Goal: Task Accomplishment & Management: Manage account settings

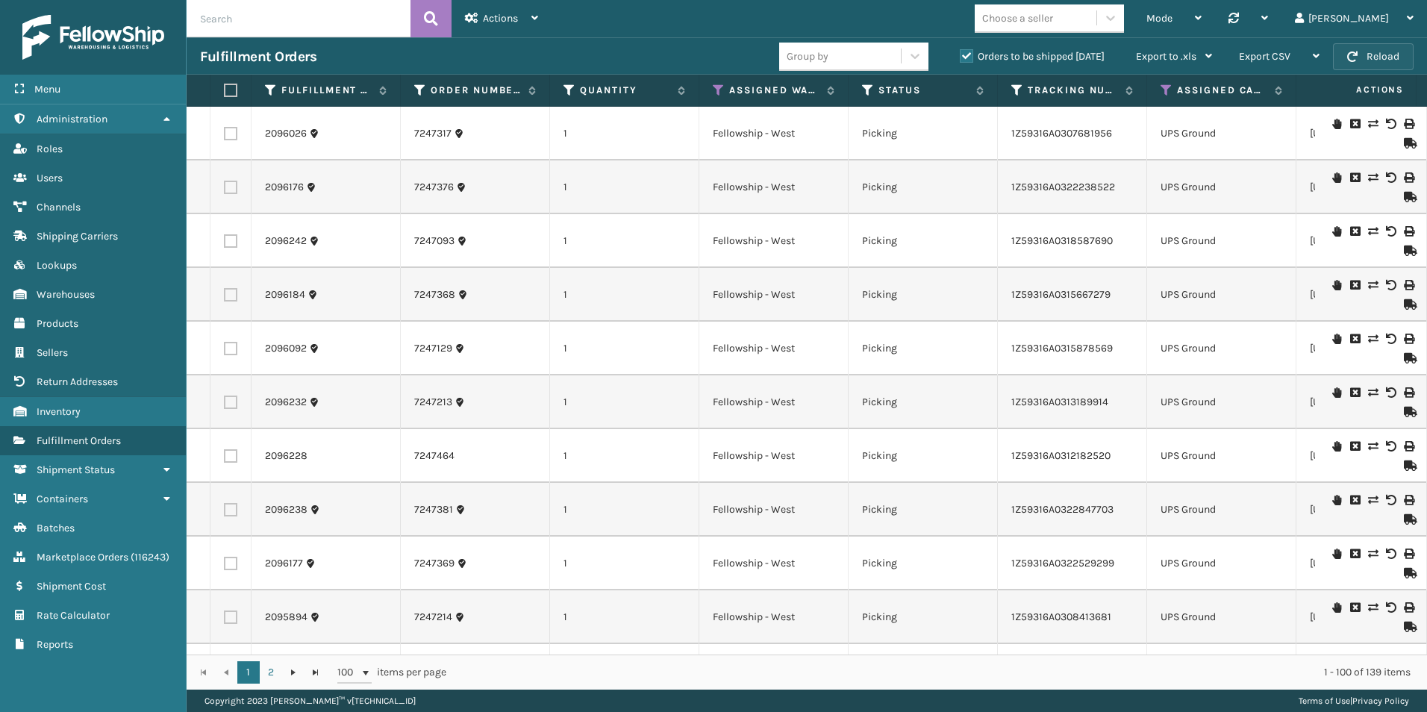
click at [1359, 57] on button "Reload" at bounding box center [1373, 56] width 81 height 27
click at [869, 87] on icon at bounding box center [868, 90] width 12 height 13
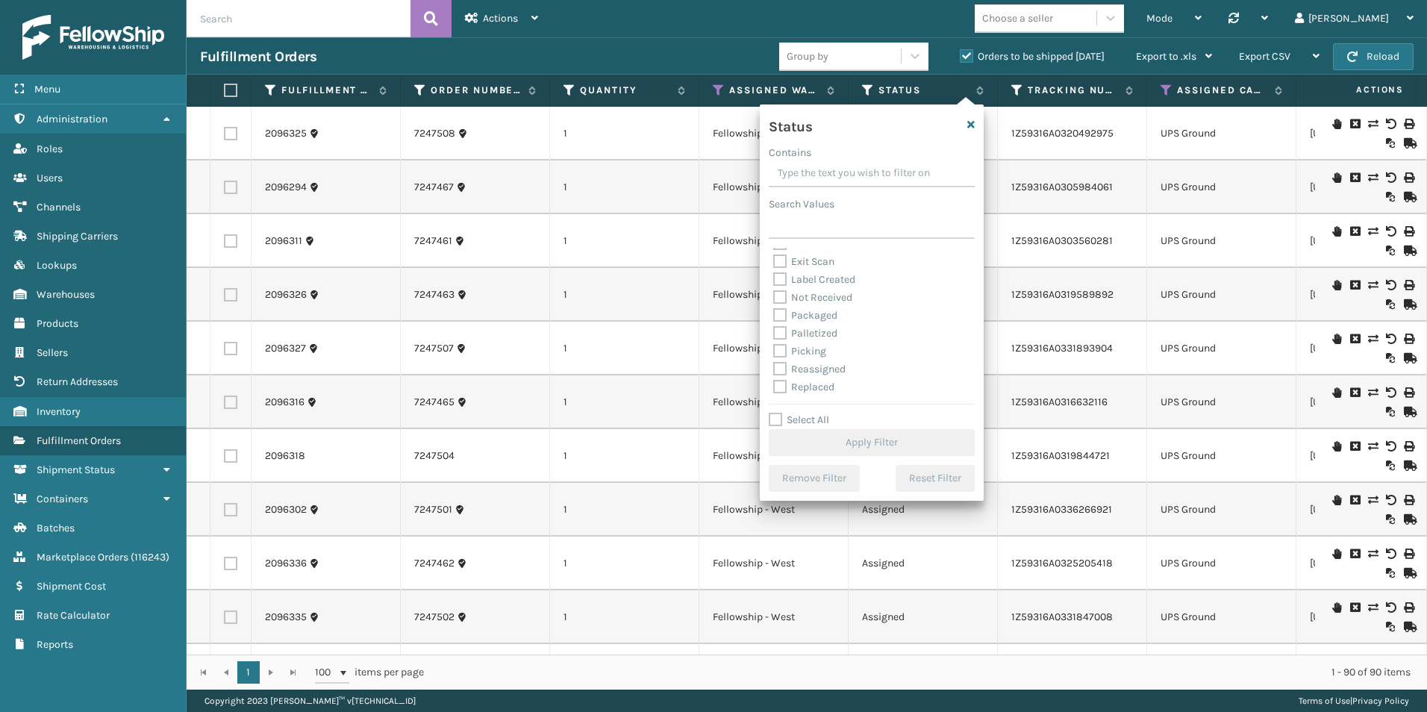
scroll to position [75, 0]
click at [780, 322] on label "Picking" at bounding box center [799, 325] width 53 height 13
click at [774, 322] on input "Picking" at bounding box center [773, 321] width 1 height 10
checkbox input "true"
click at [859, 440] on button "Apply Filter" at bounding box center [872, 442] width 206 height 27
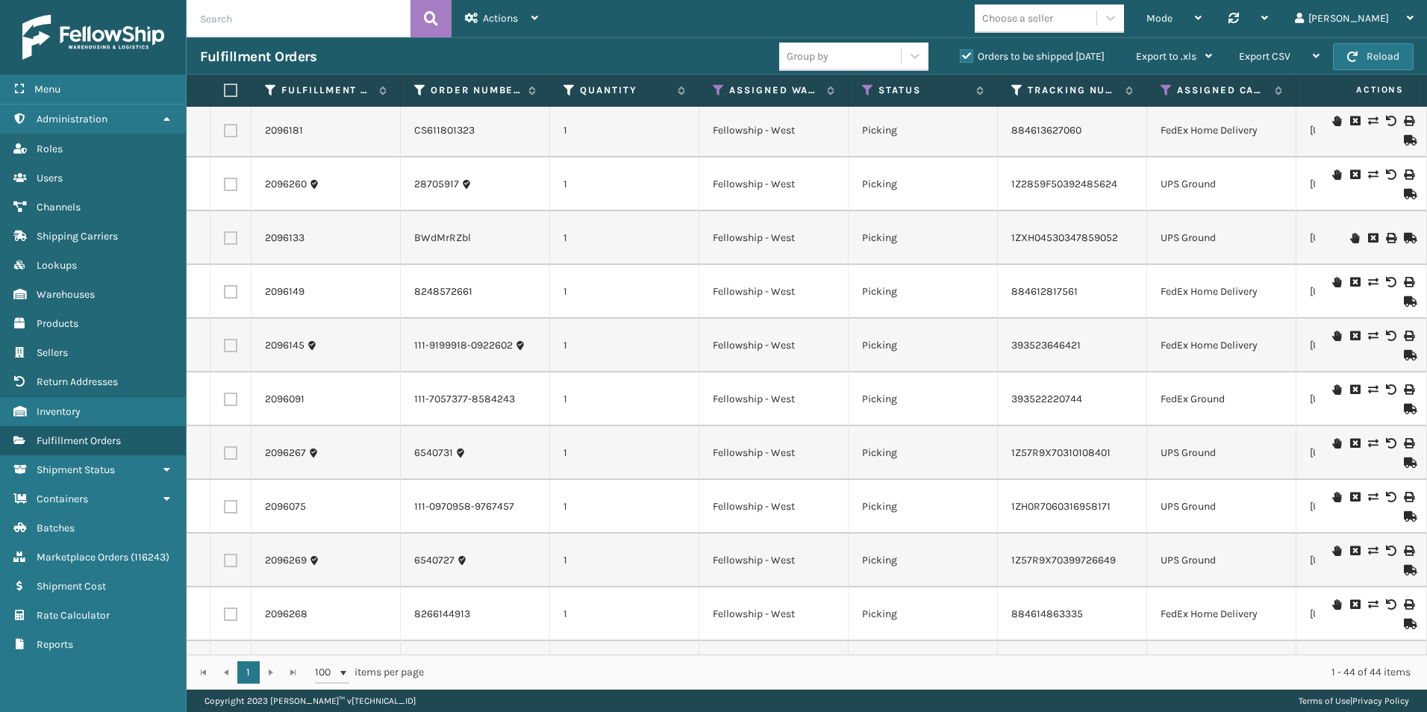
scroll to position [299, 0]
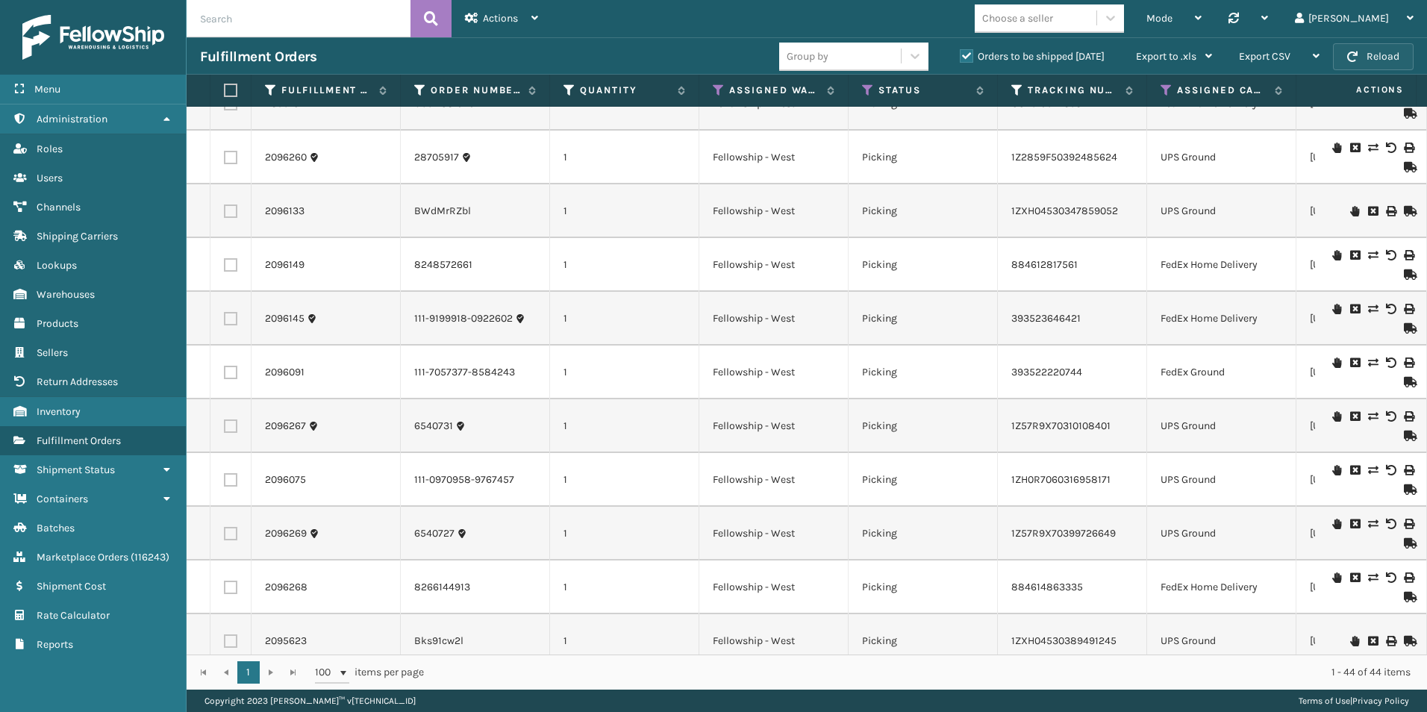
click at [1366, 57] on button "Reload" at bounding box center [1373, 56] width 81 height 27
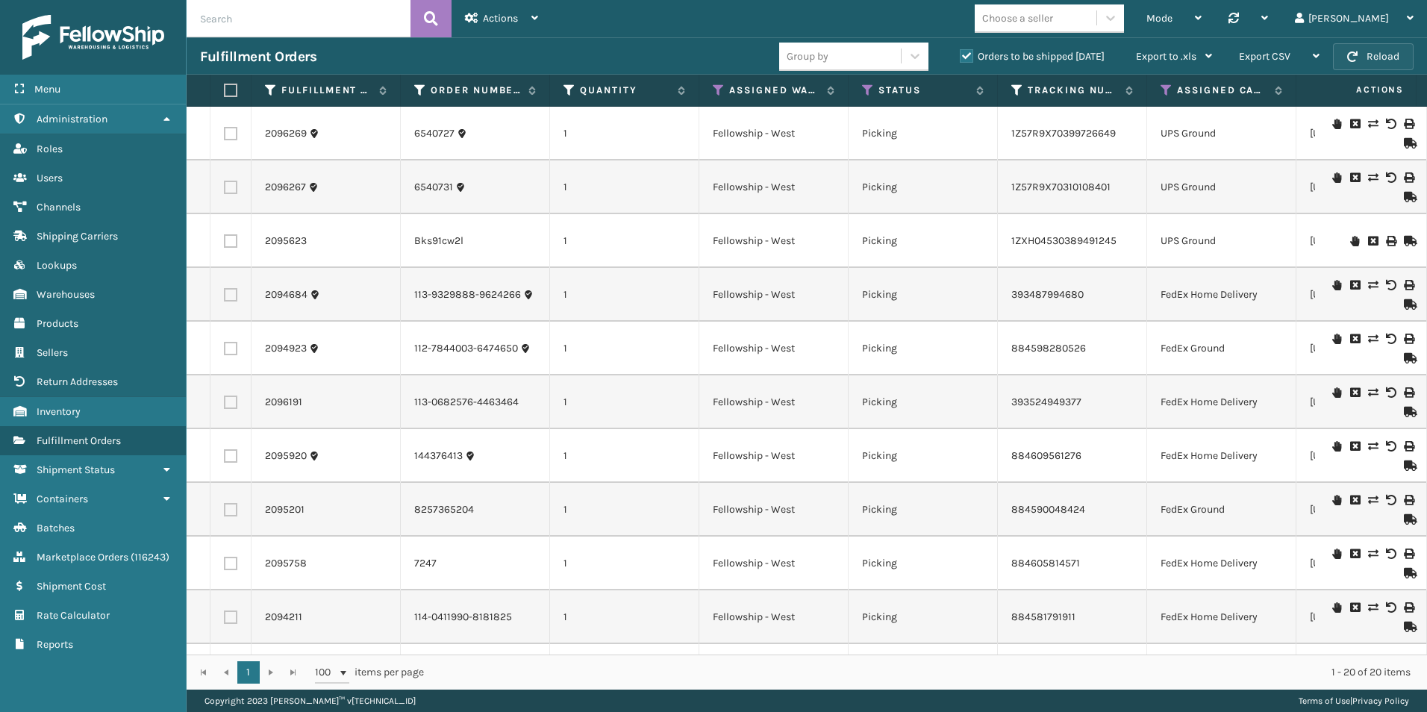
click at [1353, 56] on span "button" at bounding box center [1352, 56] width 10 height 10
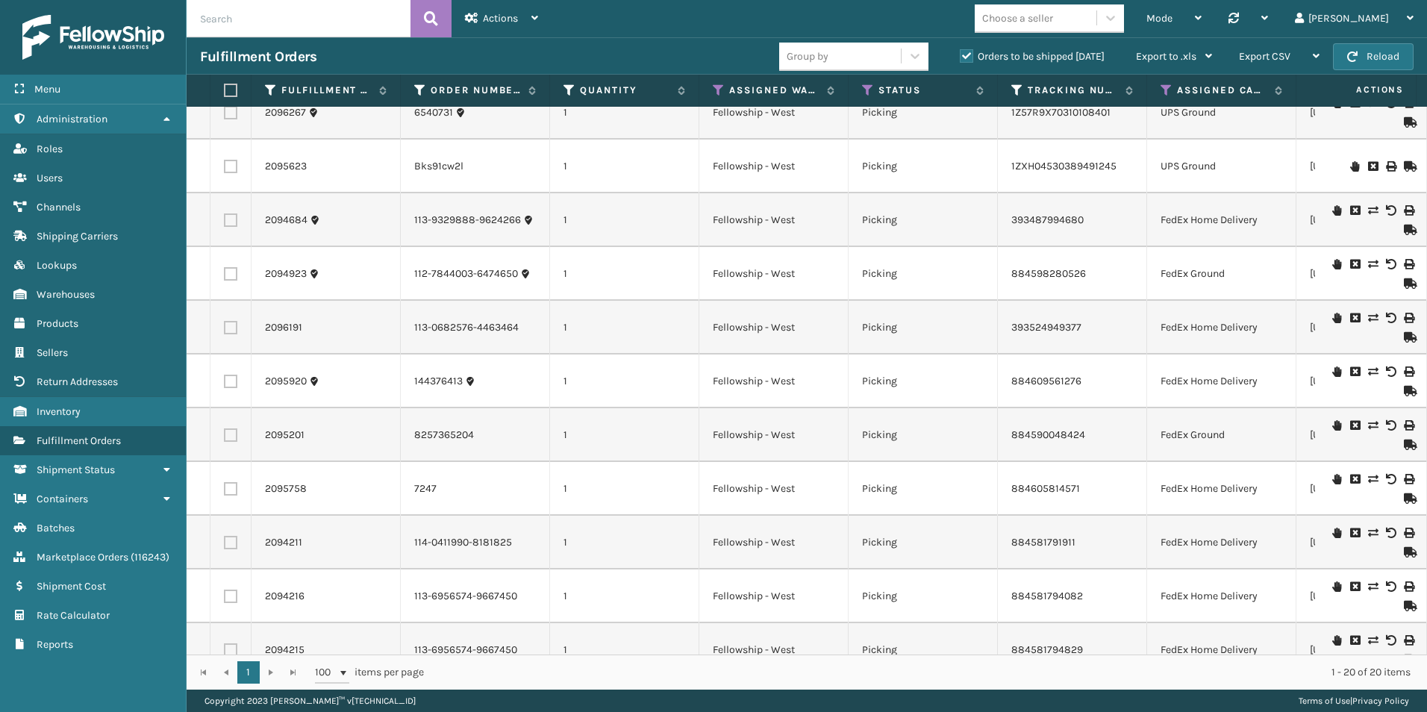
scroll to position [0, 0]
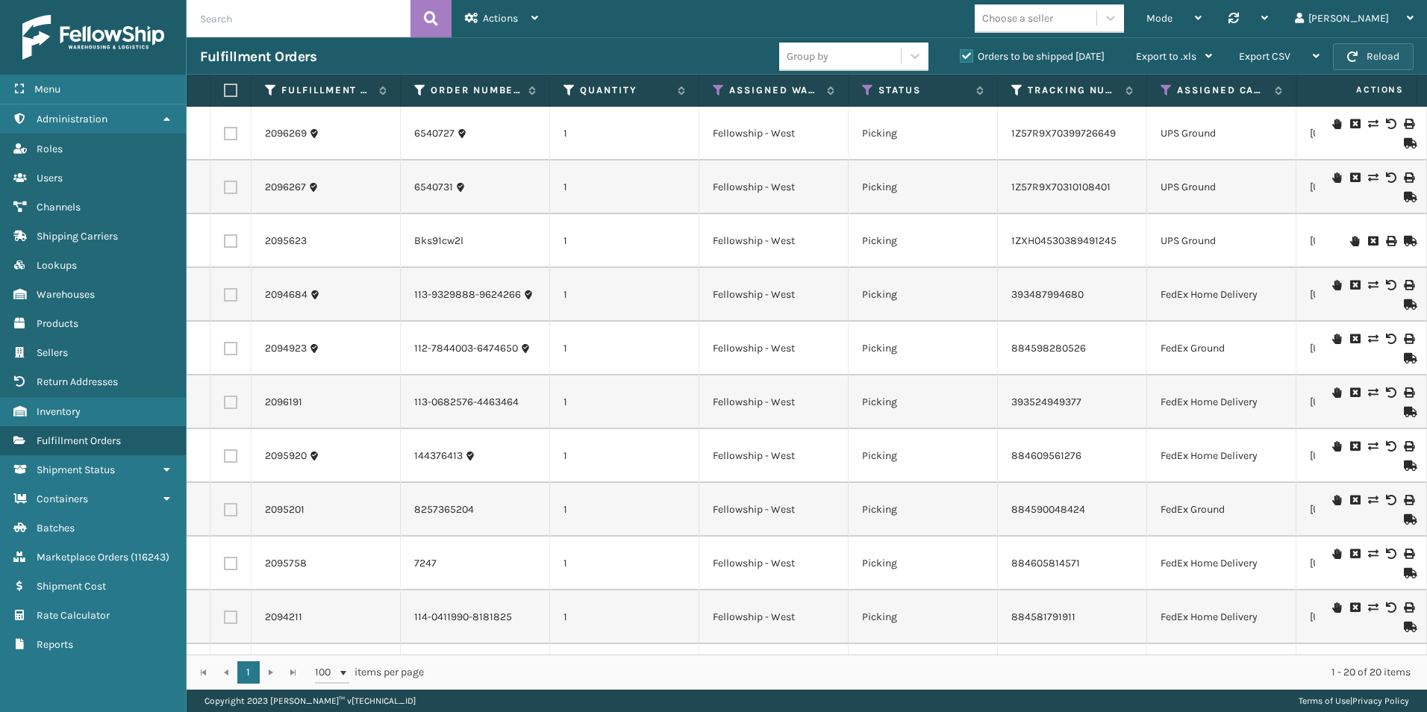
click at [1352, 62] on button "Reload" at bounding box center [1373, 56] width 81 height 27
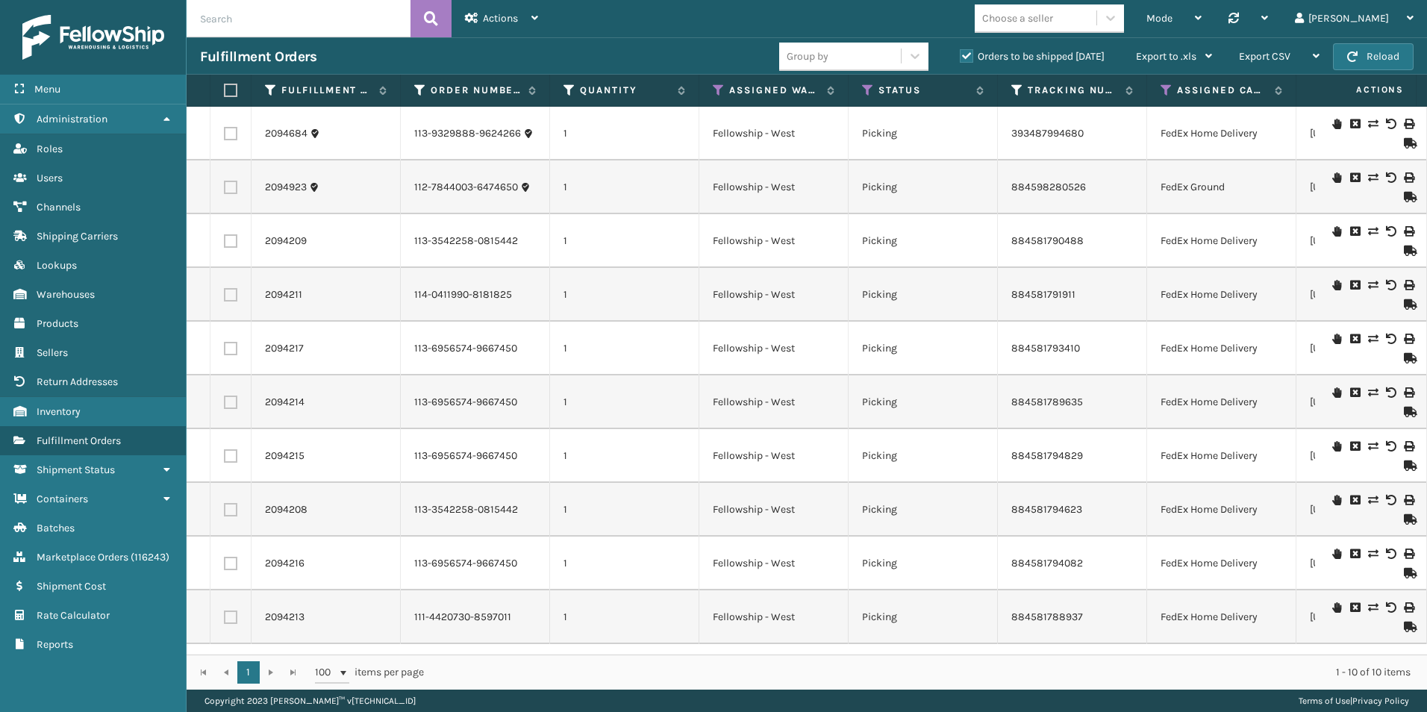
scroll to position [1, 0]
click at [1384, 52] on button "Reload" at bounding box center [1373, 56] width 81 height 27
click at [1372, 60] on button "Reload" at bounding box center [1373, 56] width 81 height 27
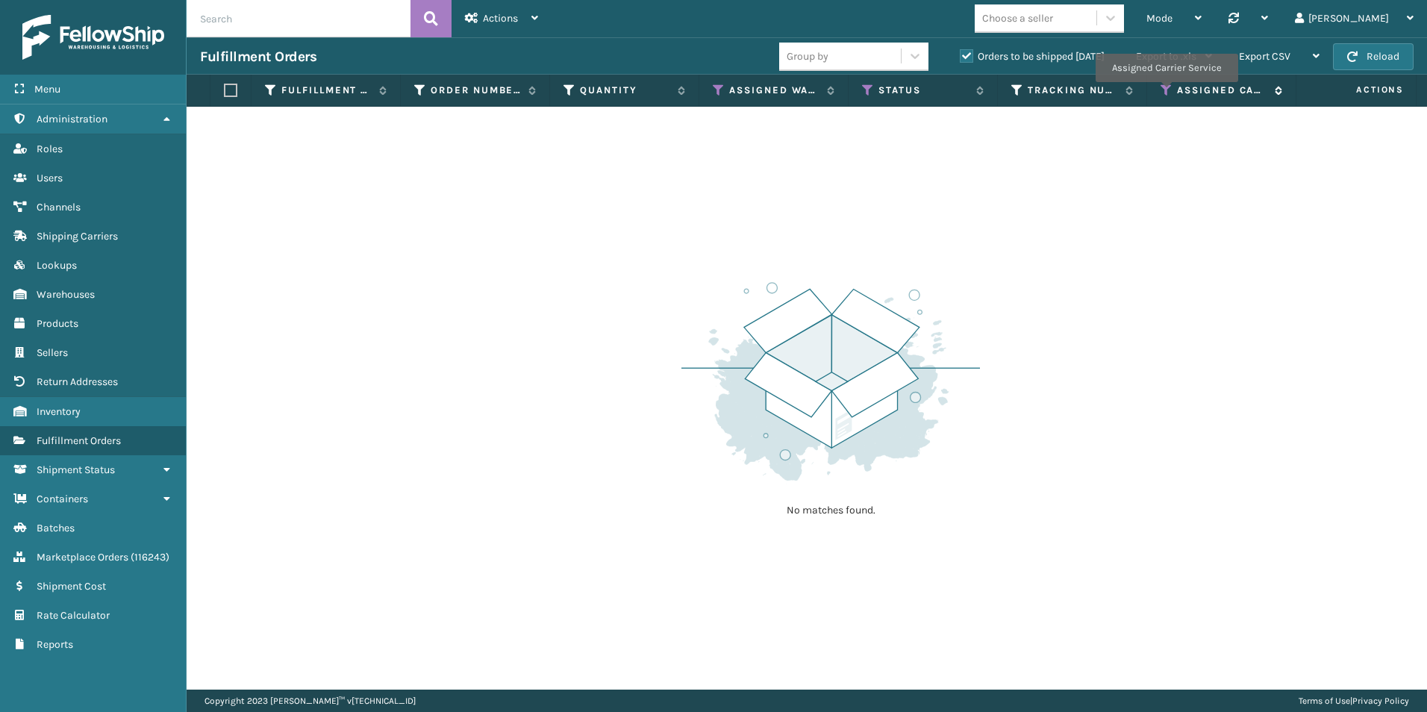
click at [1166, 93] on icon at bounding box center [1167, 90] width 12 height 13
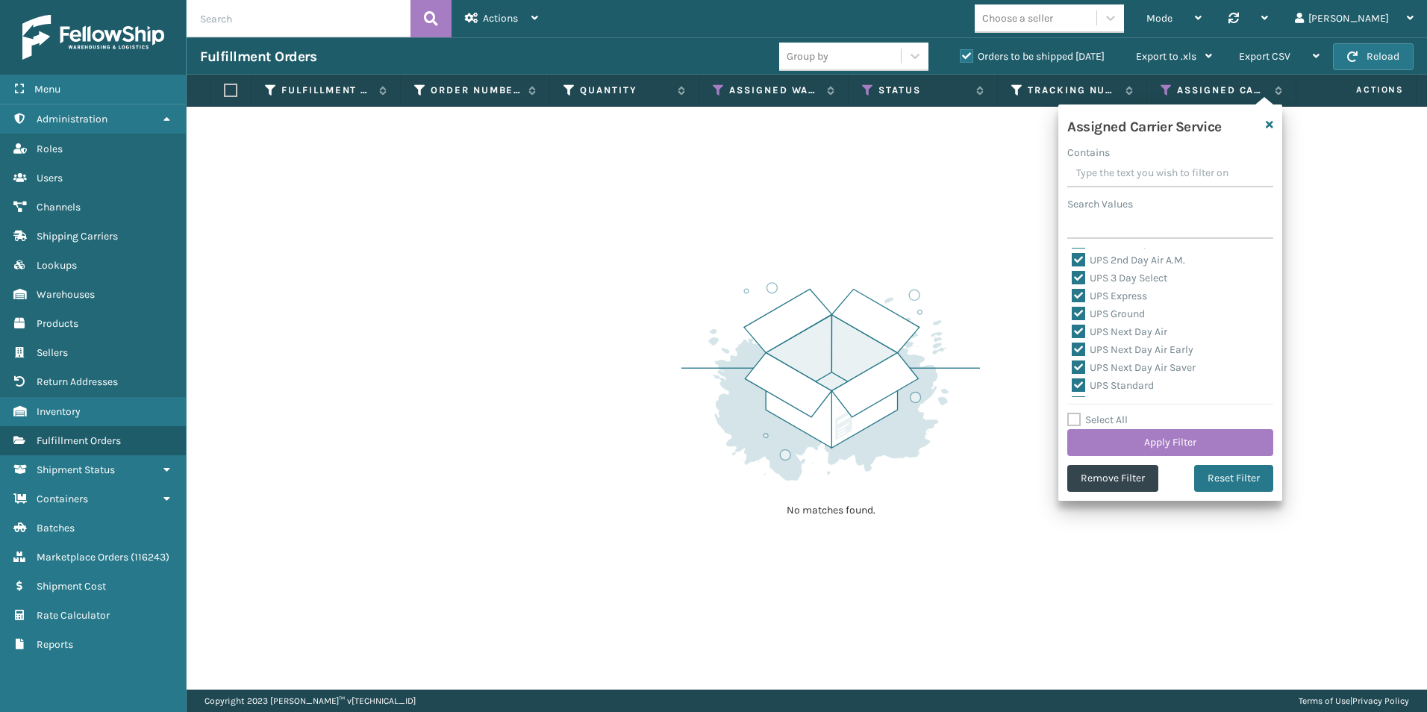
scroll to position [460, 0]
click at [926, 175] on div "No matches found." at bounding box center [807, 398] width 1240 height 583
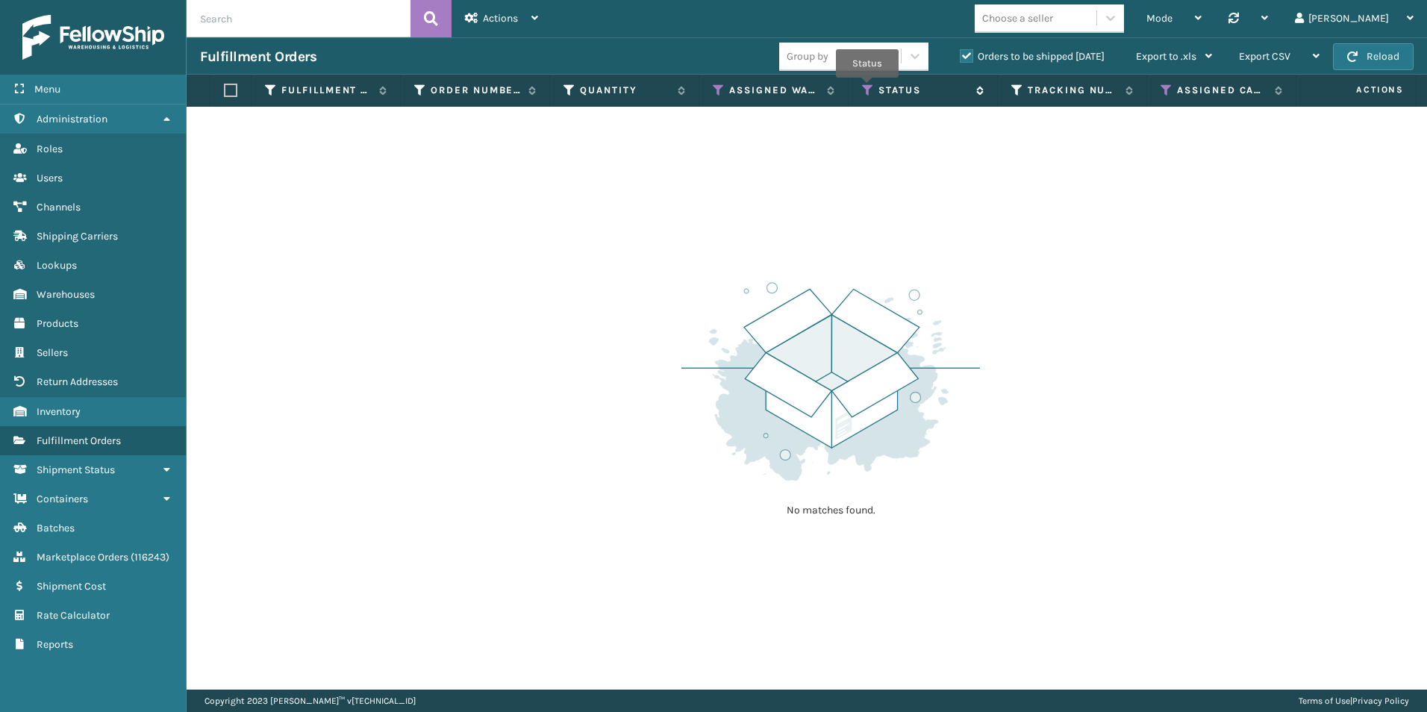
click at [867, 88] on icon at bounding box center [868, 90] width 12 height 13
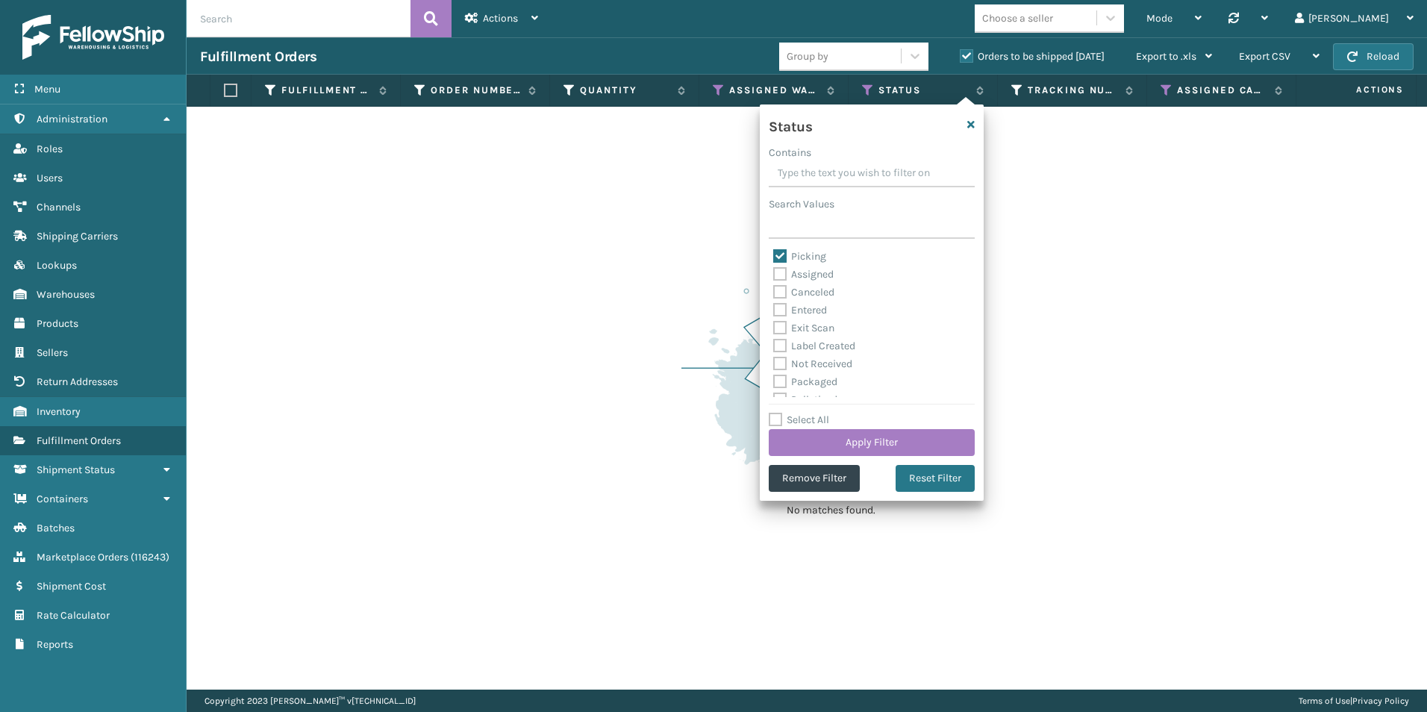
click at [780, 257] on label "Picking" at bounding box center [799, 256] width 53 height 13
click at [774, 257] on input "Picking" at bounding box center [773, 253] width 1 height 10
checkbox input "false"
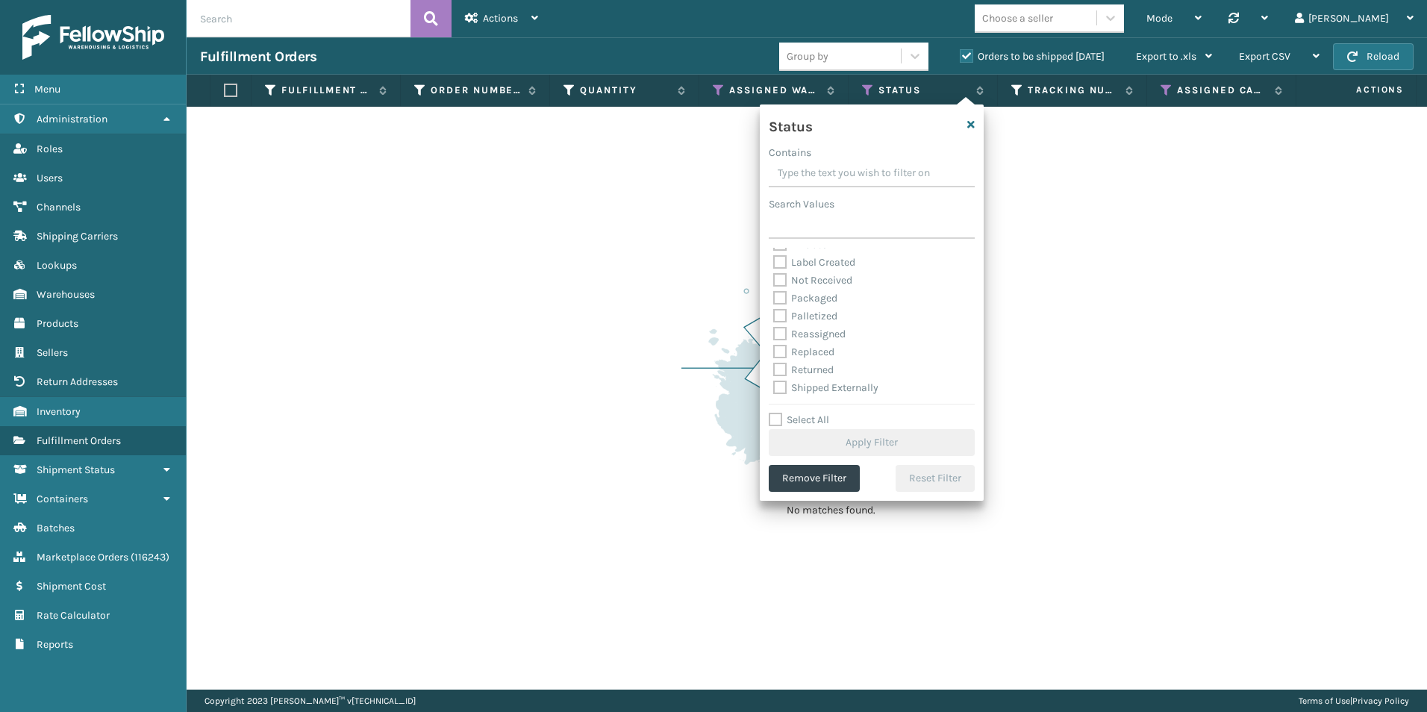
scroll to position [9, 0]
click at [778, 387] on label "Palletized" at bounding box center [805, 390] width 64 height 13
click at [774, 387] on input "Palletized" at bounding box center [773, 387] width 1 height 10
checkbox input "true"
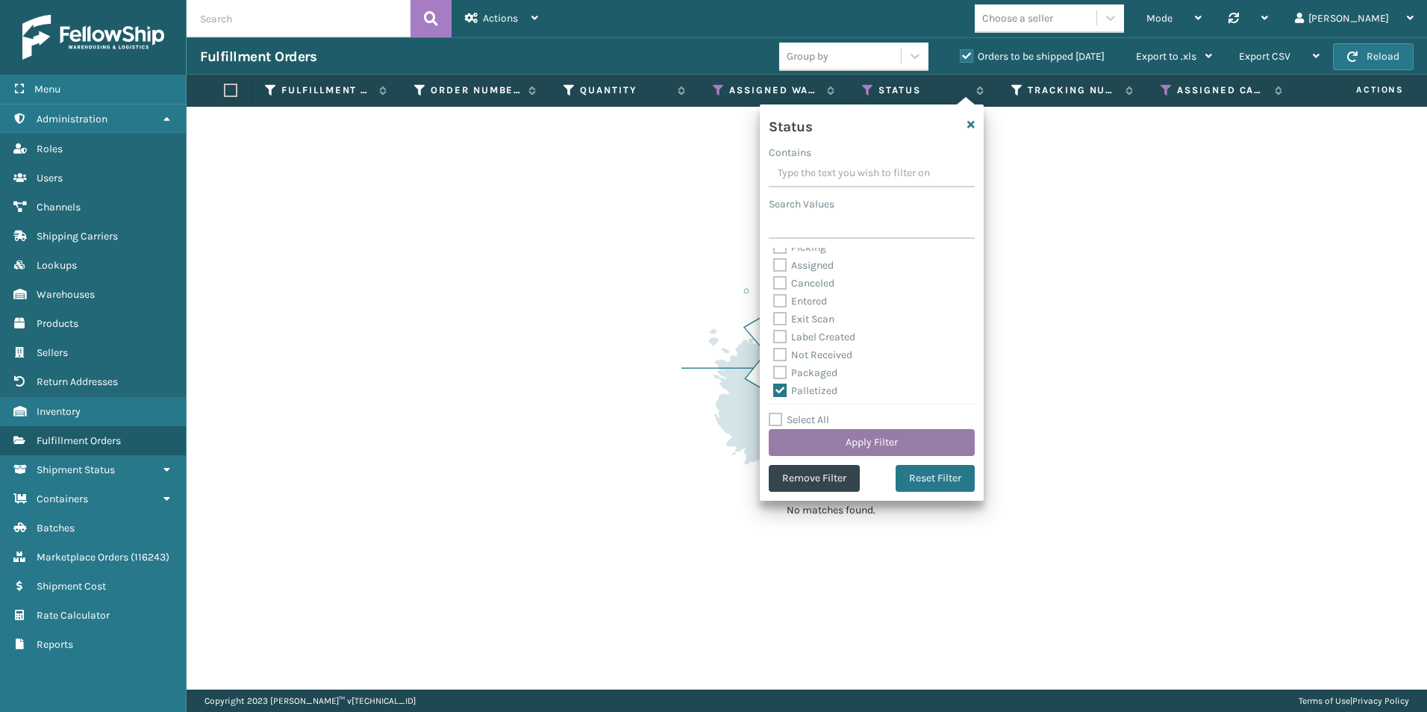
click at [884, 437] on button "Apply Filter" at bounding box center [872, 442] width 206 height 27
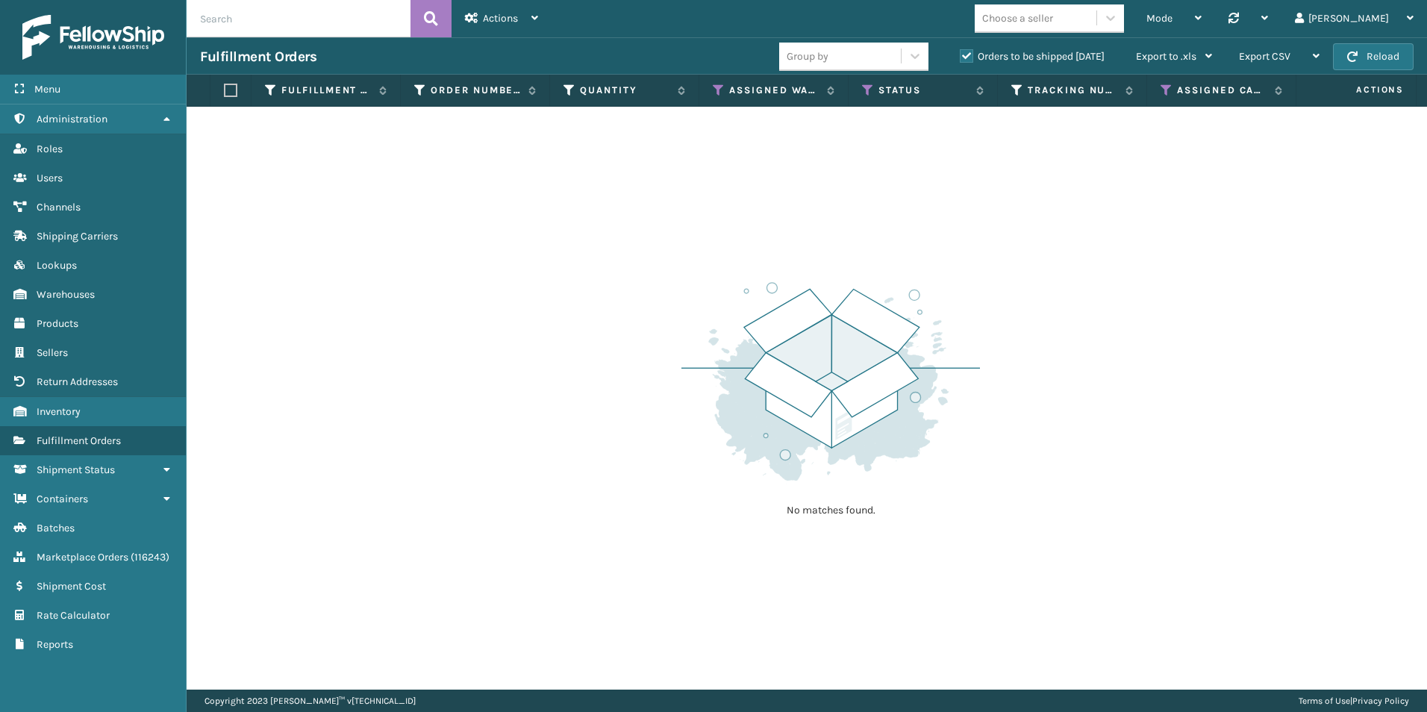
click at [966, 54] on label "Orders to be shipped [DATE]" at bounding box center [1032, 56] width 145 height 13
click at [960, 54] on input "Orders to be shipped [DATE]" at bounding box center [960, 53] width 1 height 10
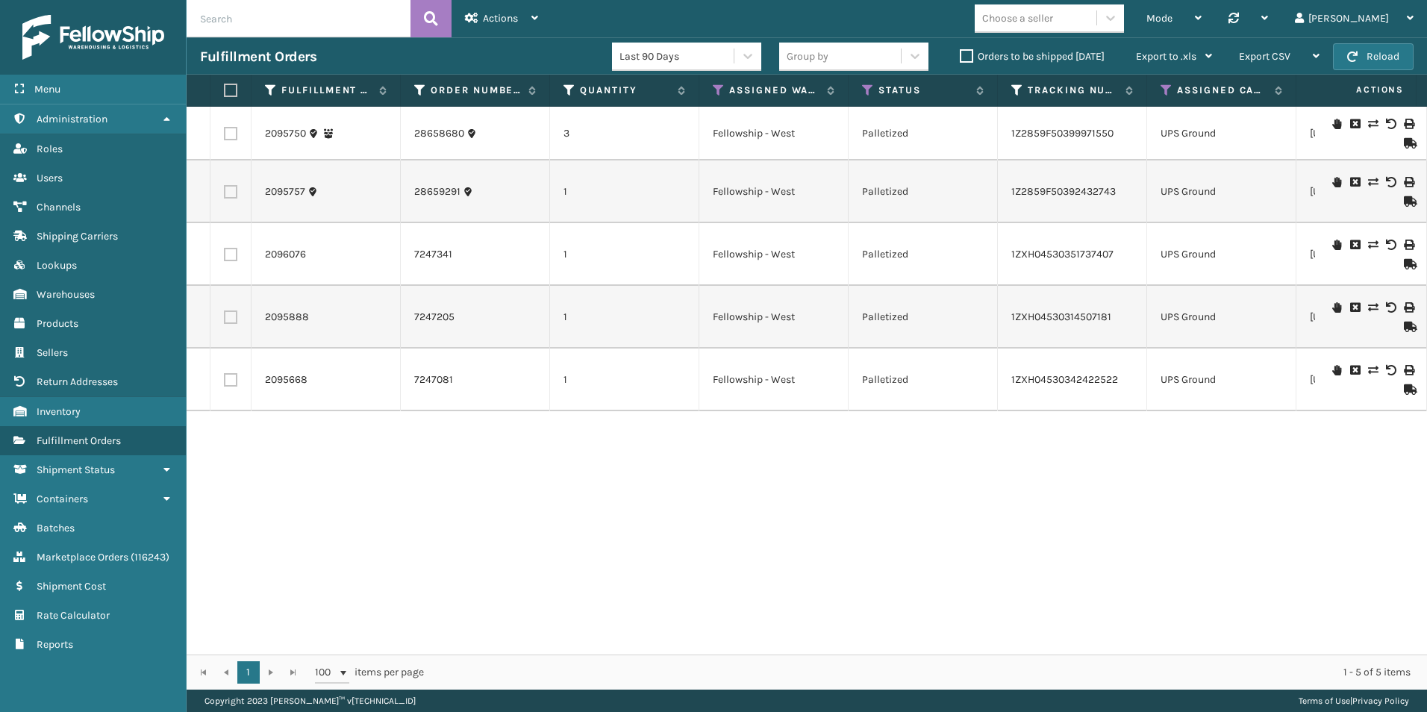
click at [233, 91] on label at bounding box center [228, 90] width 9 height 13
click at [225, 91] on input "checkbox" at bounding box center [224, 91] width 1 height 10
checkbox input "true"
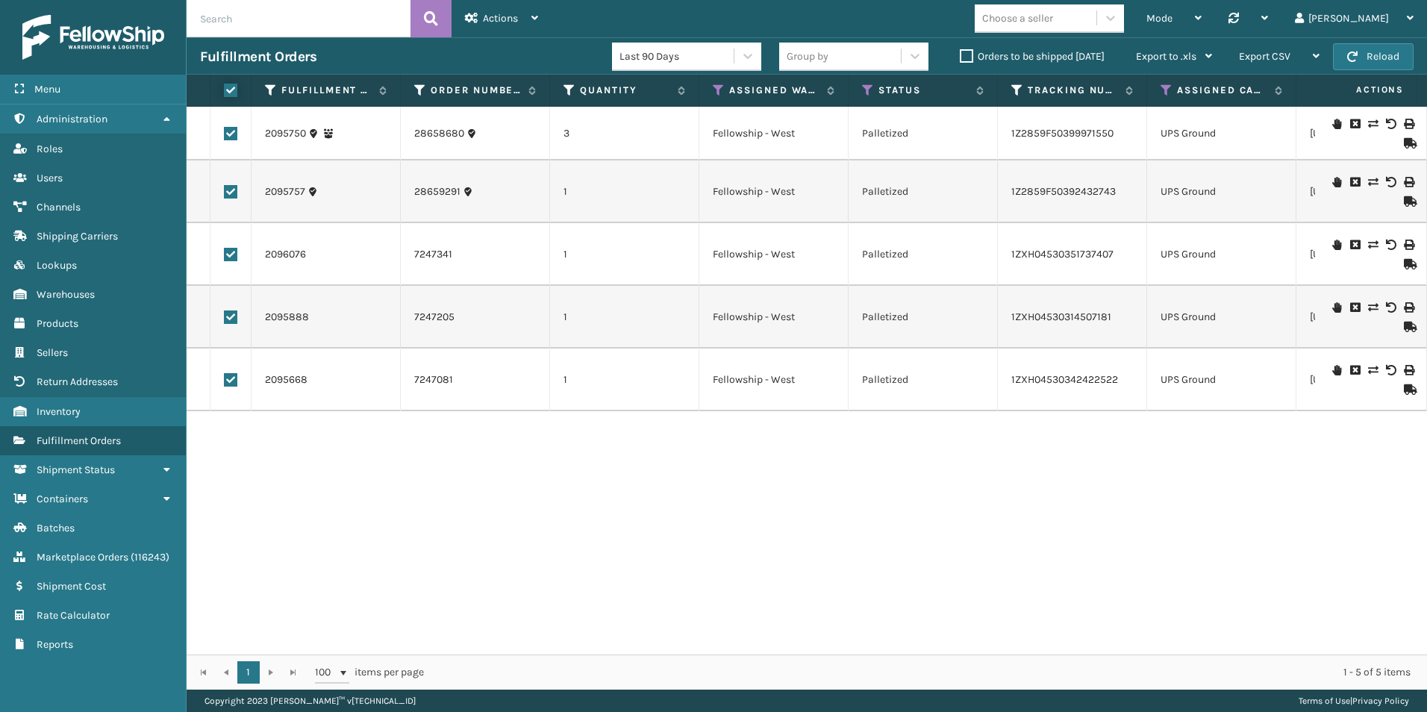
checkbox input "true"
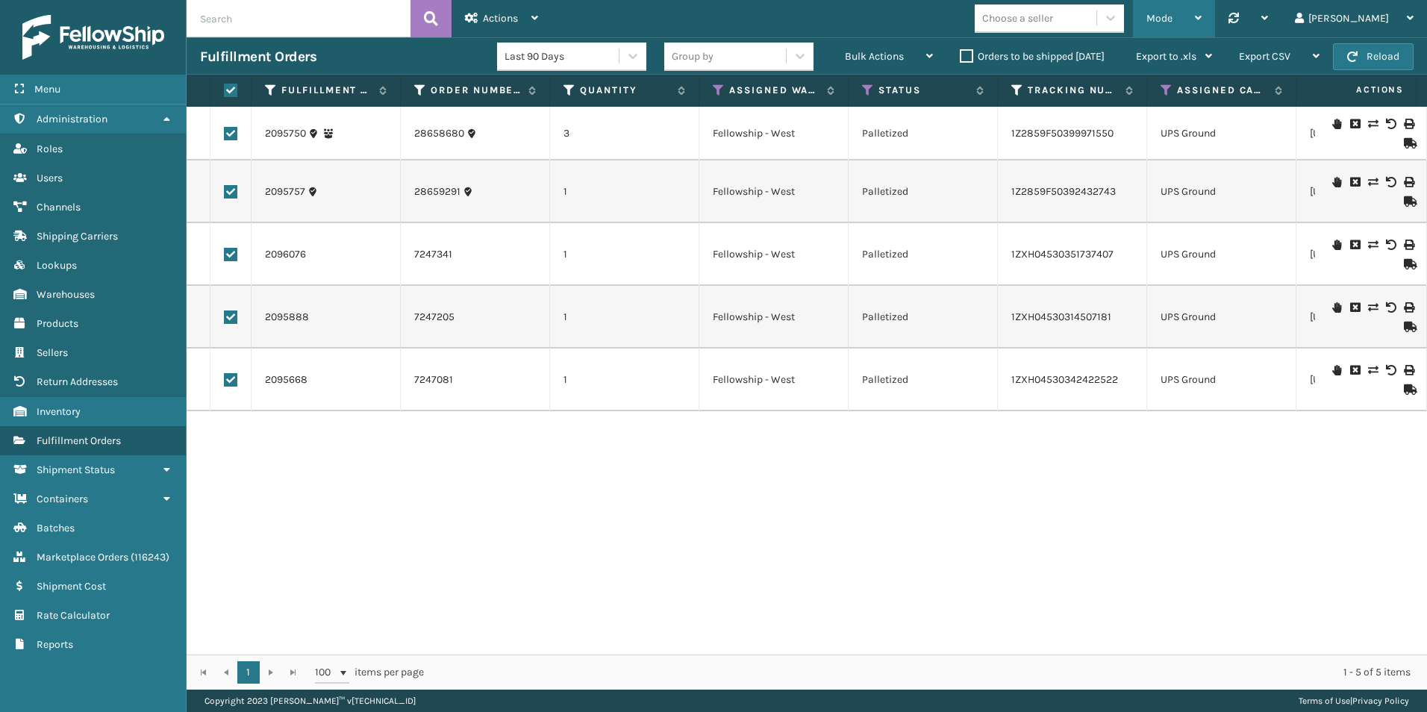
click at [1172, 17] on span "Mode" at bounding box center [1159, 18] width 26 height 13
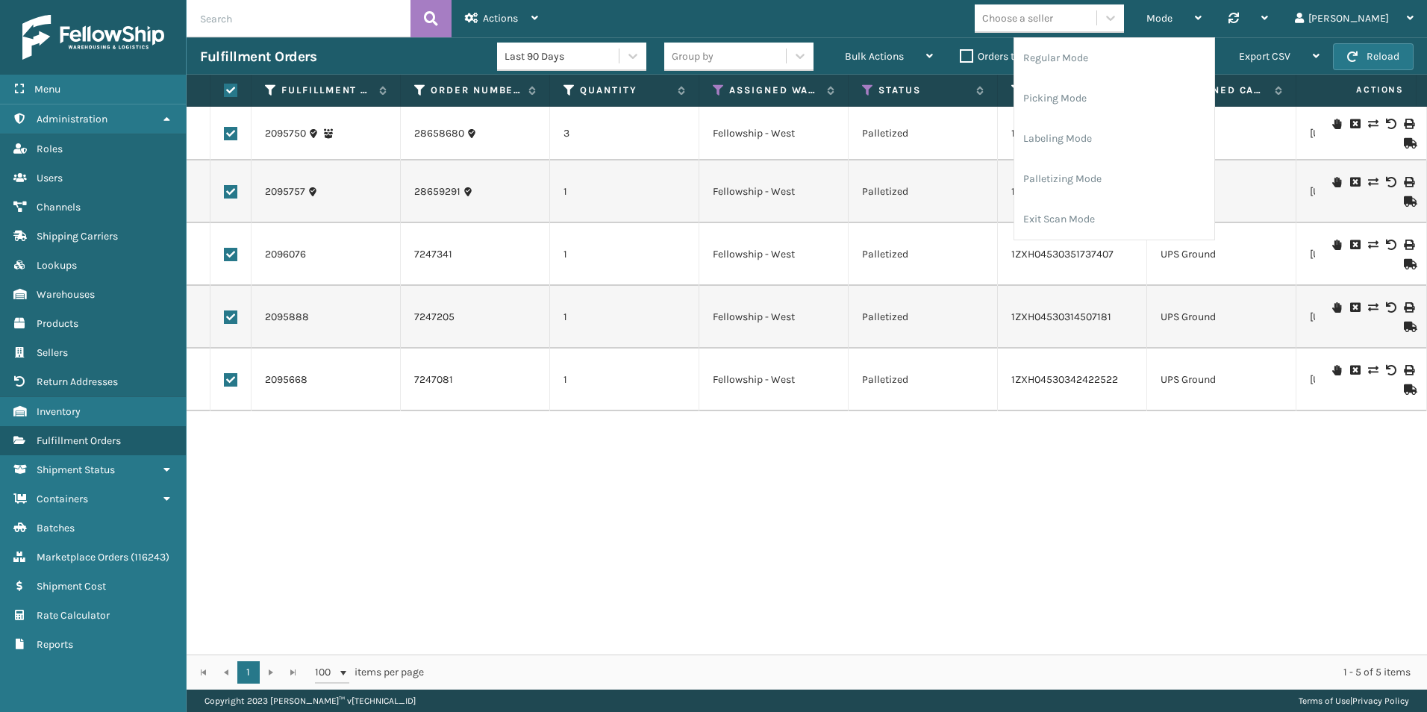
click at [877, 10] on div "Mode Regular Mode Picking Mode Labeling Mode Palletizing Mode Exit Scan Mode Ch…" at bounding box center [989, 18] width 875 height 37
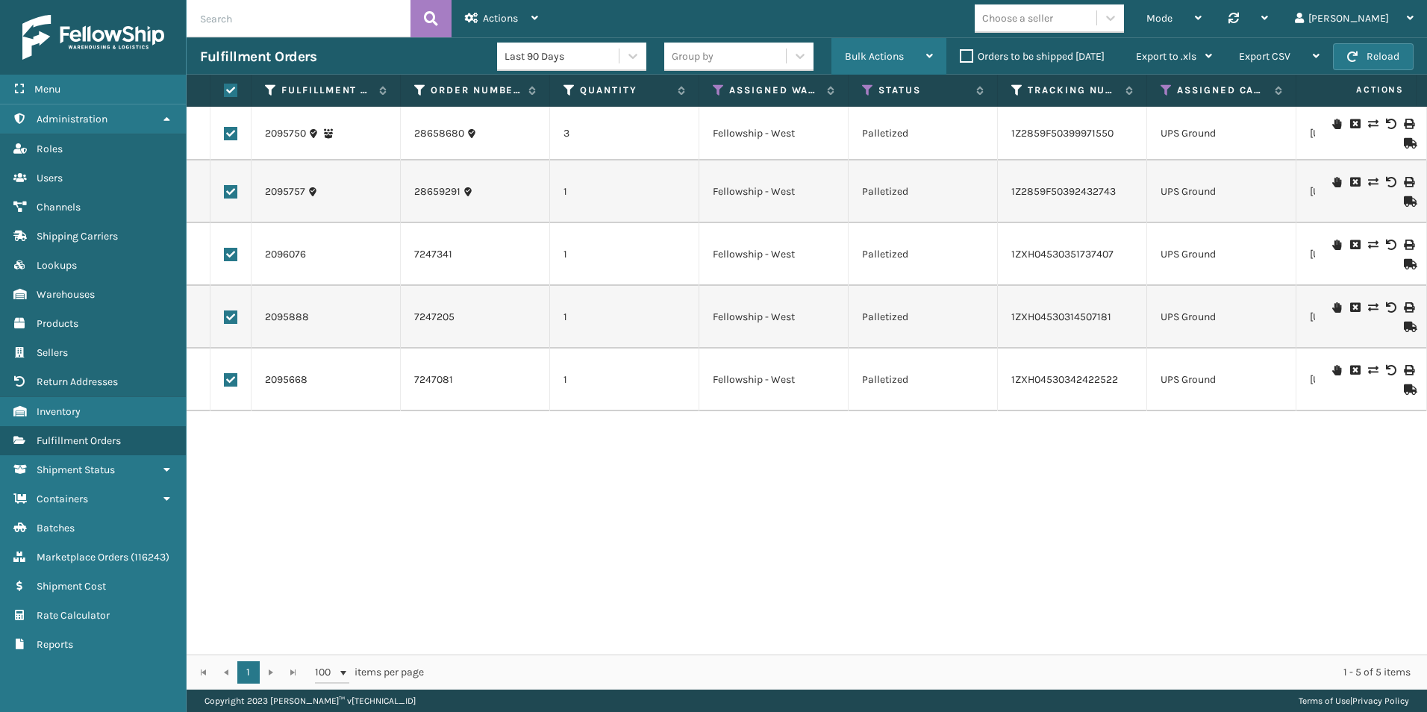
click at [891, 52] on span "Bulk Actions" at bounding box center [874, 56] width 59 height 13
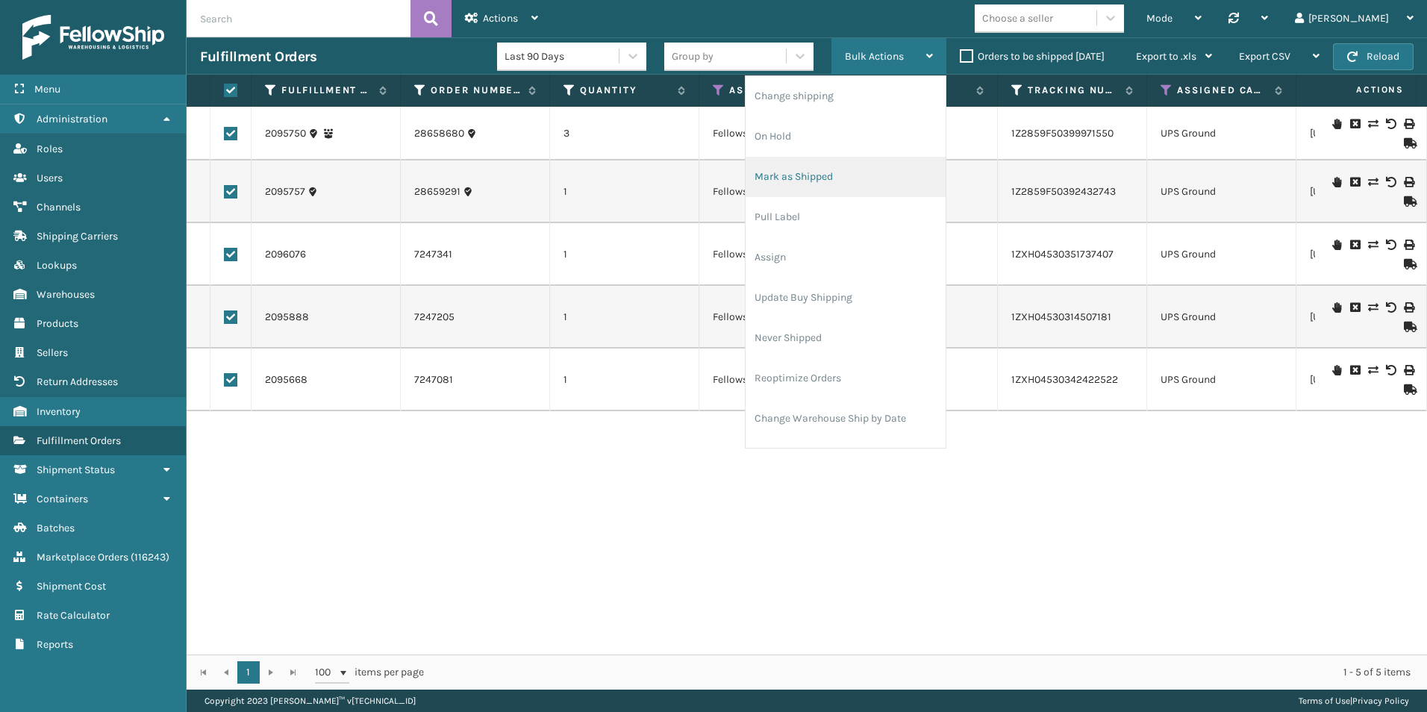
click at [813, 170] on li "Mark as Shipped" at bounding box center [846, 177] width 200 height 40
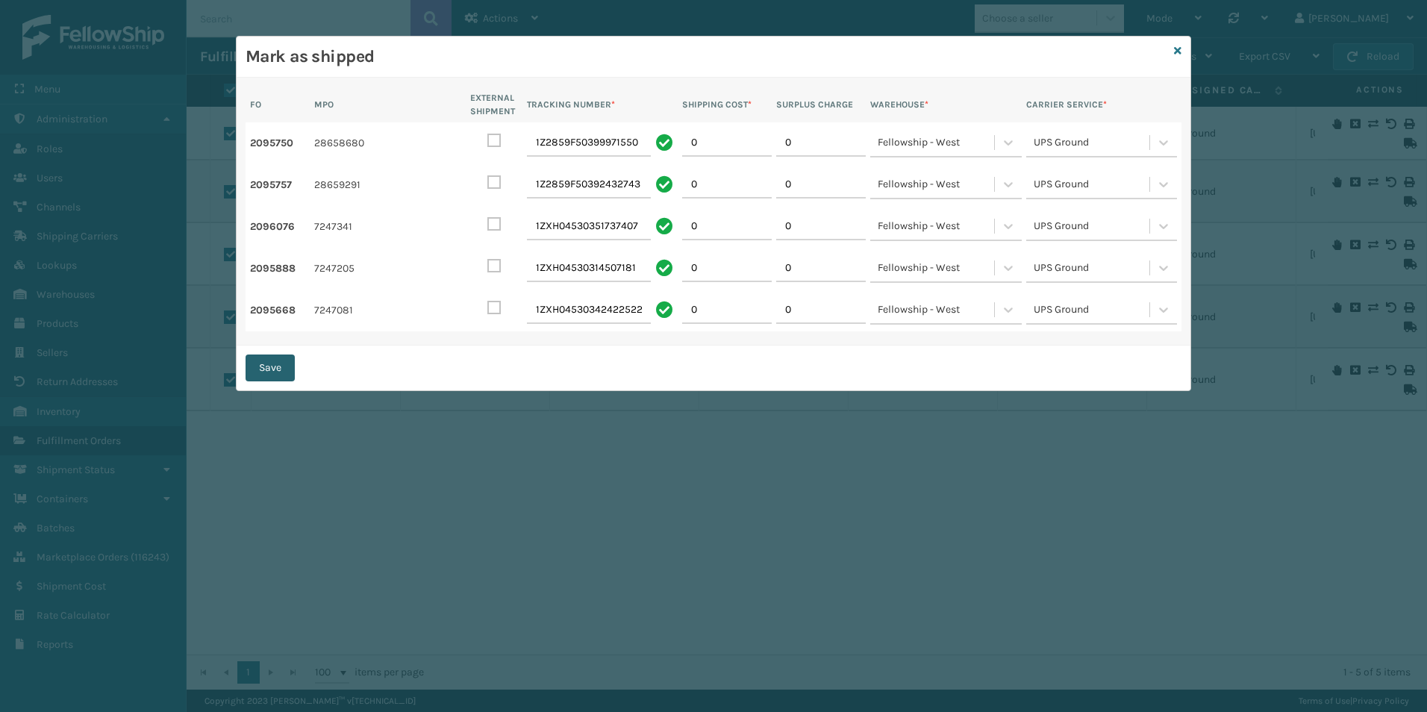
click at [275, 370] on button "Save" at bounding box center [270, 367] width 49 height 27
checkbox input "false"
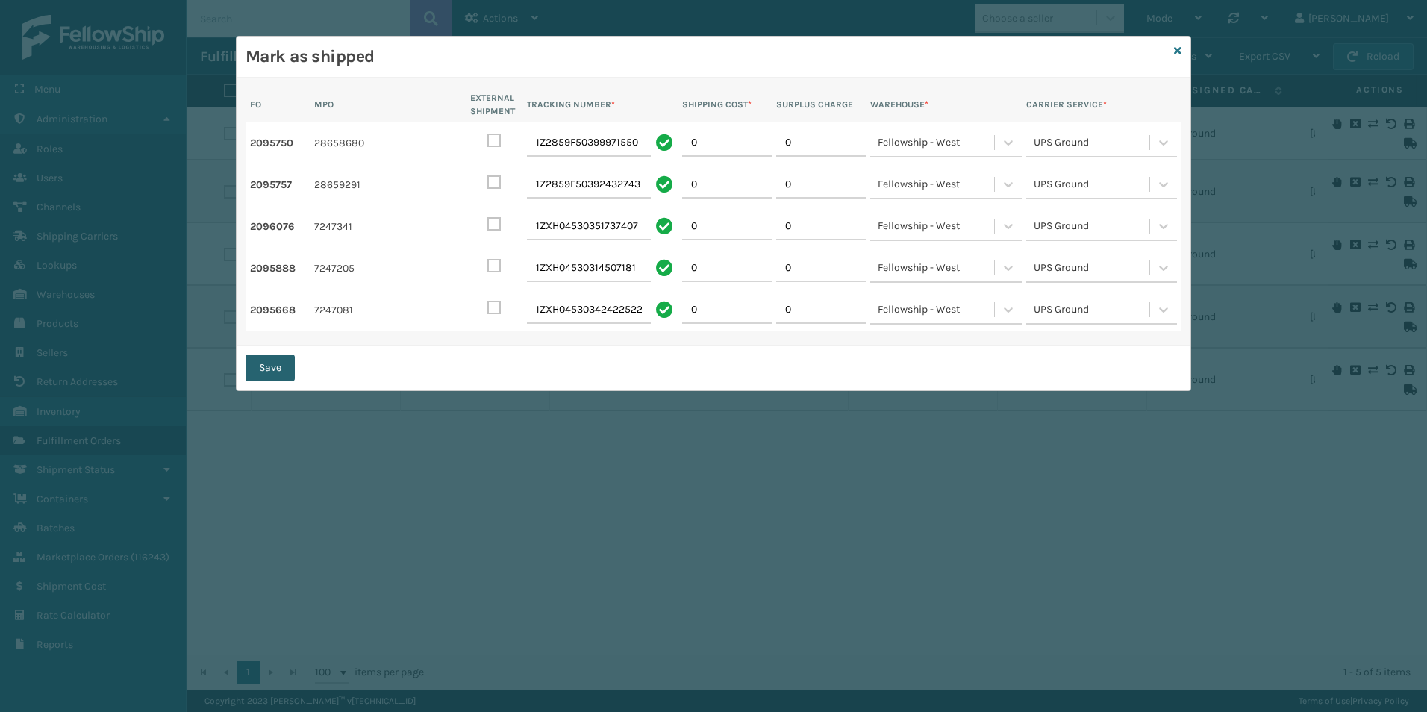
checkbox input "false"
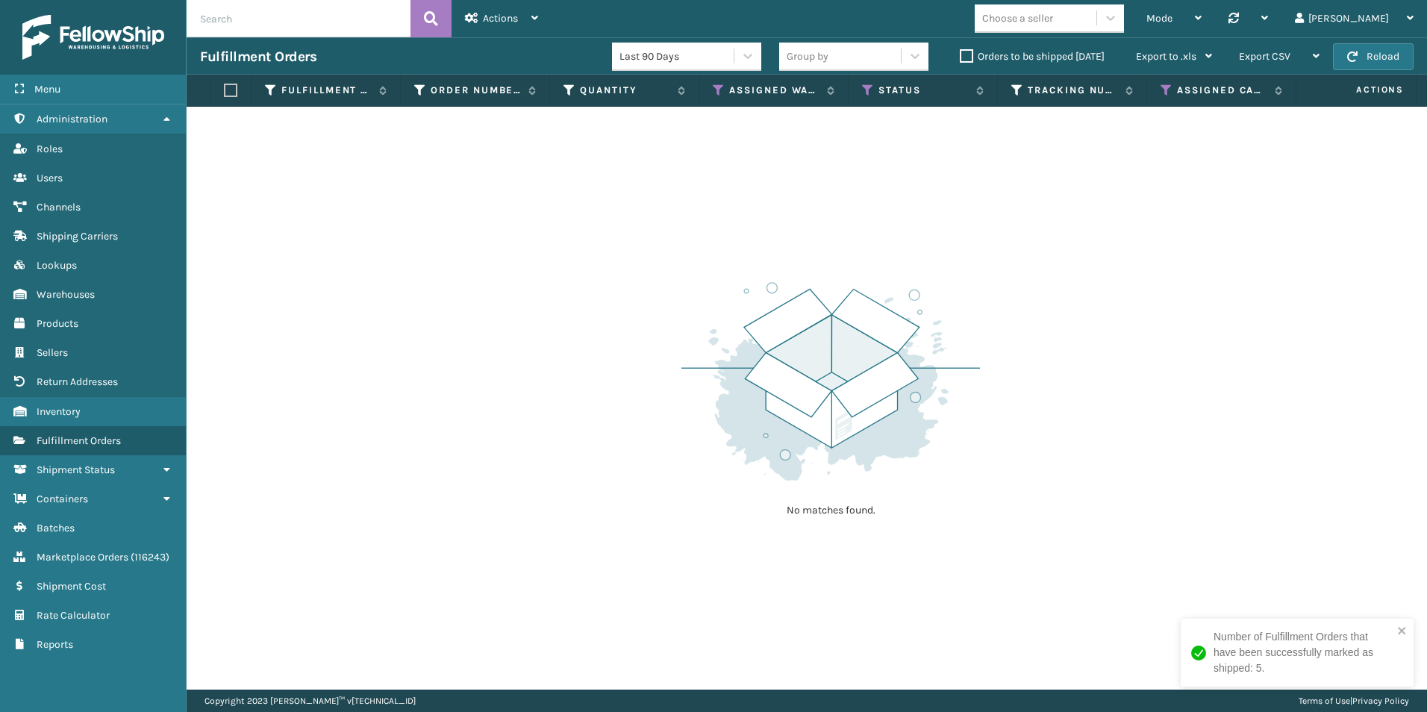
click at [964, 58] on label "Orders to be shipped [DATE]" at bounding box center [1032, 56] width 145 height 13
click at [960, 57] on input "Orders to be shipped [DATE]" at bounding box center [960, 53] width 1 height 10
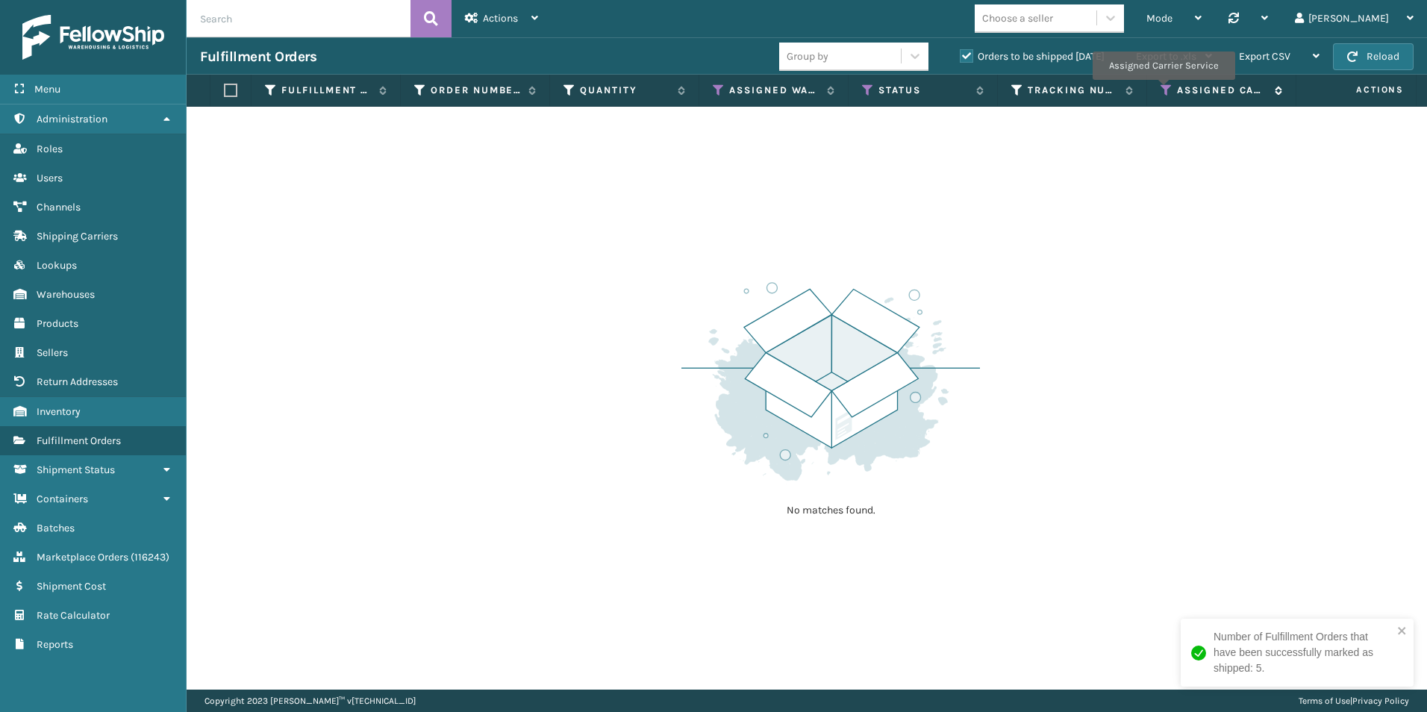
click at [1163, 90] on icon at bounding box center [1167, 90] width 12 height 13
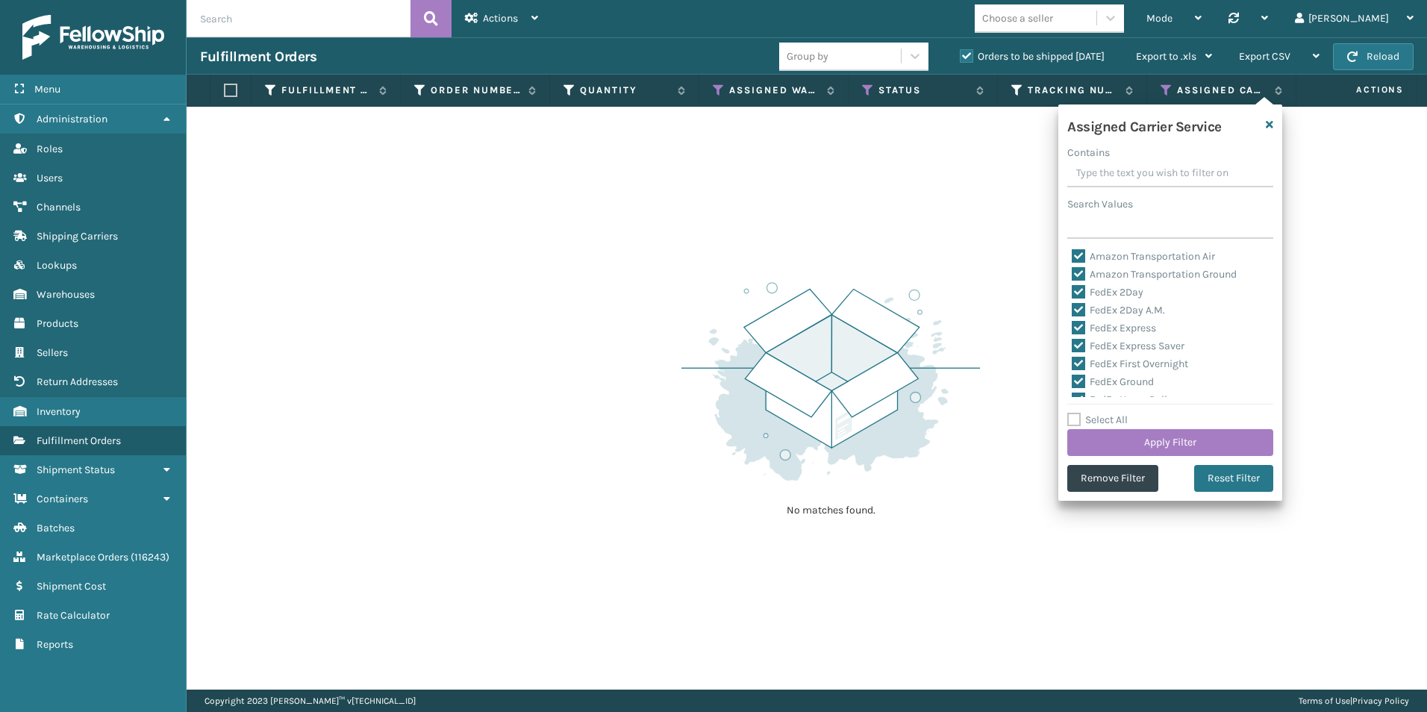
click at [1072, 422] on label "Select All" at bounding box center [1097, 419] width 60 height 13
click at [1072, 413] on input "Select All" at bounding box center [1179, 411] width 224 height 1
checkbox input "true"
click at [1072, 419] on label "Select All" at bounding box center [1097, 419] width 60 height 13
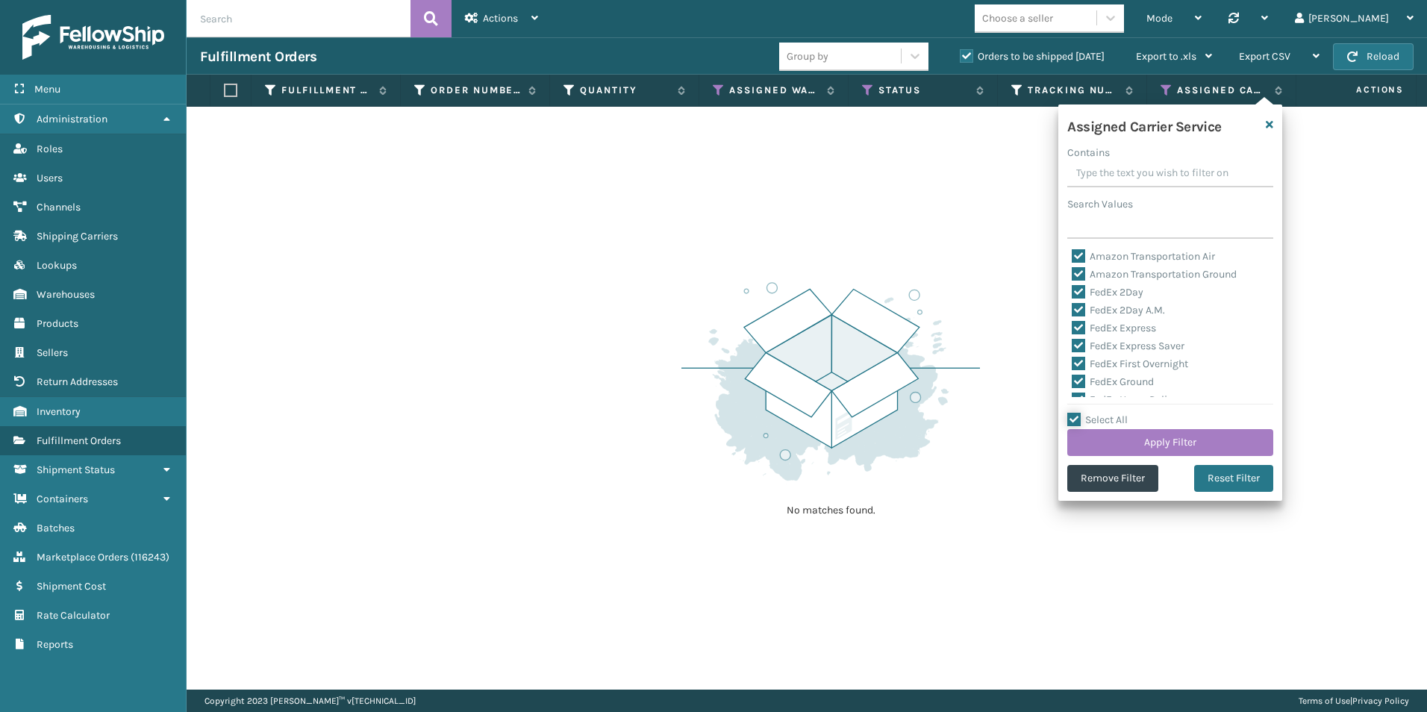
click at [1072, 413] on input "Select All" at bounding box center [1179, 411] width 224 height 1
checkbox input "false"
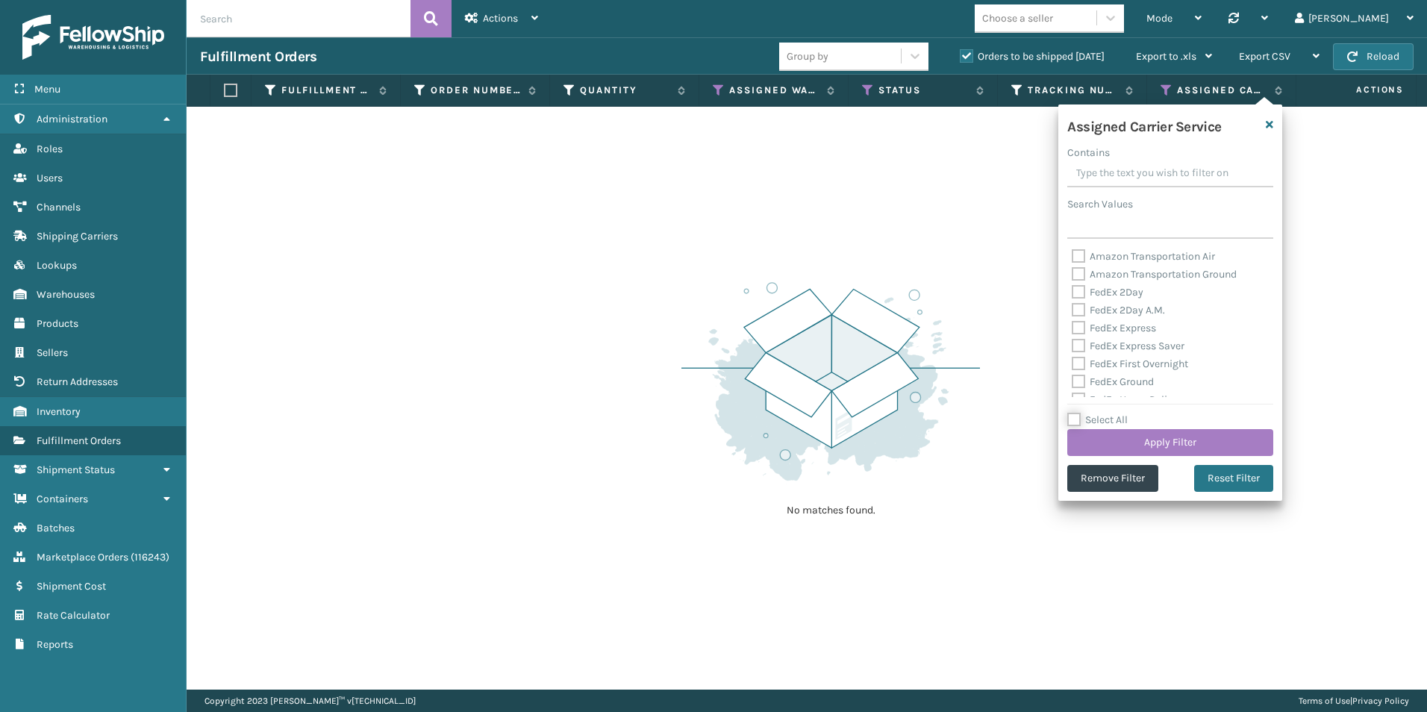
checkbox input "false"
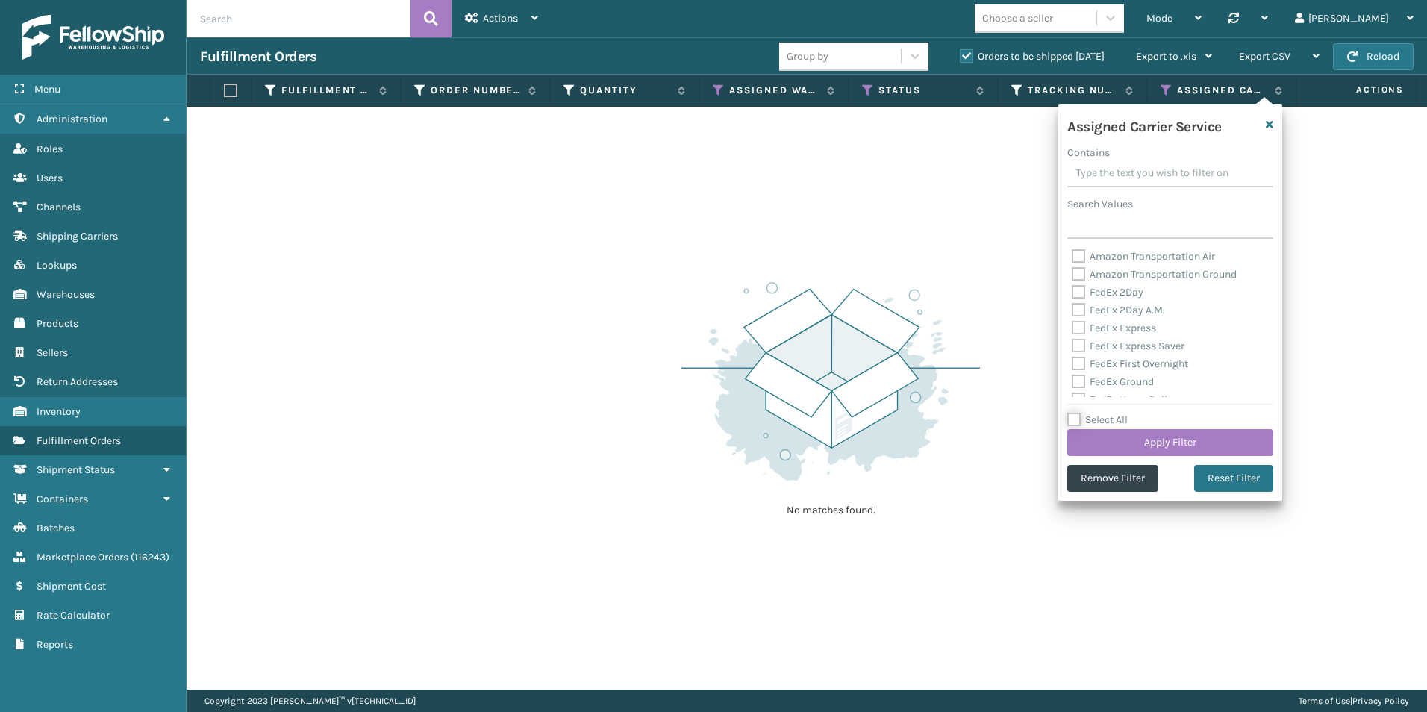
checkbox input "false"
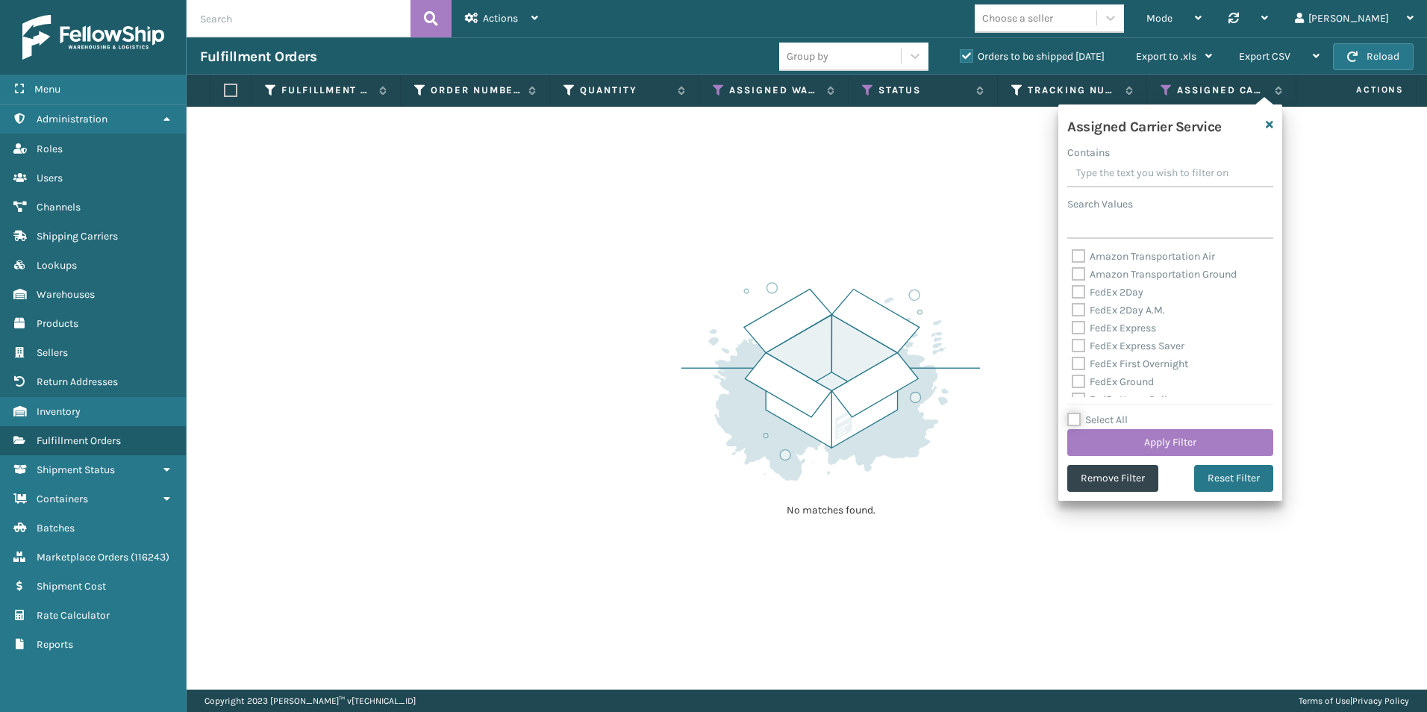
checkbox input "false"
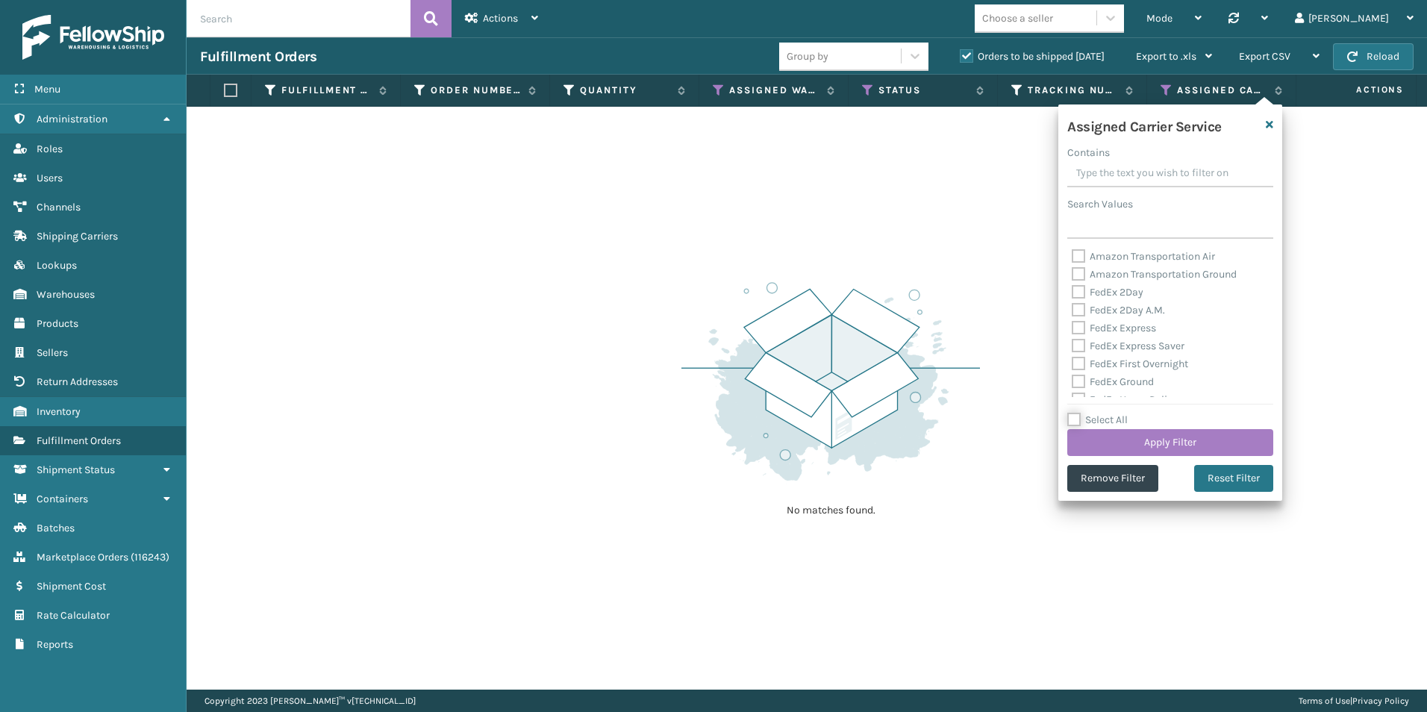
checkbox input "false"
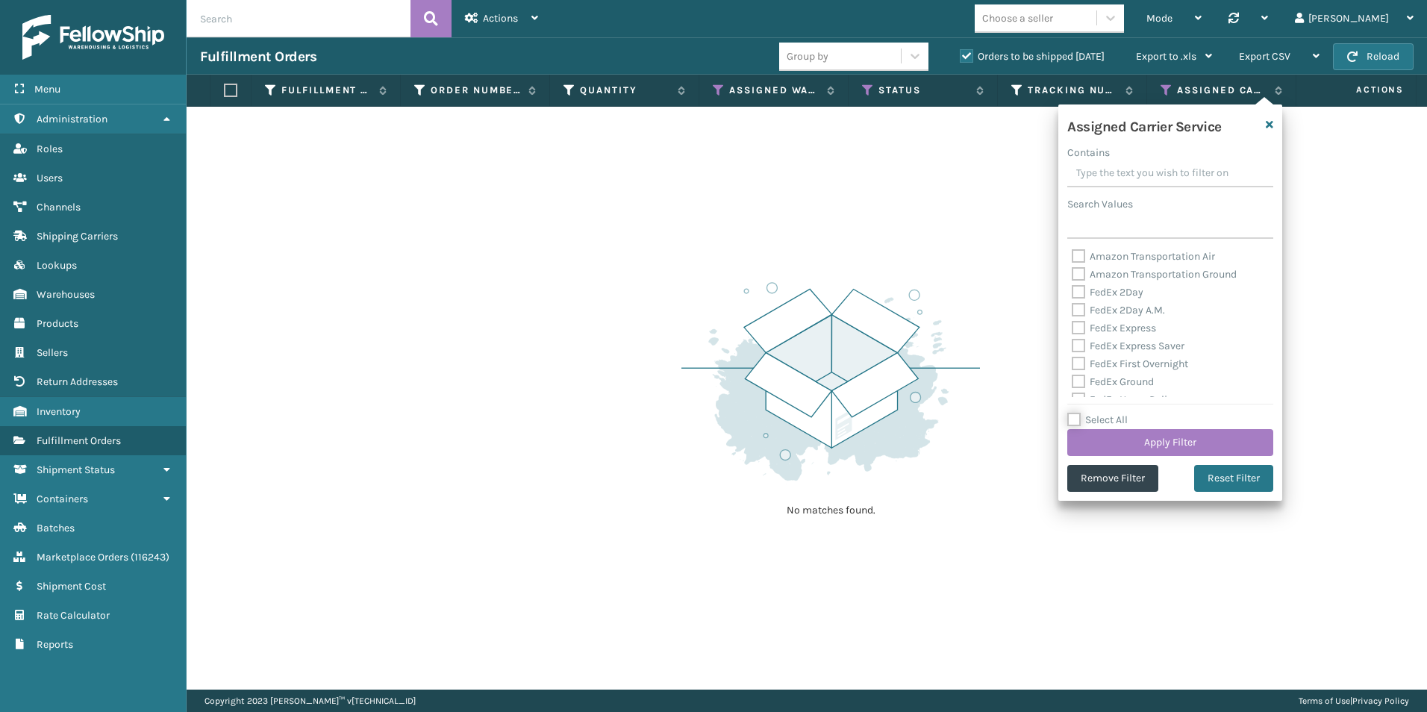
checkbox input "false"
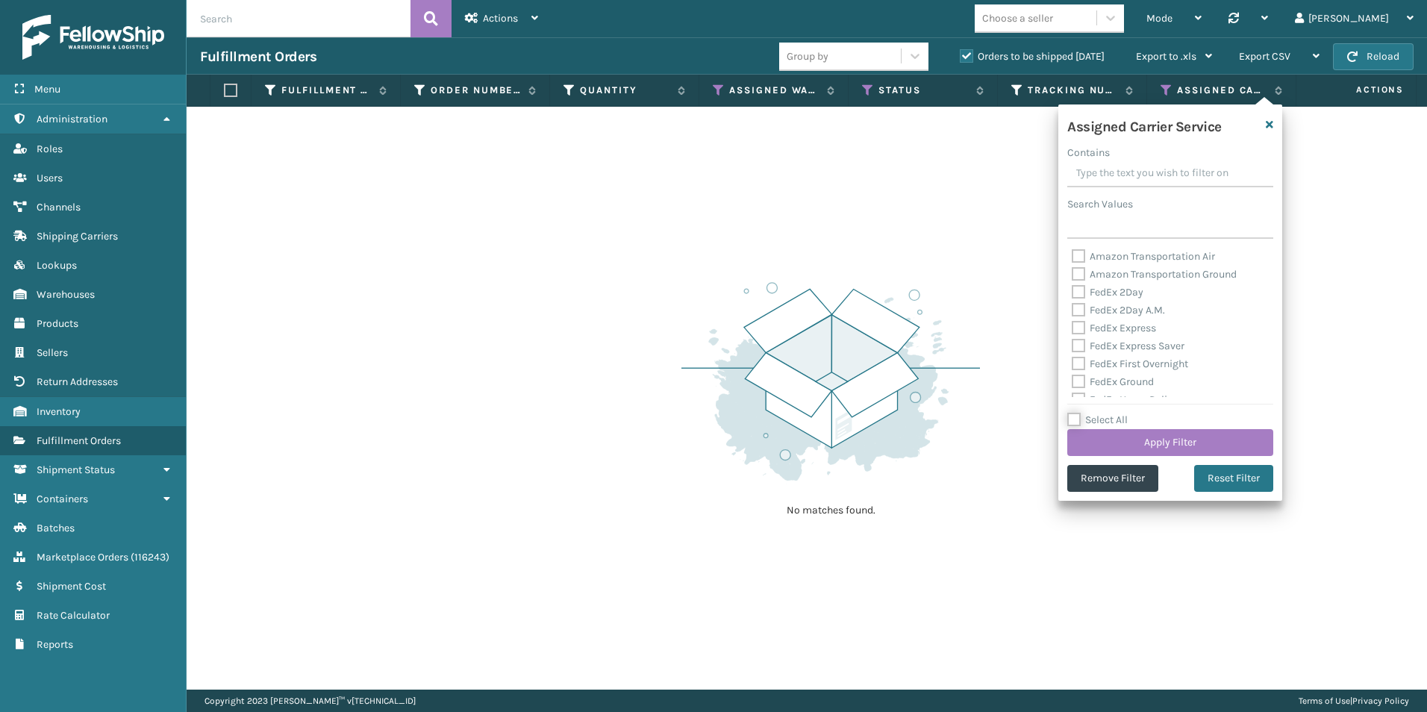
checkbox input "false"
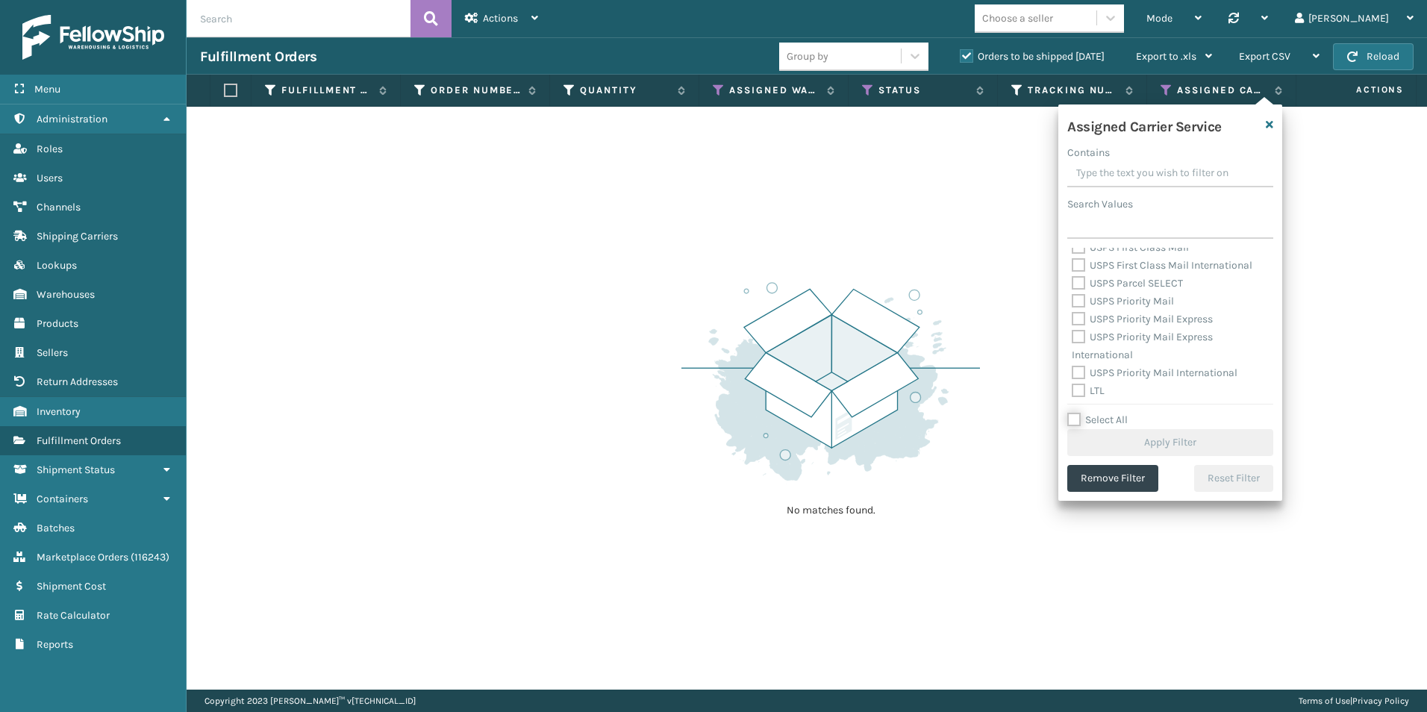
scroll to position [460, 0]
click at [1081, 386] on label "LTL" at bounding box center [1088, 387] width 33 height 13
click at [1072, 386] on input "LTL" at bounding box center [1072, 384] width 1 height 10
checkbox input "true"
click at [1158, 437] on button "Apply Filter" at bounding box center [1170, 442] width 206 height 27
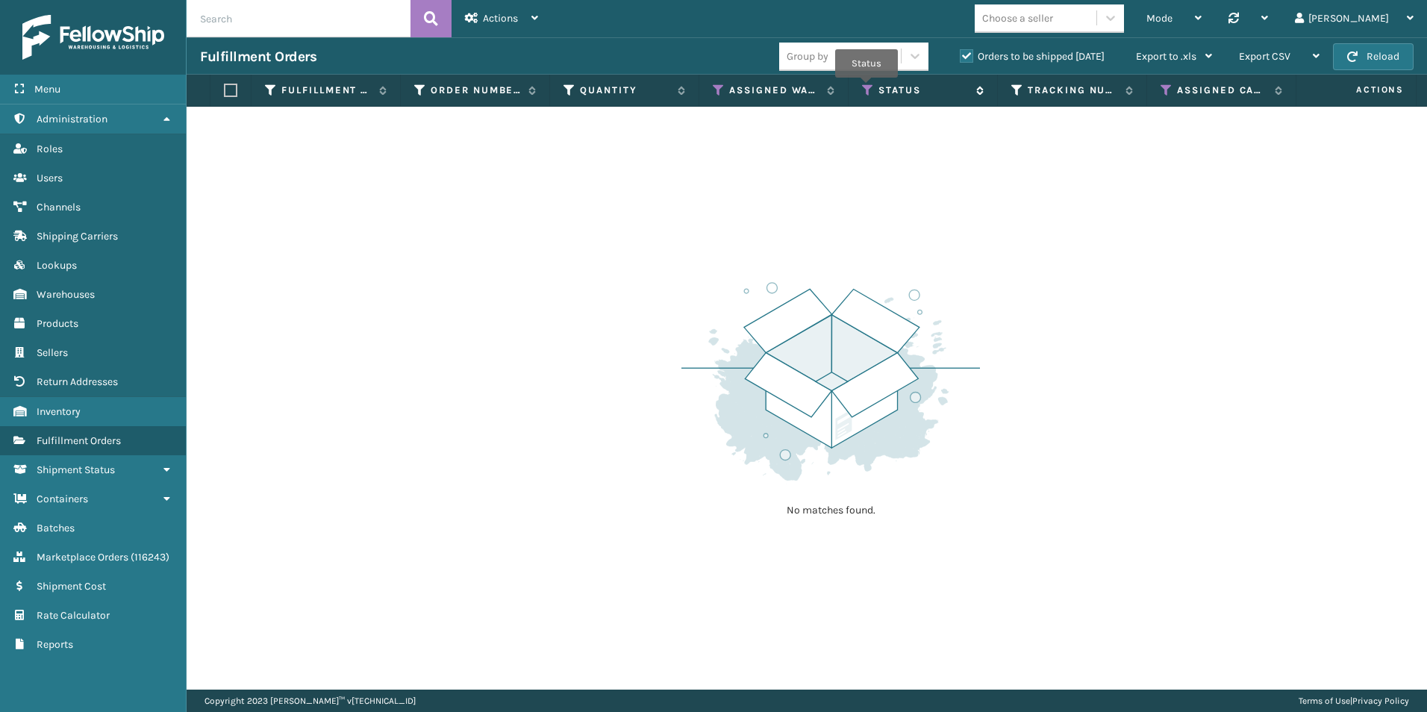
click at [867, 88] on icon at bounding box center [868, 90] width 12 height 13
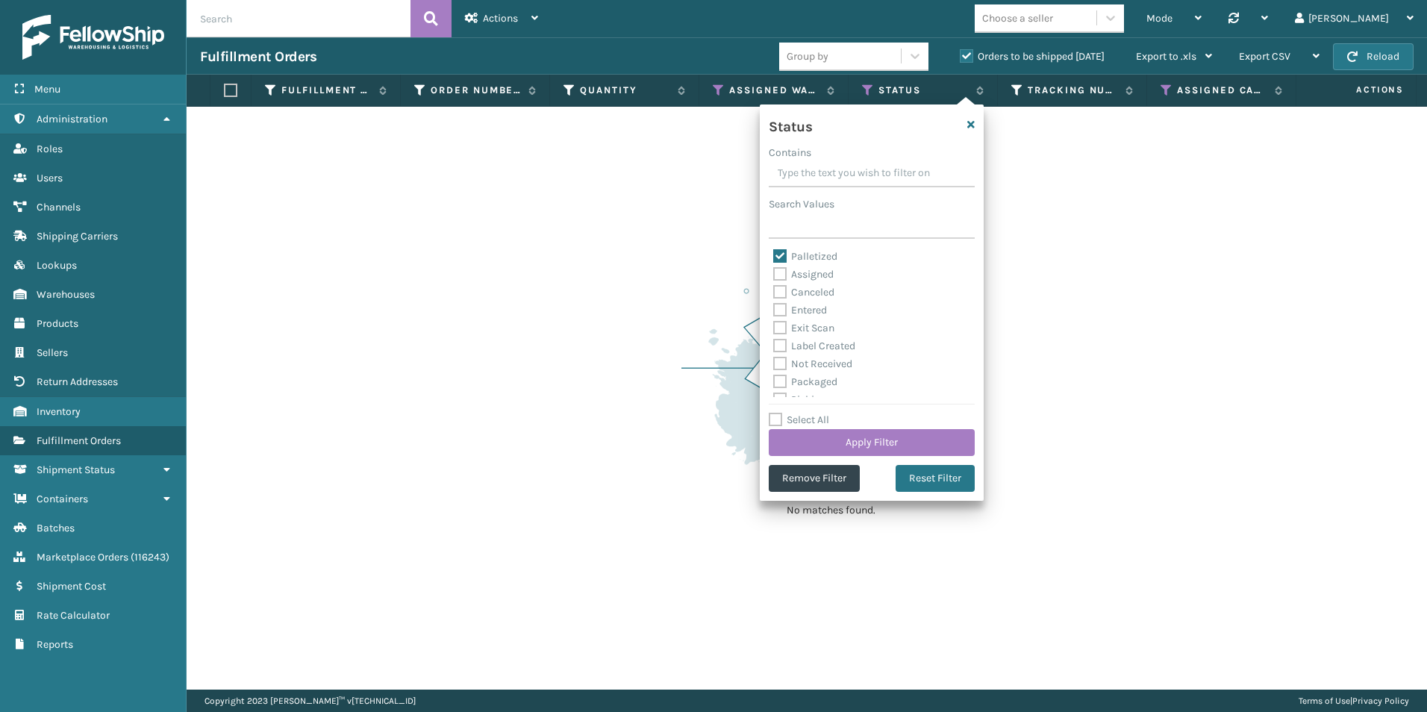
click at [775, 256] on label "Palletized" at bounding box center [805, 256] width 64 height 13
click at [774, 256] on input "Palletized" at bounding box center [773, 253] width 1 height 10
checkbox input "false"
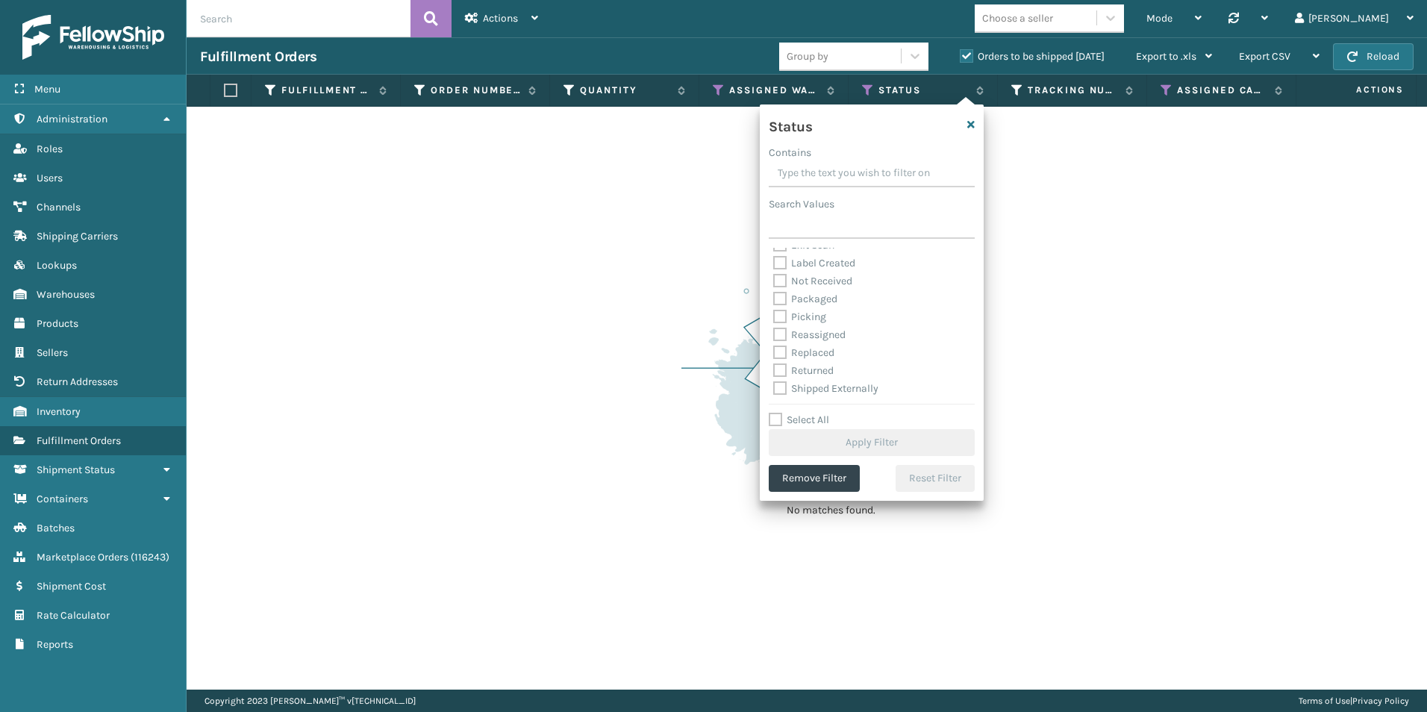
scroll to position [84, 0]
click at [778, 313] on label "Picking" at bounding box center [799, 316] width 53 height 13
click at [774, 313] on input "Picking" at bounding box center [773, 312] width 1 height 10
checkbox input "true"
click at [872, 441] on button "Apply Filter" at bounding box center [872, 442] width 206 height 27
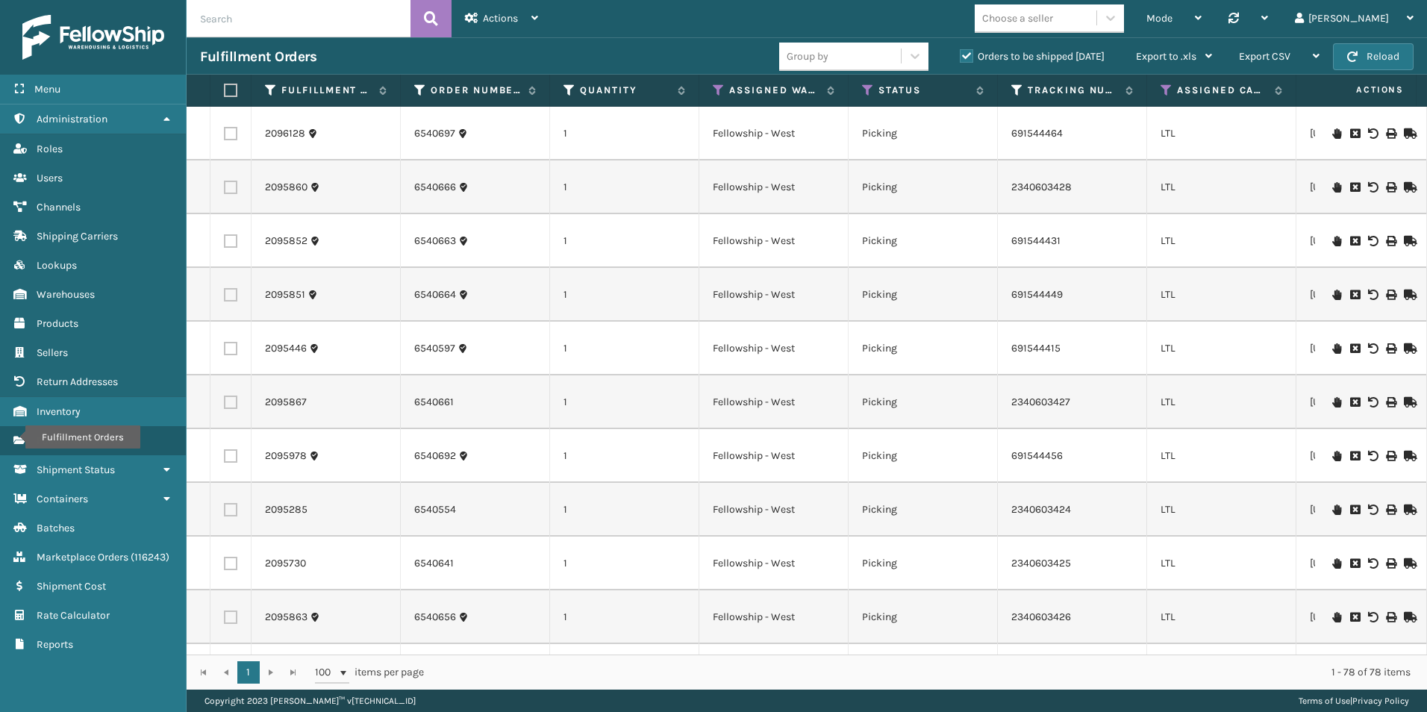
click at [288, 19] on input "text" at bounding box center [299, 18] width 224 height 37
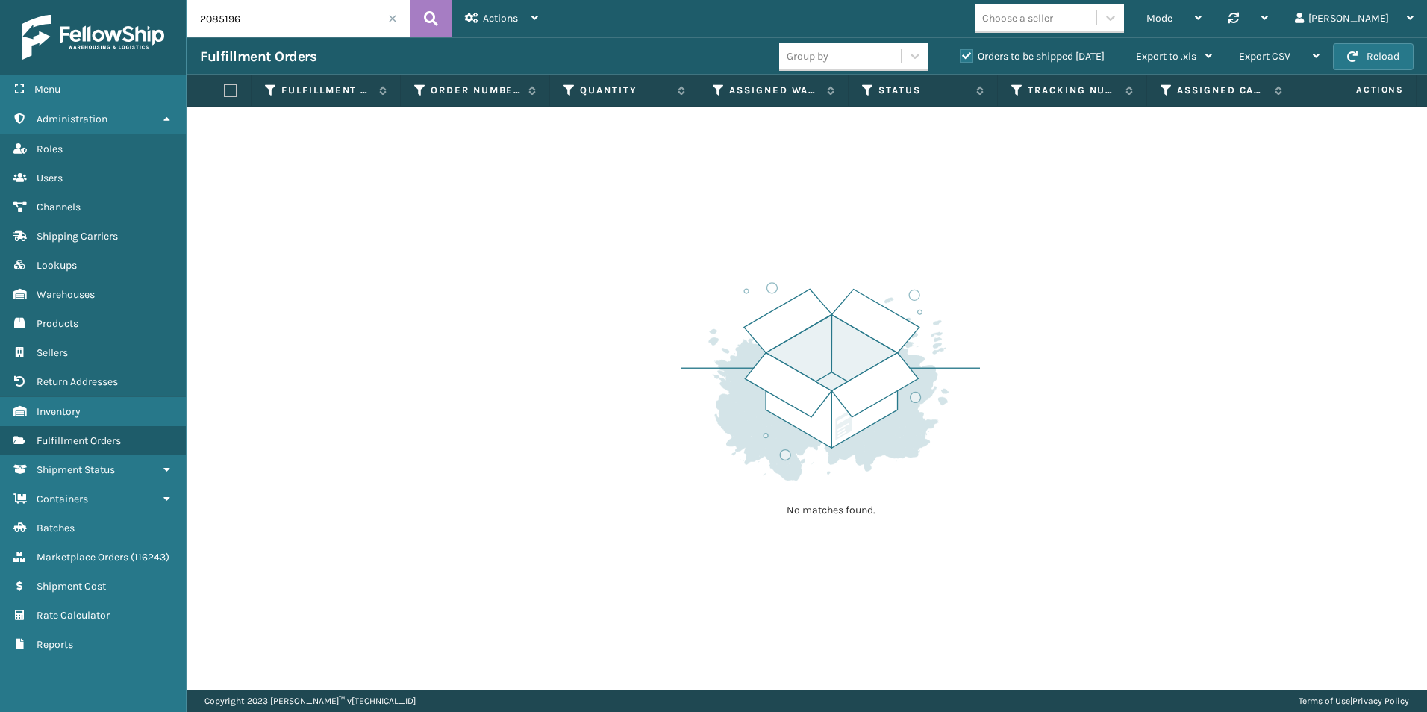
drag, startPoint x: 218, startPoint y: 17, endPoint x: 268, endPoint y: 20, distance: 50.1
click at [268, 20] on input "2085196" at bounding box center [299, 18] width 224 height 37
type input "2086394"
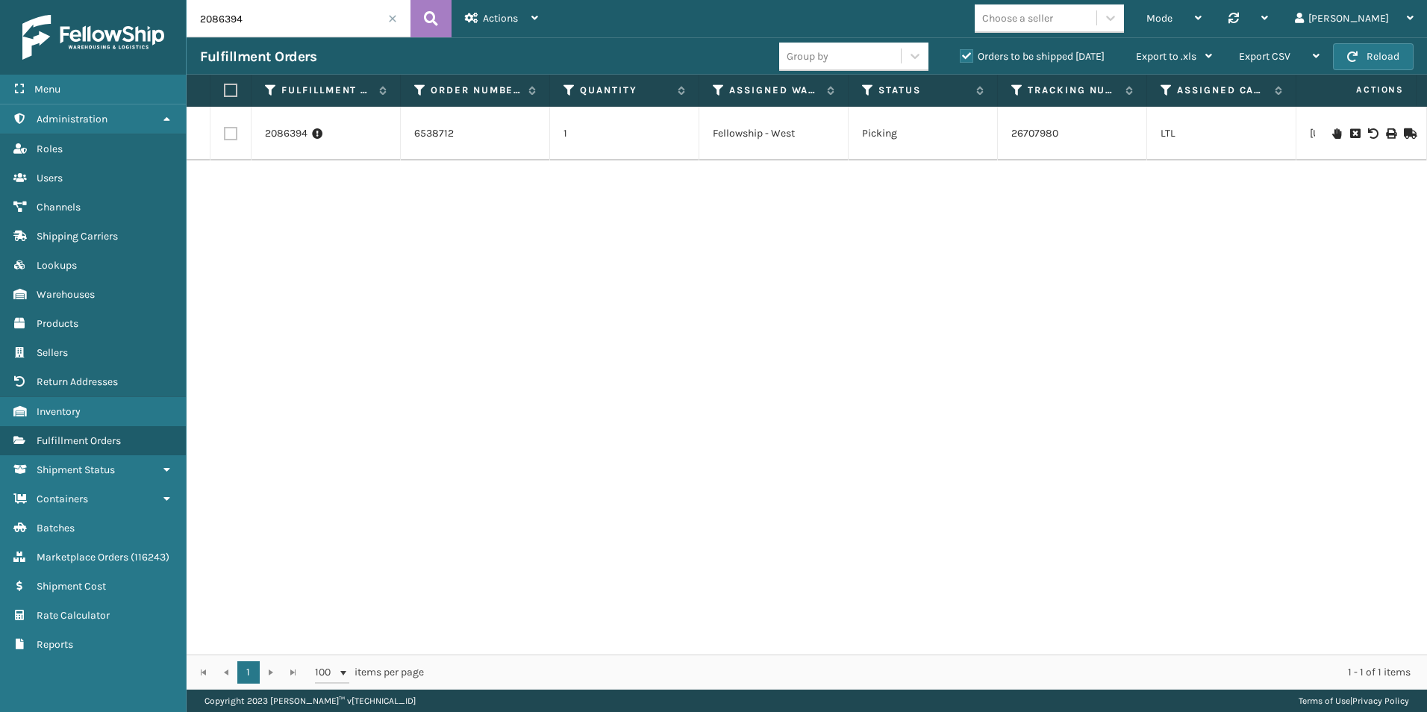
click at [1404, 133] on icon at bounding box center [1408, 133] width 9 height 10
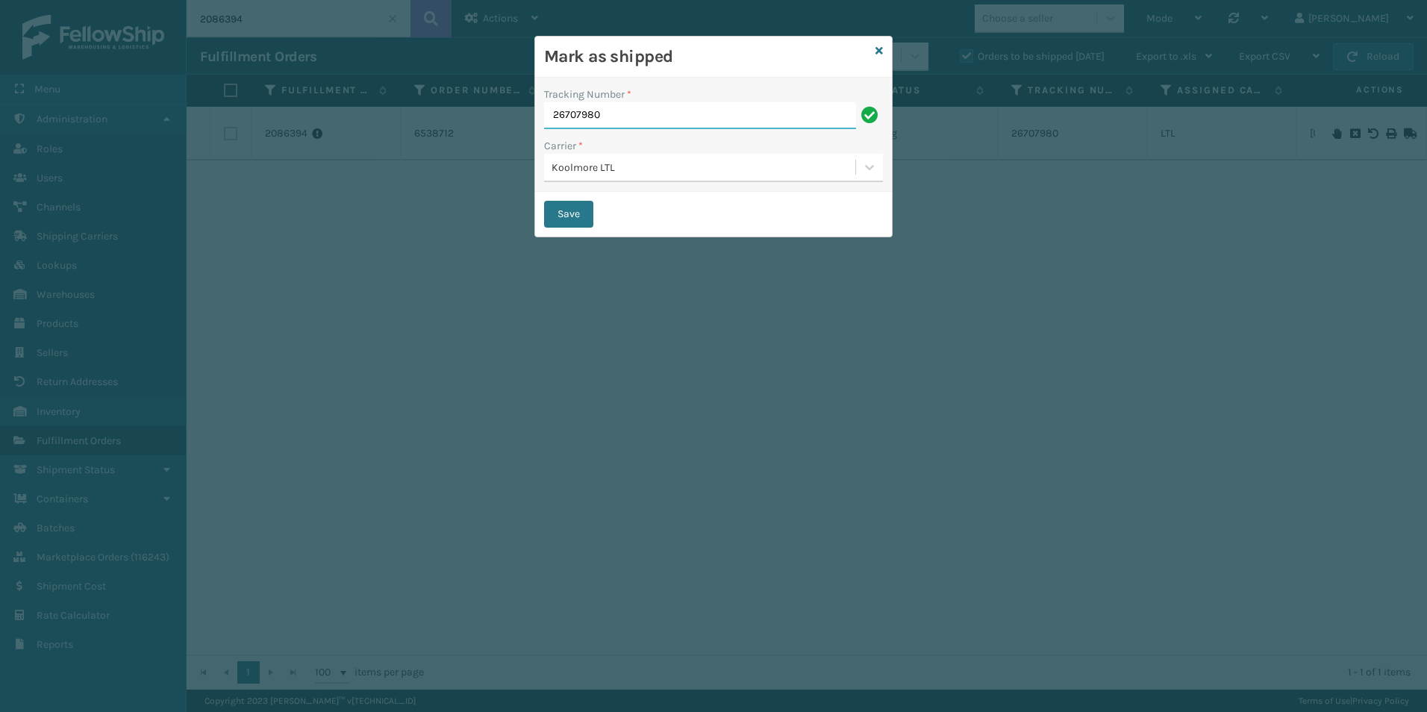
drag, startPoint x: 629, startPoint y: 115, endPoint x: 545, endPoint y: 113, distance: 84.3
click at [545, 113] on input "26707980" at bounding box center [700, 115] width 312 height 27
type input "221987431"
click at [572, 210] on button "Save" at bounding box center [568, 214] width 49 height 27
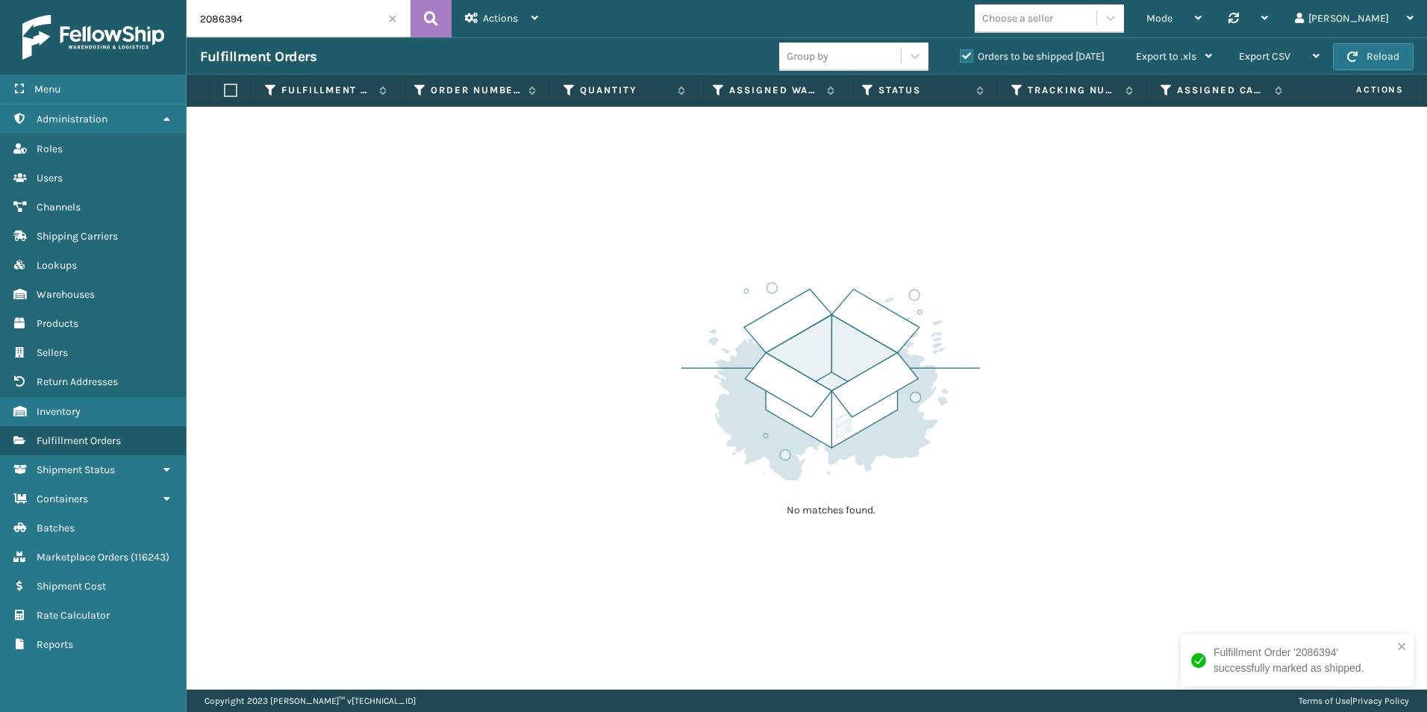
drag, startPoint x: 219, startPoint y: 19, endPoint x: 347, endPoint y: 26, distance: 128.6
click at [347, 26] on input "2086394" at bounding box center [299, 18] width 224 height 37
type input "2087010"
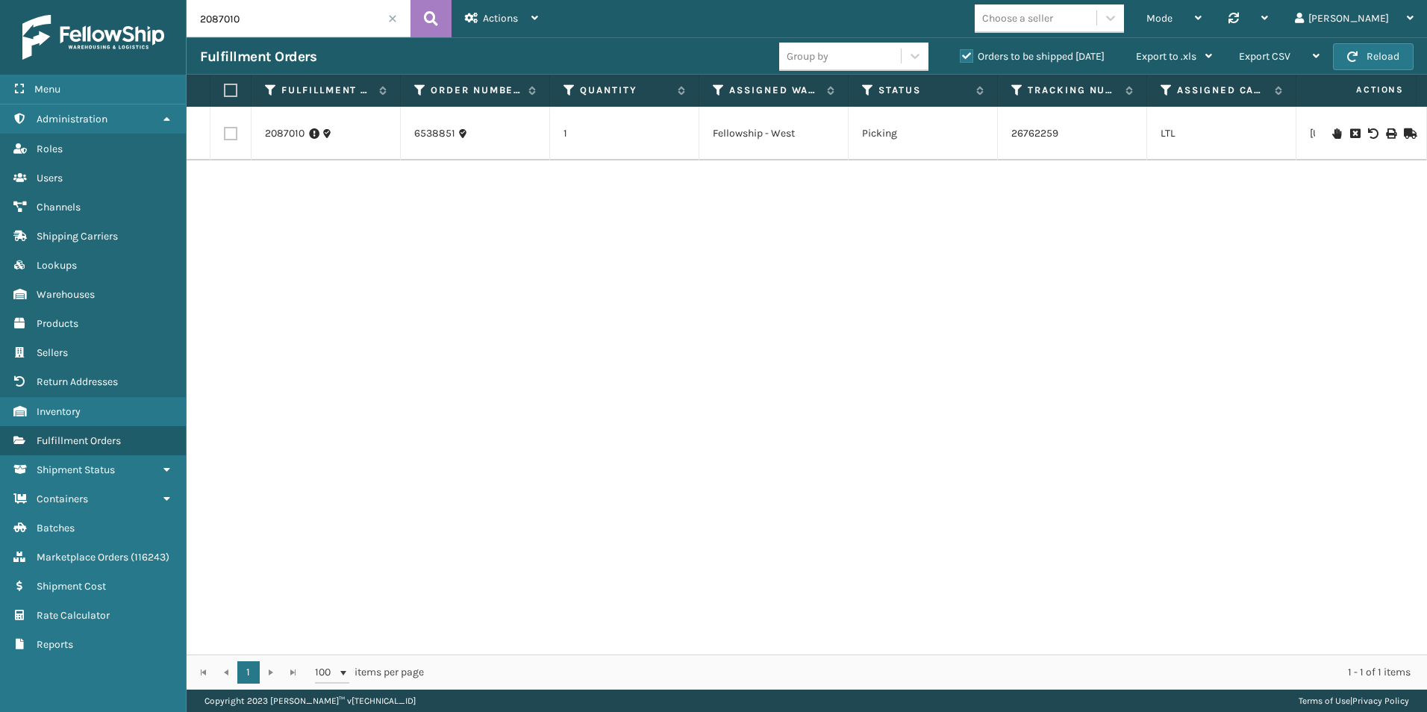
click at [1404, 130] on icon at bounding box center [1408, 133] width 9 height 10
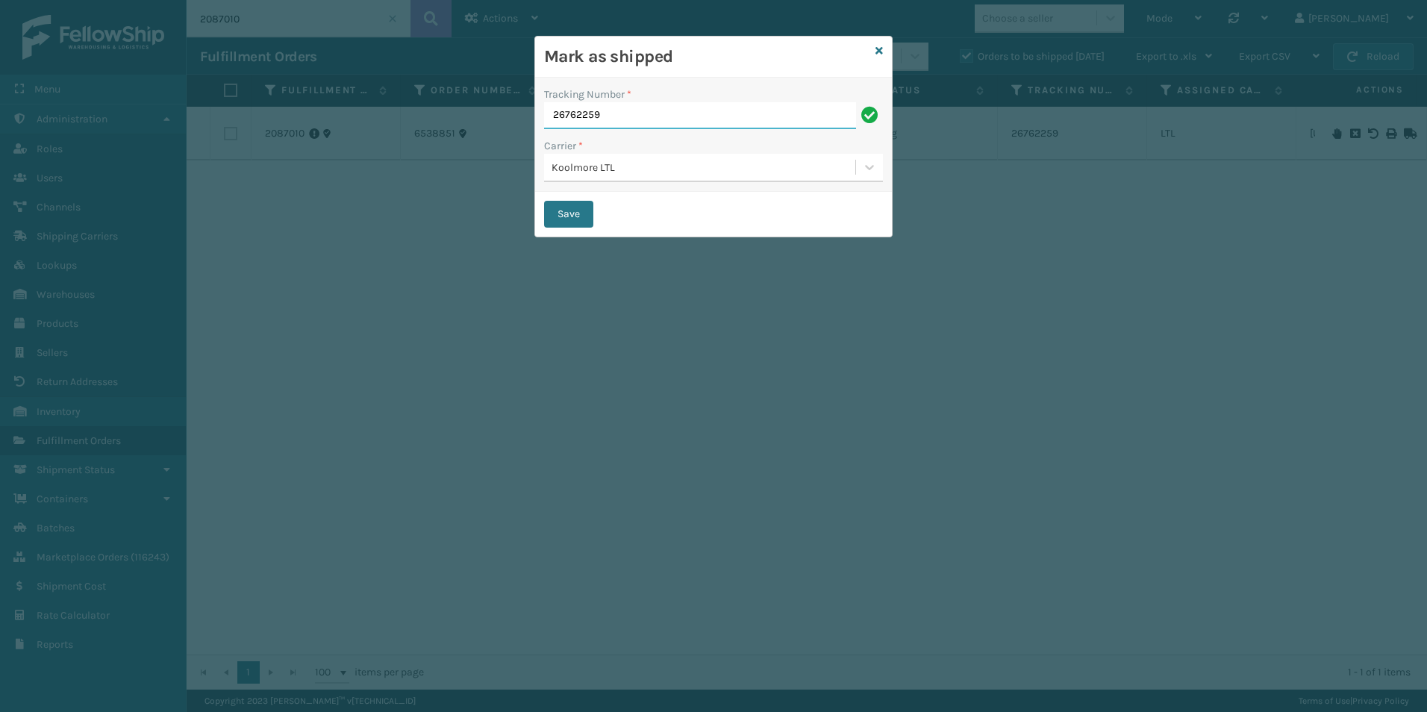
drag, startPoint x: 613, startPoint y: 113, endPoint x: 550, endPoint y: 116, distance: 62.8
click at [549, 116] on input "26762259" at bounding box center [700, 115] width 312 height 27
type input "221987407"
click at [572, 212] on button "Save" at bounding box center [568, 214] width 49 height 27
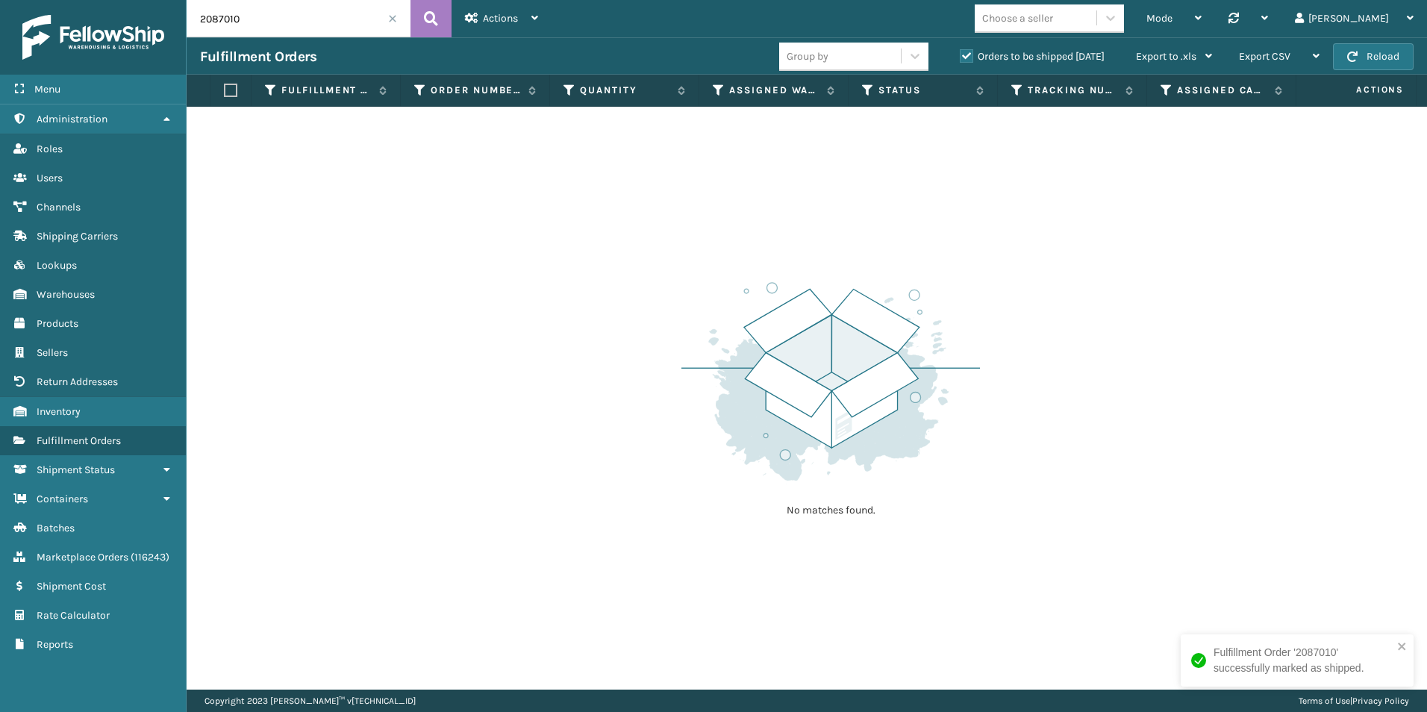
drag, startPoint x: 222, startPoint y: 18, endPoint x: 401, endPoint y: 37, distance: 179.3
click at [401, 37] on input "2087010" at bounding box center [299, 18] width 224 height 37
type input "2087234"
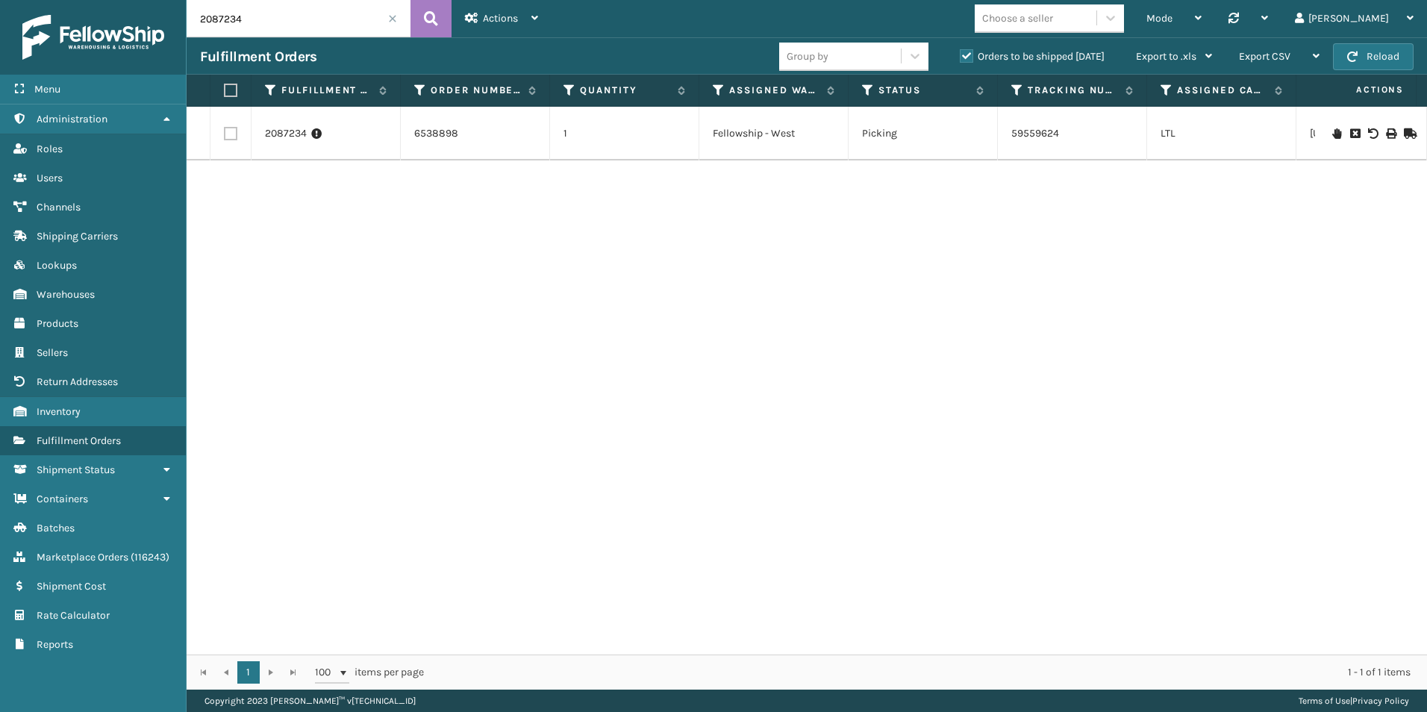
click at [1404, 132] on icon at bounding box center [1408, 133] width 9 height 10
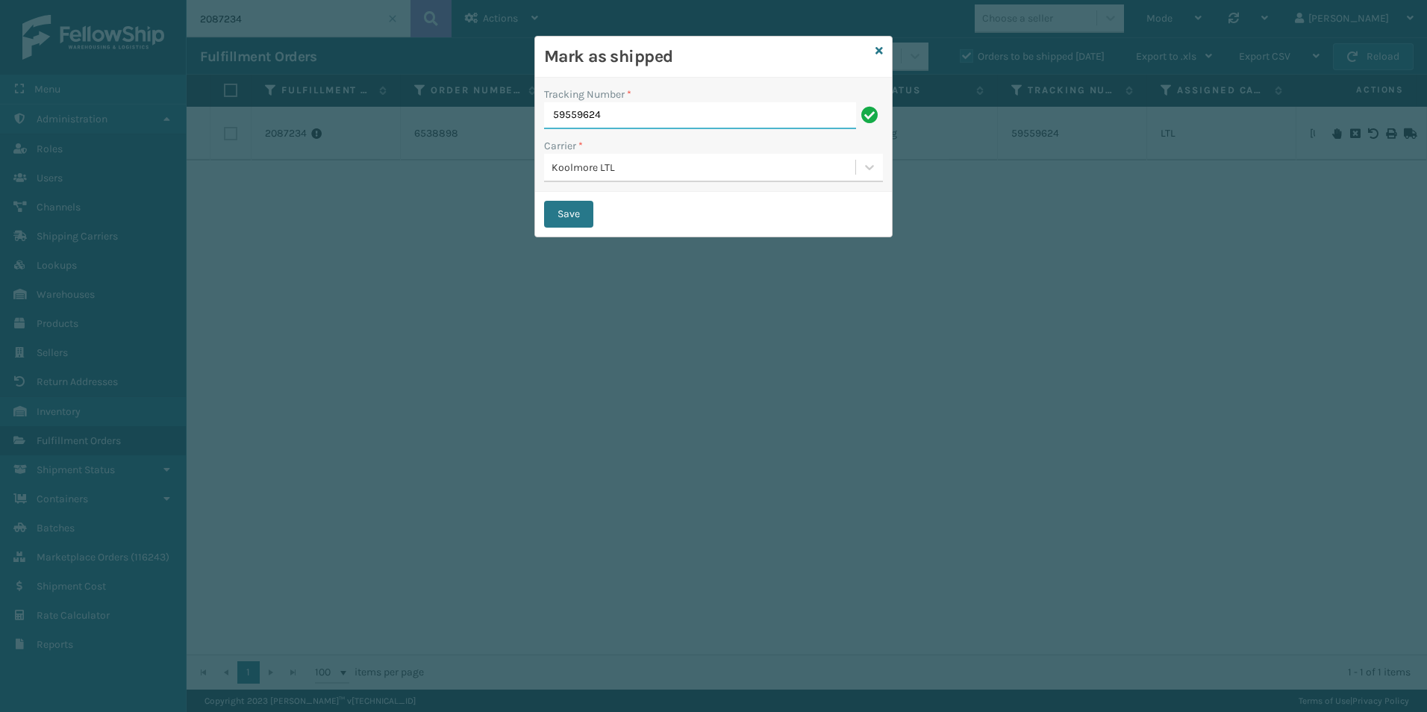
drag, startPoint x: 598, startPoint y: 110, endPoint x: 505, endPoint y: 110, distance: 92.5
click at [505, 110] on div "Mark as shipped Tracking Number * 59559624 Carrier * Koolmore LTL Save" at bounding box center [713, 356] width 1427 height 712
type input "221987423"
click at [574, 213] on button "Save" at bounding box center [568, 214] width 49 height 27
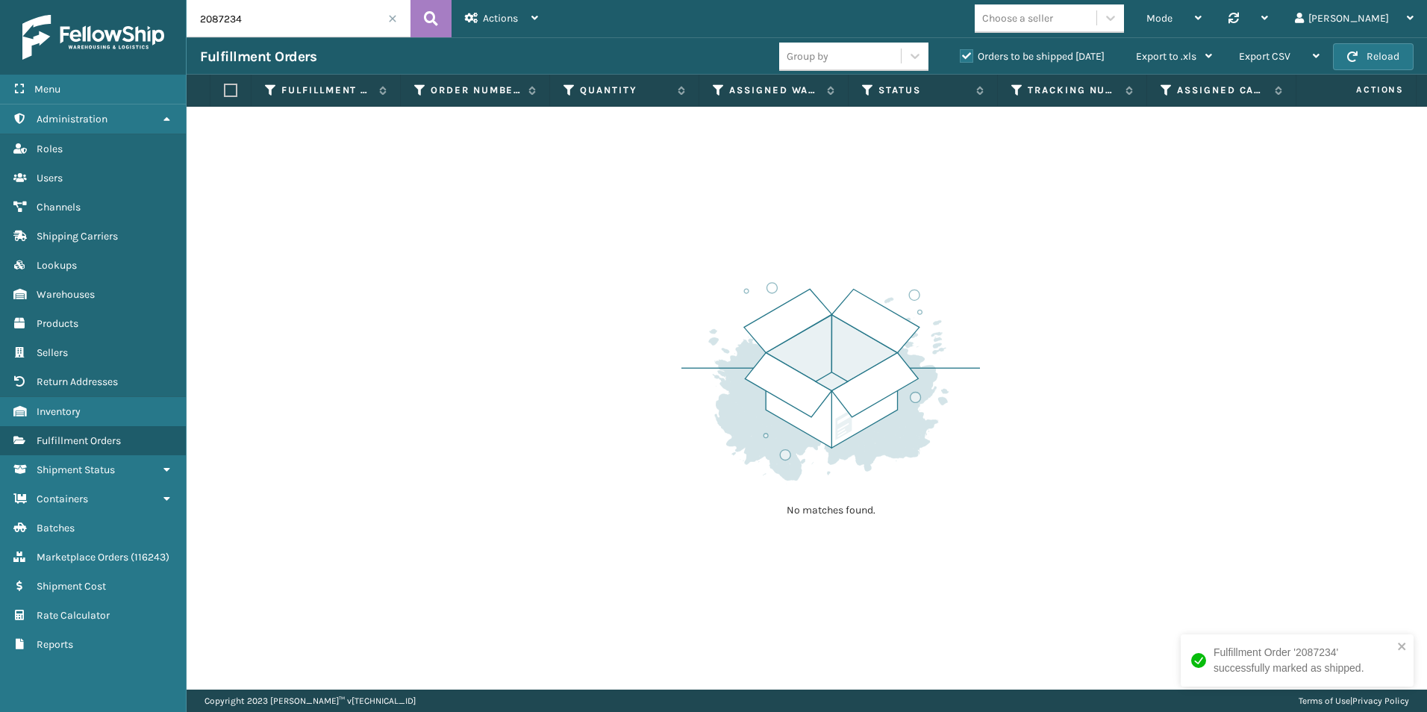
drag, startPoint x: 219, startPoint y: 20, endPoint x: 253, endPoint y: 19, distance: 33.6
click at [253, 19] on input "2087234" at bounding box center [299, 18] width 224 height 37
drag, startPoint x: 212, startPoint y: 19, endPoint x: 282, endPoint y: 23, distance: 70.3
click at [281, 22] on input "2089251" at bounding box center [299, 18] width 224 height 37
drag, startPoint x: 214, startPoint y: 19, endPoint x: 275, endPoint y: 19, distance: 60.5
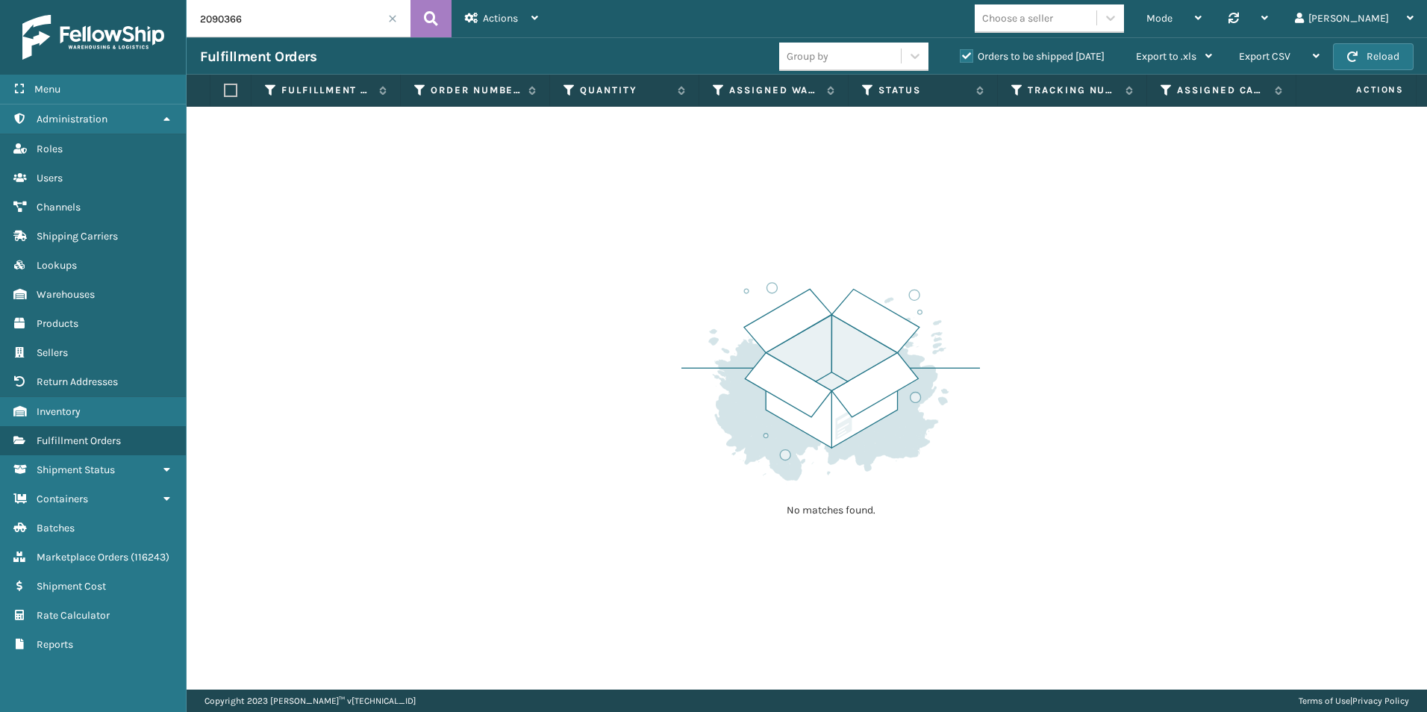
click at [275, 19] on input "2090366" at bounding box center [299, 18] width 224 height 37
drag, startPoint x: 225, startPoint y: 16, endPoint x: 277, endPoint y: 28, distance: 53.0
click at [277, 28] on input "2089292" at bounding box center [299, 18] width 224 height 37
type input "2089390"
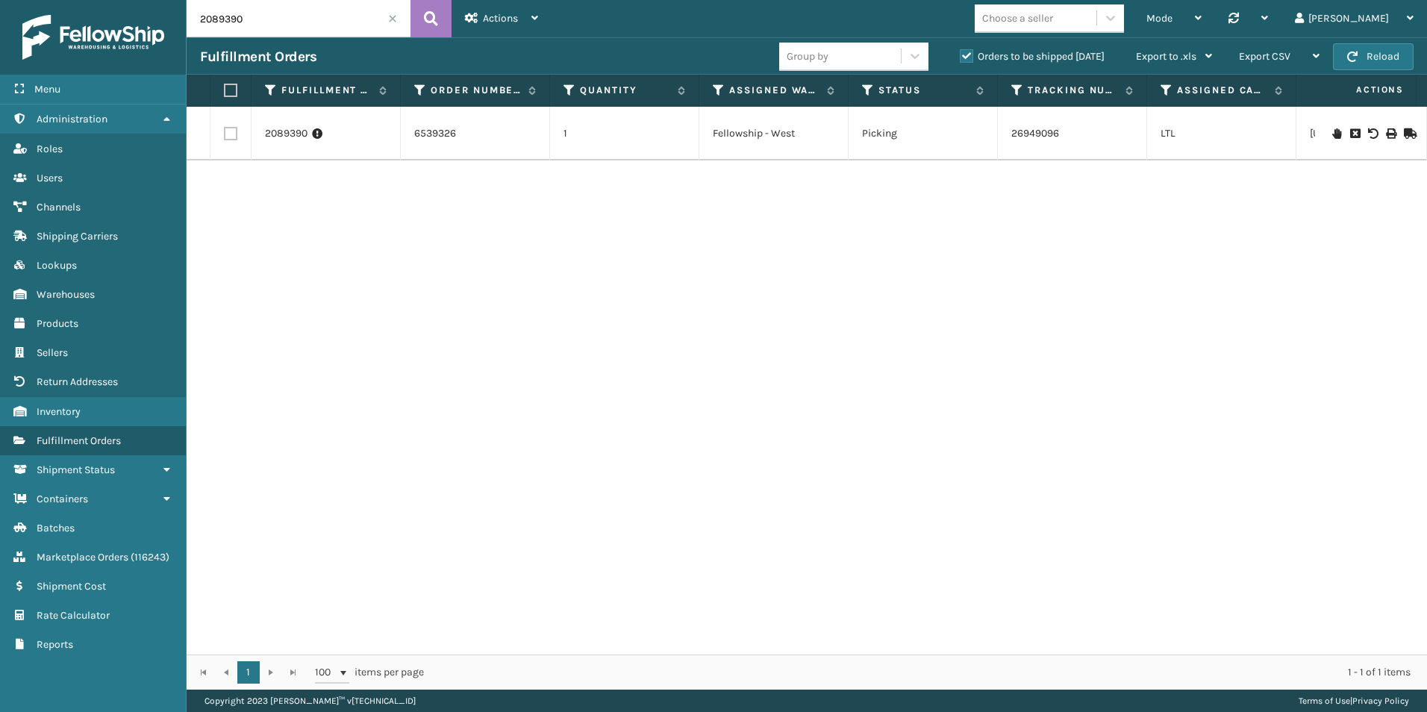
click at [1405, 128] on icon at bounding box center [1408, 133] width 9 height 10
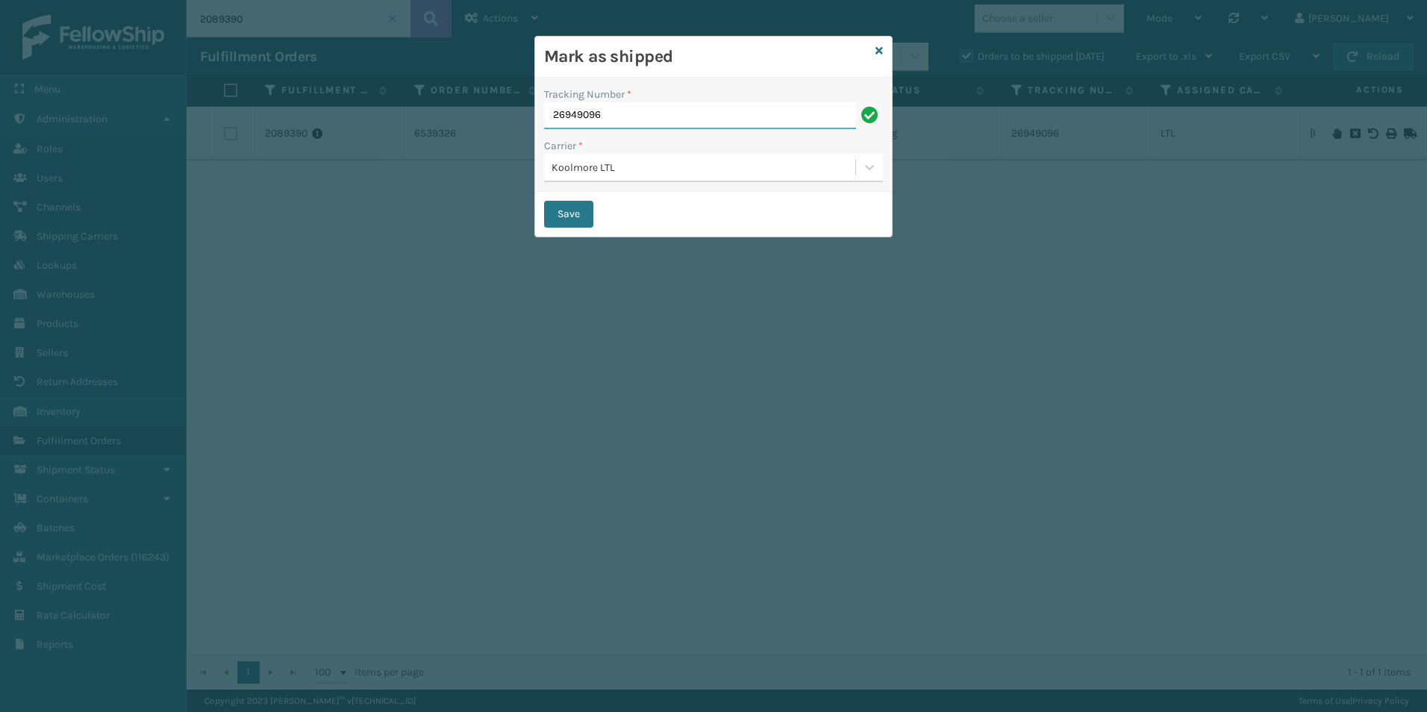
drag, startPoint x: 619, startPoint y: 116, endPoint x: 545, endPoint y: 111, distance: 74.8
click at [544, 111] on input "26949096" at bounding box center [700, 115] width 312 height 27
type input "221987415"
click at [574, 219] on button "Save" at bounding box center [568, 214] width 49 height 27
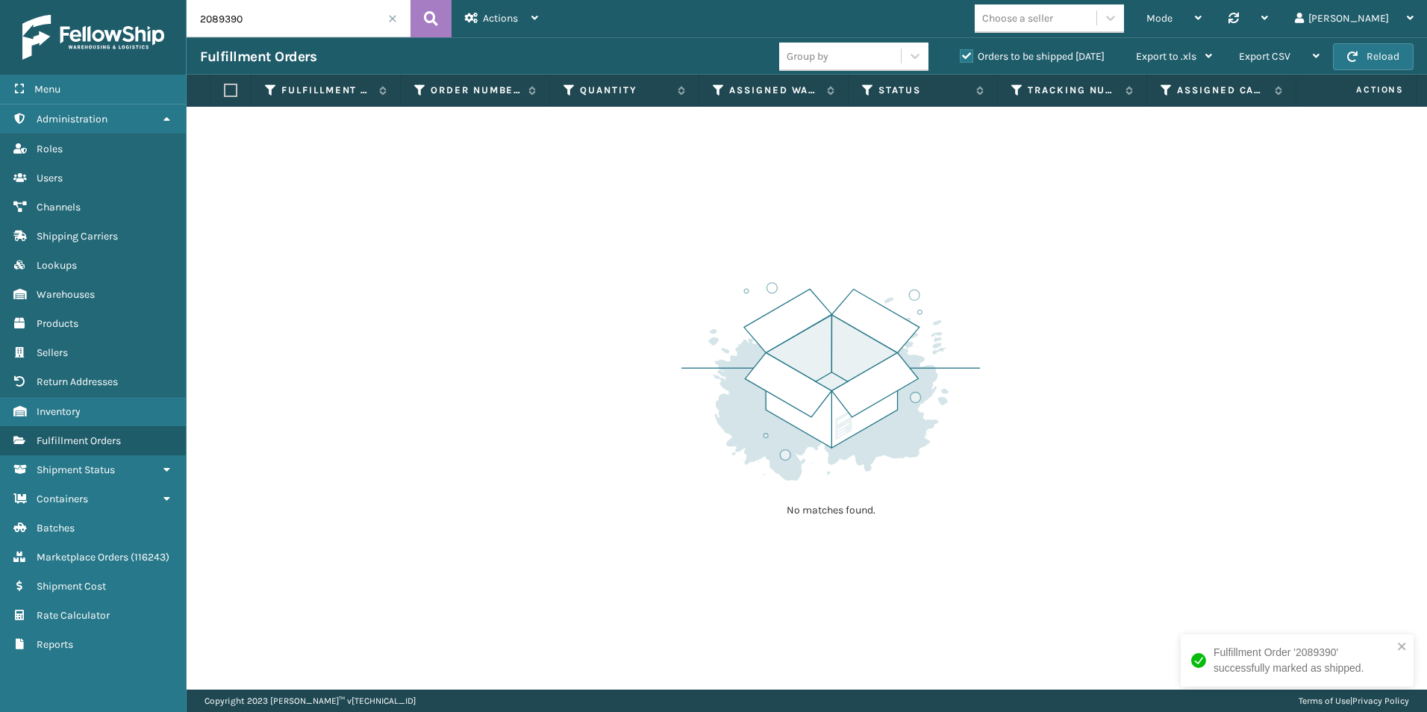
drag, startPoint x: 217, startPoint y: 19, endPoint x: 395, endPoint y: 12, distance: 177.8
click at [346, 8] on input "2089390" at bounding box center [299, 18] width 224 height 37
drag, startPoint x: 212, startPoint y: 19, endPoint x: 244, endPoint y: 23, distance: 32.3
click at [244, 23] on input "2089505" at bounding box center [299, 18] width 224 height 37
drag, startPoint x: 217, startPoint y: 19, endPoint x: 272, endPoint y: 22, distance: 55.3
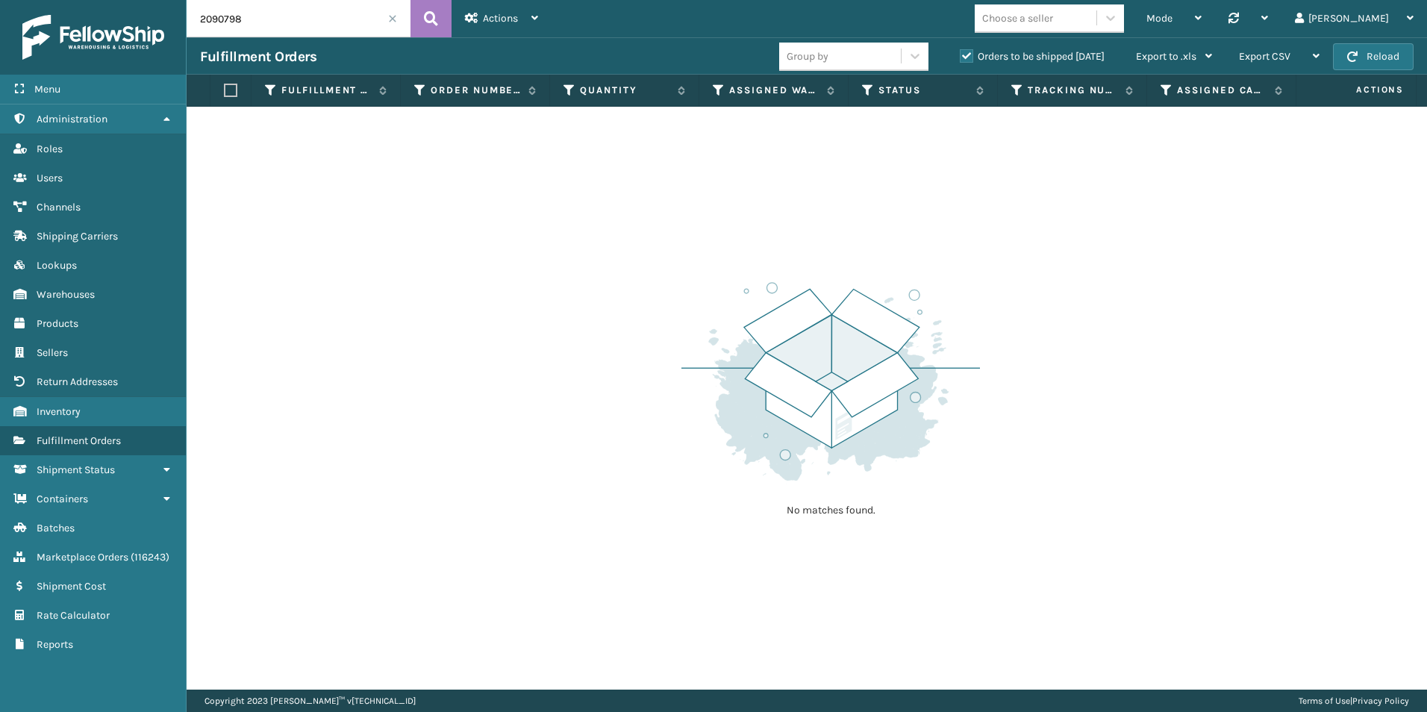
click at [272, 22] on input "2090798" at bounding box center [299, 18] width 224 height 37
drag, startPoint x: 217, startPoint y: 19, endPoint x: 309, endPoint y: 20, distance: 91.8
click at [295, 20] on input "2090805" at bounding box center [299, 18] width 224 height 37
drag, startPoint x: 222, startPoint y: 20, endPoint x: 275, endPoint y: 24, distance: 52.4
click at [275, 24] on input "2091020" at bounding box center [299, 18] width 224 height 37
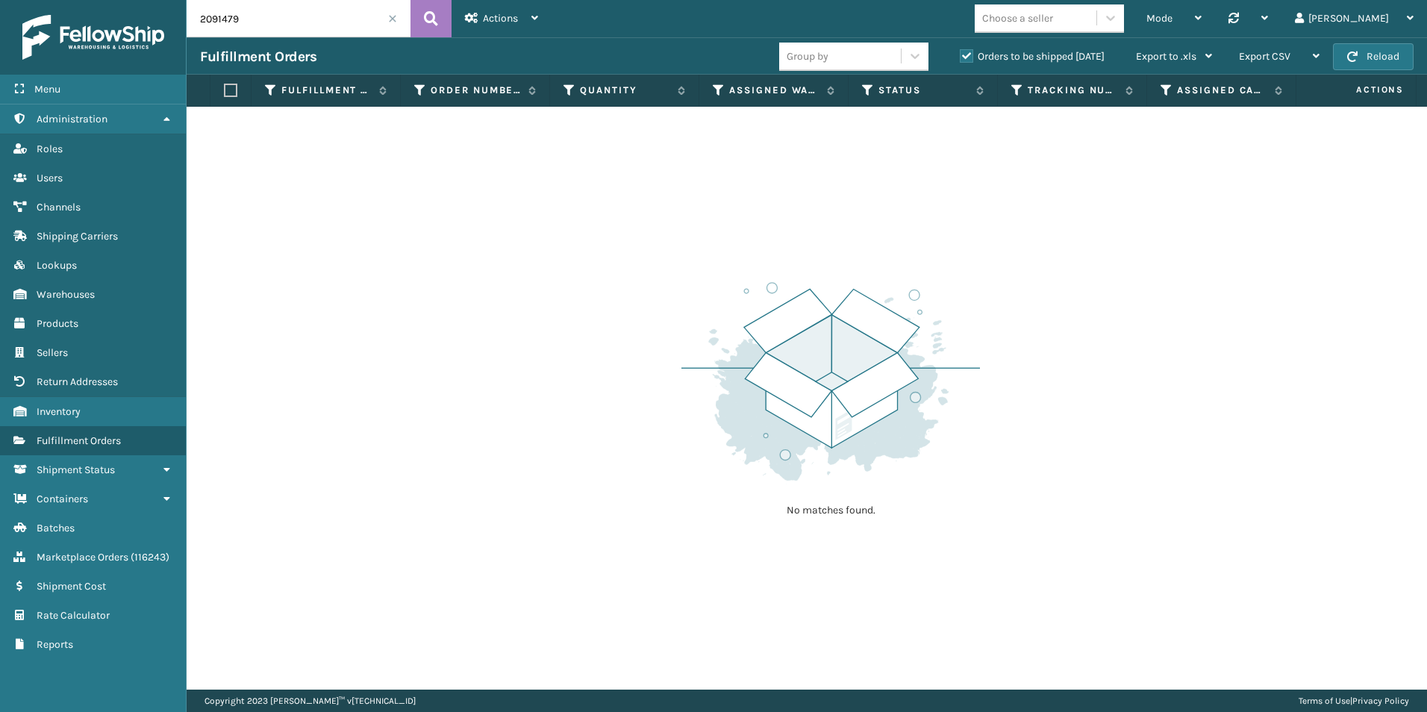
drag, startPoint x: 216, startPoint y: 20, endPoint x: 284, endPoint y: 24, distance: 67.3
click at [284, 24] on input "2091479" at bounding box center [299, 18] width 224 height 37
click at [260, 16] on input "2092214" at bounding box center [299, 18] width 224 height 37
drag, startPoint x: 213, startPoint y: 20, endPoint x: 278, endPoint y: 19, distance: 64.9
click at [278, 19] on input "2092452" at bounding box center [299, 18] width 224 height 37
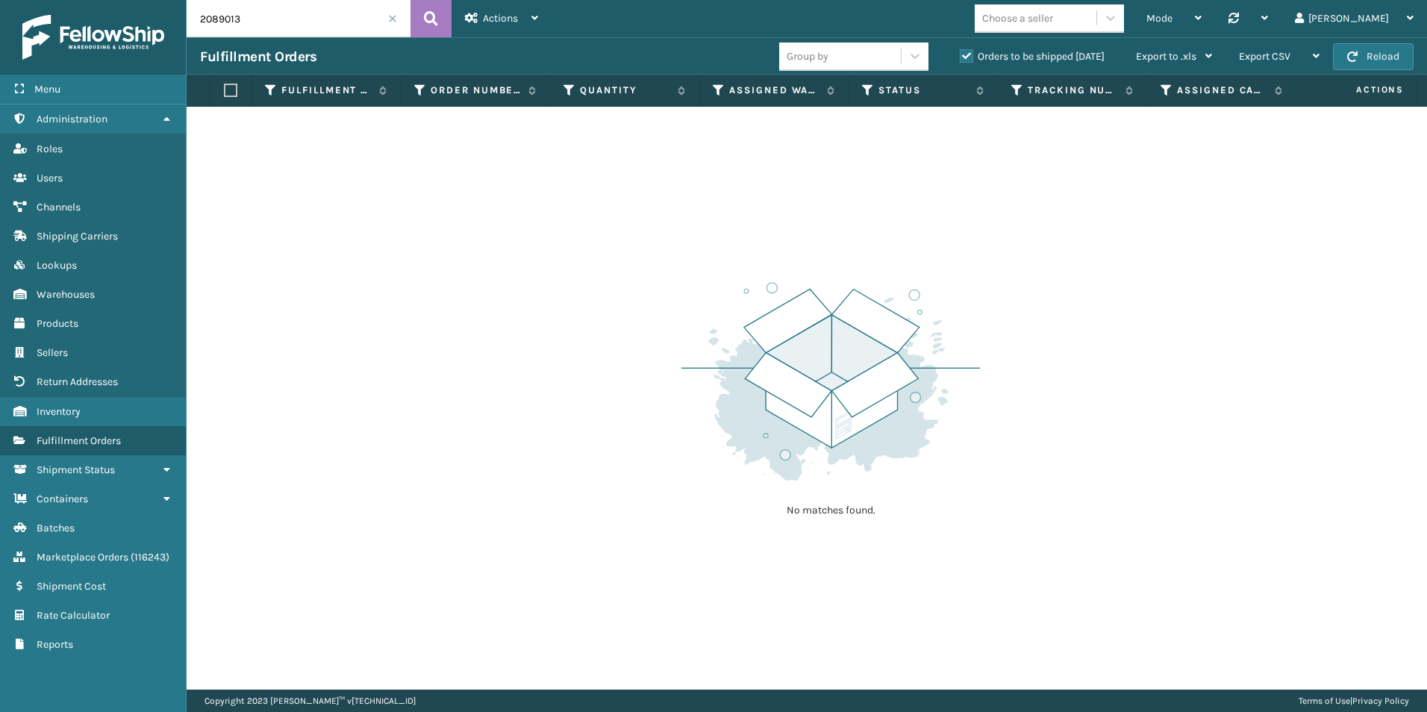
drag, startPoint x: 248, startPoint y: 22, endPoint x: 259, endPoint y: 22, distance: 11.2
click at [257, 22] on input "2089013" at bounding box center [299, 18] width 224 height 37
drag, startPoint x: 209, startPoint y: 23, endPoint x: 272, endPoint y: 23, distance: 63.4
click at [272, 23] on input "2089678" at bounding box center [299, 18] width 224 height 37
drag, startPoint x: 216, startPoint y: 21, endPoint x: 276, endPoint y: 22, distance: 59.7
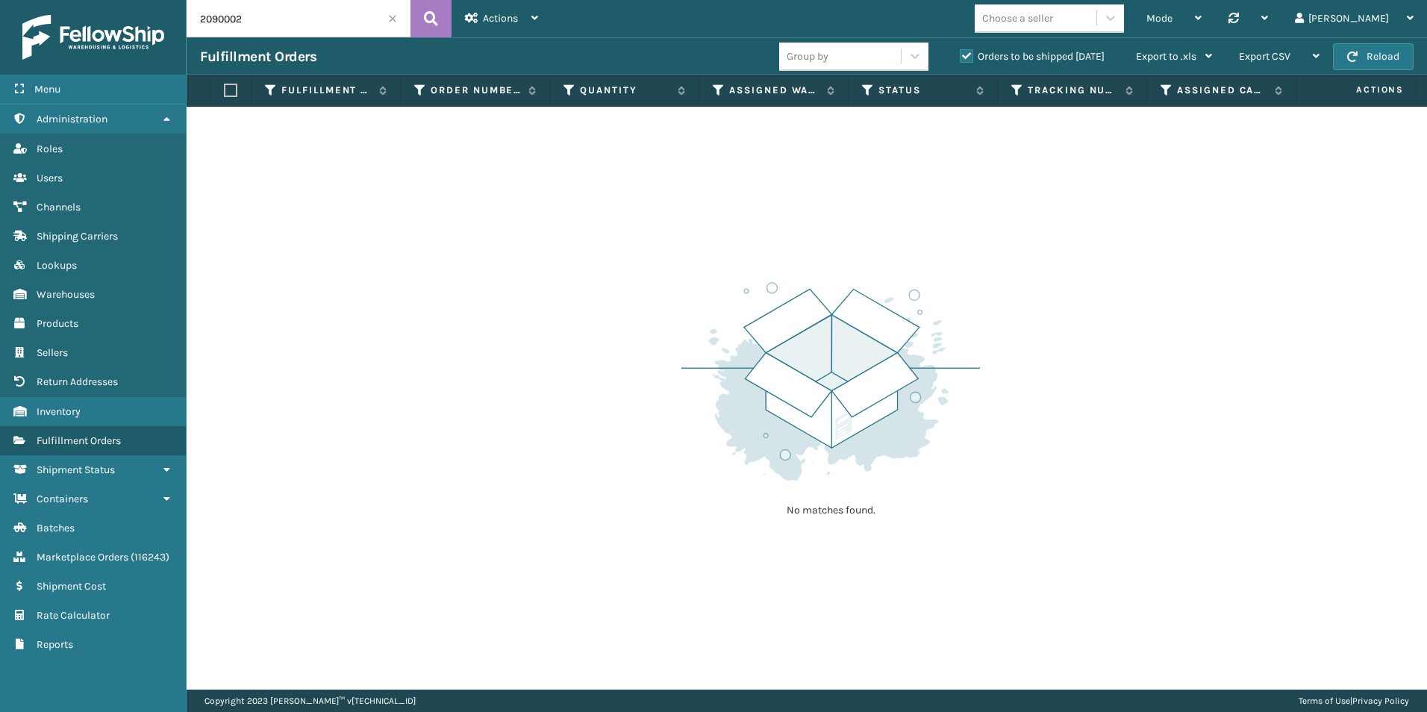
click at [276, 22] on input "2090002" at bounding box center [299, 18] width 224 height 37
drag, startPoint x: 218, startPoint y: 19, endPoint x: 266, endPoint y: 26, distance: 48.2
click at [266, 26] on input "2091823" at bounding box center [299, 18] width 224 height 37
drag, startPoint x: 217, startPoint y: 20, endPoint x: 263, endPoint y: 20, distance: 46.3
click at [263, 20] on input "2091944" at bounding box center [299, 18] width 224 height 37
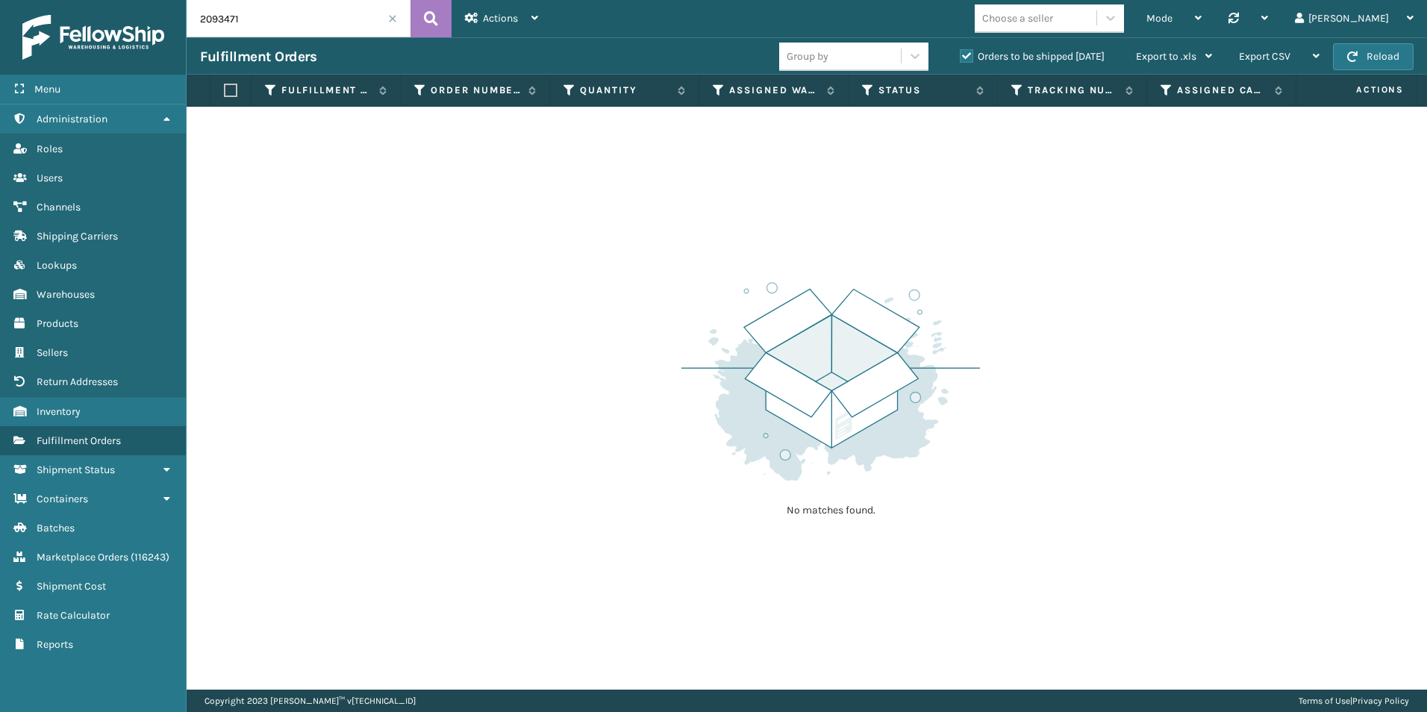
drag, startPoint x: 222, startPoint y: 20, endPoint x: 262, endPoint y: 21, distance: 39.6
click at [262, 21] on input "2093471" at bounding box center [299, 18] width 224 height 37
drag, startPoint x: 226, startPoint y: 22, endPoint x: 249, endPoint y: 22, distance: 22.4
click at [249, 22] on input "2093605" at bounding box center [299, 18] width 224 height 37
drag, startPoint x: 219, startPoint y: 19, endPoint x: 275, endPoint y: 19, distance: 56.7
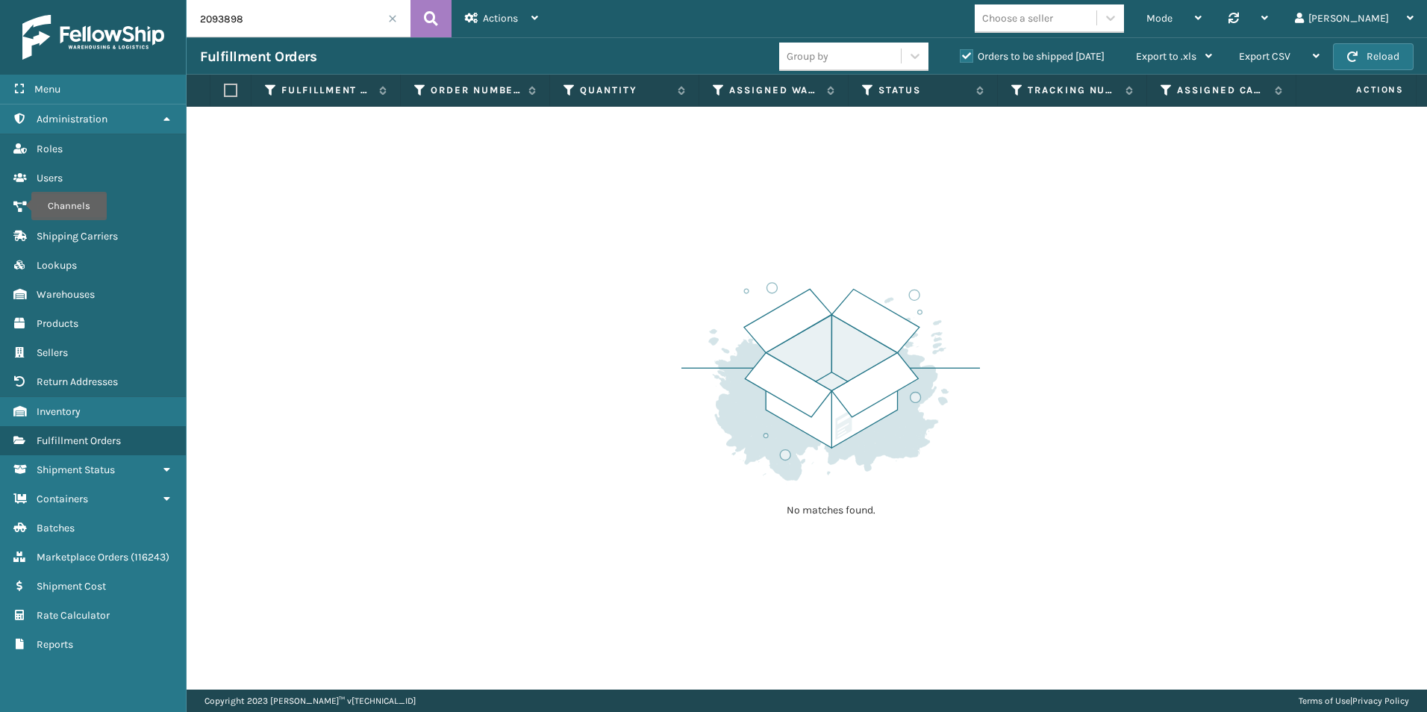
click at [275, 19] on input "2093898" at bounding box center [299, 18] width 224 height 37
type input "2094146"
click at [395, 18] on span at bounding box center [392, 18] width 9 height 9
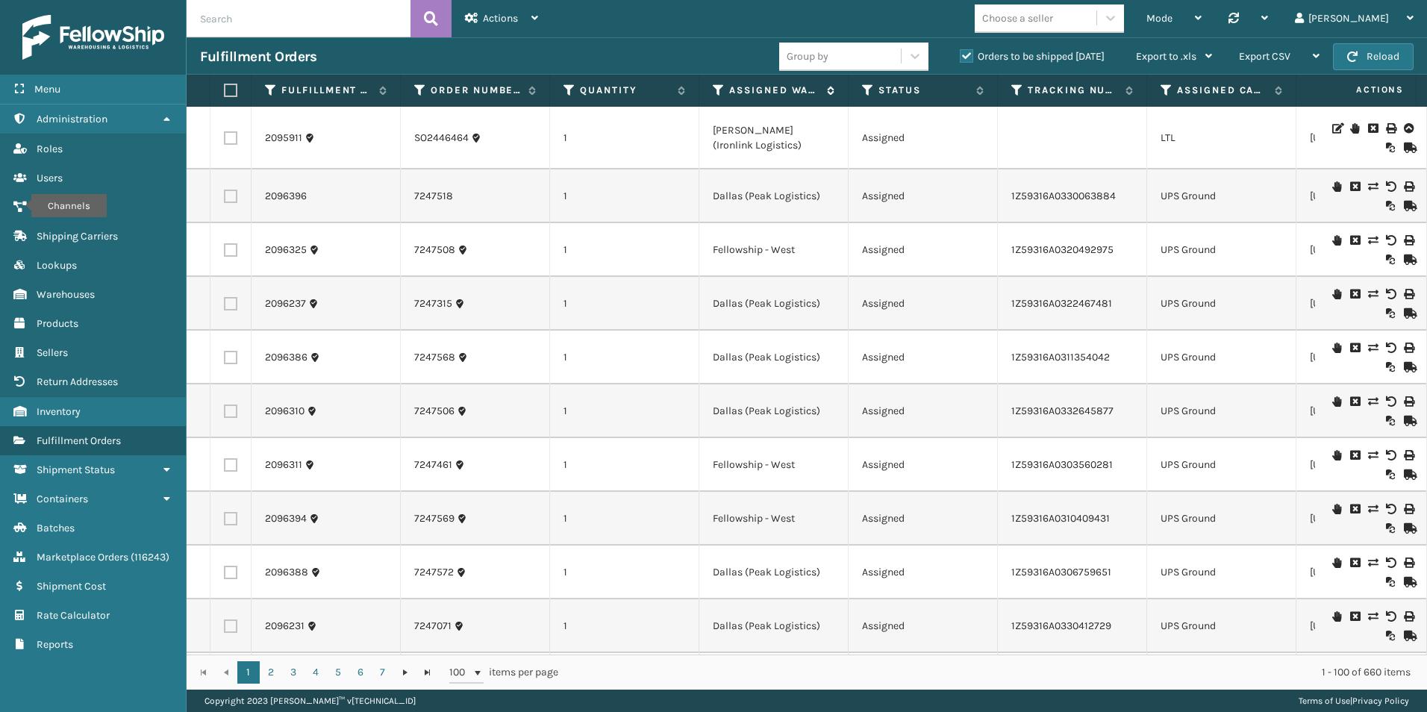
click at [717, 93] on icon at bounding box center [719, 90] width 12 height 13
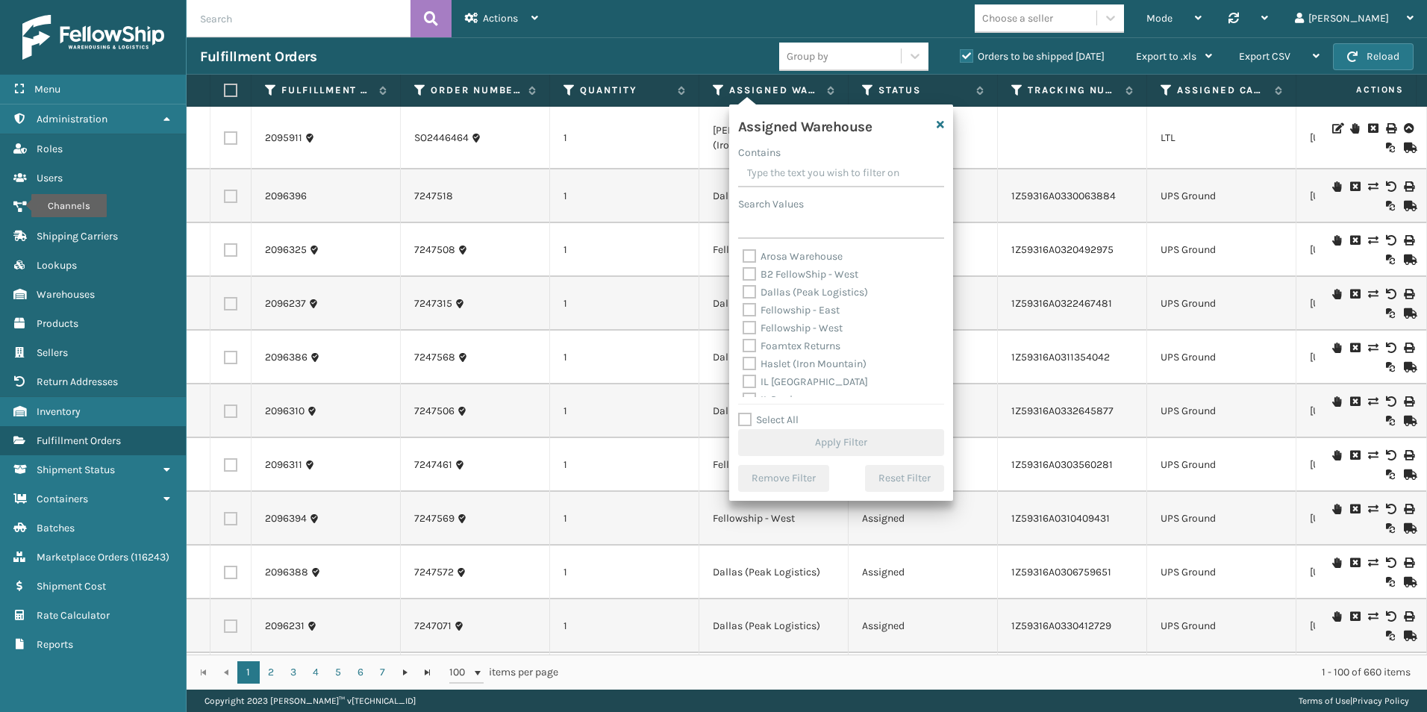
click at [743, 329] on label "Fellowship - West" at bounding box center [793, 328] width 100 height 13
click at [743, 329] on input "Fellowship - West" at bounding box center [743, 324] width 1 height 10
checkbox input "true"
click at [839, 437] on button "Apply Filter" at bounding box center [841, 442] width 206 height 27
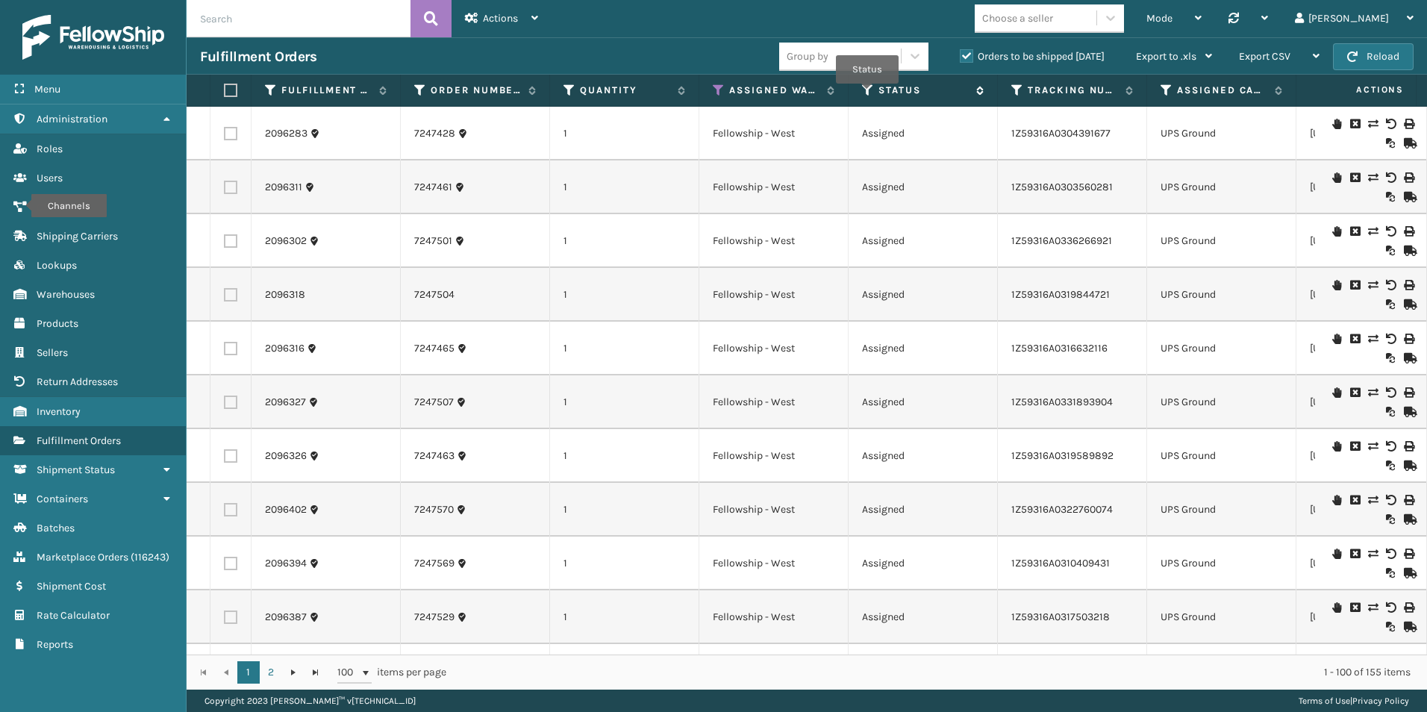
click at [867, 95] on icon at bounding box center [868, 90] width 12 height 13
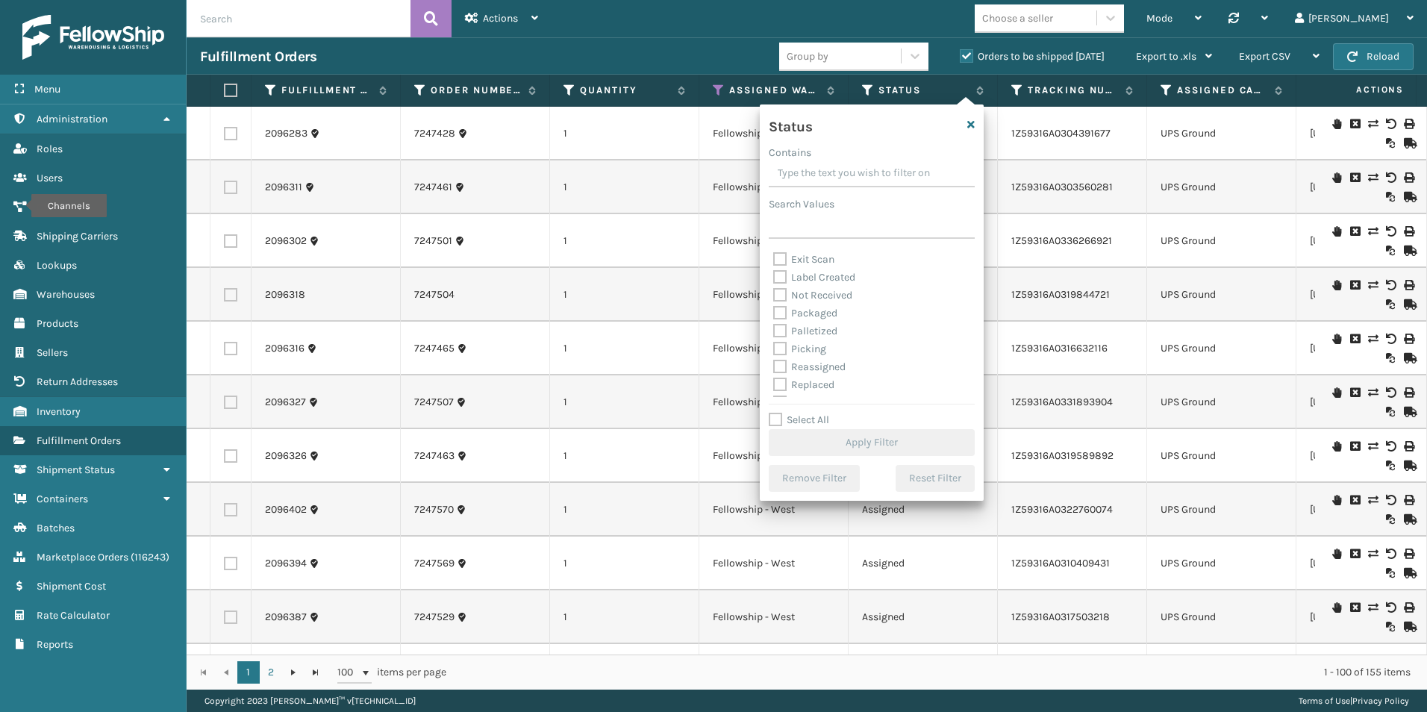
scroll to position [75, 0]
click at [780, 324] on label "Picking" at bounding box center [799, 325] width 53 height 13
click at [774, 324] on input "Picking" at bounding box center [773, 321] width 1 height 10
checkbox input "true"
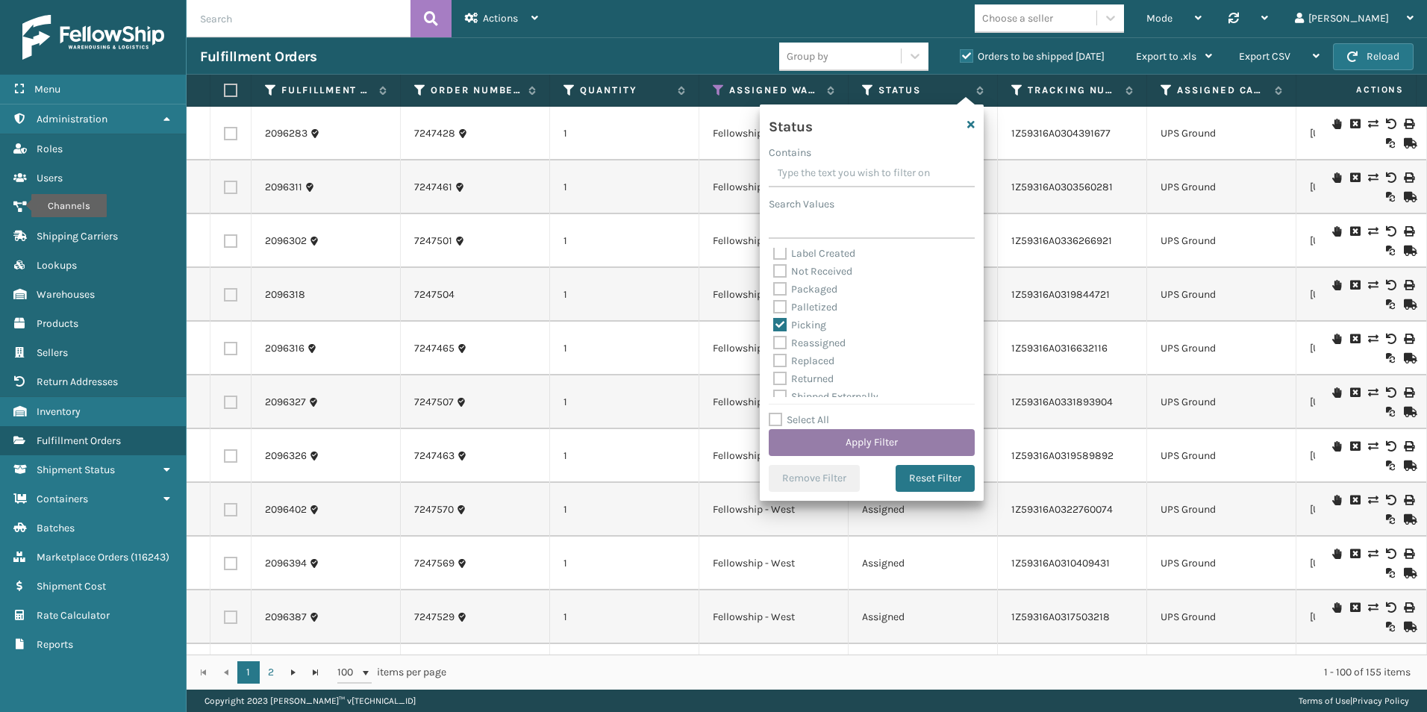
drag, startPoint x: 872, startPoint y: 439, endPoint x: 860, endPoint y: 432, distance: 13.7
click at [860, 432] on button "Apply Filter" at bounding box center [872, 442] width 206 height 27
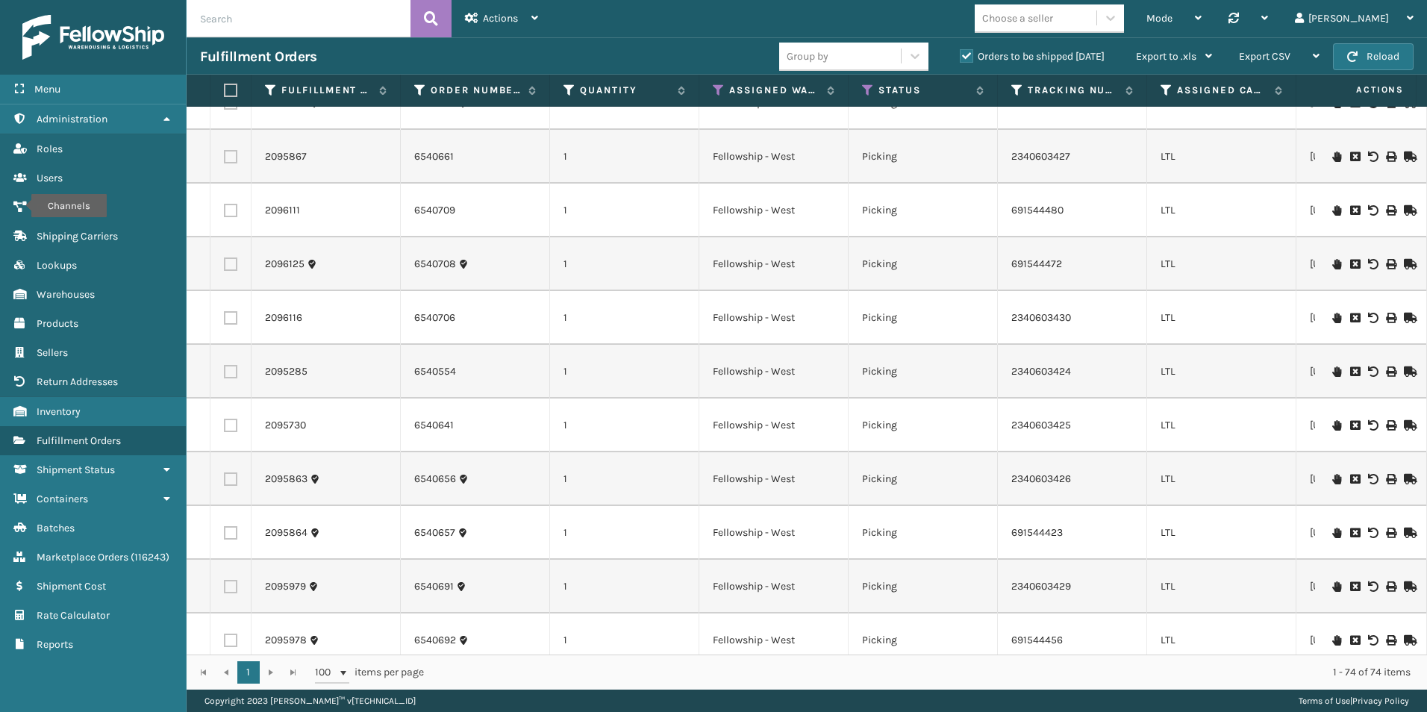
scroll to position [299, 0]
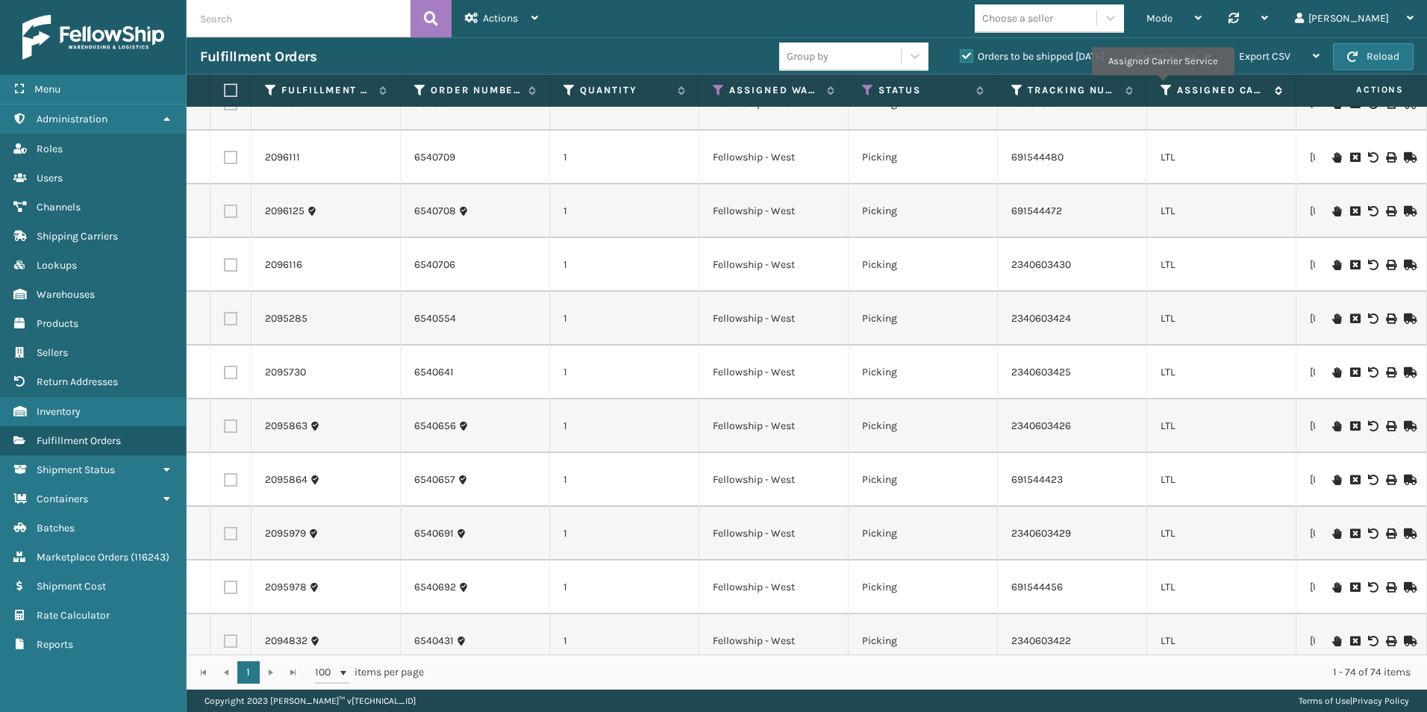
click at [1162, 86] on icon at bounding box center [1167, 90] width 12 height 13
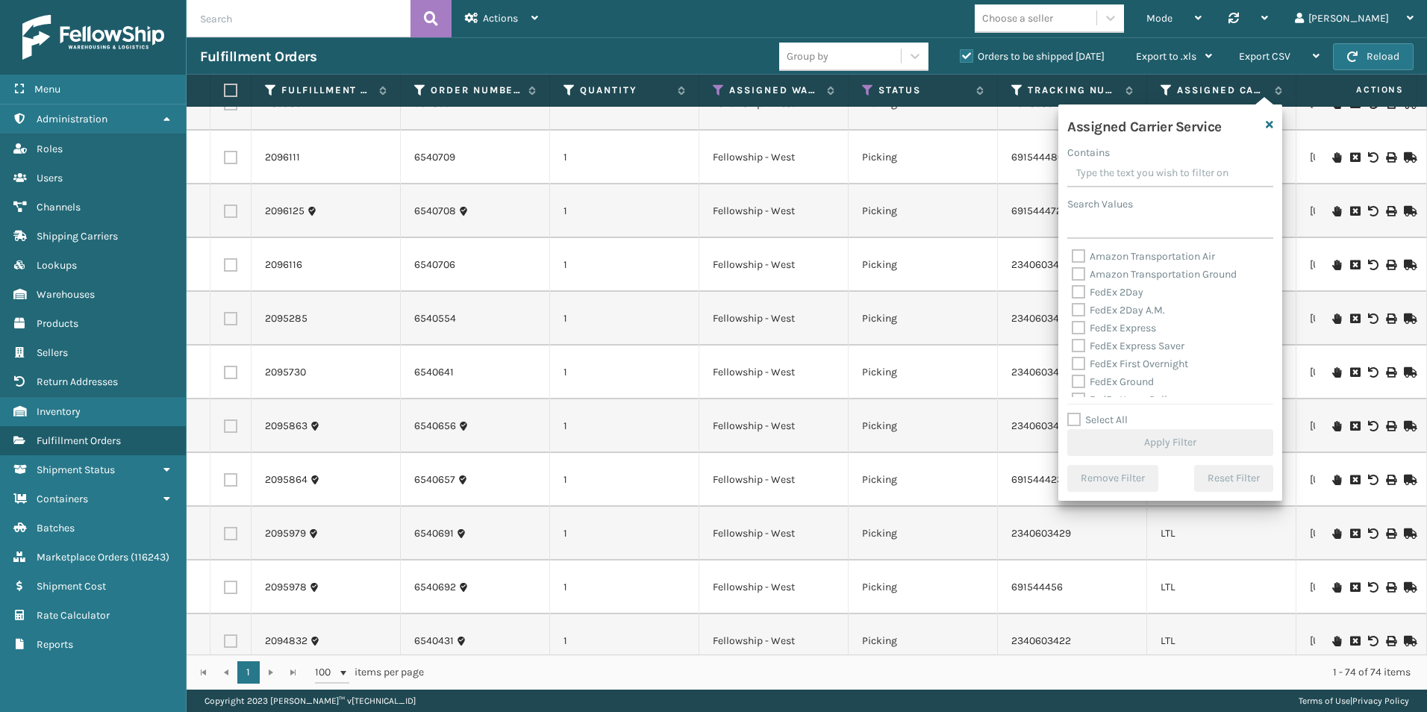
click at [1075, 422] on label "Select All" at bounding box center [1097, 419] width 60 height 13
click at [1075, 413] on input "Select All" at bounding box center [1179, 411] width 224 height 1
checkbox input "true"
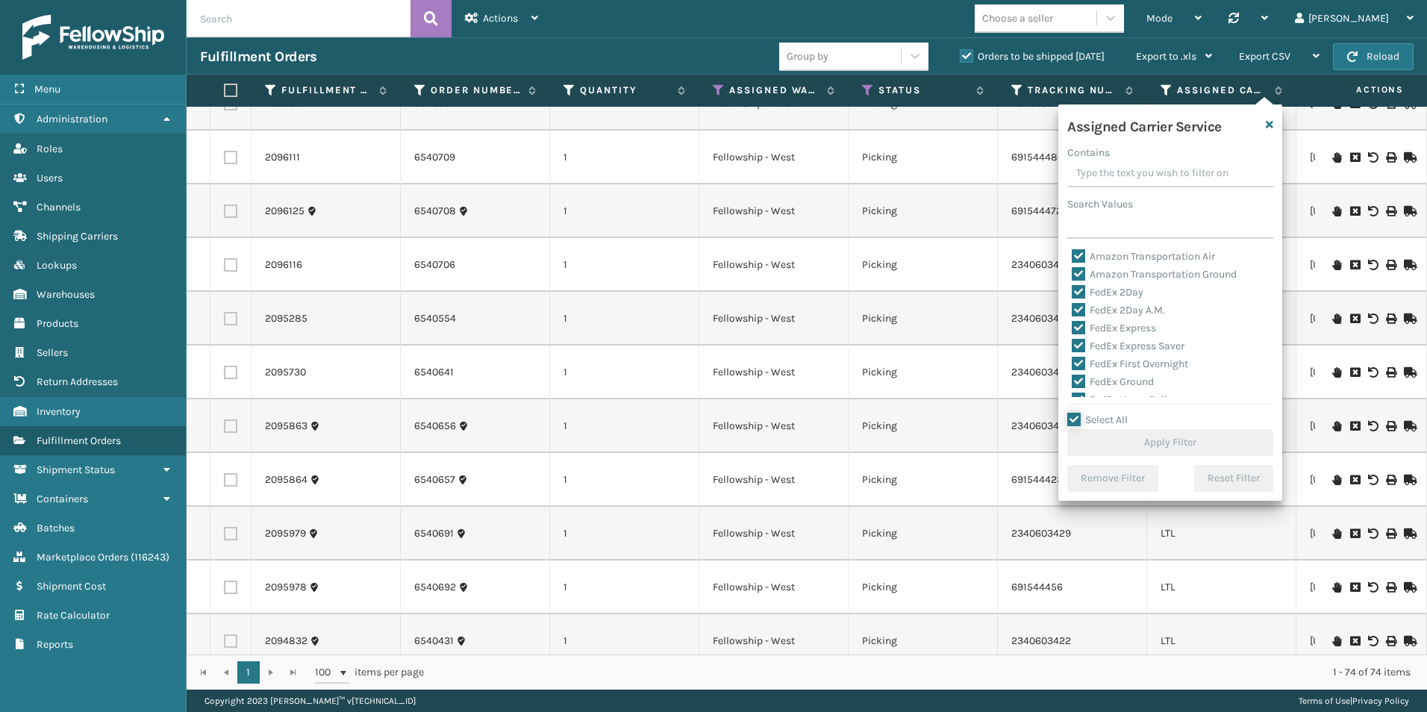
checkbox input "true"
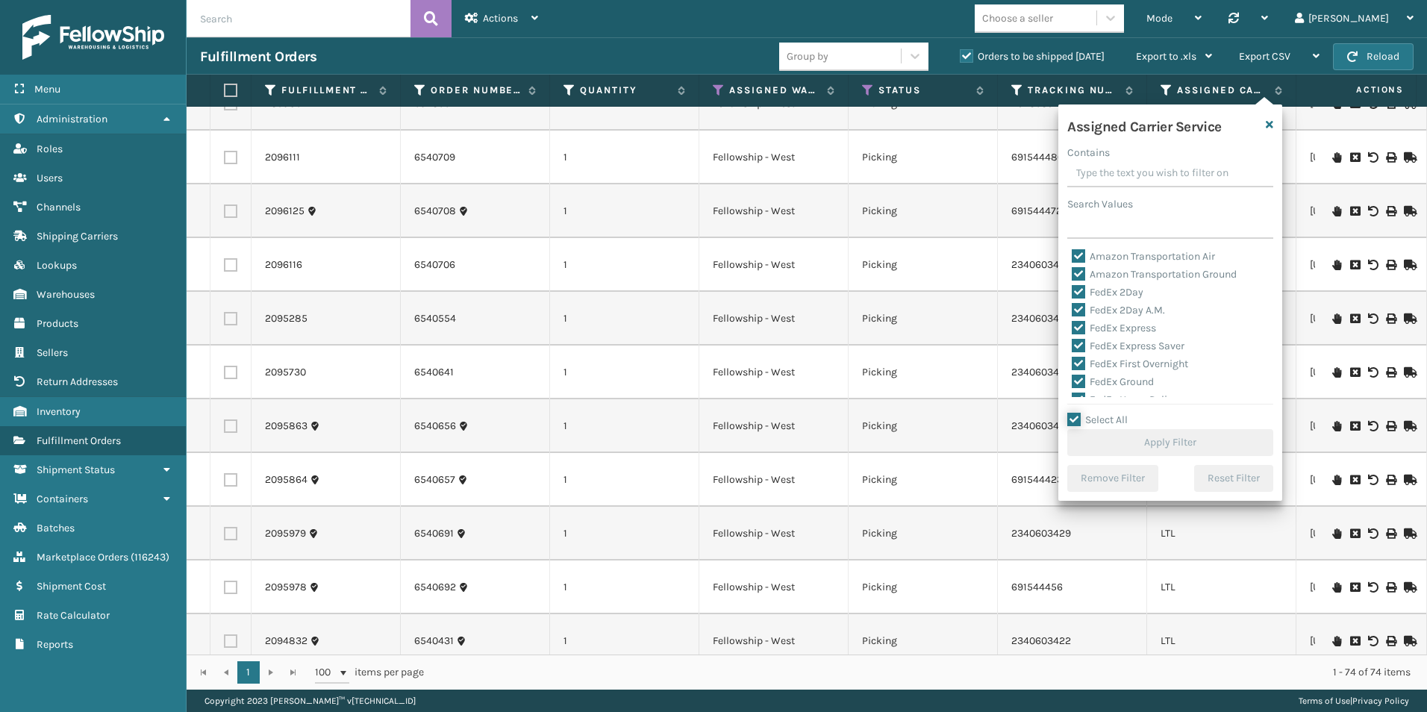
checkbox input "true"
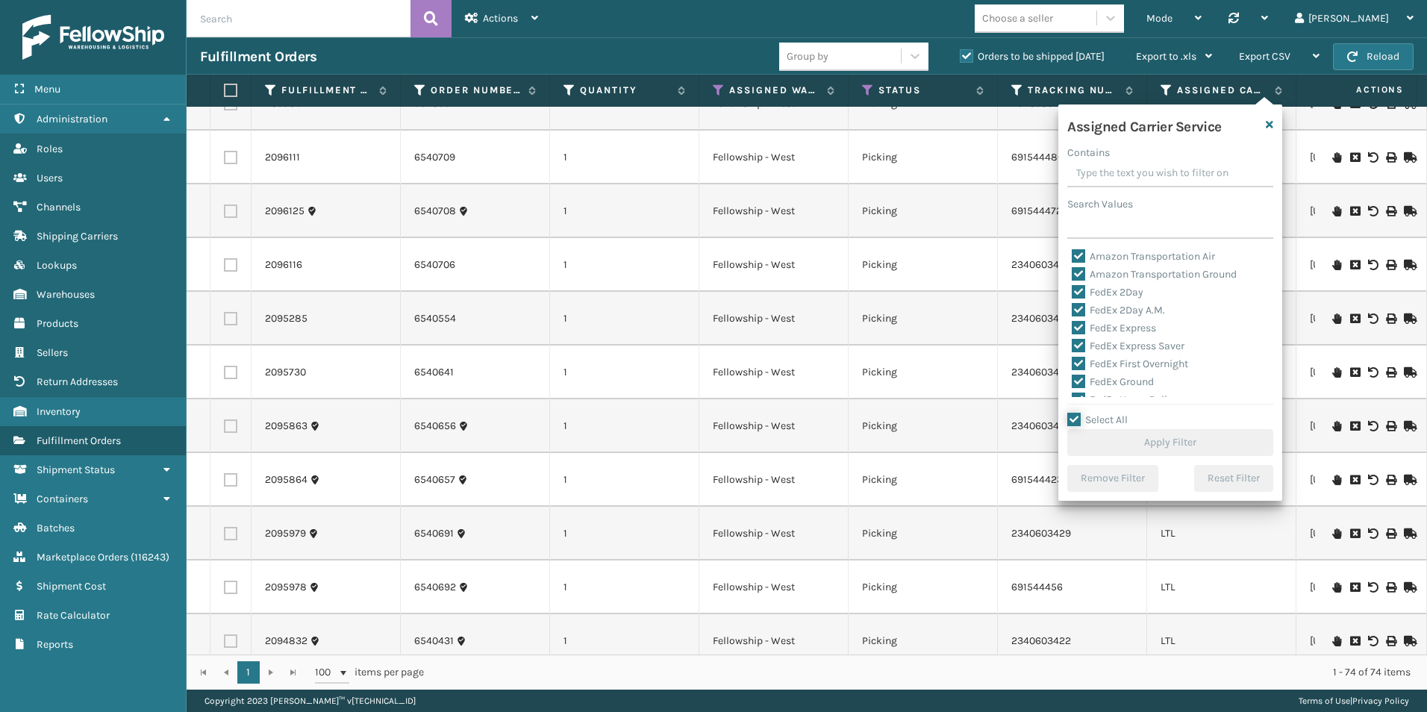
checkbox input "true"
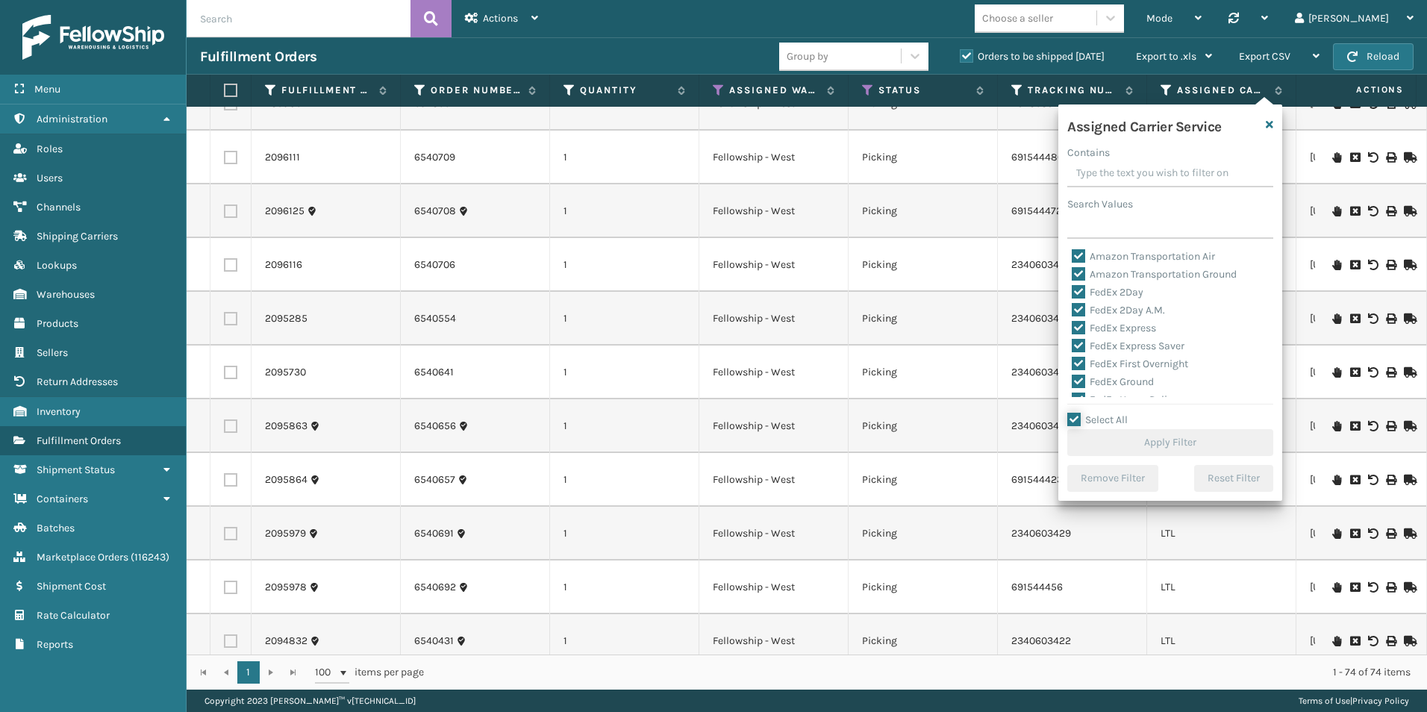
checkbox input "true"
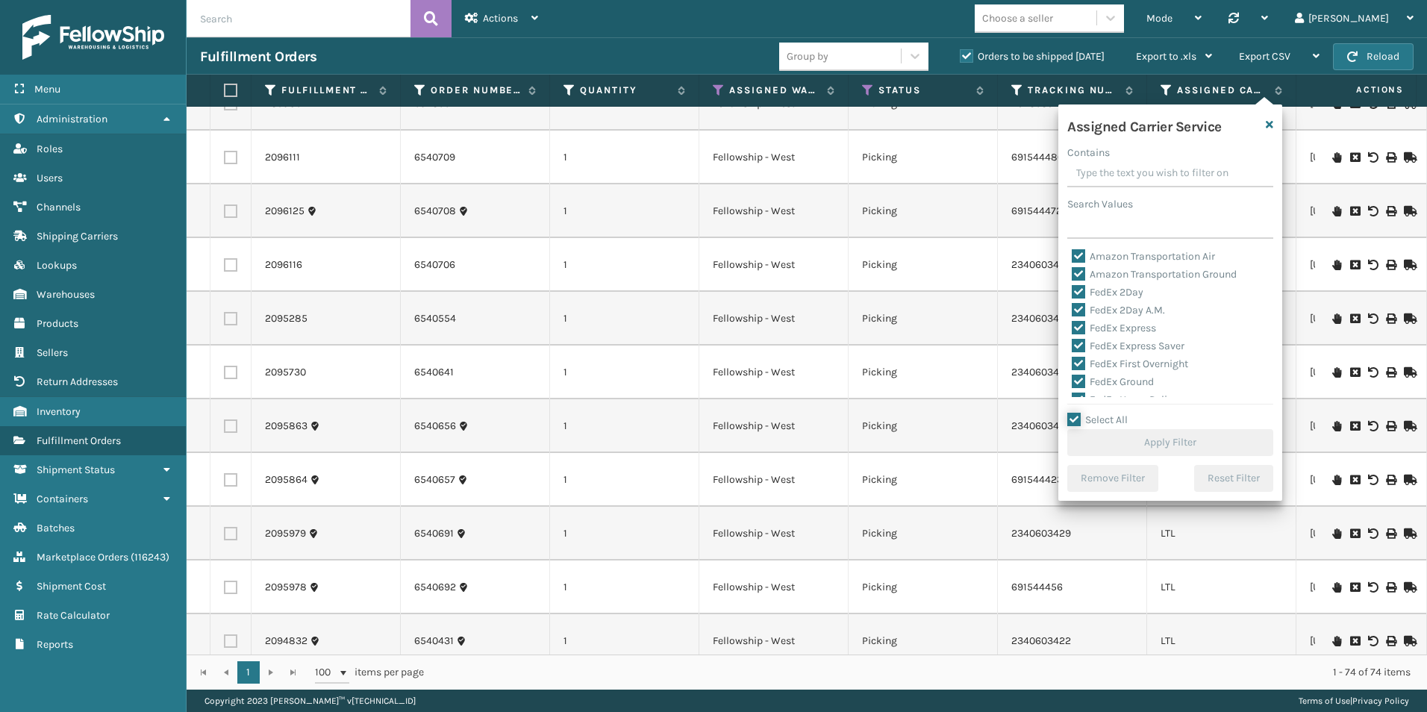
checkbox input "true"
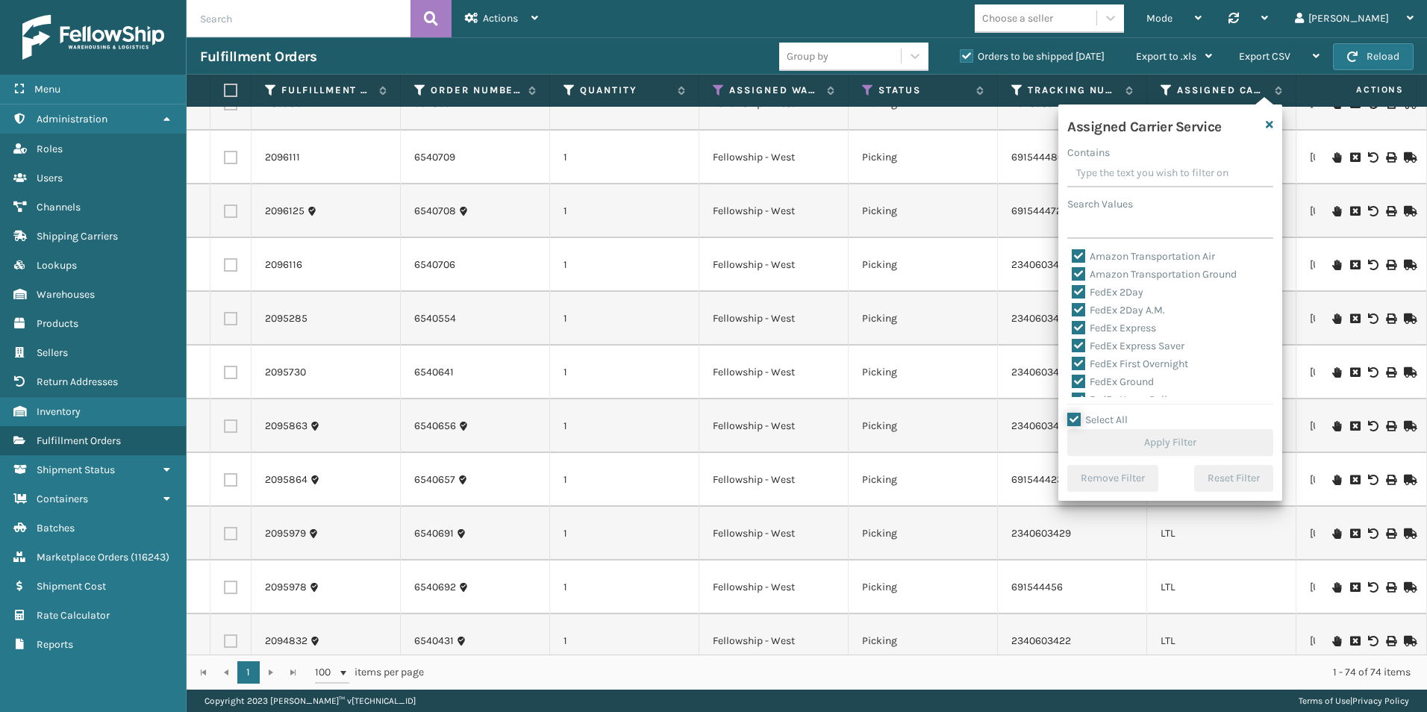
checkbox input "true"
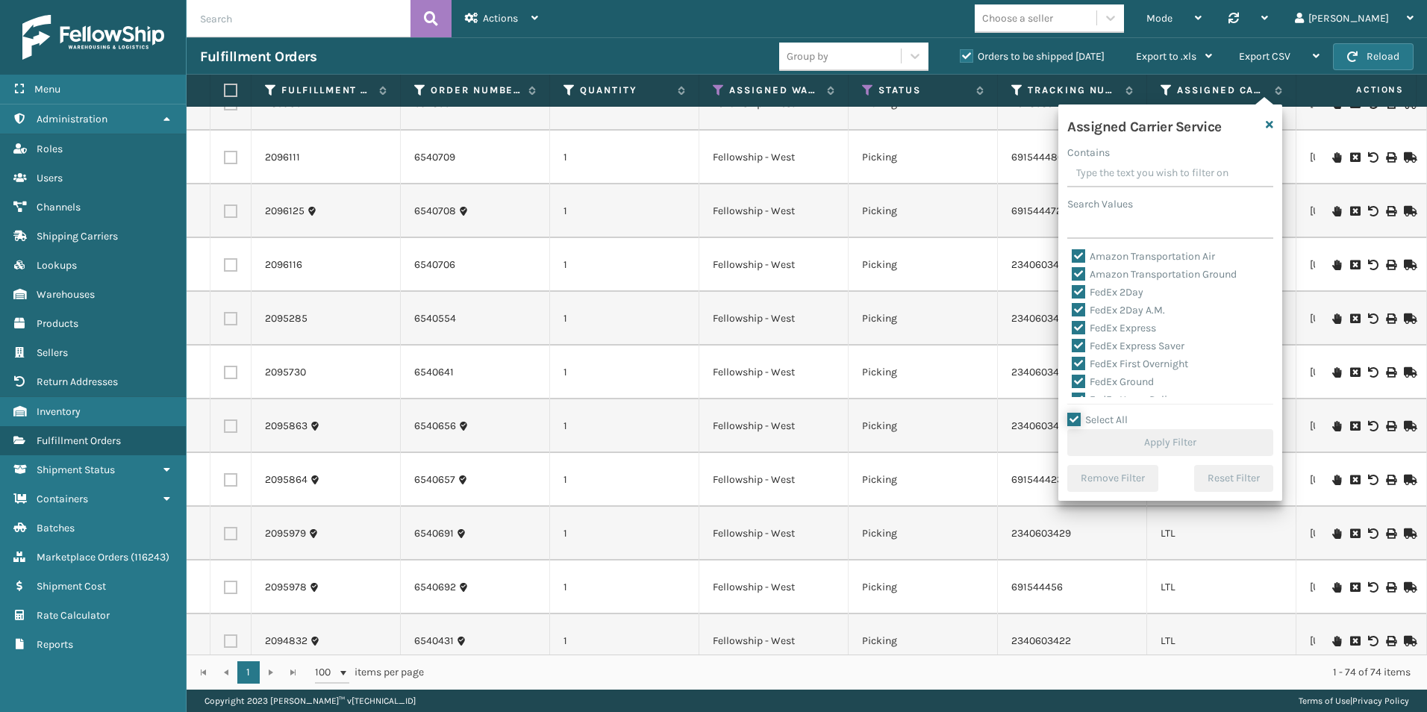
checkbox input "true"
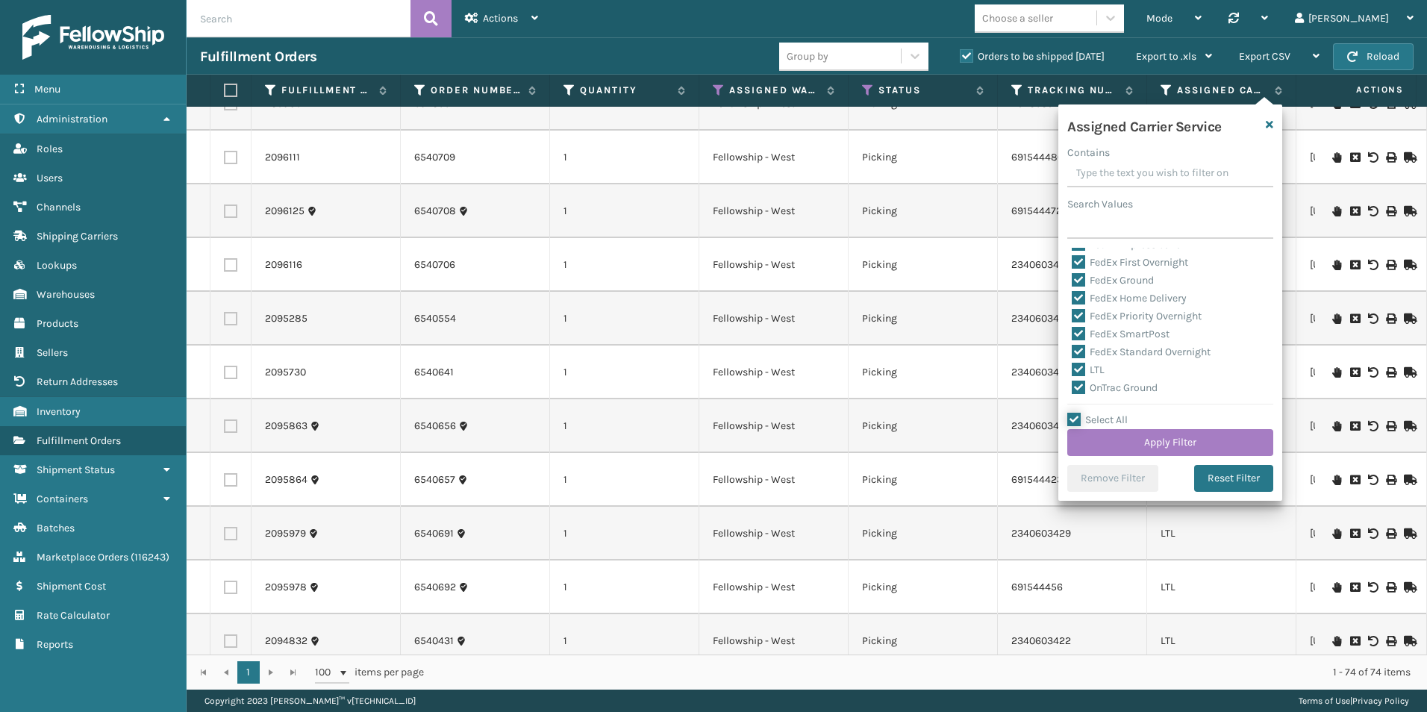
scroll to position [87, 0]
click at [1077, 382] on label "LTL" at bounding box center [1088, 384] width 33 height 13
click at [1072, 382] on input "LTL" at bounding box center [1072, 381] width 1 height 10
checkbox input "false"
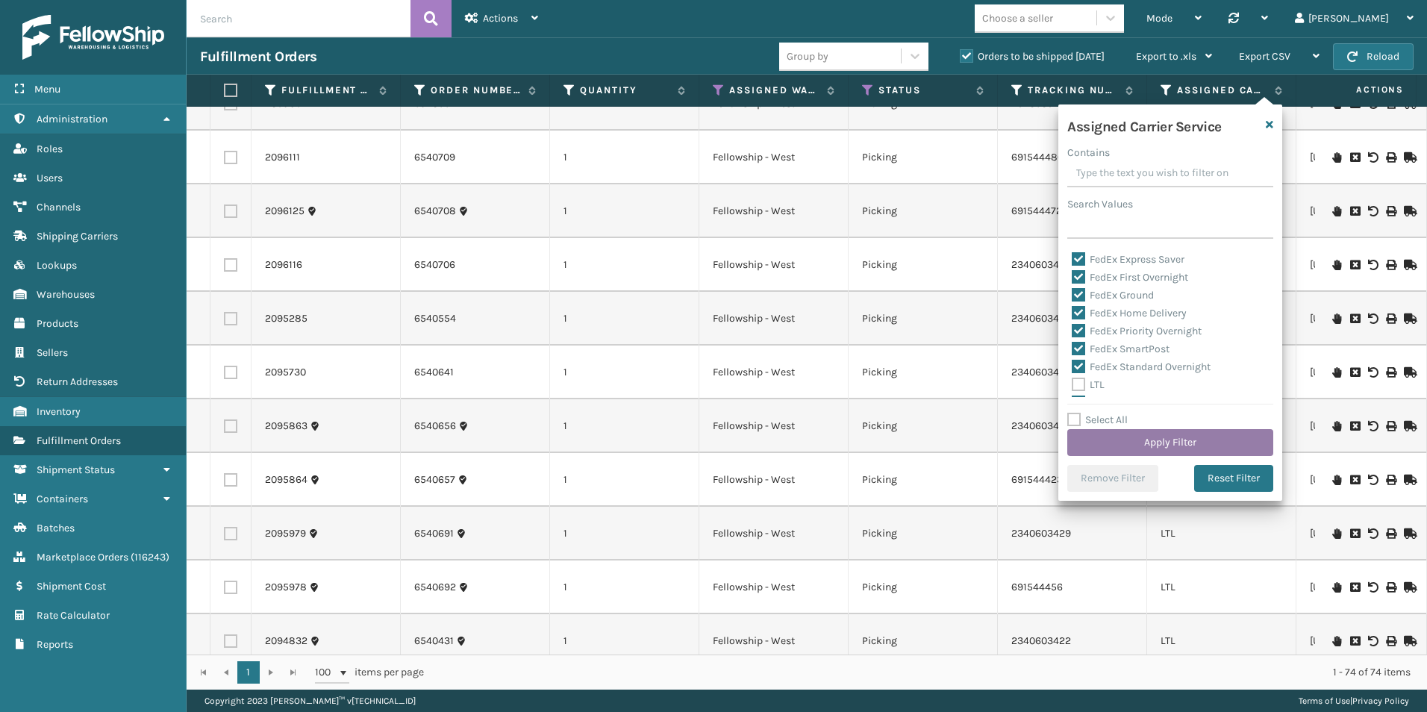
click at [1143, 437] on button "Apply Filter" at bounding box center [1170, 442] width 206 height 27
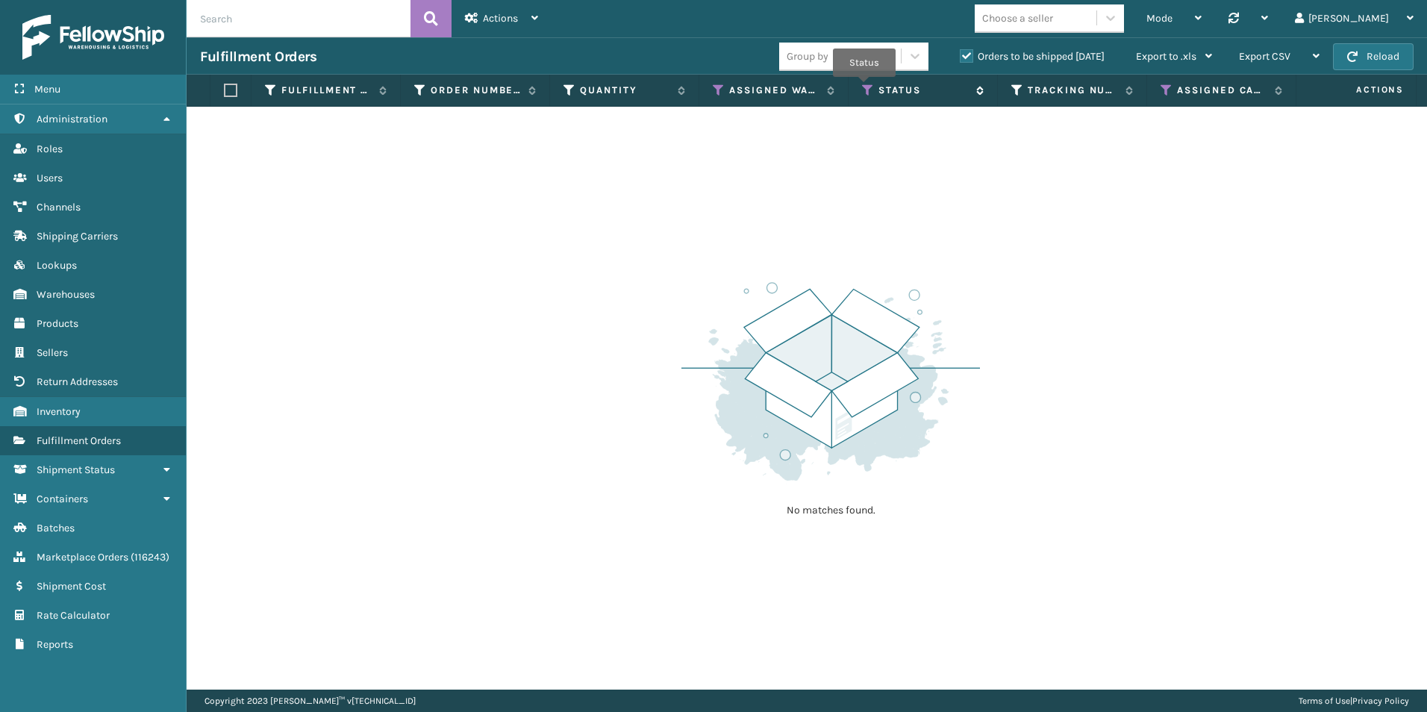
click at [864, 87] on icon at bounding box center [868, 90] width 12 height 13
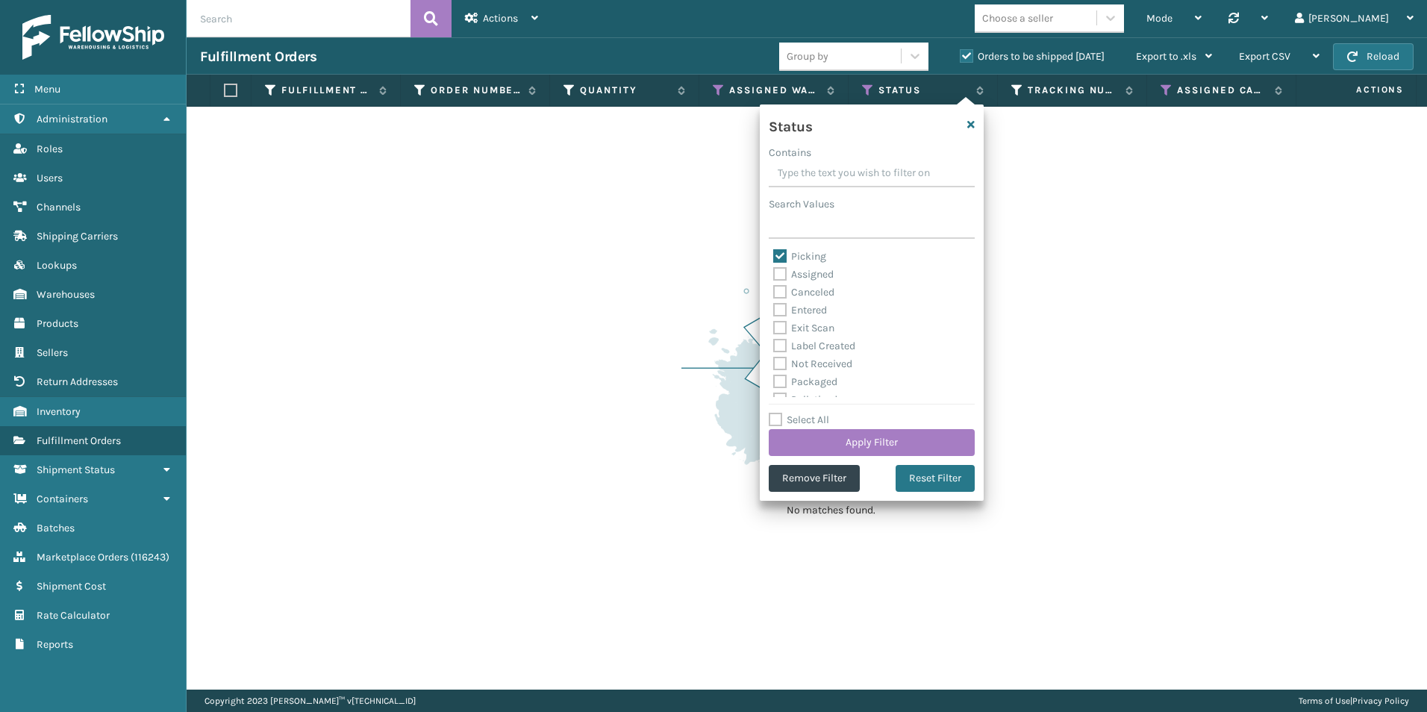
click at [778, 256] on label "Picking" at bounding box center [799, 256] width 53 height 13
click at [774, 256] on input "Picking" at bounding box center [773, 253] width 1 height 10
checkbox input "false"
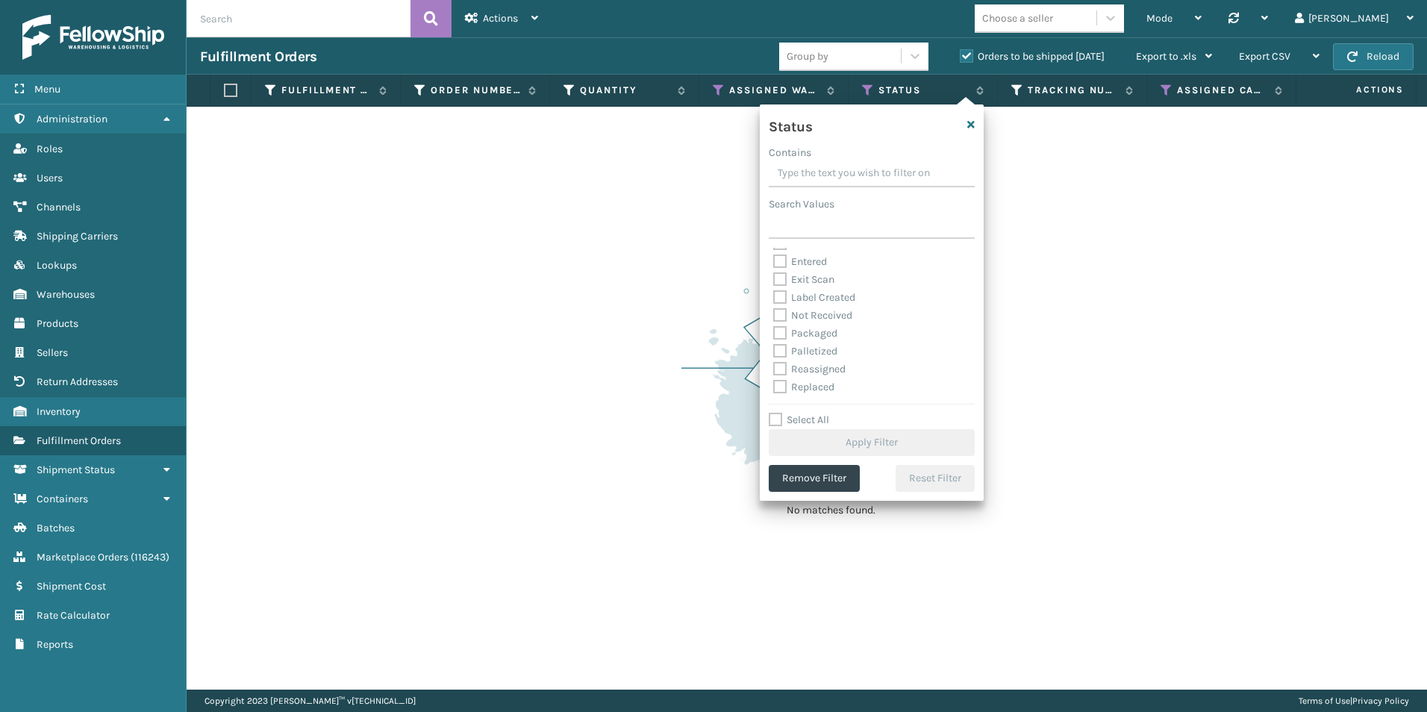
scroll to position [75, 0]
click at [778, 325] on label "Palletized" at bounding box center [805, 325] width 64 height 13
click at [774, 325] on input "Palletized" at bounding box center [773, 321] width 1 height 10
checkbox input "true"
click at [894, 450] on button "Apply Filter" at bounding box center [872, 442] width 206 height 27
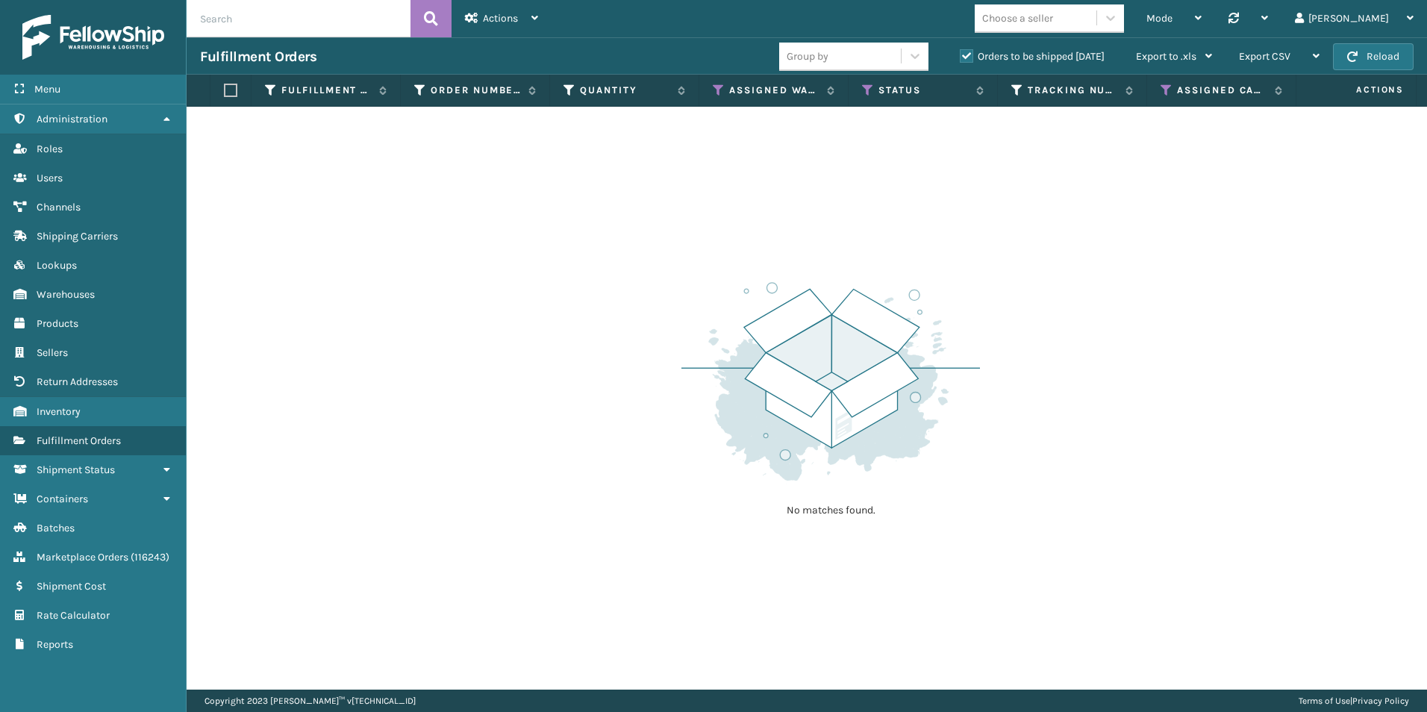
click at [960, 52] on label "Orders to be shipped [DATE]" at bounding box center [1032, 56] width 145 height 13
click at [960, 52] on input "Orders to be shipped [DATE]" at bounding box center [960, 53] width 1 height 10
click at [867, 93] on icon at bounding box center [868, 90] width 12 height 13
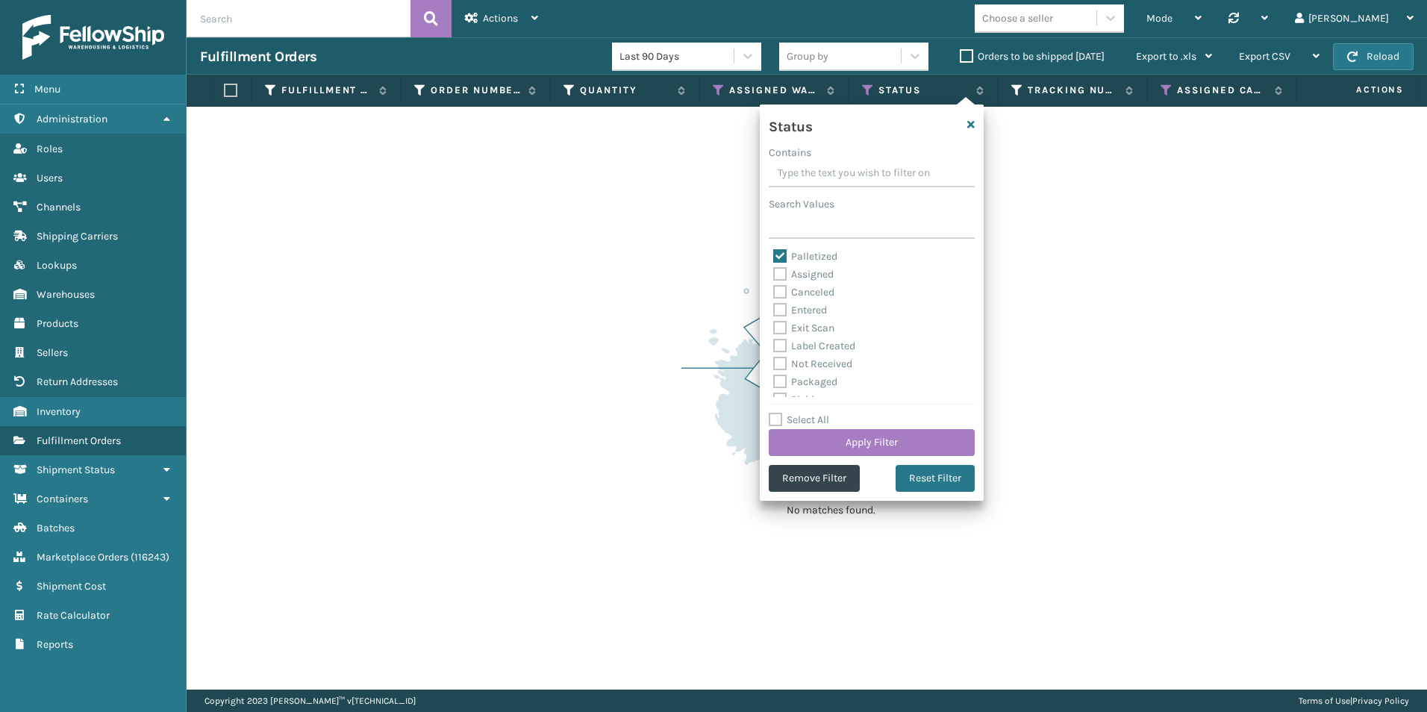
click at [1054, 353] on div "No matches found." at bounding box center [807, 398] width 1240 height 583
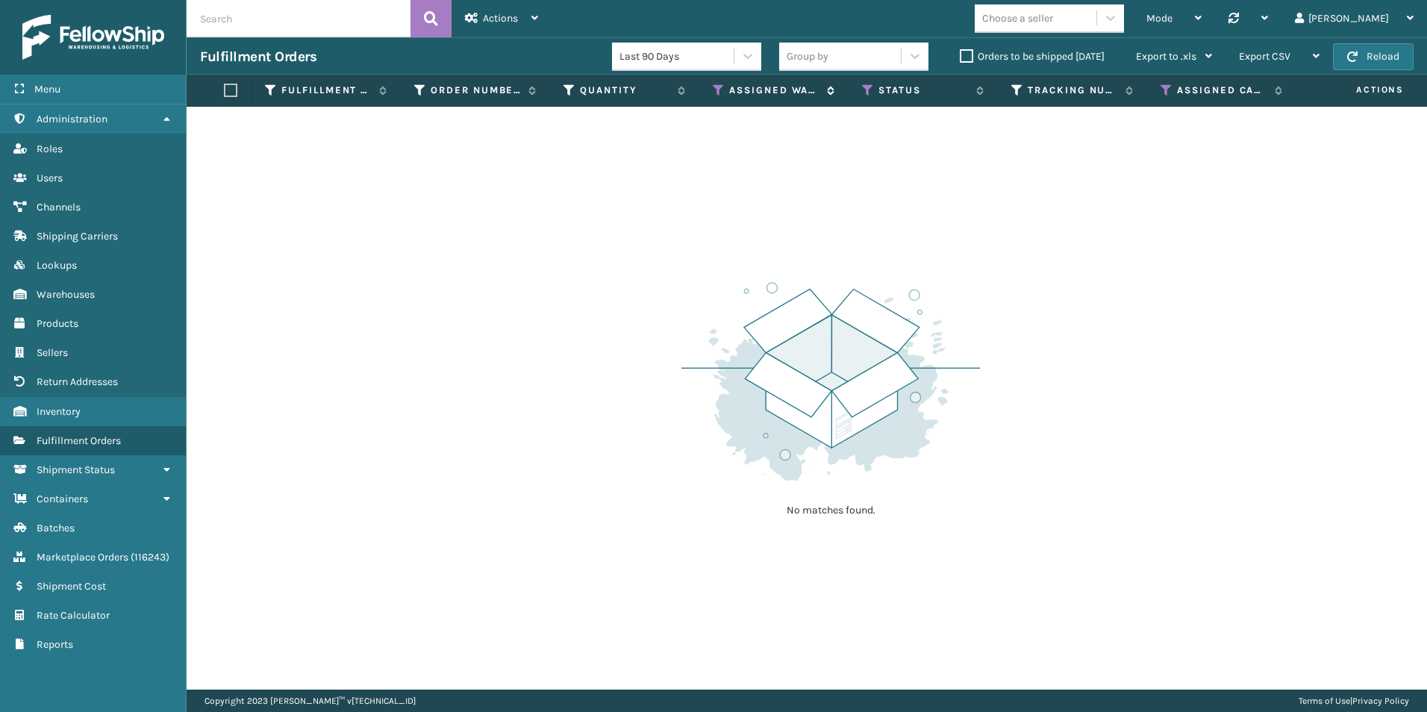
click at [717, 84] on icon at bounding box center [719, 90] width 12 height 13
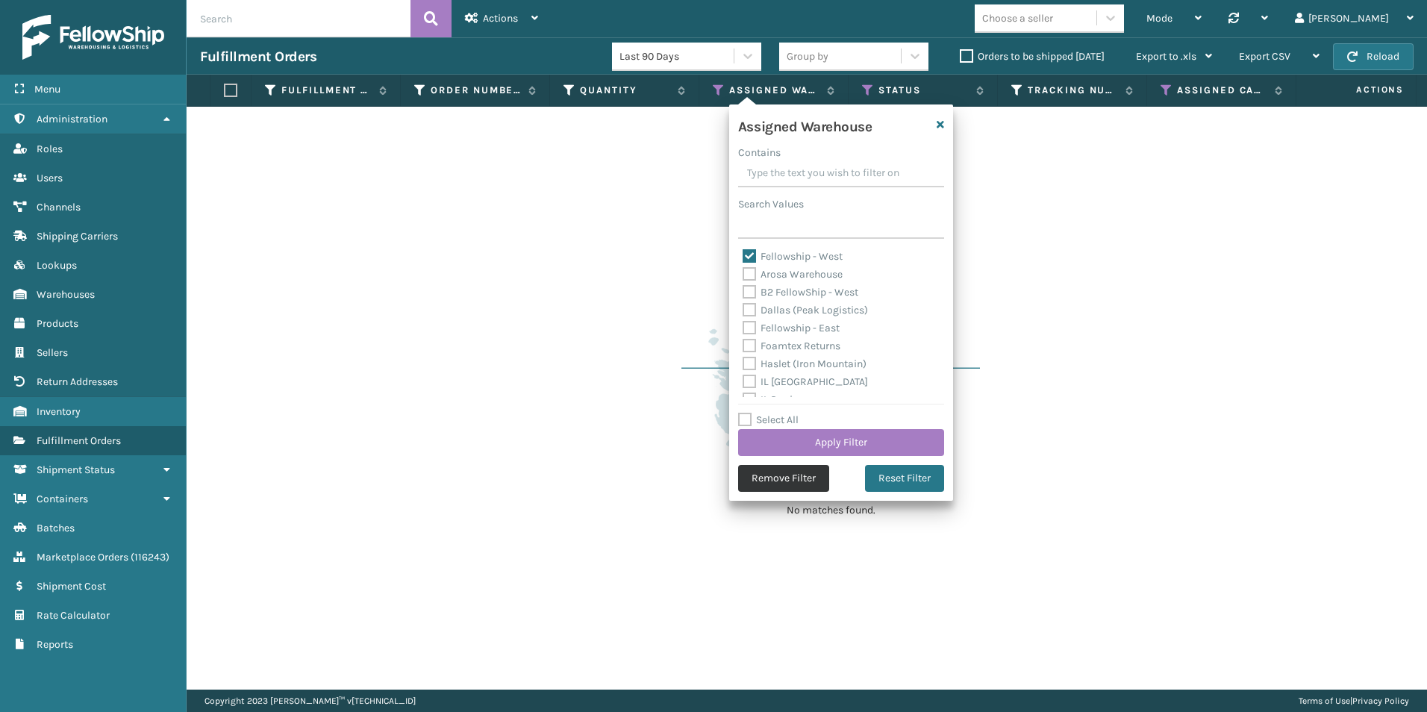
click at [763, 469] on button "Remove Filter" at bounding box center [783, 478] width 91 height 27
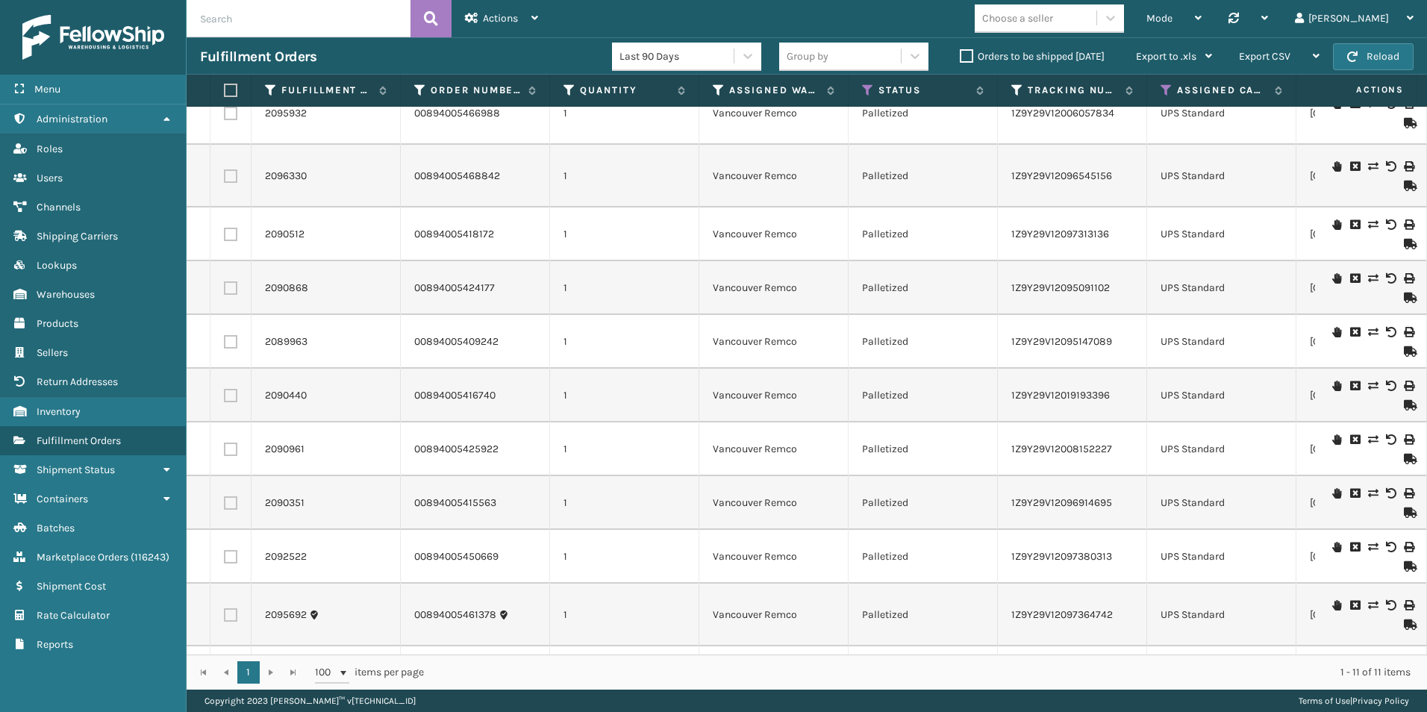
scroll to position [0, 0]
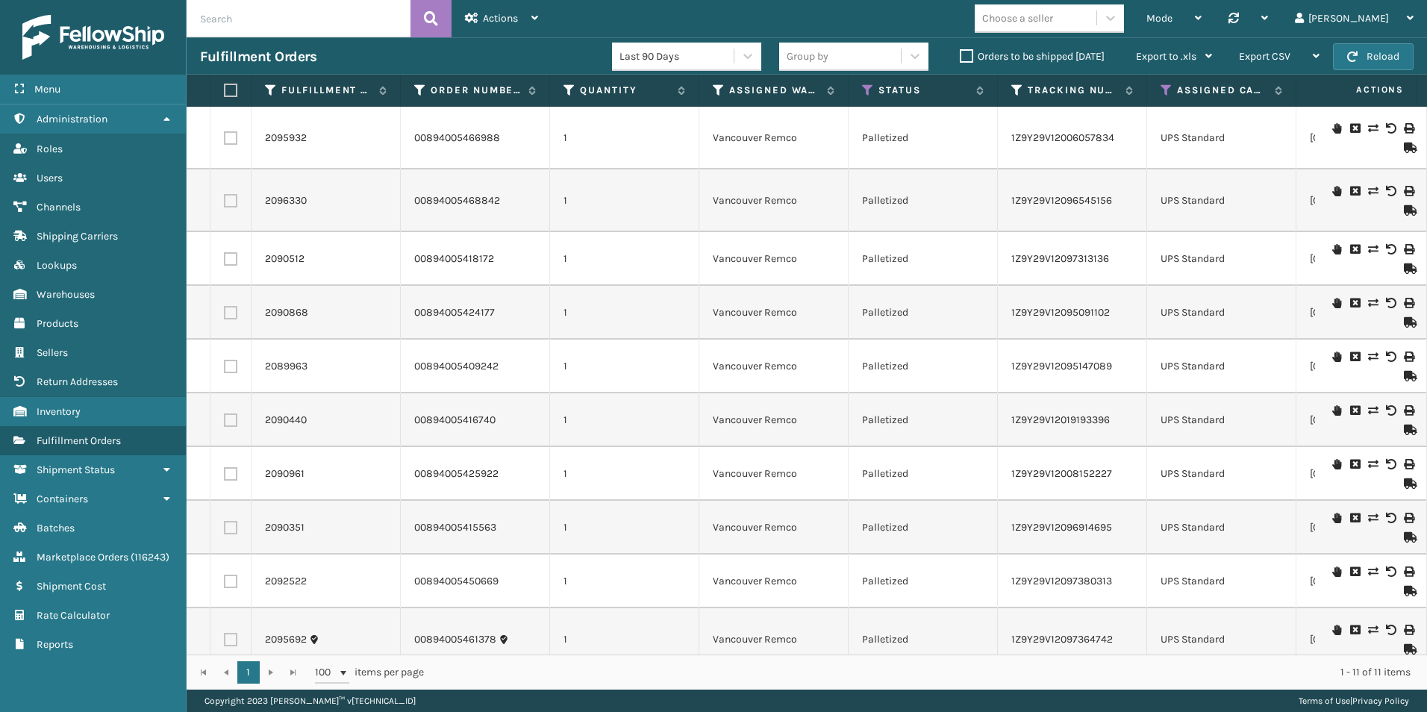
click at [292, 17] on input "text" at bounding box center [299, 18] width 224 height 37
type input "2096109"
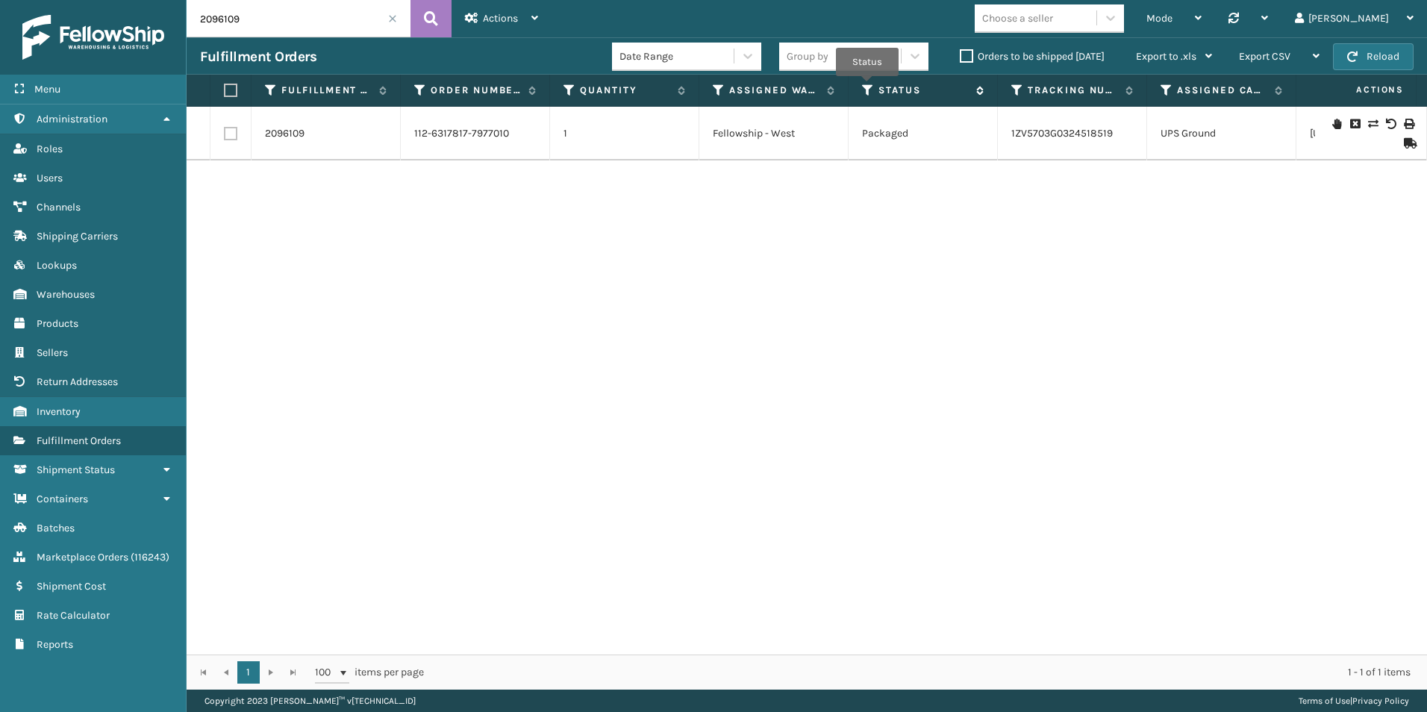
click at [867, 87] on icon at bounding box center [868, 90] width 12 height 13
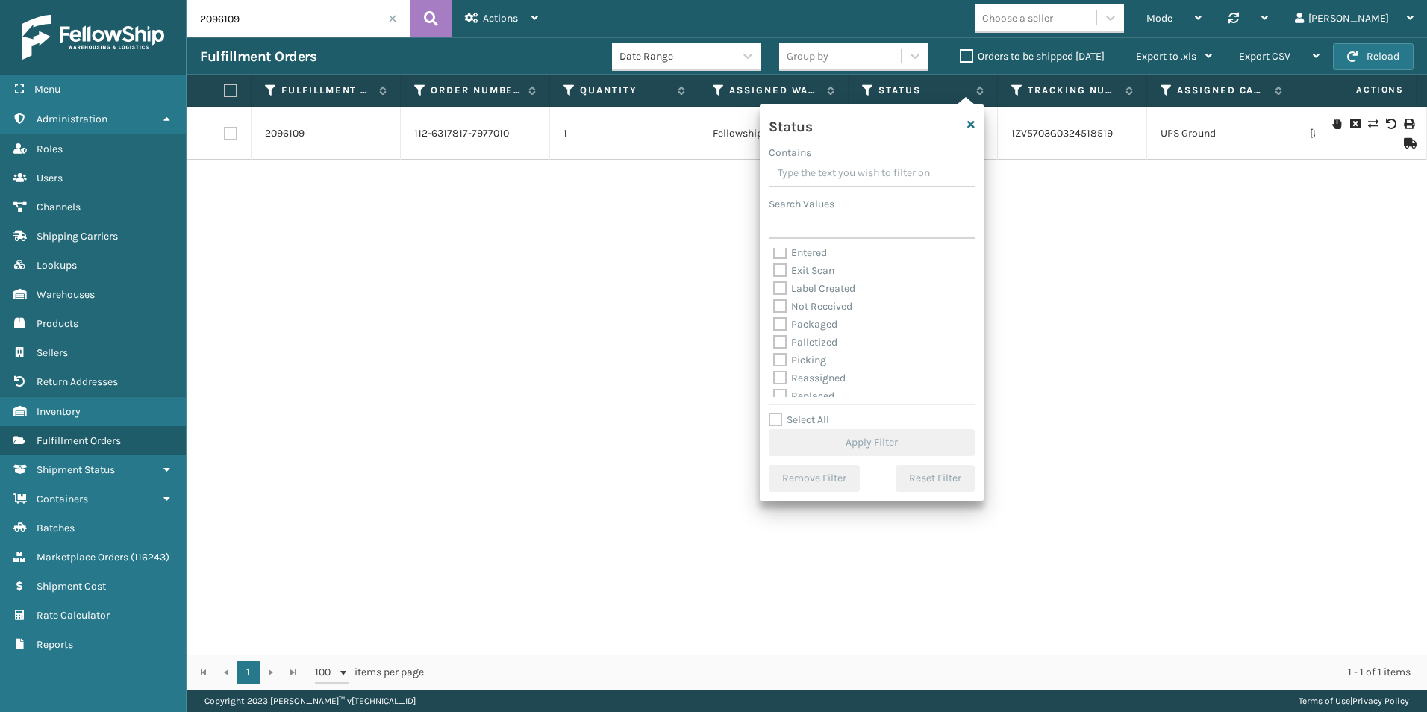
scroll to position [75, 0]
click at [782, 289] on label "Packaged" at bounding box center [805, 289] width 64 height 13
click at [774, 289] on input "Packaged" at bounding box center [773, 286] width 1 height 10
checkbox input "true"
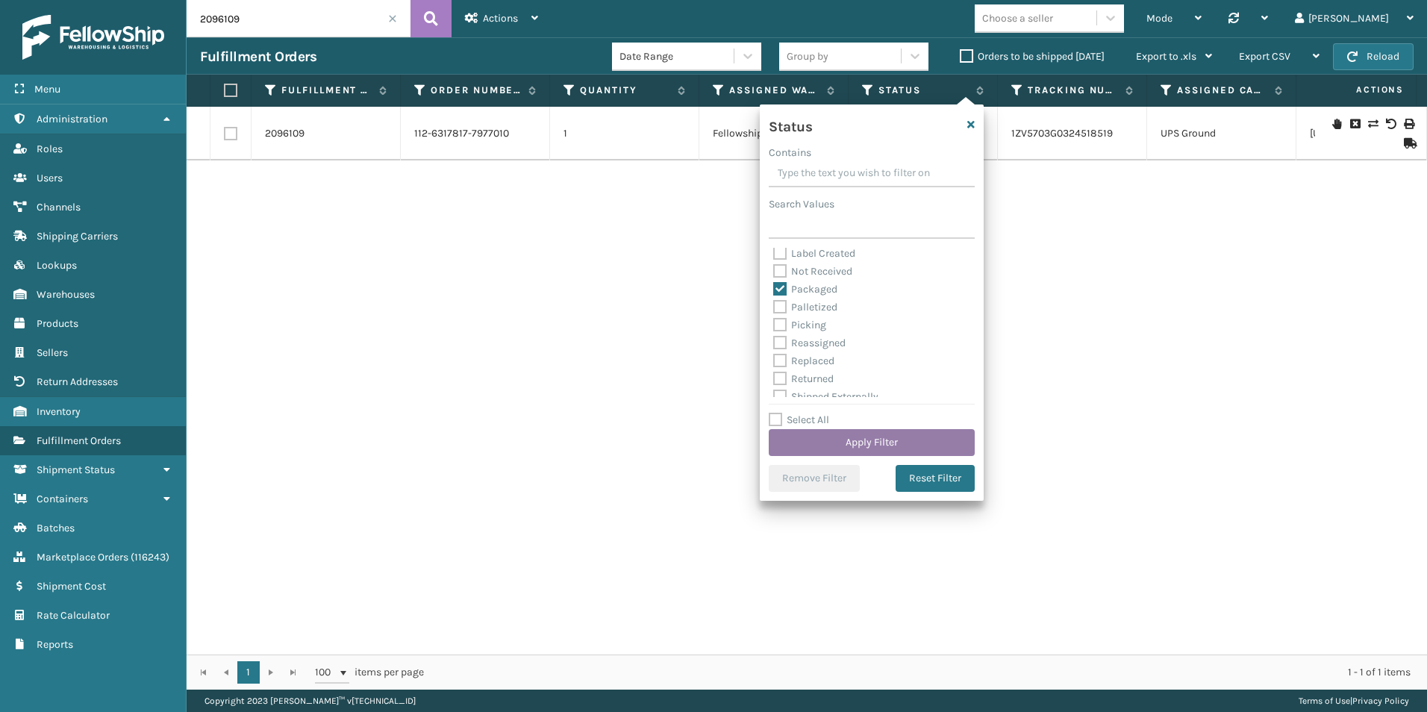
click at [875, 446] on button "Apply Filter" at bounding box center [872, 442] width 206 height 27
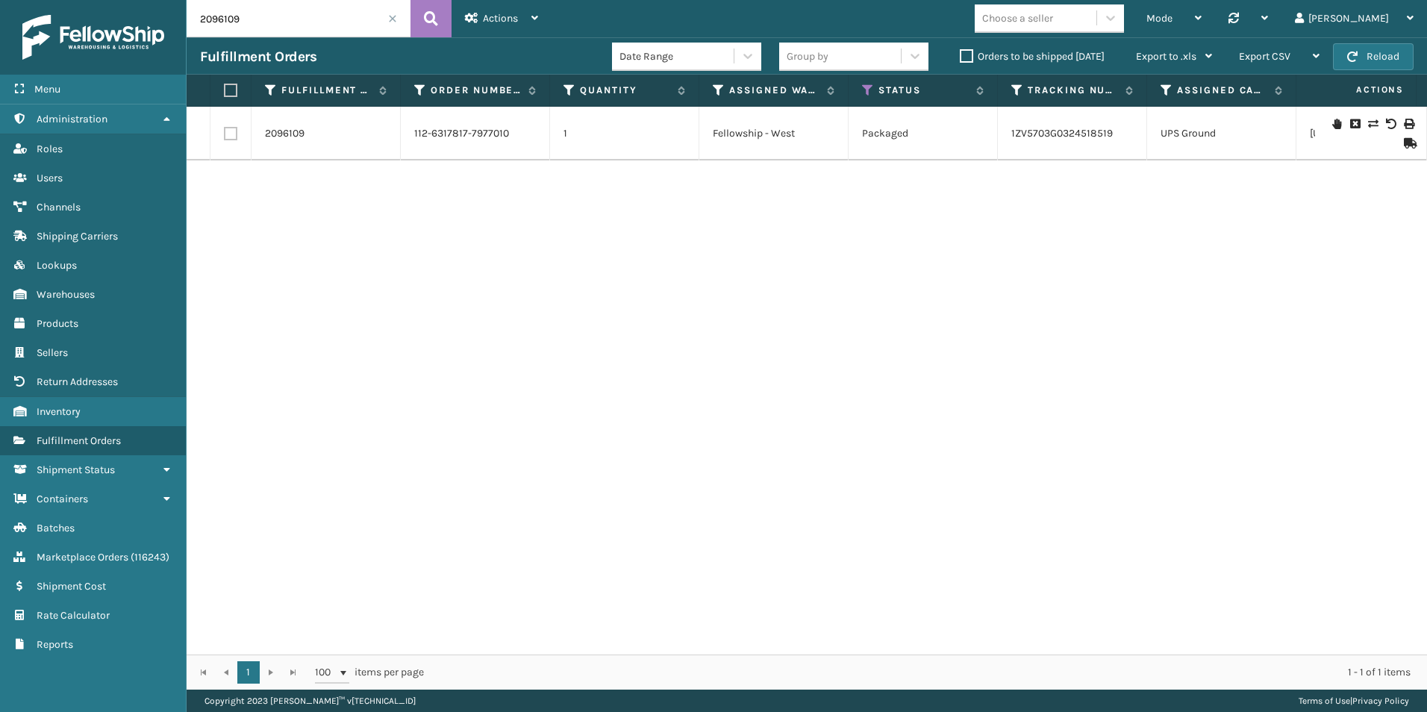
click at [393, 16] on span at bounding box center [392, 18] width 9 height 9
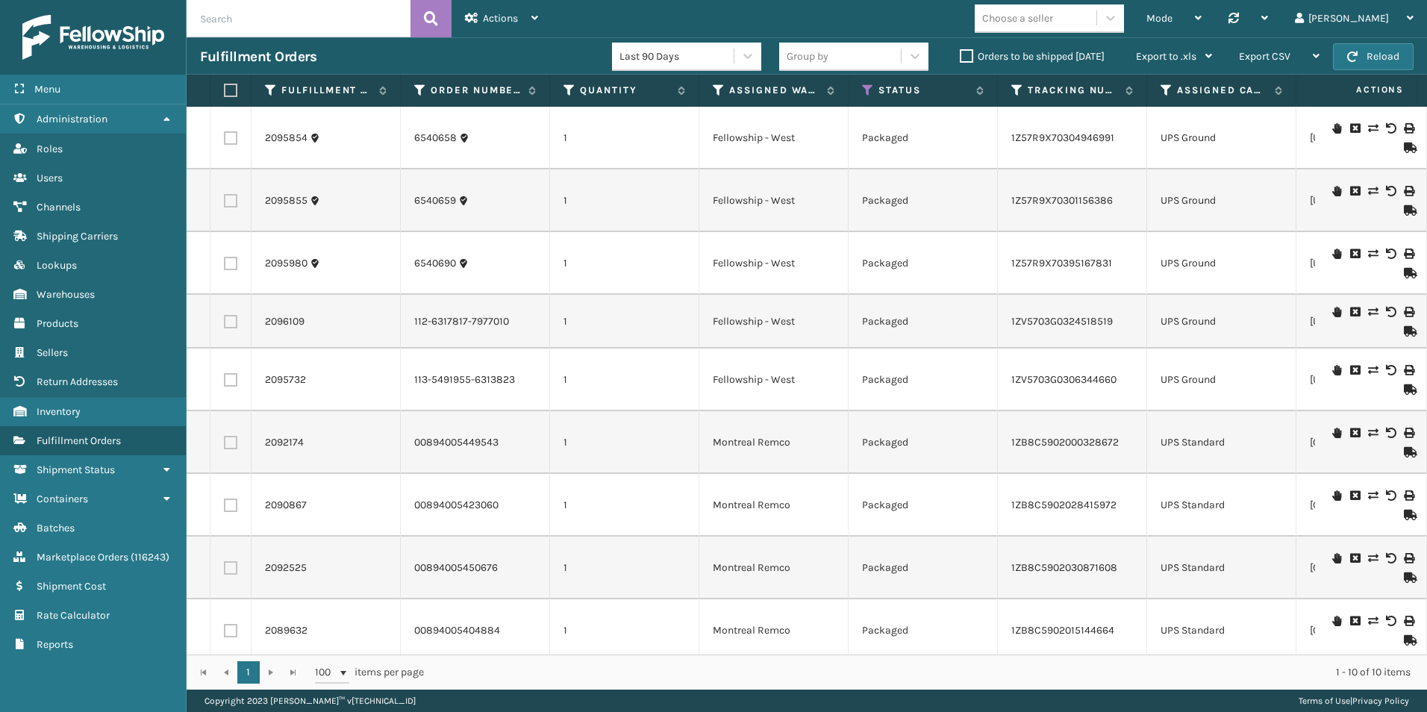
scroll to position [37, 0]
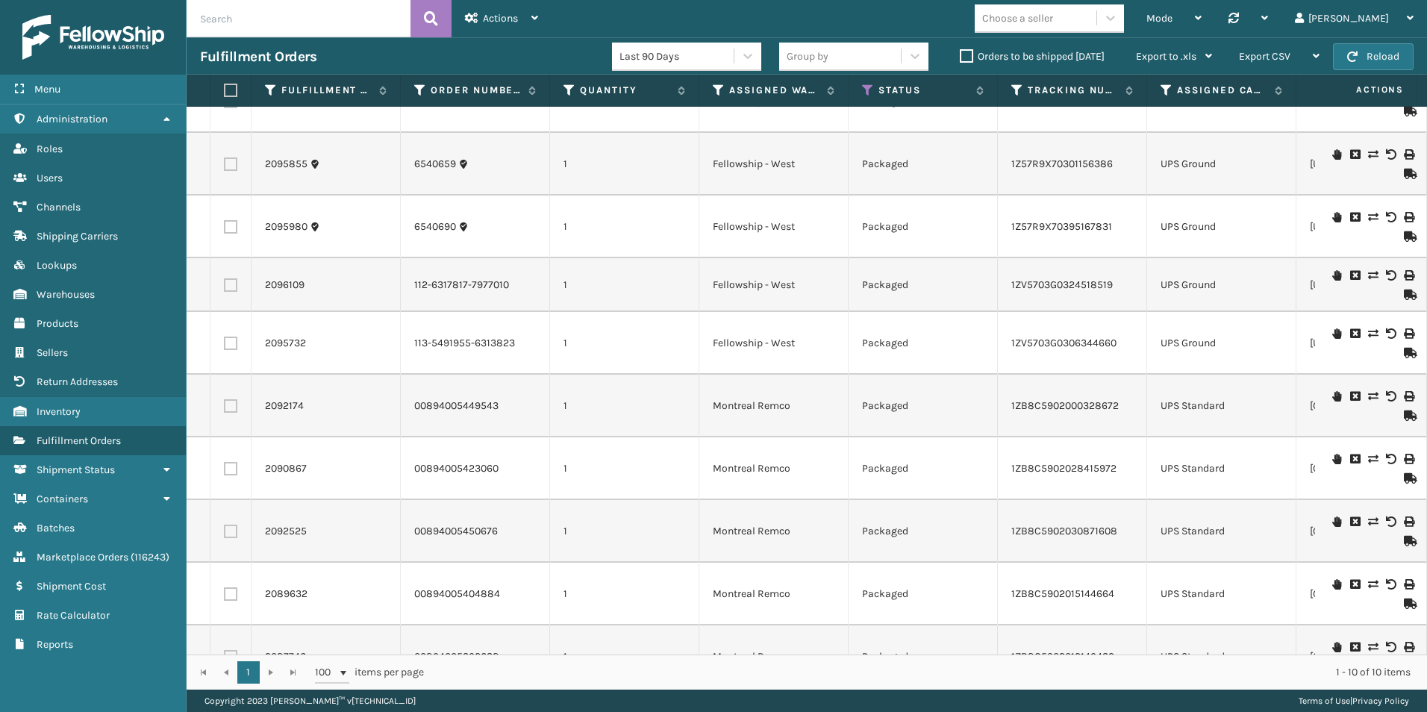
click at [231, 89] on label at bounding box center [228, 90] width 9 height 13
click at [225, 89] on input "checkbox" at bounding box center [224, 91] width 1 height 10
checkbox input "true"
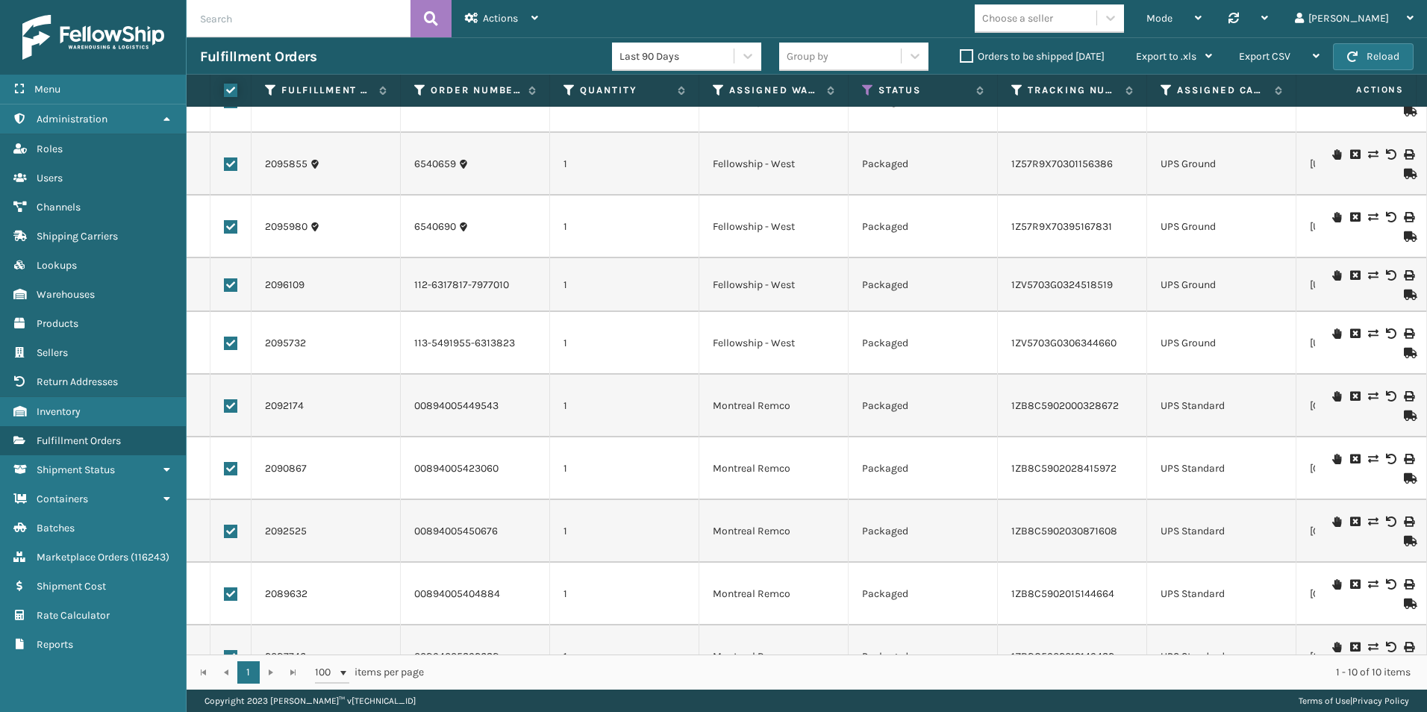
checkbox input "true"
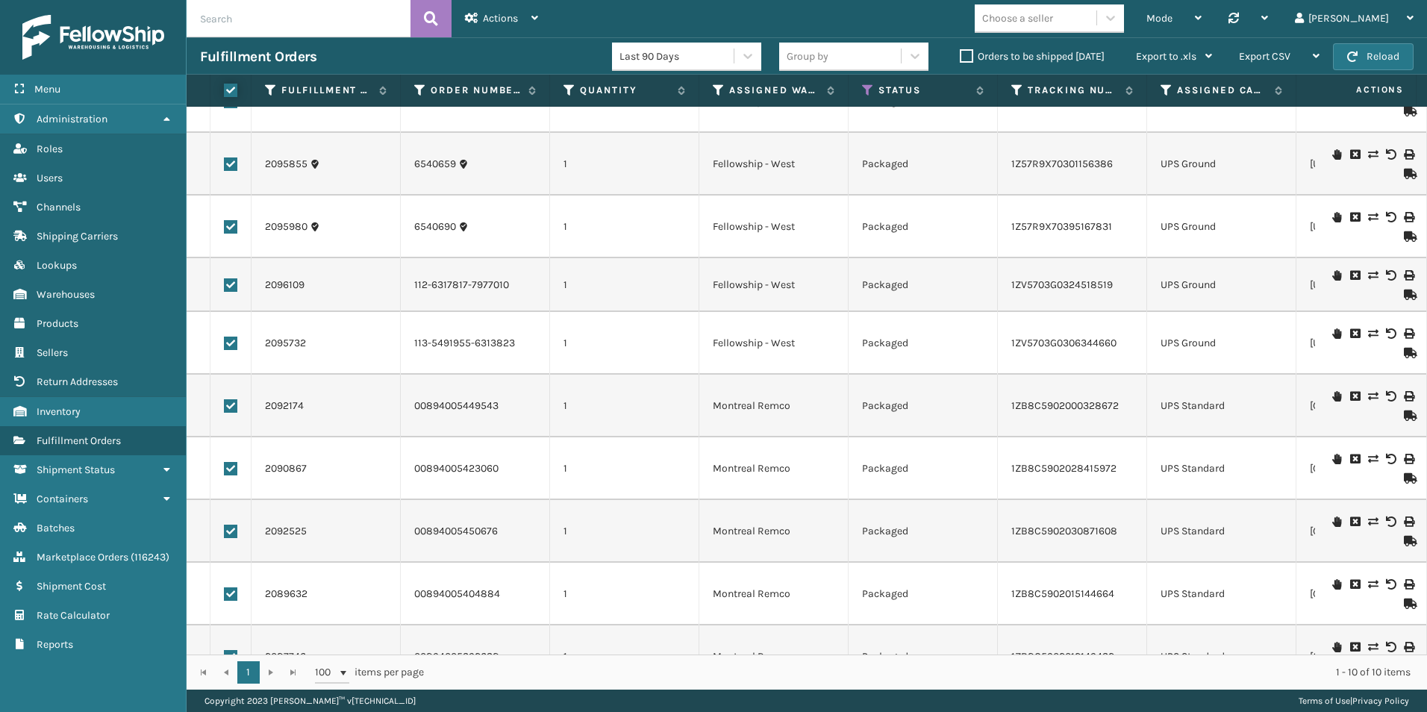
checkbox input "true"
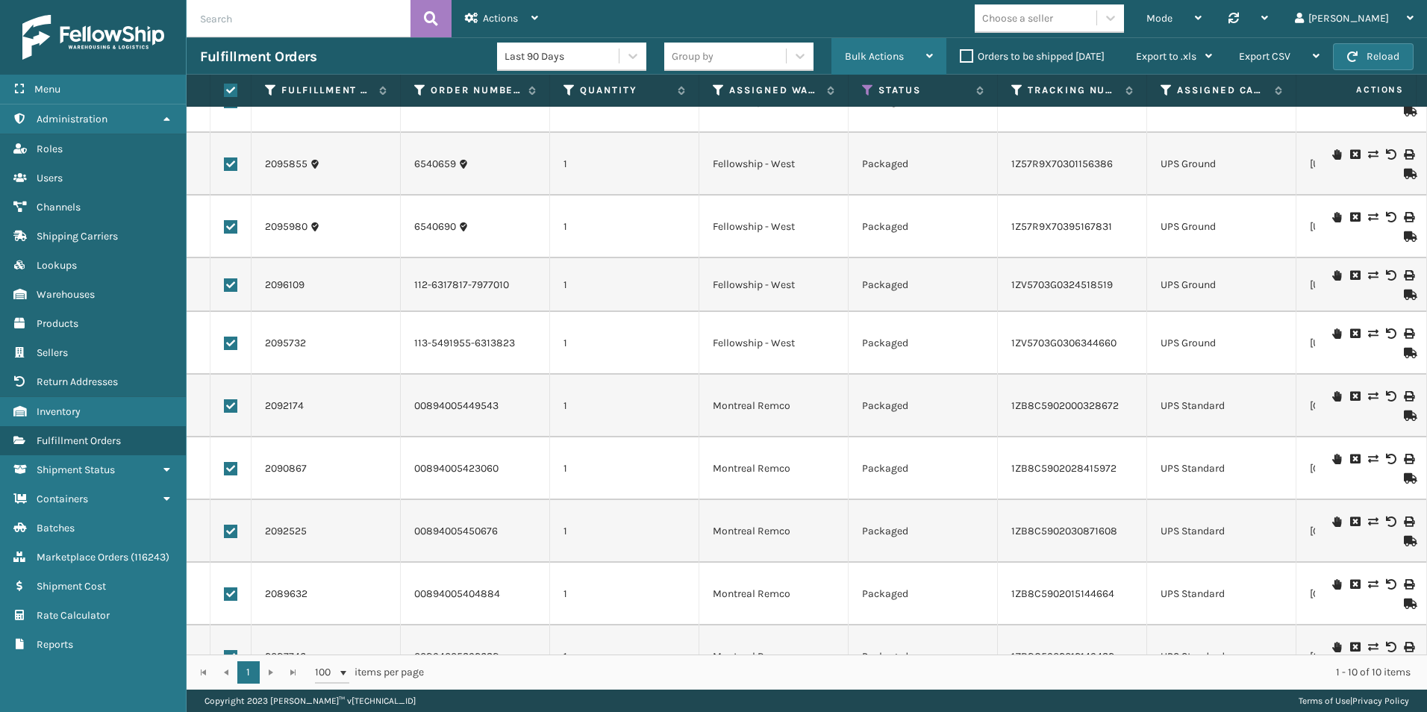
click at [916, 53] on div "Bulk Actions" at bounding box center [889, 56] width 88 height 37
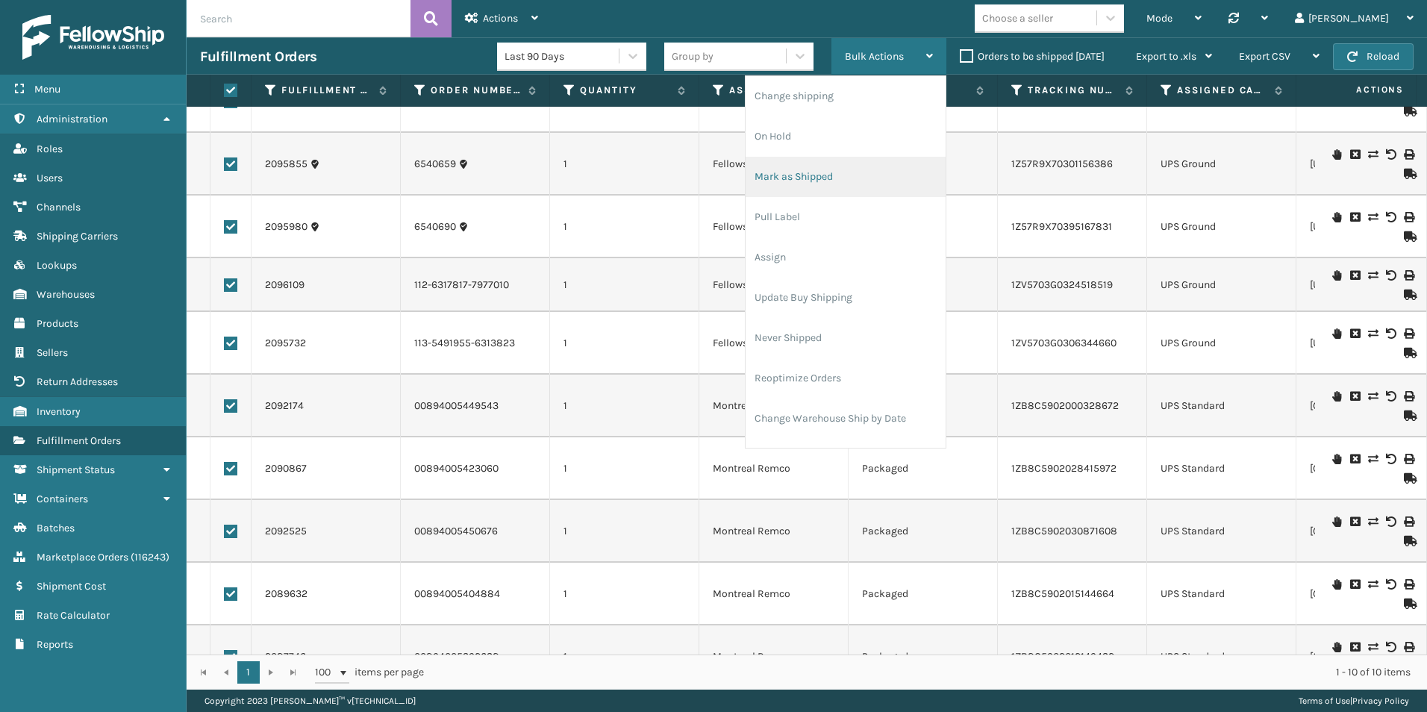
click at [806, 169] on li "Mark as Shipped" at bounding box center [846, 177] width 200 height 40
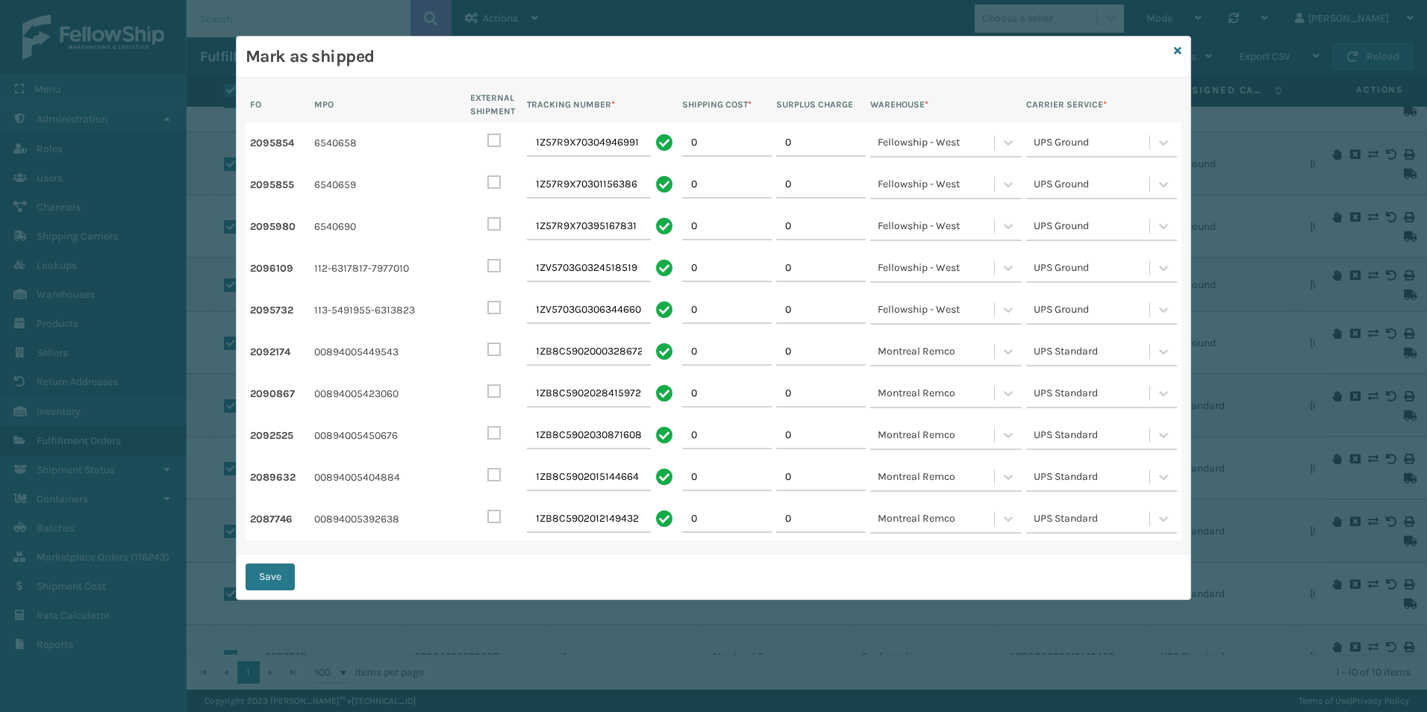
drag, startPoint x: 278, startPoint y: 582, endPoint x: 278, endPoint y: 572, distance: 9.7
click at [278, 577] on button "Save" at bounding box center [270, 576] width 49 height 27
checkbox input "false"
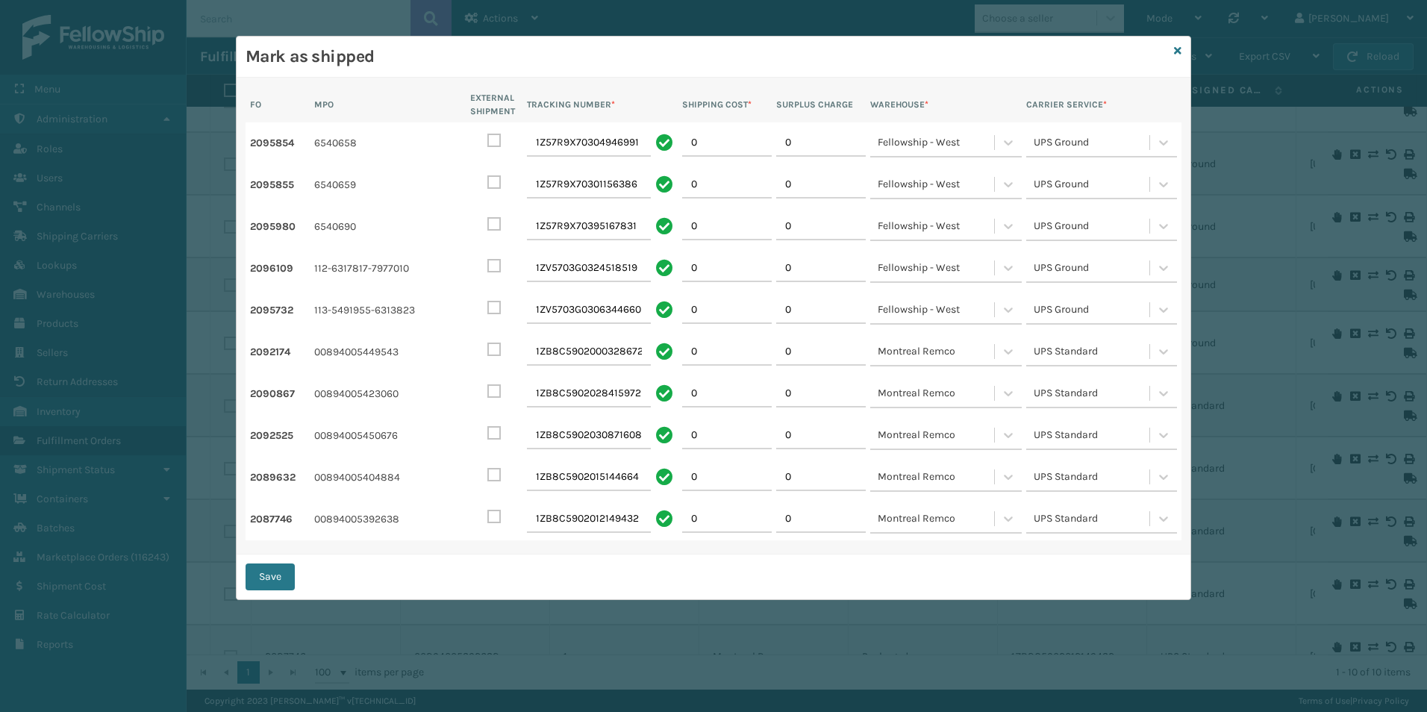
checkbox input "false"
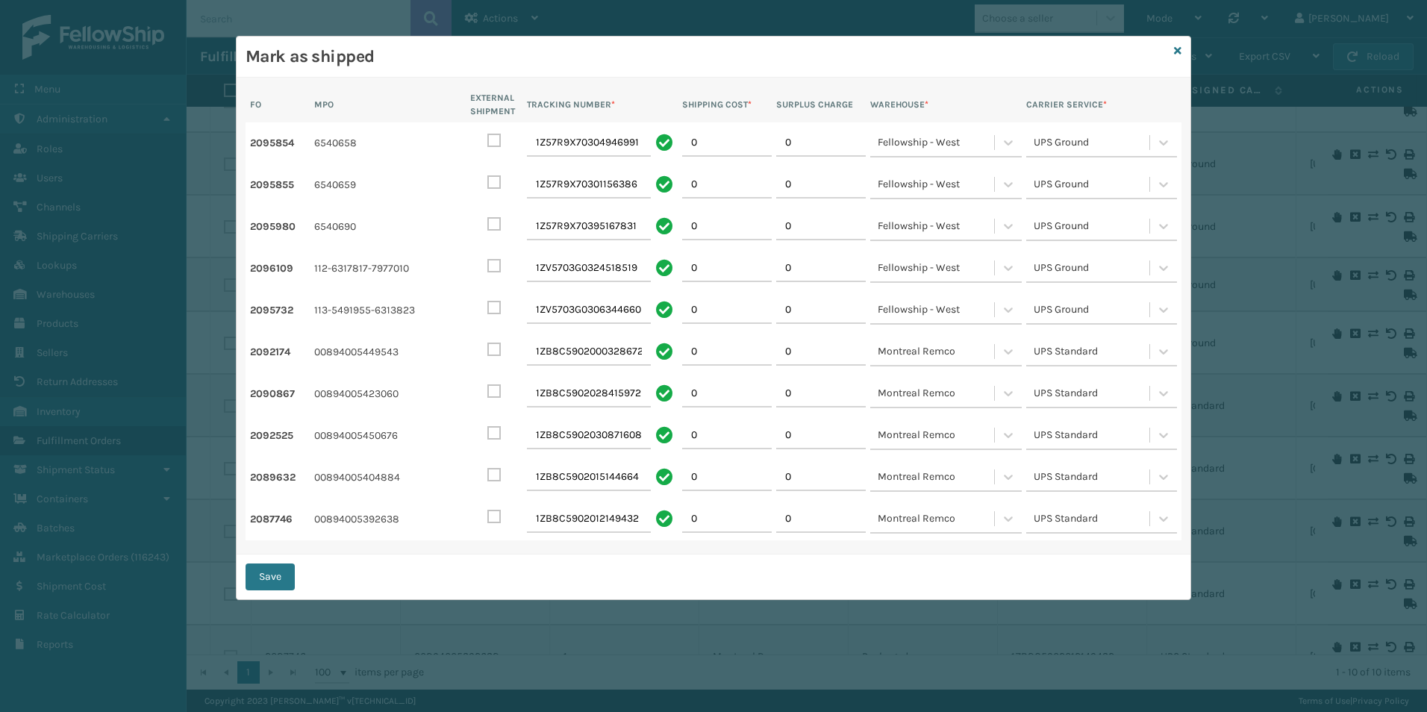
checkbox input "false"
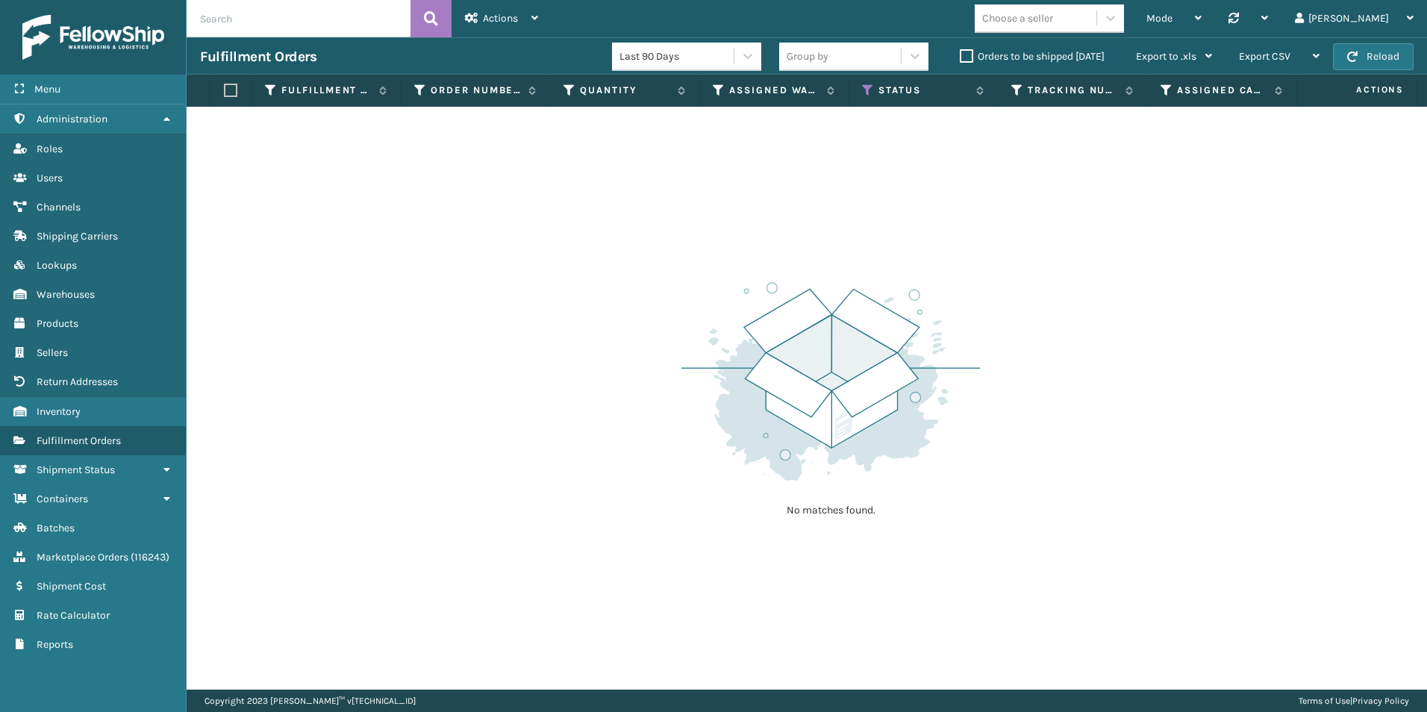
click at [967, 52] on label "Orders to be shipped [DATE]" at bounding box center [1032, 56] width 145 height 13
click at [960, 52] on input "Orders to be shipped [DATE]" at bounding box center [960, 53] width 1 height 10
click at [866, 87] on icon at bounding box center [868, 90] width 12 height 13
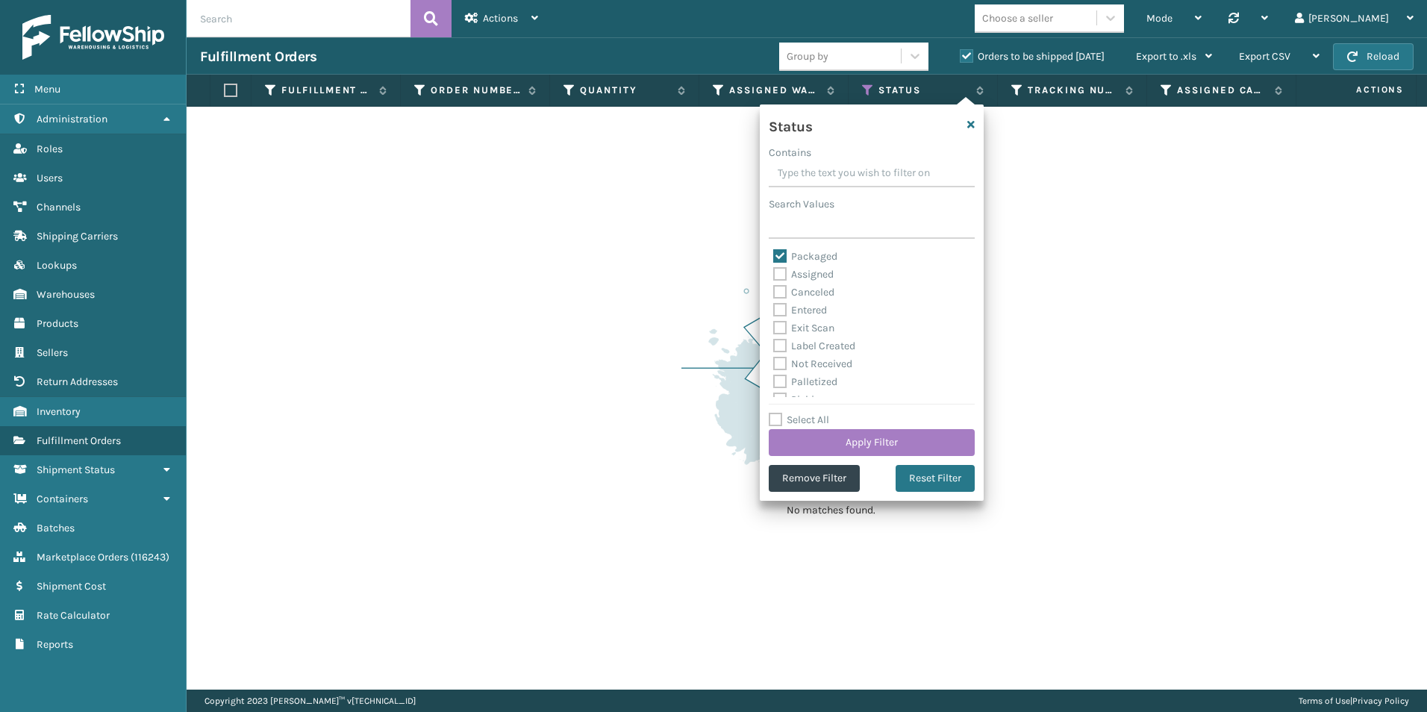
click at [779, 254] on label "Packaged" at bounding box center [805, 256] width 64 height 13
click at [774, 254] on input "Packaged" at bounding box center [773, 253] width 1 height 10
checkbox input "false"
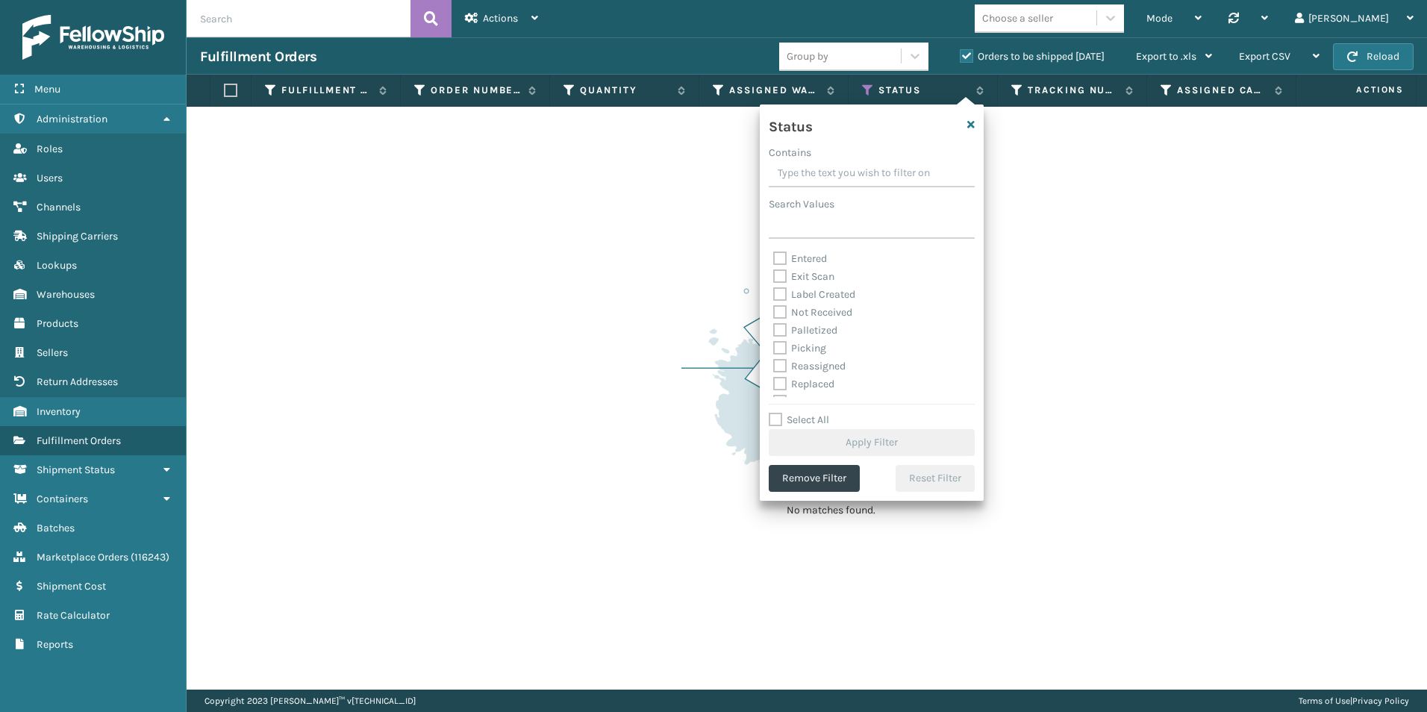
scroll to position [75, 0]
click at [778, 321] on label "Picking" at bounding box center [799, 325] width 53 height 13
click at [774, 321] on input "Picking" at bounding box center [773, 321] width 1 height 10
checkbox input "true"
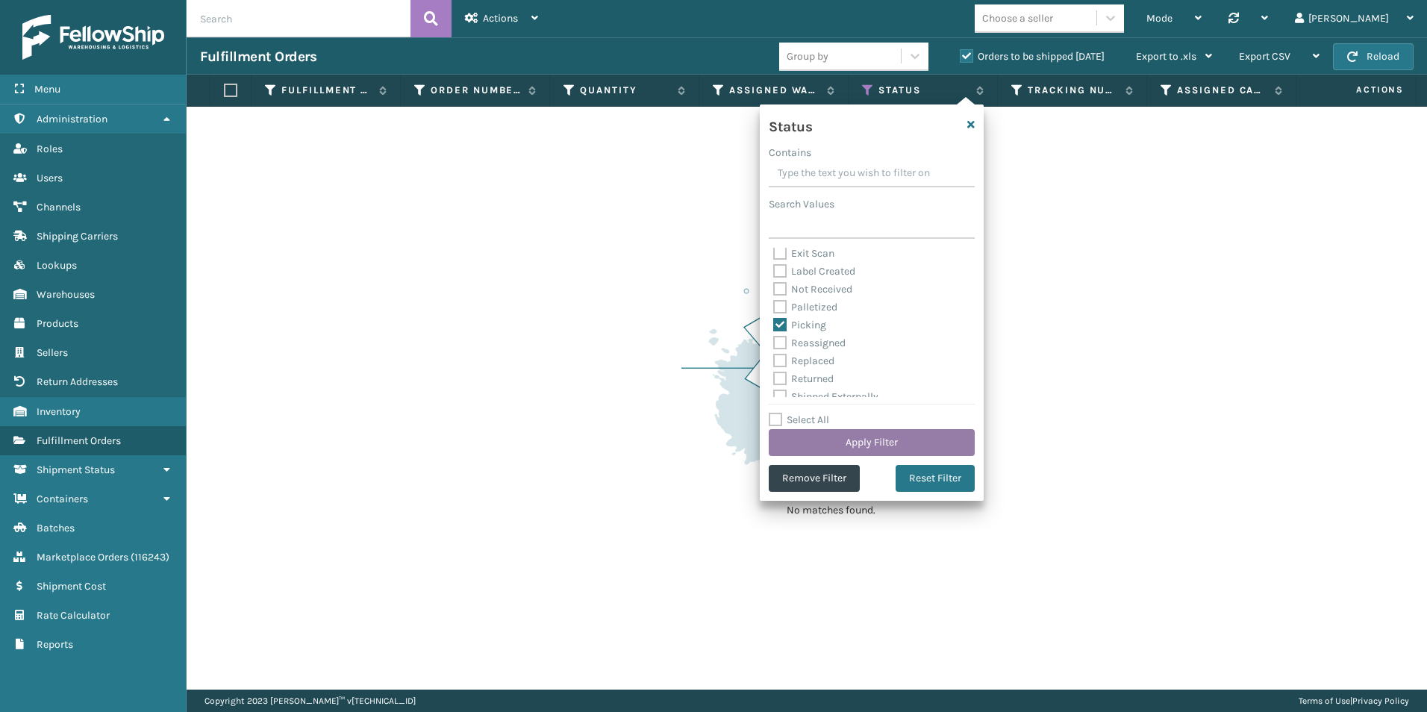
click at [897, 440] on button "Apply Filter" at bounding box center [872, 442] width 206 height 27
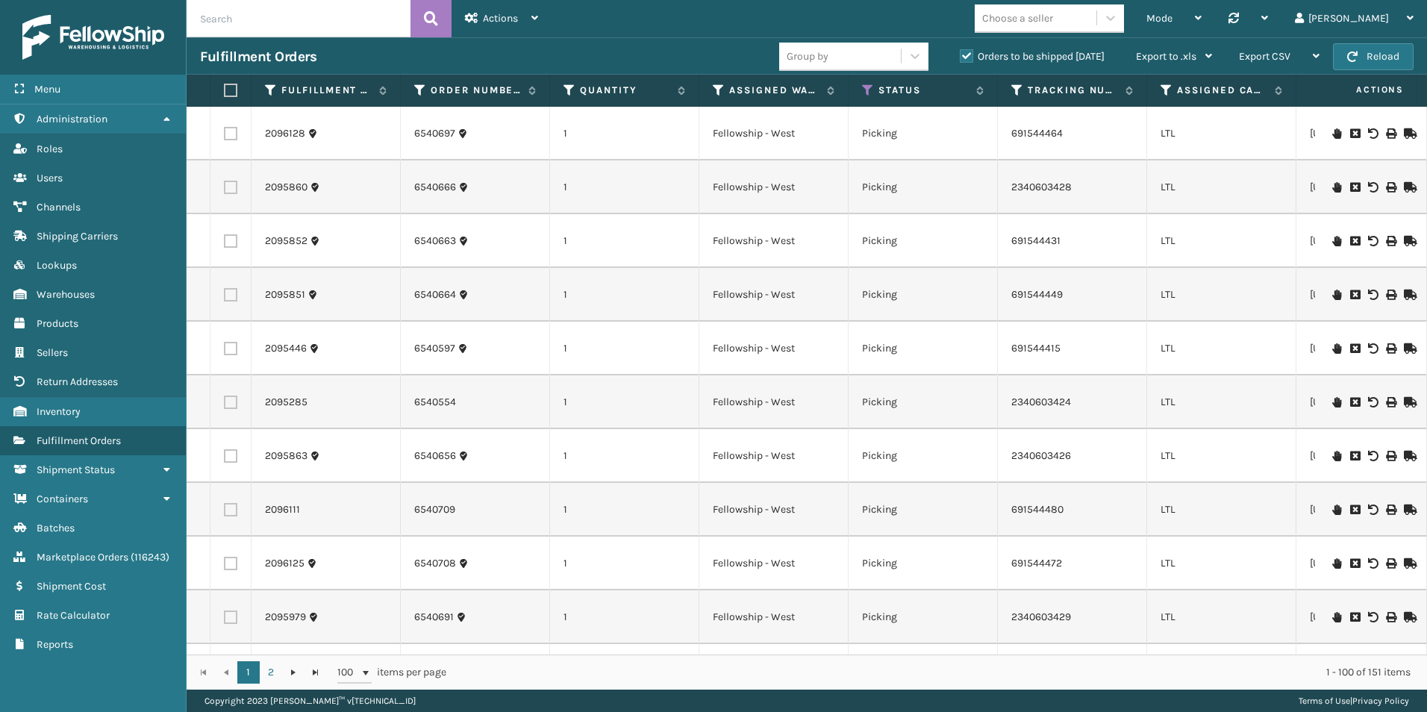
click at [275, 20] on input "text" at bounding box center [299, 18] width 224 height 37
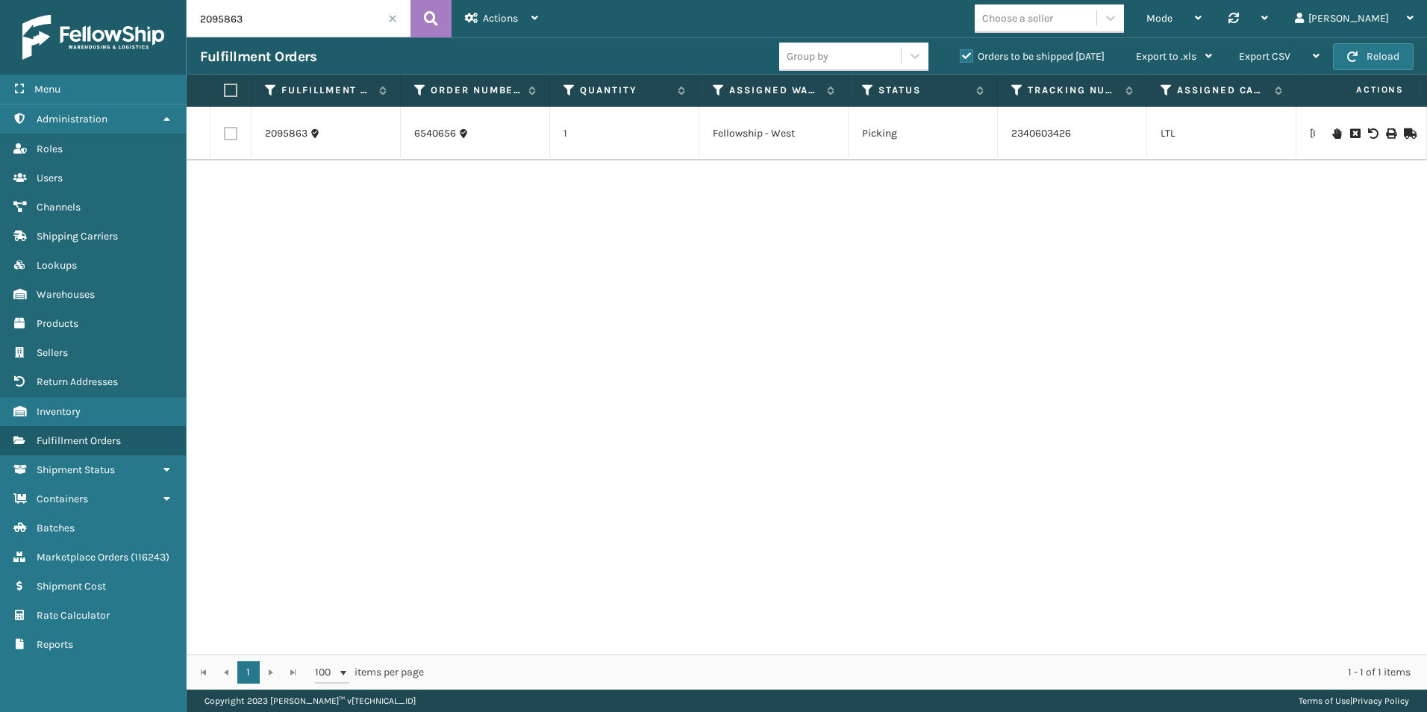
drag, startPoint x: 210, startPoint y: 21, endPoint x: 295, endPoint y: 22, distance: 85.1
click at [295, 21] on input "2095863" at bounding box center [299, 18] width 224 height 37
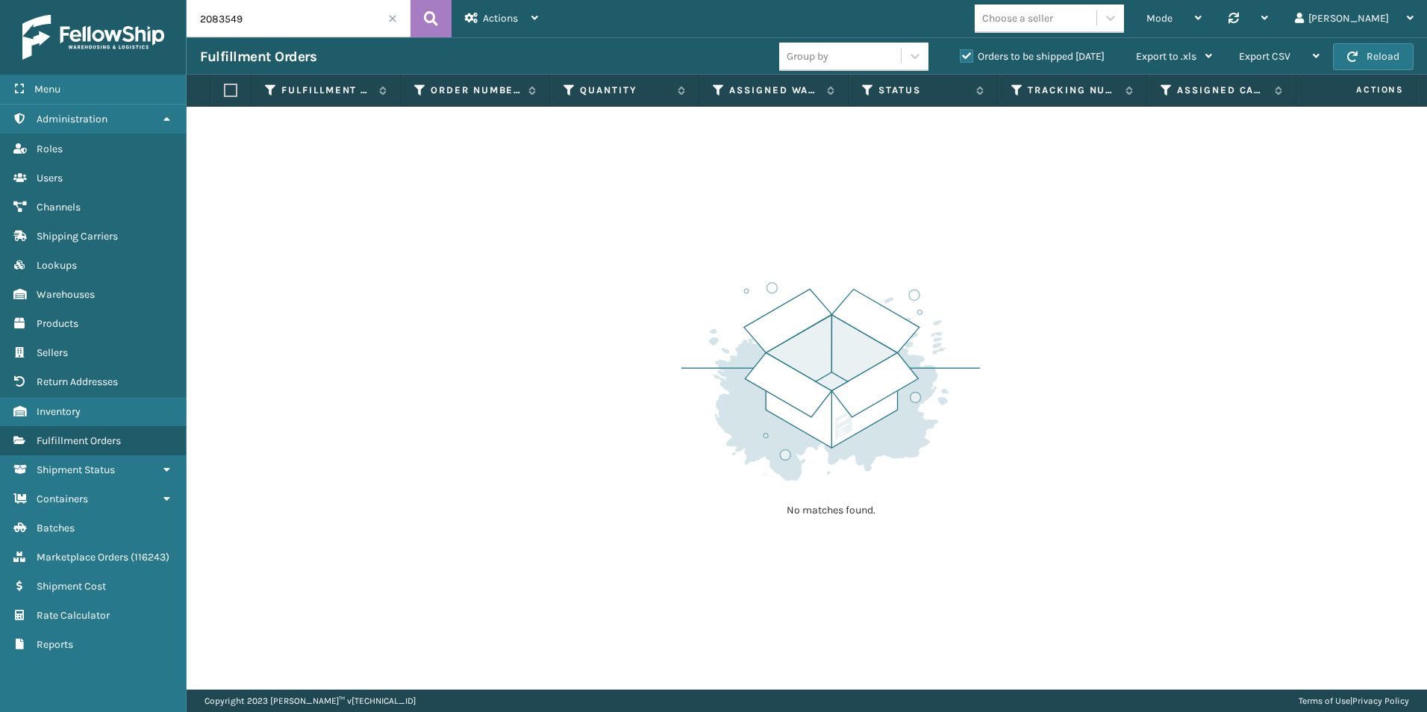
drag, startPoint x: 211, startPoint y: 20, endPoint x: 284, endPoint y: 25, distance: 73.3
click at [284, 25] on input "2083549" at bounding box center [299, 18] width 224 height 37
click at [213, 18] on input "200957" at bounding box center [299, 18] width 224 height 37
drag, startPoint x: 213, startPoint y: 22, endPoint x: 261, endPoint y: 21, distance: 47.8
click at [261, 21] on input "2090957" at bounding box center [299, 18] width 224 height 37
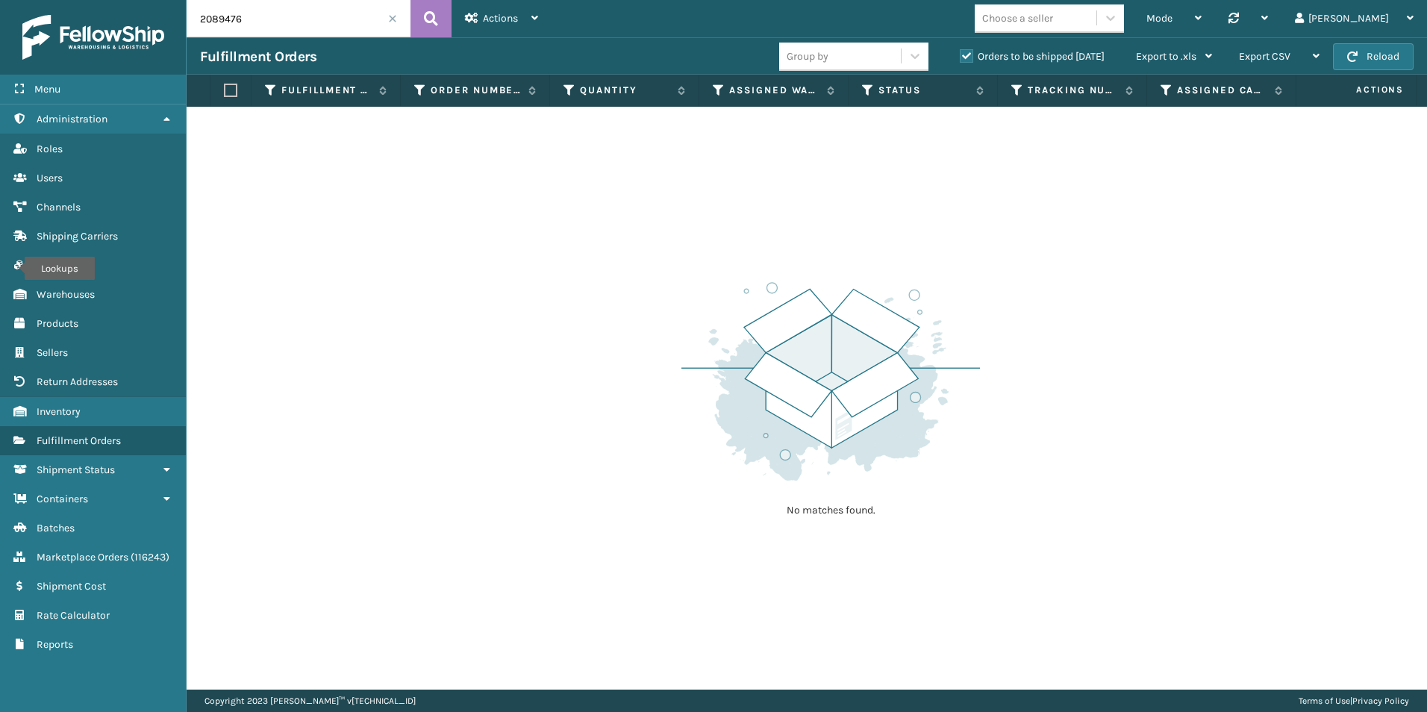
drag, startPoint x: 227, startPoint y: 16, endPoint x: 266, endPoint y: 17, distance: 38.8
click at [266, 17] on input "2089476" at bounding box center [299, 18] width 224 height 37
drag, startPoint x: 210, startPoint y: 19, endPoint x: 267, endPoint y: 22, distance: 56.8
click at [267, 22] on input "2089687" at bounding box center [299, 18] width 224 height 37
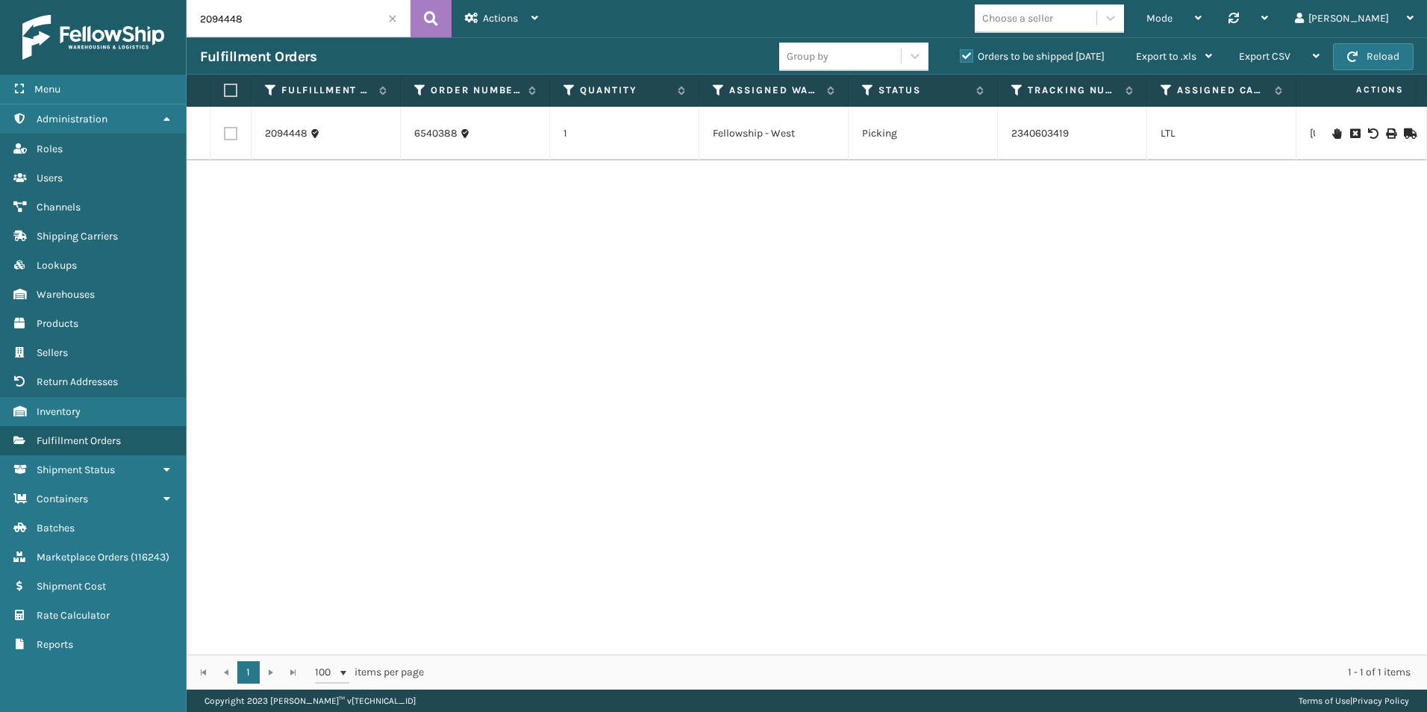
click at [1404, 133] on icon at bounding box center [1408, 133] width 9 height 10
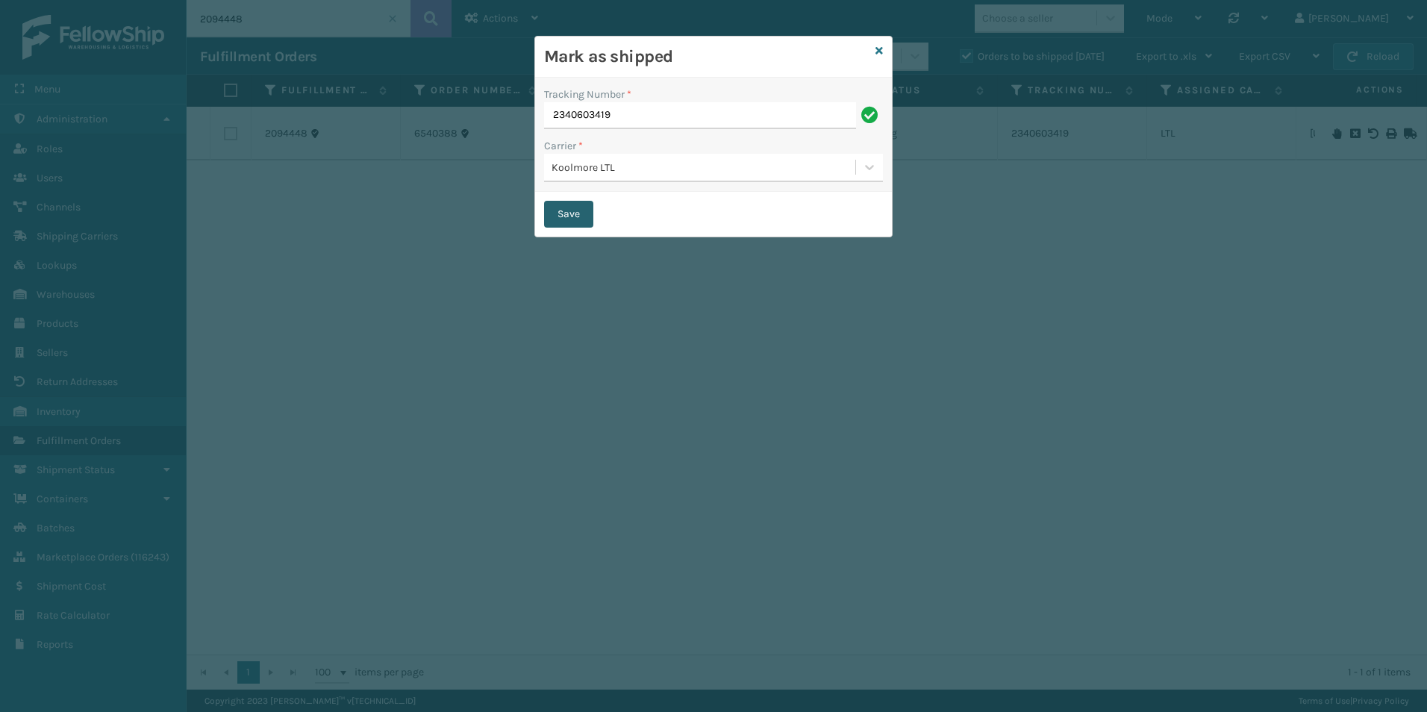
click at [563, 219] on button "Save" at bounding box center [568, 214] width 49 height 27
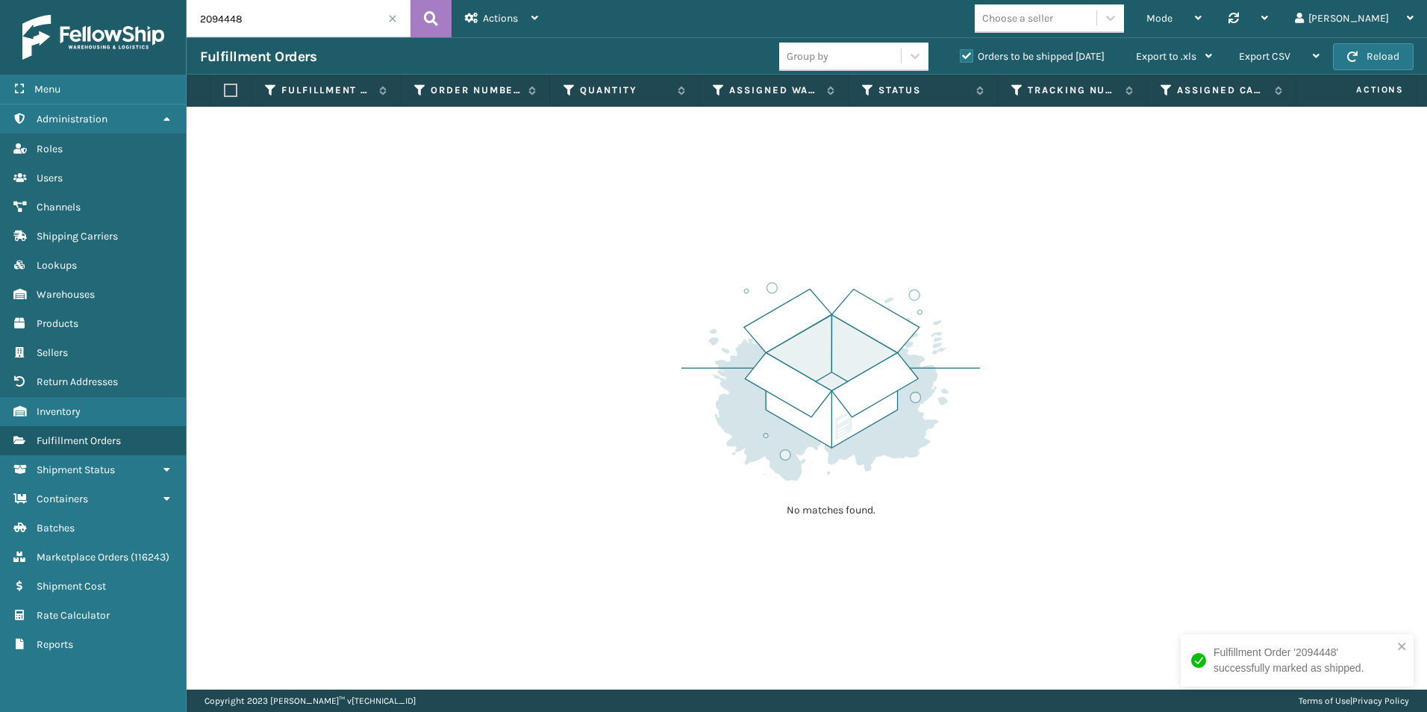
drag, startPoint x: 228, startPoint y: 17, endPoint x: 263, endPoint y: 22, distance: 35.5
click at [263, 22] on input "2094448" at bounding box center [299, 18] width 224 height 37
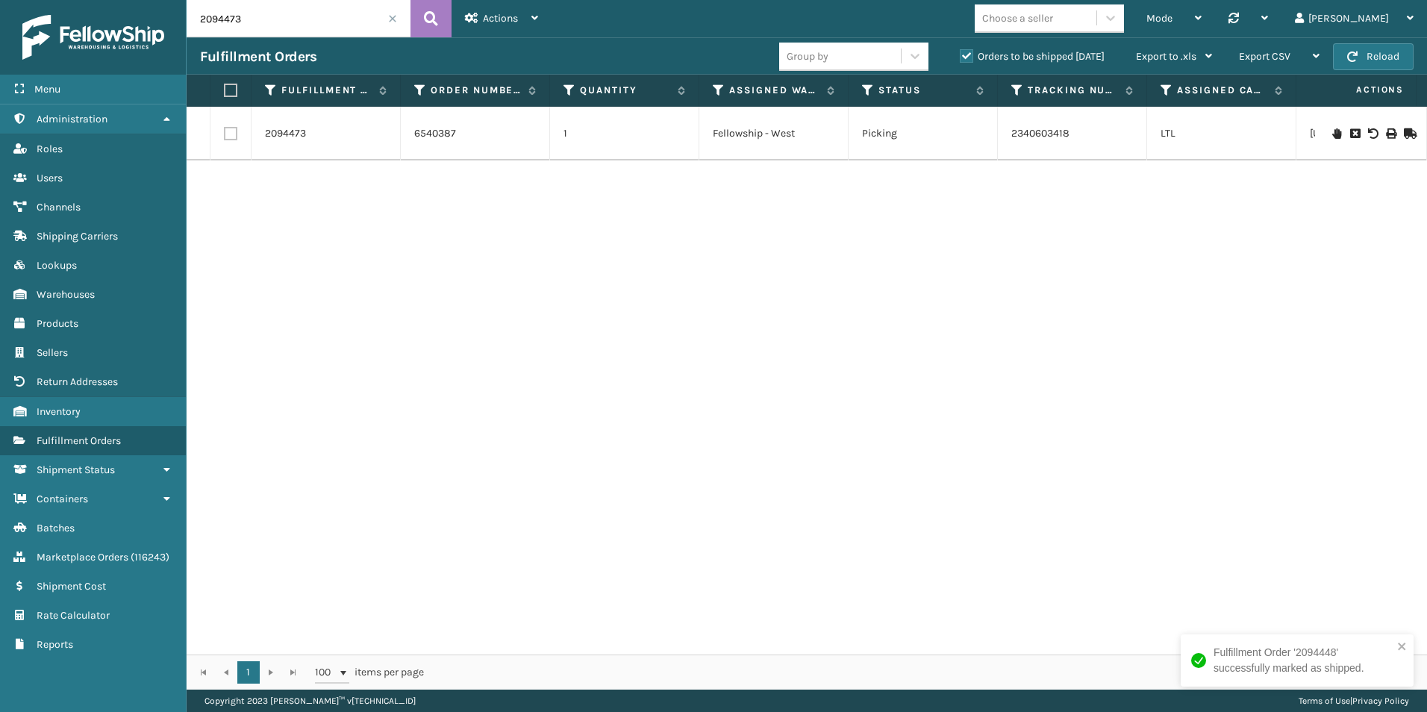
click at [1404, 131] on icon at bounding box center [1408, 133] width 9 height 10
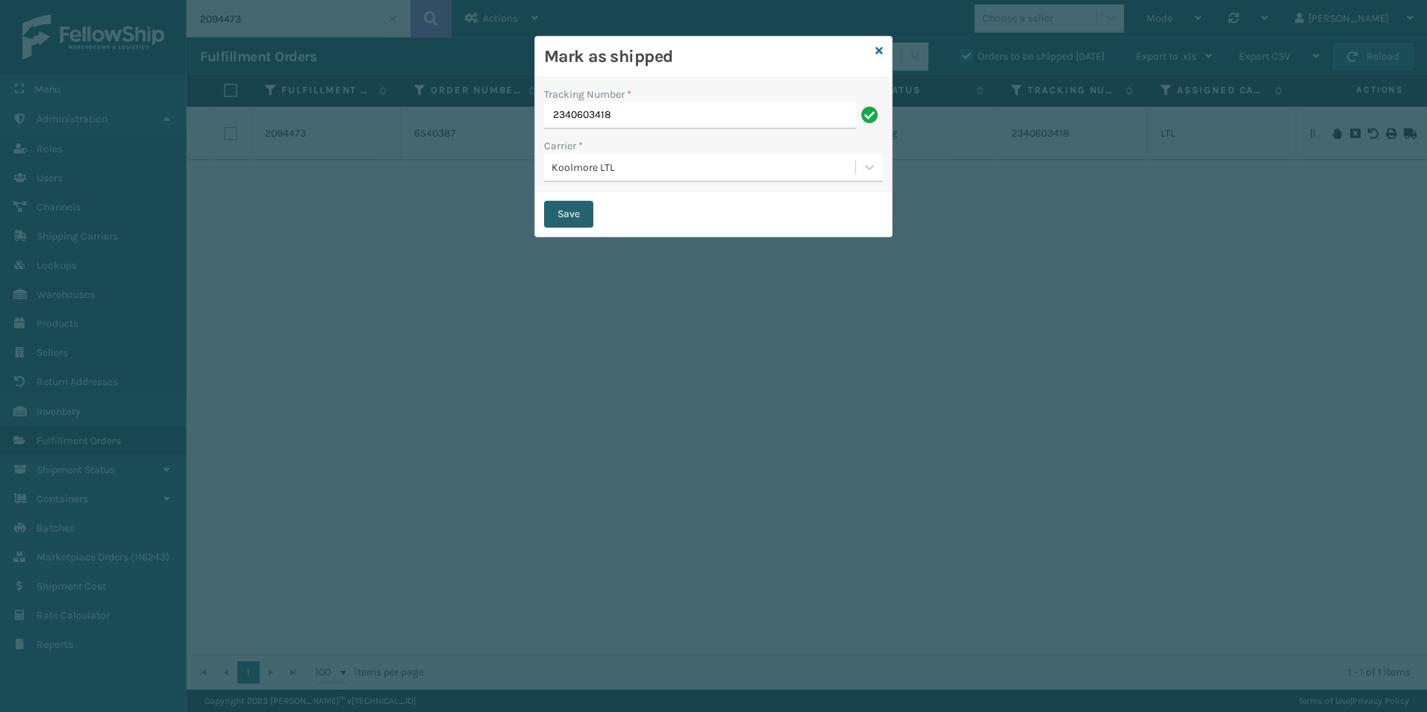
click at [563, 208] on button "Save" at bounding box center [568, 214] width 49 height 27
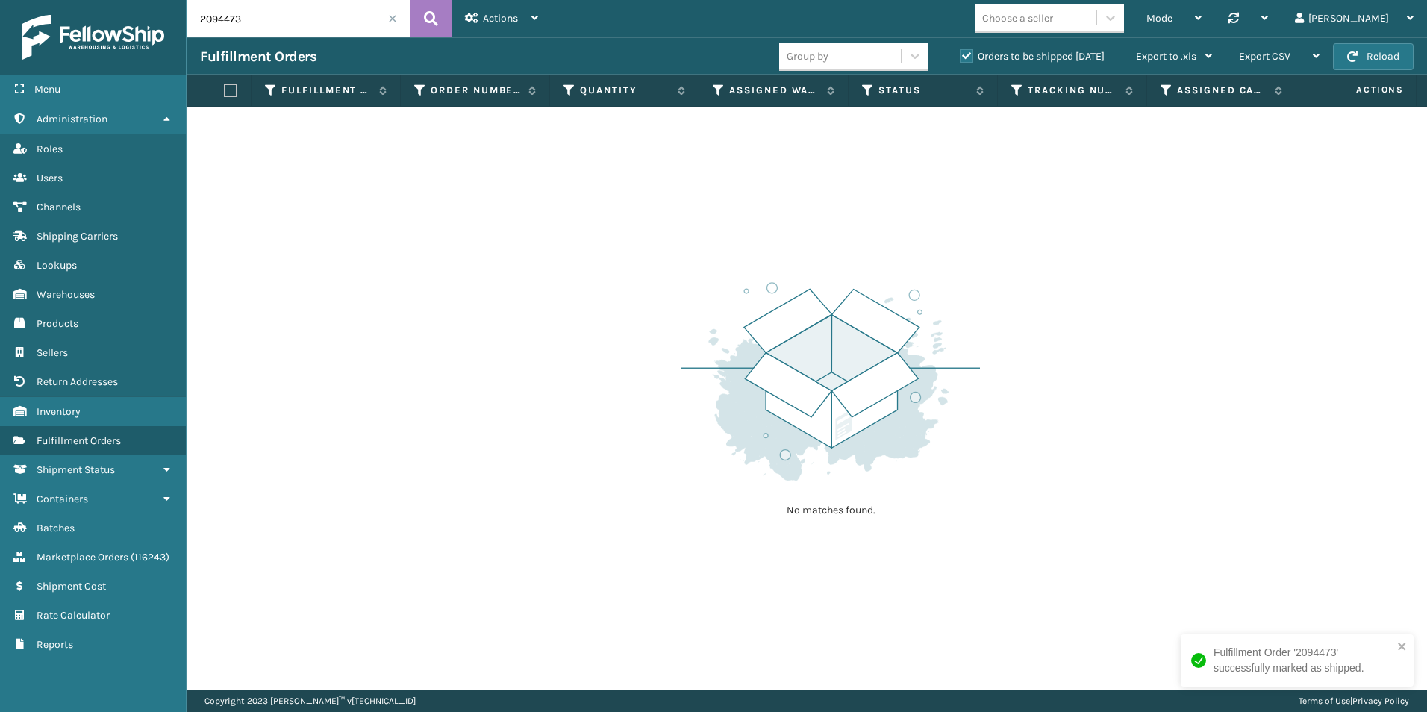
drag, startPoint x: 216, startPoint y: 19, endPoint x: 259, endPoint y: 21, distance: 42.6
click at [259, 21] on input "2094473" at bounding box center [299, 18] width 224 height 37
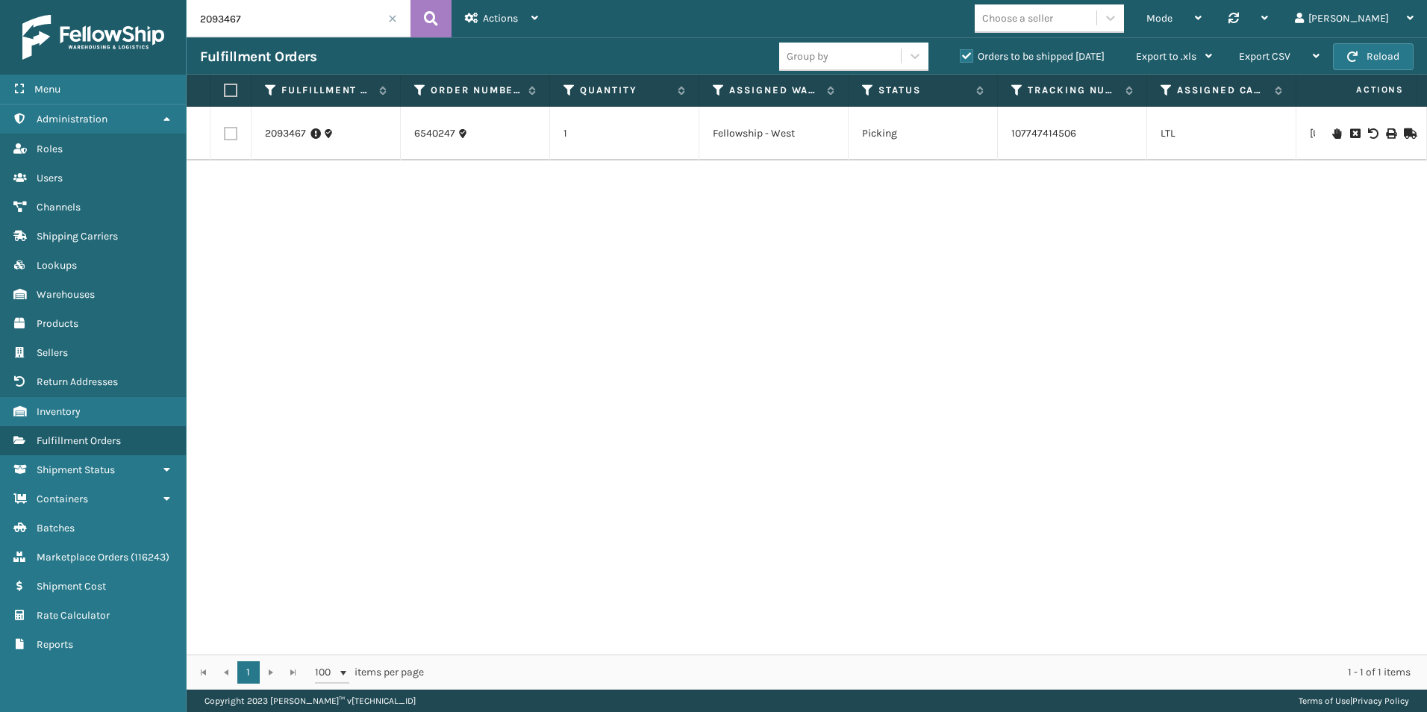
click at [1404, 131] on icon at bounding box center [1408, 133] width 9 height 10
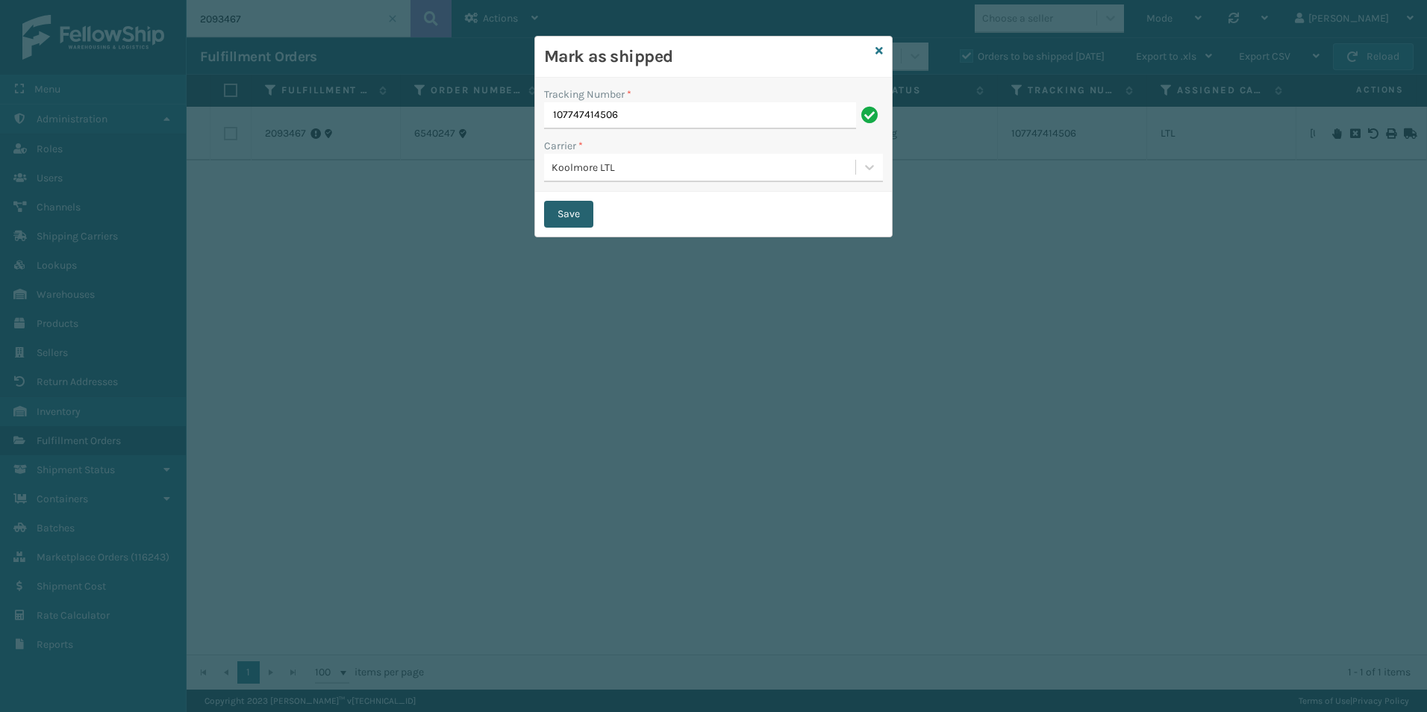
click at [568, 218] on button "Save" at bounding box center [568, 214] width 49 height 27
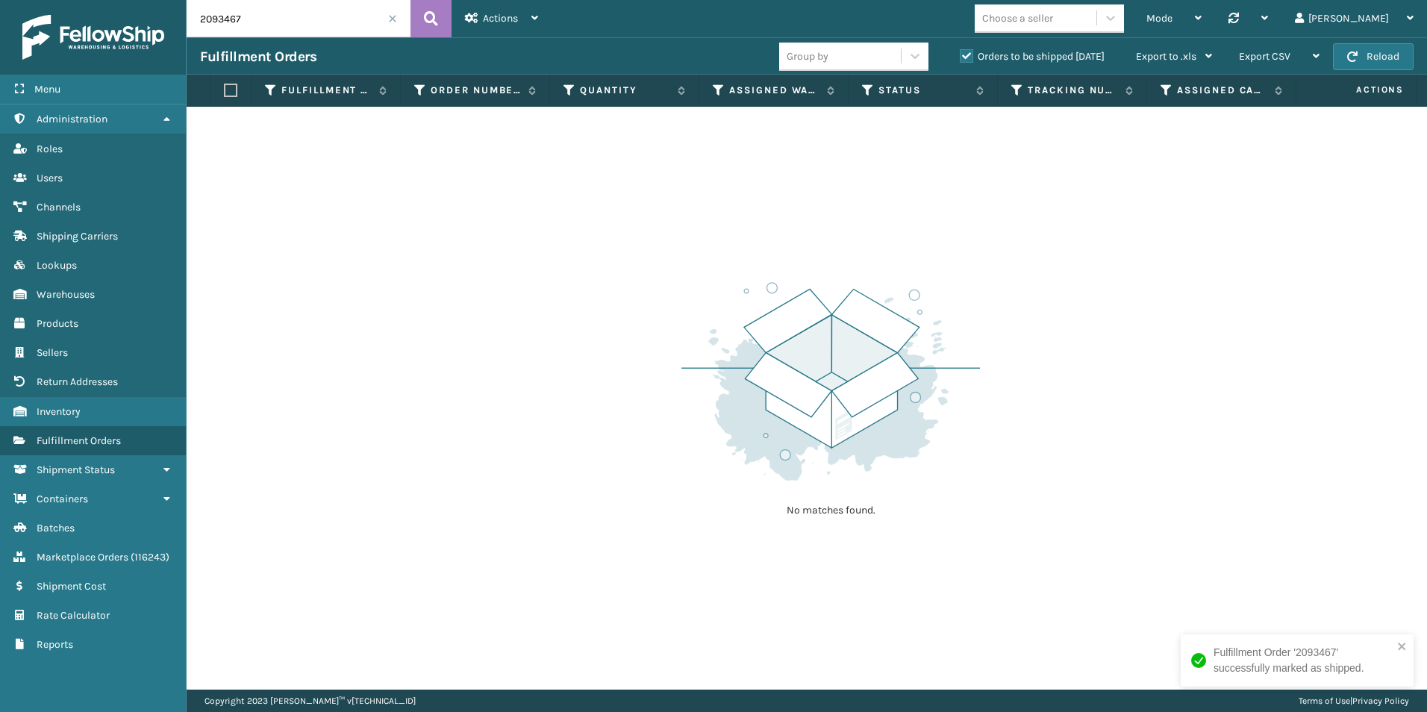
drag, startPoint x: 220, startPoint y: 17, endPoint x: 289, endPoint y: 23, distance: 68.9
click at [289, 23] on input "2093467" at bounding box center [299, 18] width 224 height 37
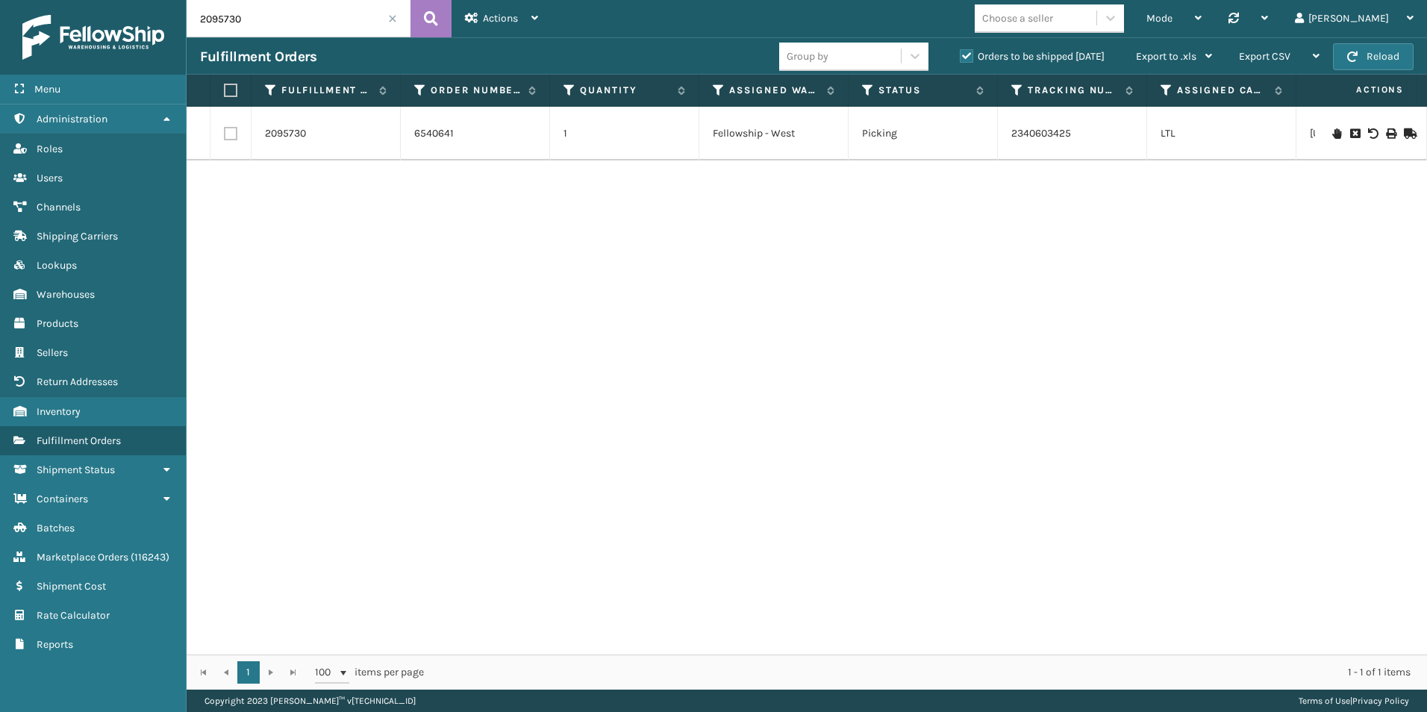
click at [1404, 131] on icon at bounding box center [1408, 133] width 9 height 10
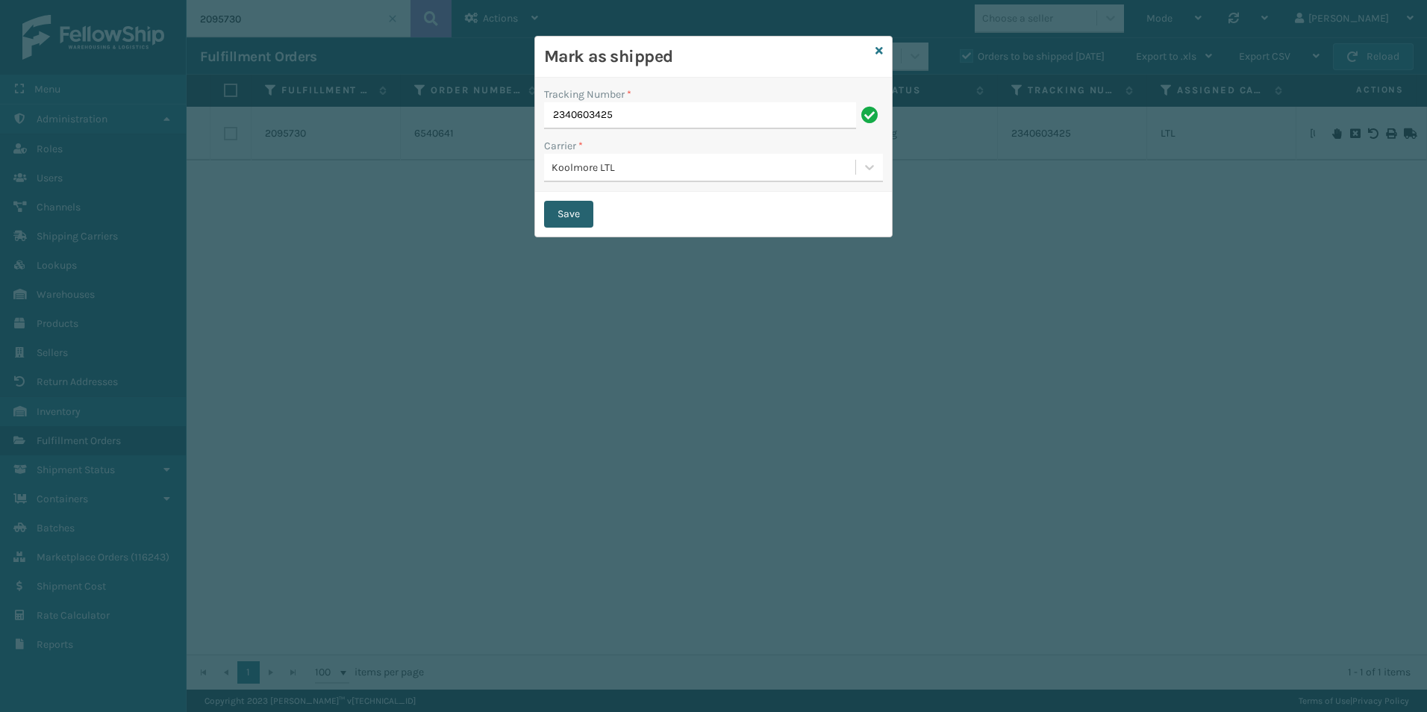
click at [578, 214] on button "Save" at bounding box center [568, 214] width 49 height 27
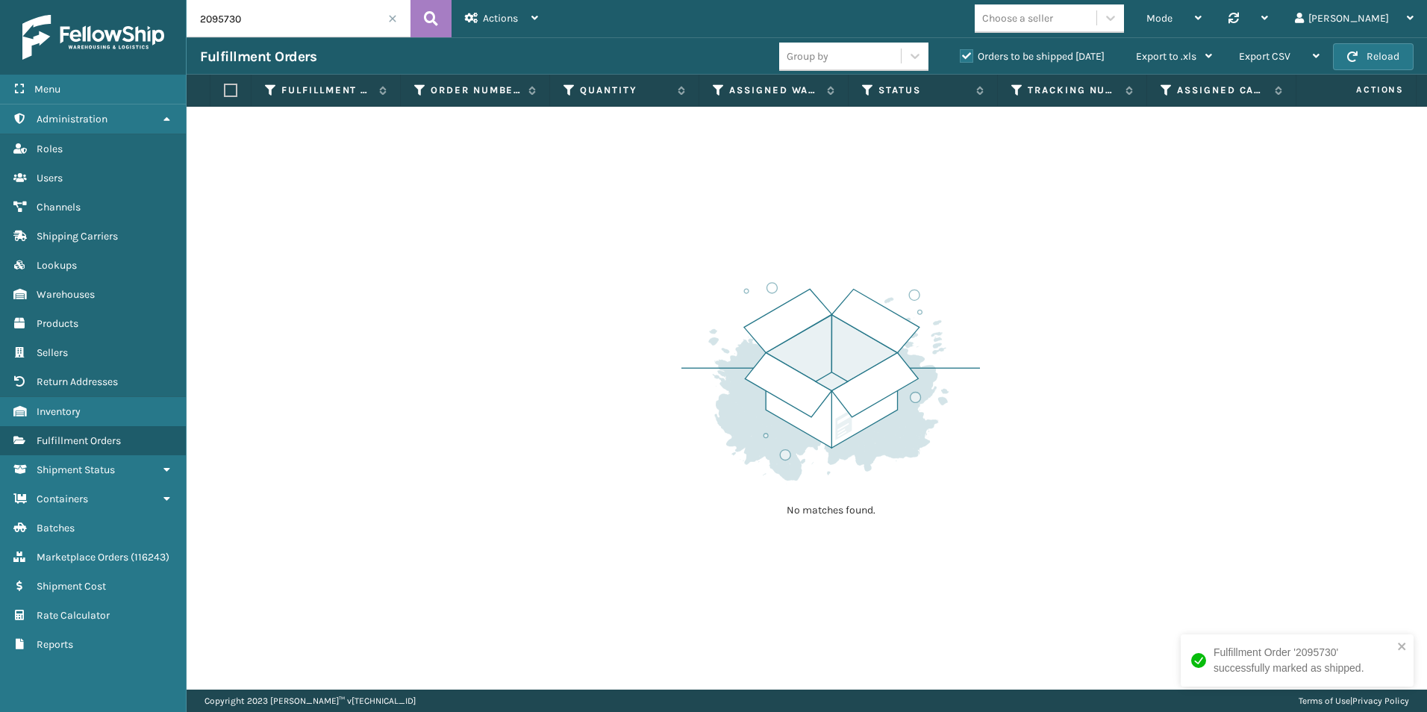
drag, startPoint x: 216, startPoint y: 20, endPoint x: 264, endPoint y: 25, distance: 48.7
click at [261, 21] on input "2095730" at bounding box center [299, 18] width 224 height 37
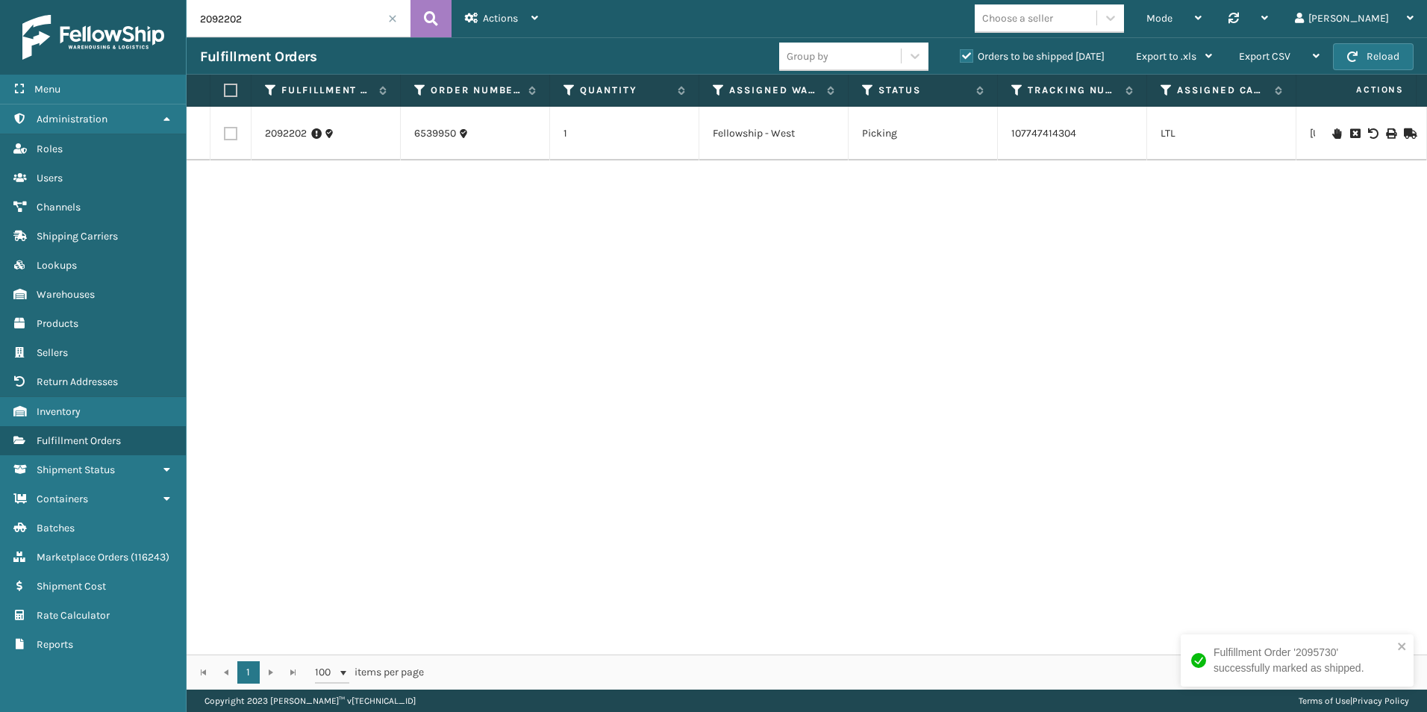
click at [1404, 133] on icon at bounding box center [1408, 133] width 9 height 10
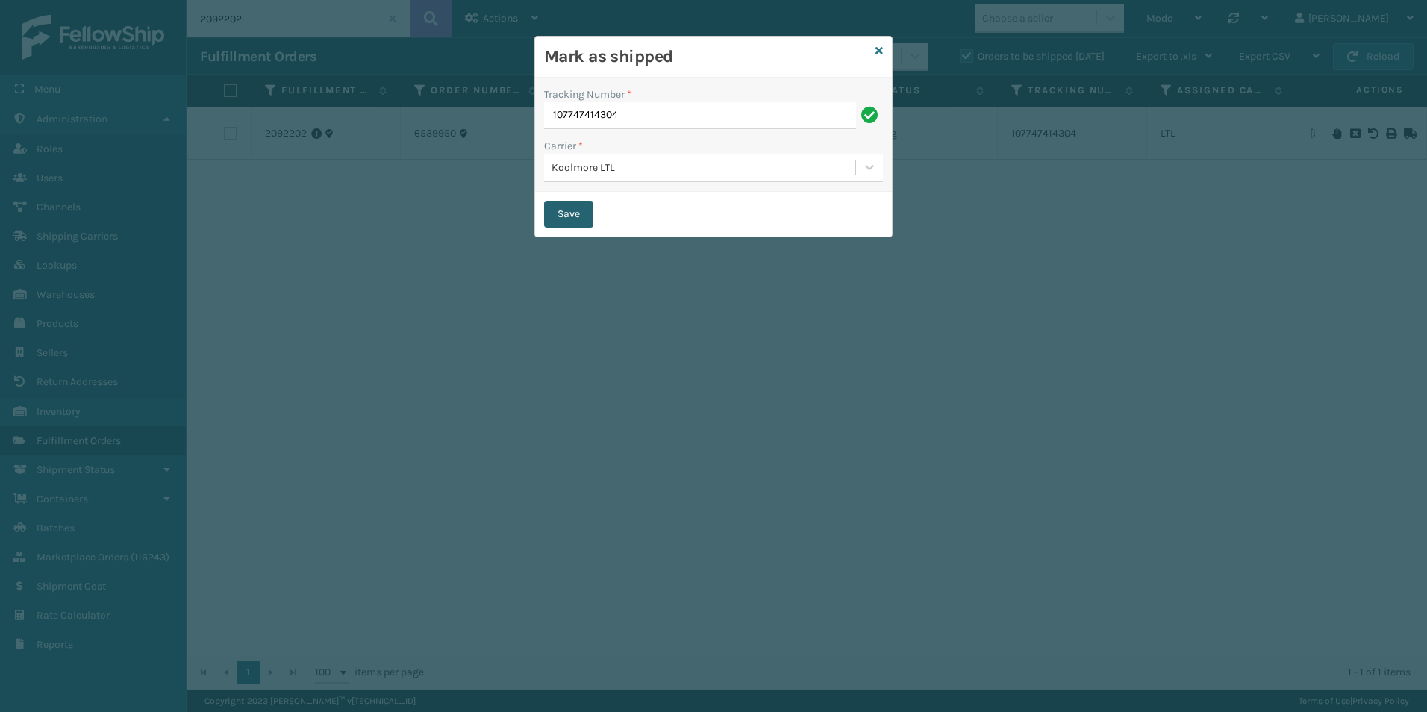
click at [566, 210] on button "Save" at bounding box center [568, 214] width 49 height 27
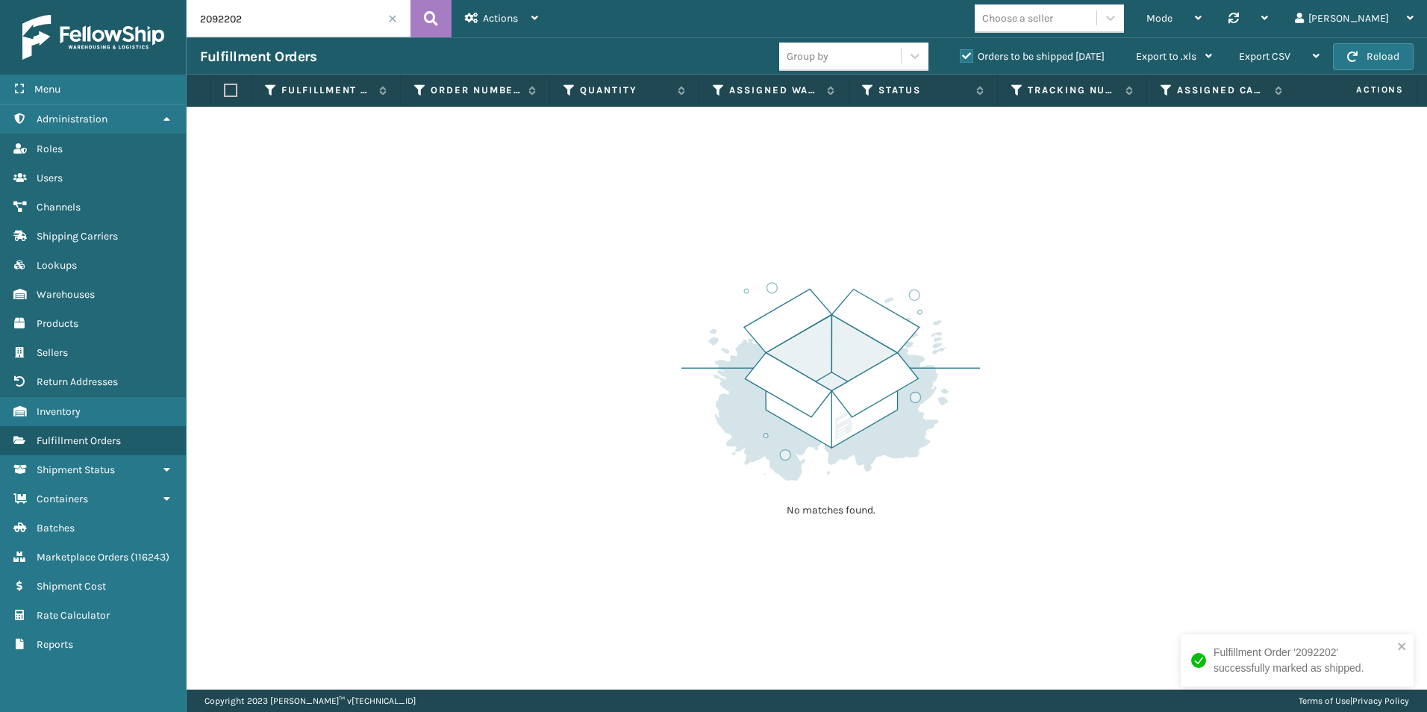
drag, startPoint x: 217, startPoint y: 21, endPoint x: 250, endPoint y: 22, distance: 32.8
click at [250, 22] on input "2092202" at bounding box center [299, 18] width 224 height 37
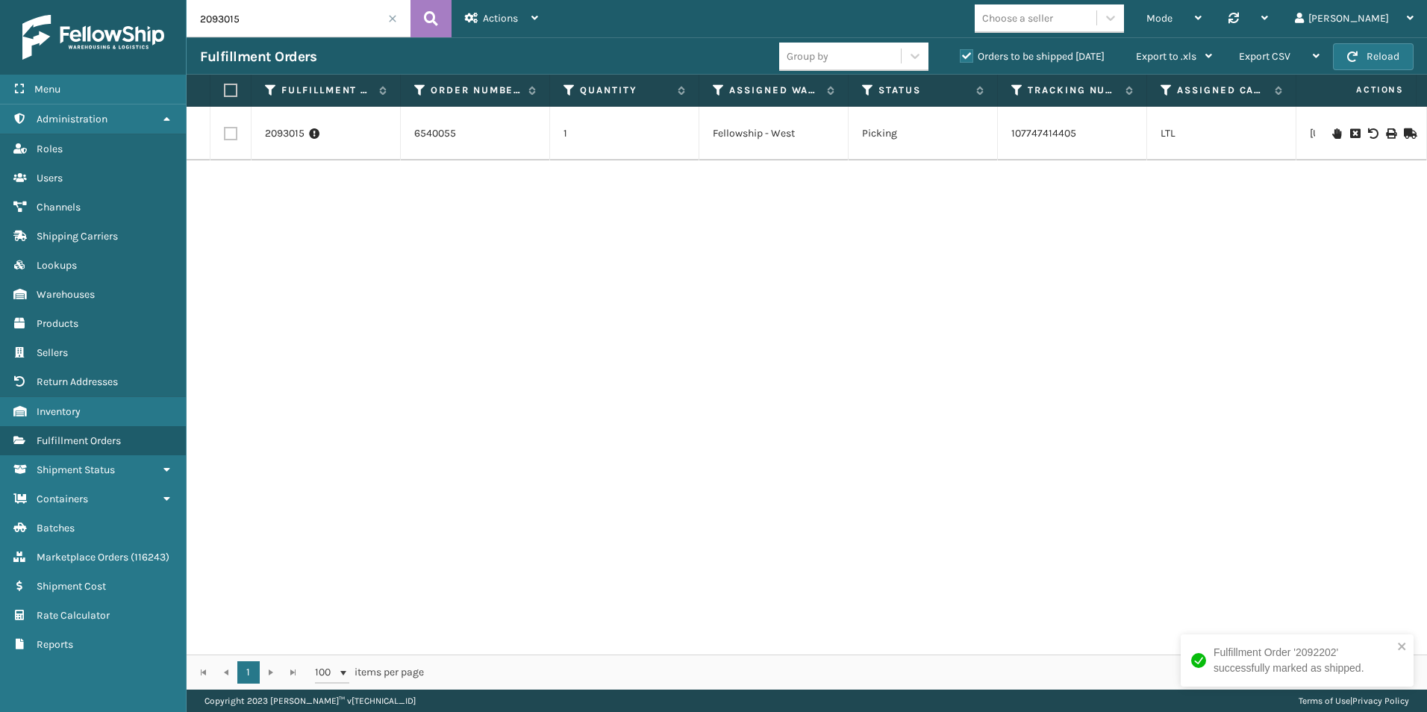
click at [1404, 134] on icon at bounding box center [1408, 133] width 9 height 10
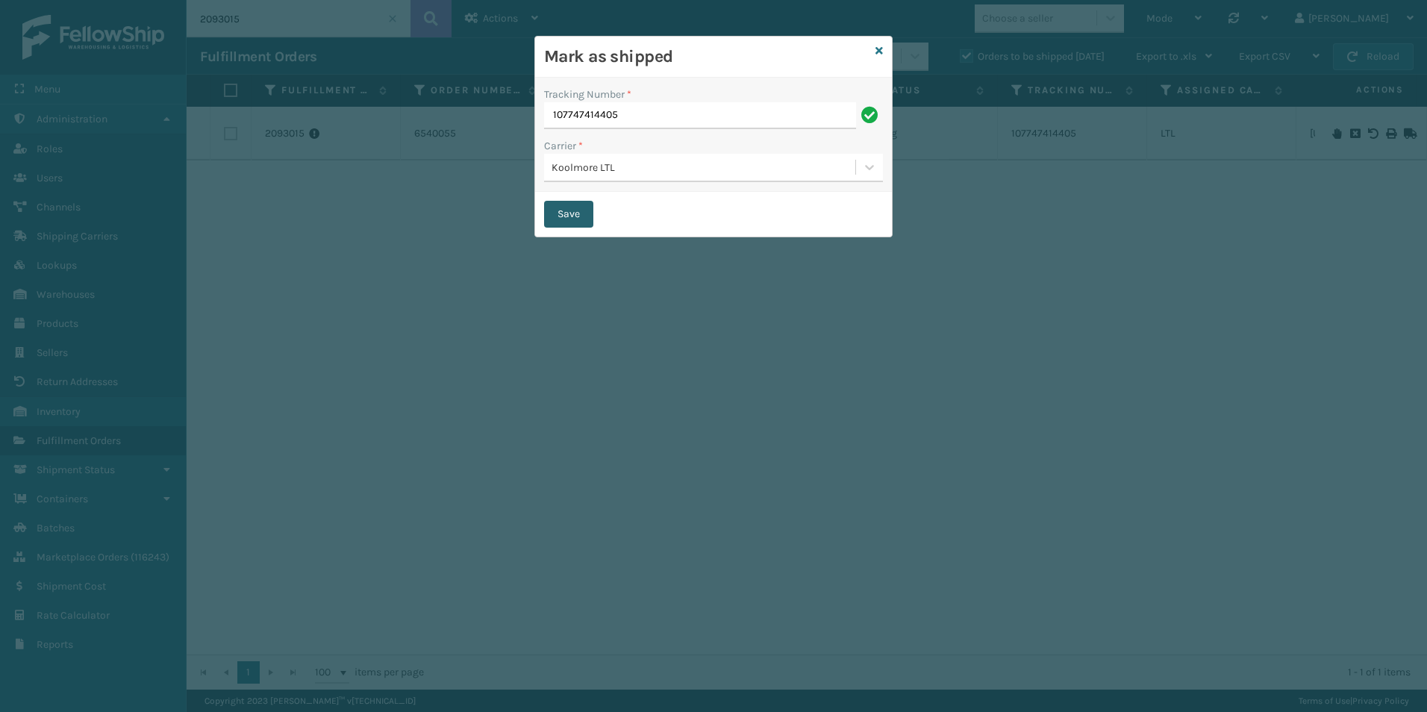
click at [575, 208] on button "Save" at bounding box center [568, 214] width 49 height 27
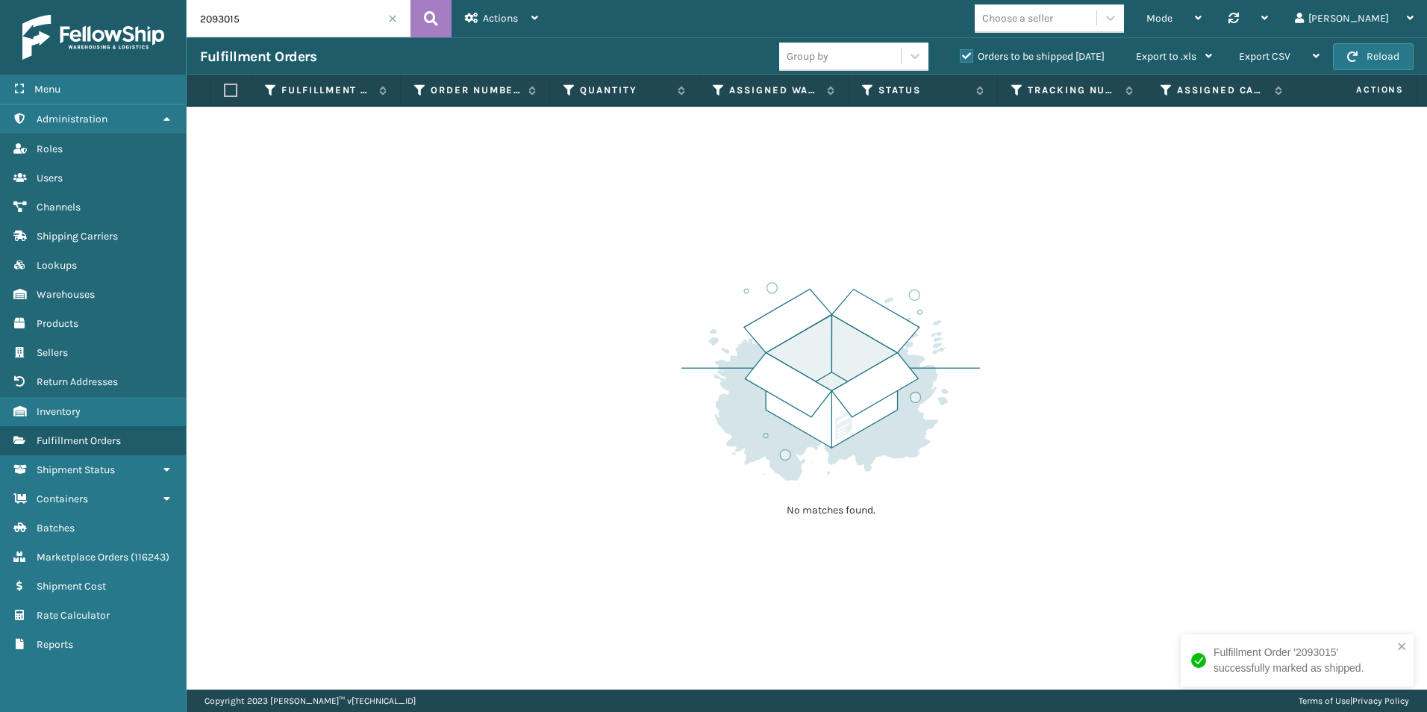
drag, startPoint x: 216, startPoint y: 16, endPoint x: 283, endPoint y: 22, distance: 67.4
click at [276, 19] on input "2093015" at bounding box center [299, 18] width 224 height 37
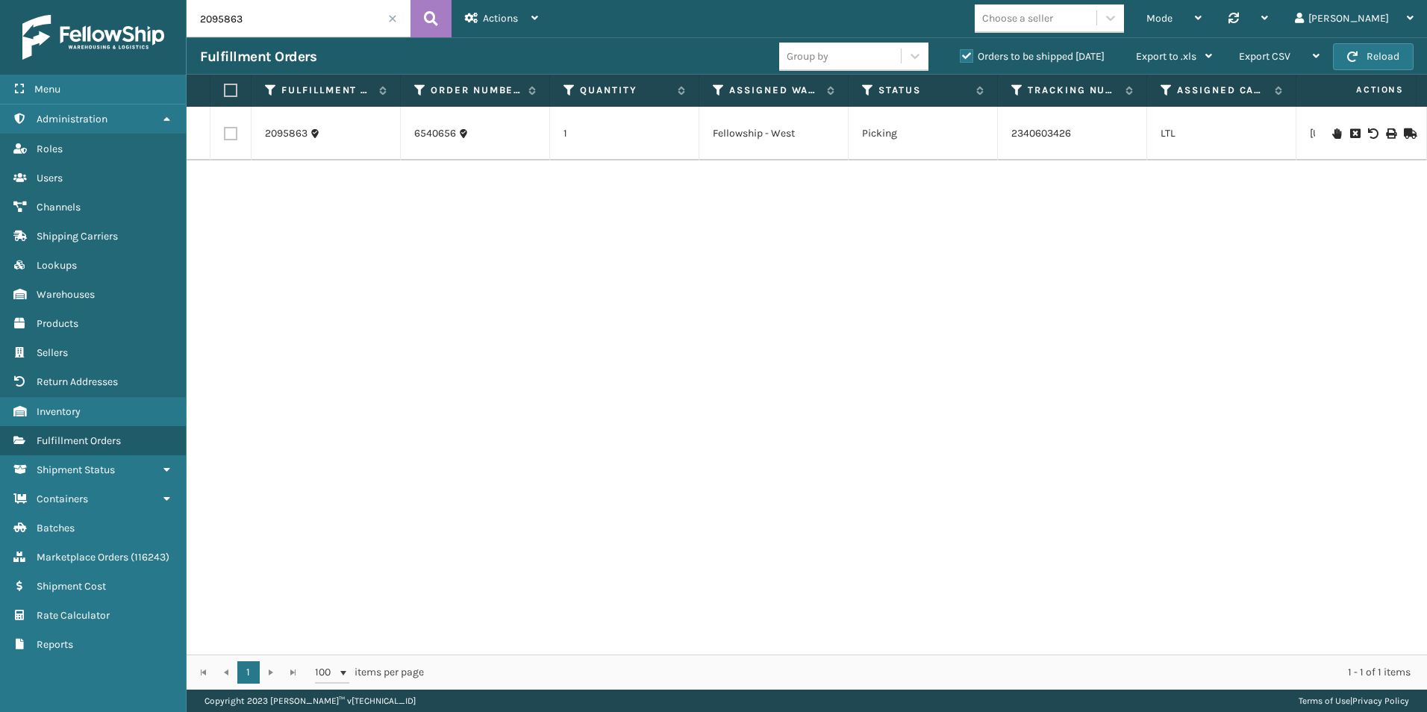
click at [1404, 131] on icon at bounding box center [1408, 133] width 9 height 10
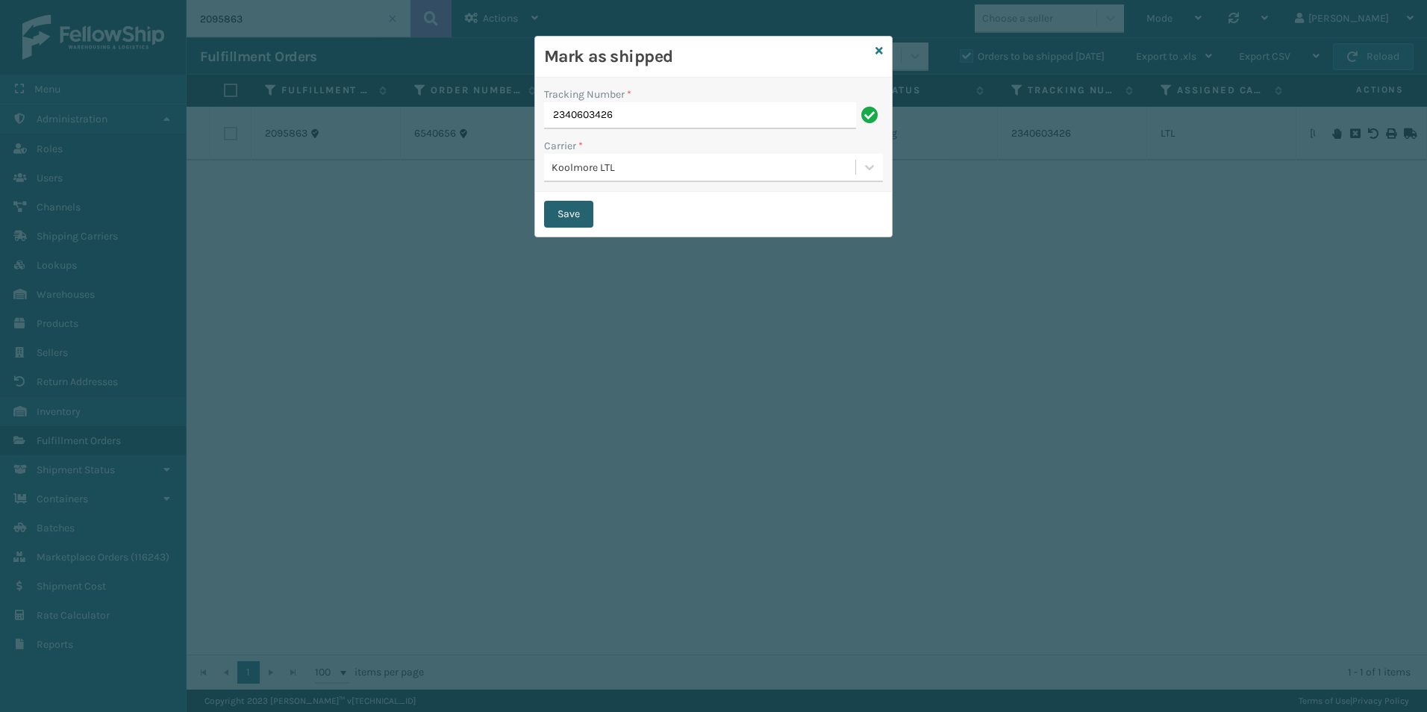
click at [574, 219] on button "Save" at bounding box center [568, 214] width 49 height 27
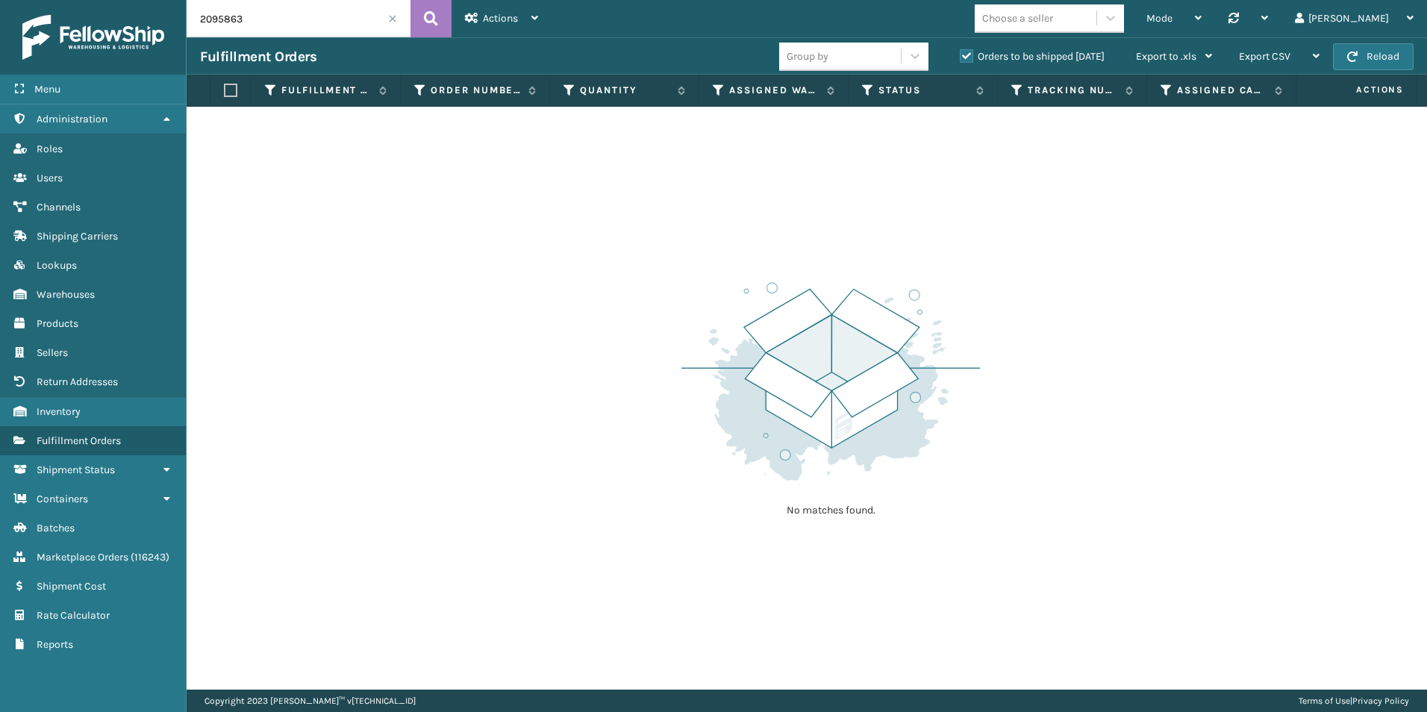
drag, startPoint x: 222, startPoint y: 19, endPoint x: 249, endPoint y: 20, distance: 26.9
click at [249, 20] on input "2095863" at bounding box center [299, 18] width 224 height 37
drag, startPoint x: 219, startPoint y: 19, endPoint x: 259, endPoint y: 19, distance: 39.6
click at [259, 19] on input "2095867" at bounding box center [299, 18] width 224 height 37
drag, startPoint x: 219, startPoint y: 21, endPoint x: 277, endPoint y: 20, distance: 58.2
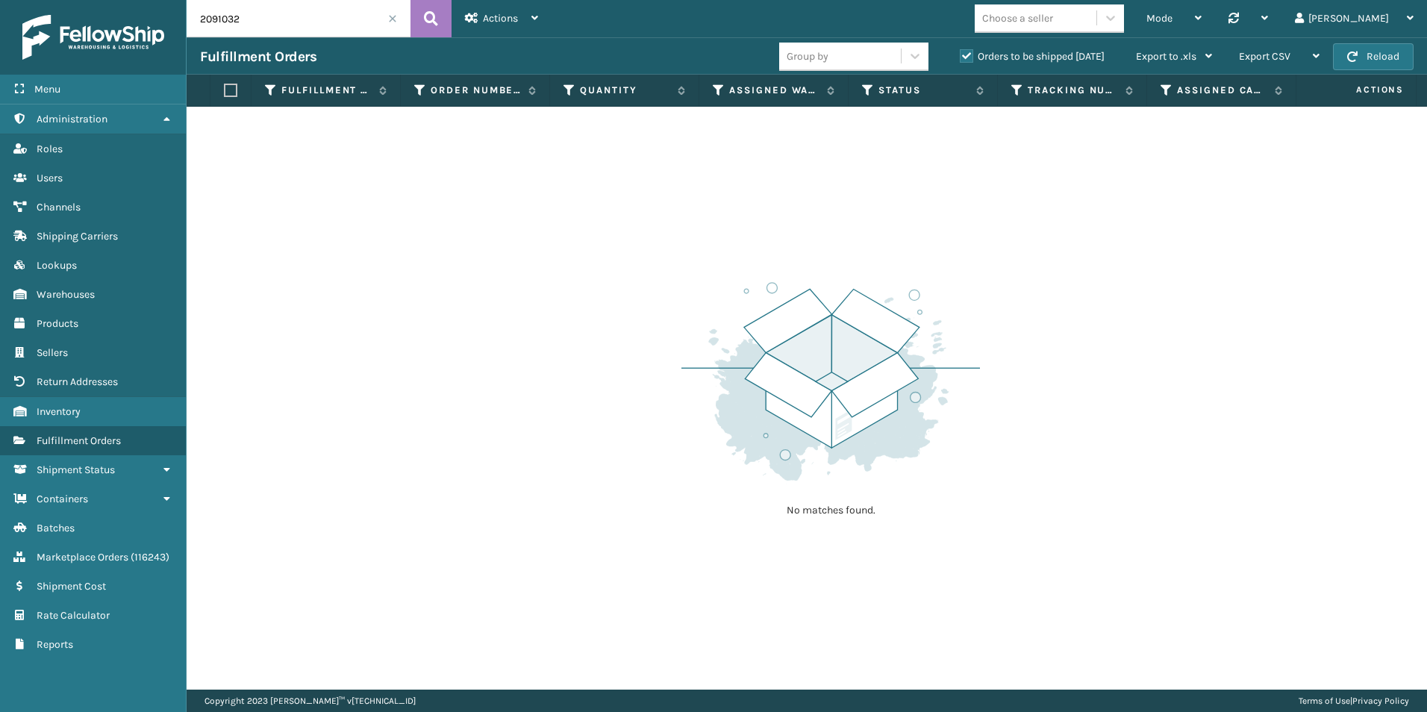
click at [277, 20] on input "2091032" at bounding box center [299, 18] width 224 height 37
drag, startPoint x: 218, startPoint y: 22, endPoint x: 249, endPoint y: 24, distance: 30.6
click at [249, 24] on input "2093091" at bounding box center [299, 18] width 224 height 37
drag, startPoint x: 216, startPoint y: 27, endPoint x: 283, endPoint y: 16, distance: 67.4
click at [281, 17] on input "2093899" at bounding box center [299, 18] width 224 height 37
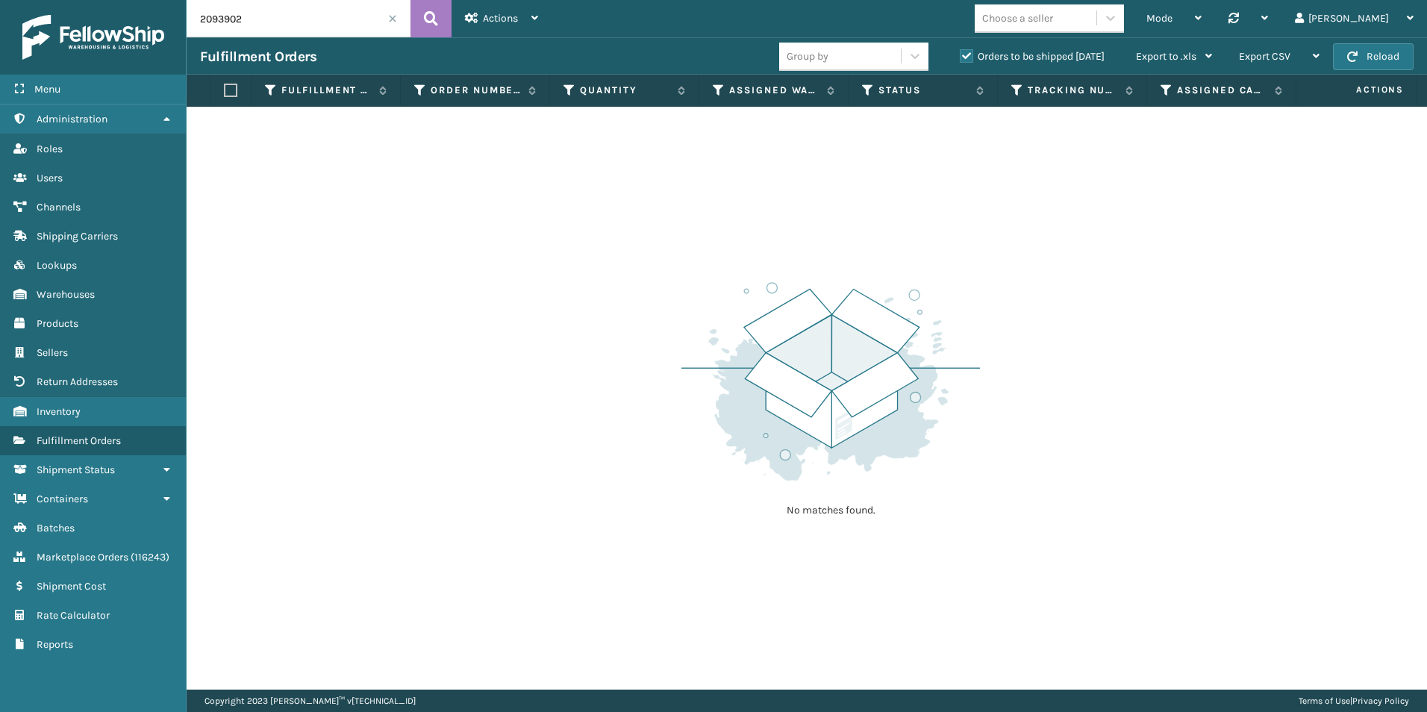
drag, startPoint x: 217, startPoint y: 20, endPoint x: 284, endPoint y: 31, distance: 67.4
click at [282, 24] on input "2093902" at bounding box center [299, 18] width 224 height 37
drag, startPoint x: 222, startPoint y: 23, endPoint x: 250, endPoint y: 38, distance: 31.4
click at [259, 28] on input "2094134" at bounding box center [299, 18] width 224 height 37
drag, startPoint x: 223, startPoint y: 22, endPoint x: 255, endPoint y: 22, distance: 32.1
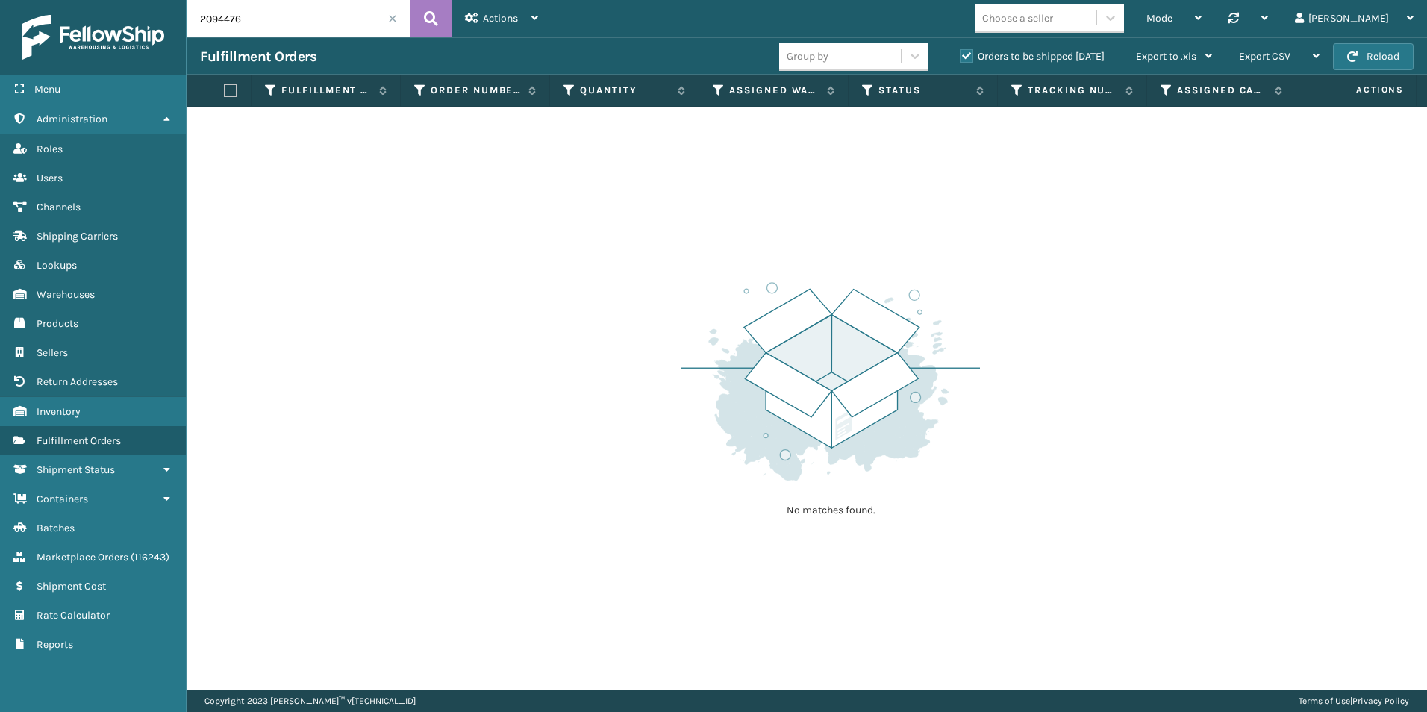
click at [252, 22] on input "2094476" at bounding box center [299, 18] width 224 height 37
drag, startPoint x: 243, startPoint y: 24, endPoint x: 253, endPoint y: 31, distance: 12.2
click at [257, 26] on input "2094832" at bounding box center [299, 18] width 224 height 37
drag, startPoint x: 216, startPoint y: 18, endPoint x: 267, endPoint y: 25, distance: 51.2
click at [268, 24] on input "2094950" at bounding box center [299, 18] width 224 height 37
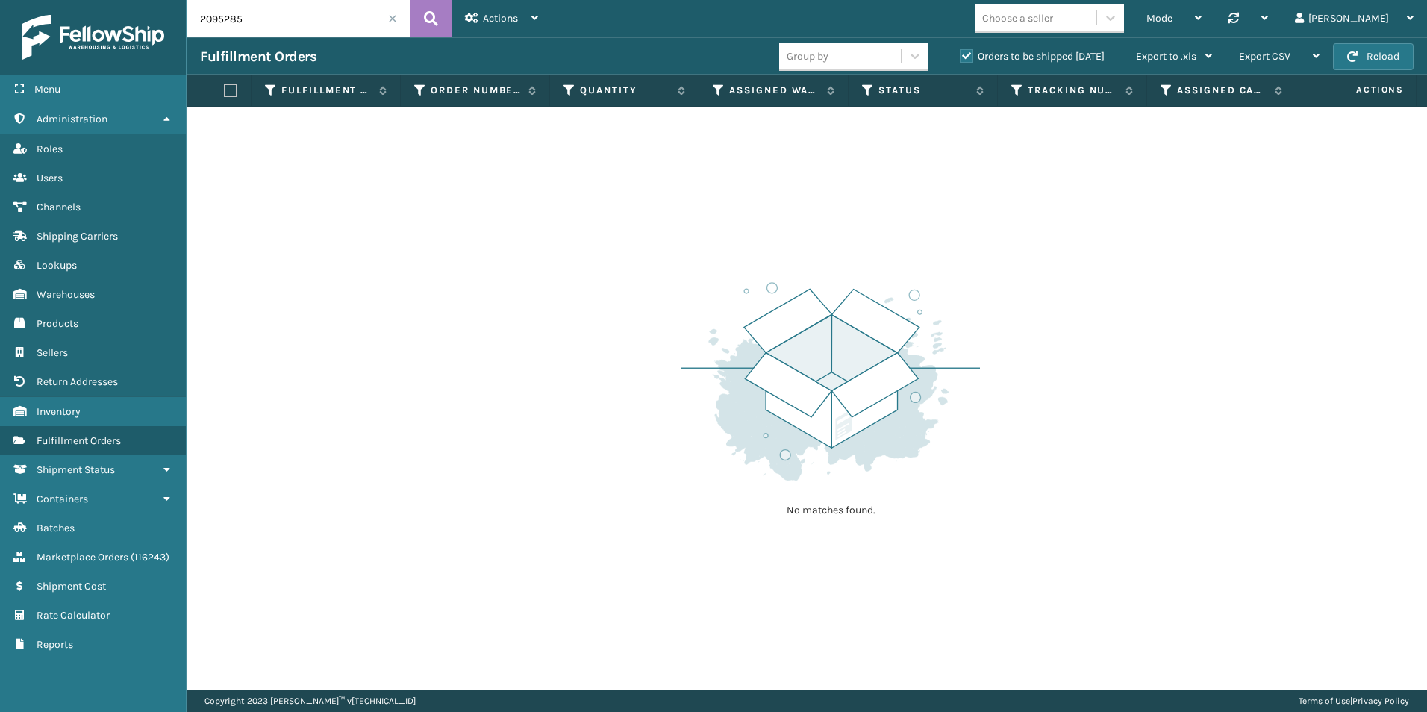
drag, startPoint x: 209, startPoint y: 21, endPoint x: 256, endPoint y: 21, distance: 47.0
click at [253, 21] on input "2095285" at bounding box center [299, 18] width 224 height 37
type input "2089012"
click at [393, 16] on span at bounding box center [392, 18] width 9 height 9
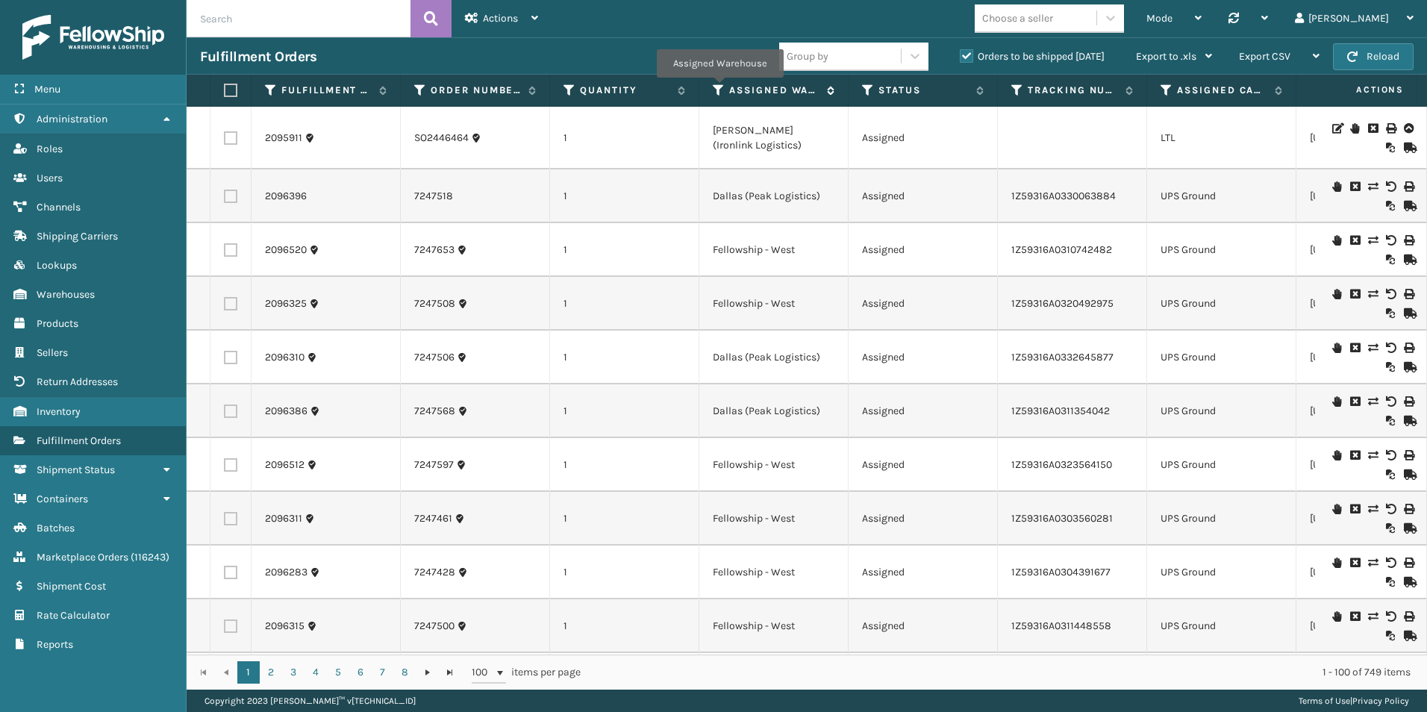
click at [719, 88] on icon at bounding box center [719, 90] width 12 height 13
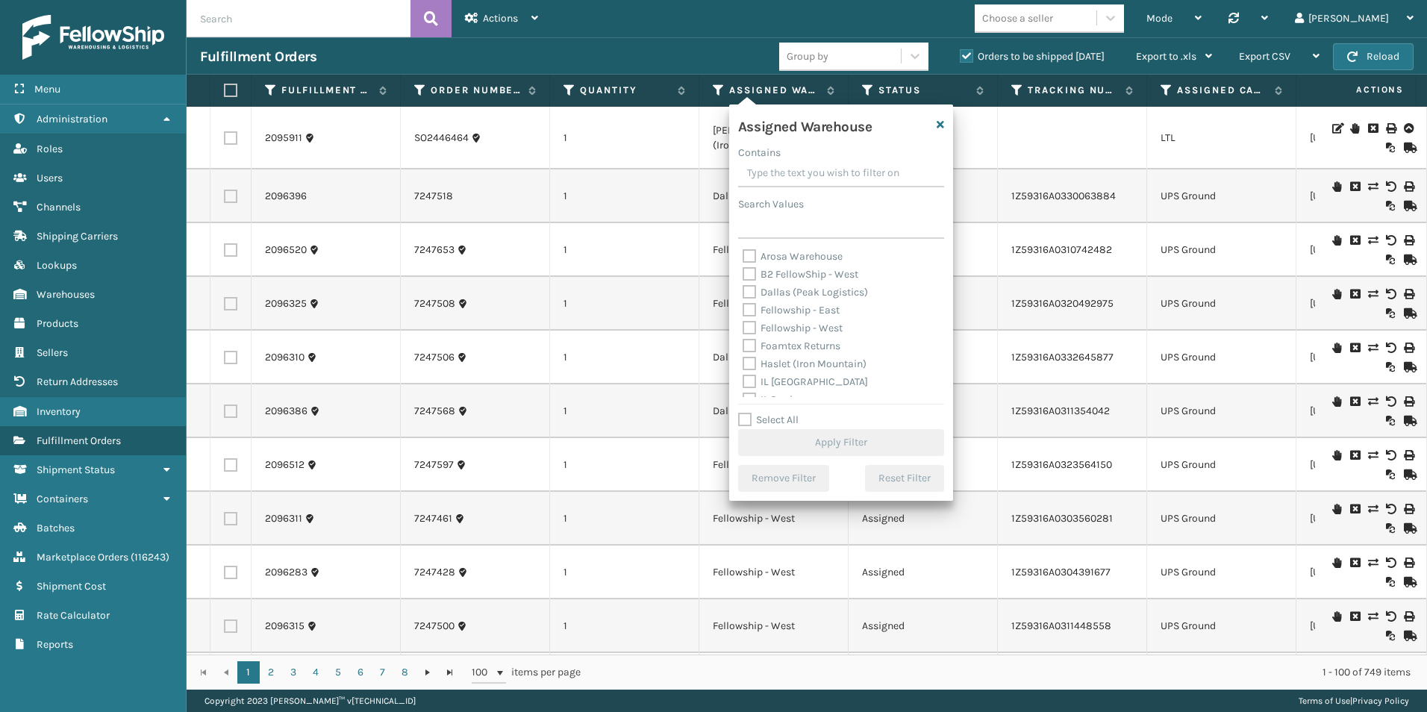
click at [746, 326] on label "Fellowship - West" at bounding box center [793, 328] width 100 height 13
click at [743, 326] on input "Fellowship - West" at bounding box center [743, 324] width 1 height 10
checkbox input "true"
click at [866, 439] on button "Apply Filter" at bounding box center [841, 442] width 206 height 27
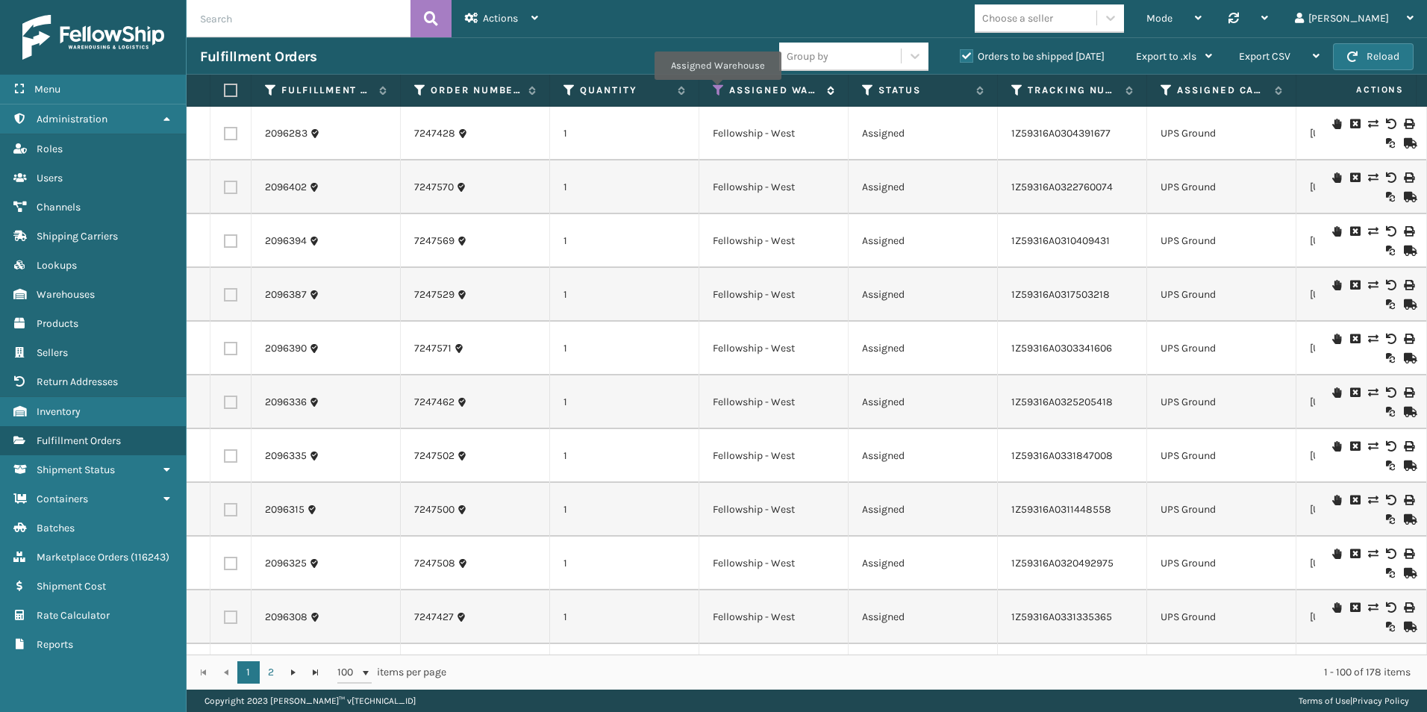
drag, startPoint x: 717, startPoint y: 90, endPoint x: 731, endPoint y: 90, distance: 14.2
click at [717, 90] on icon at bounding box center [719, 90] width 12 height 13
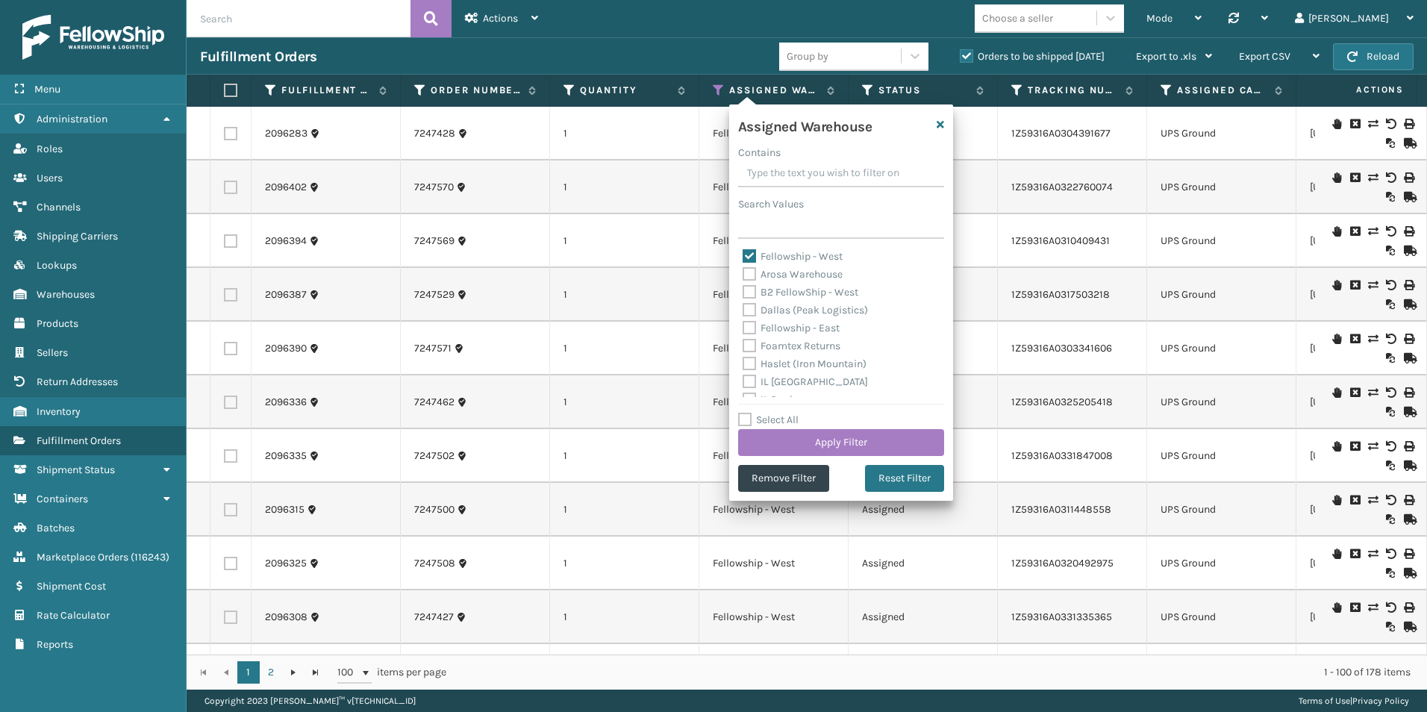
click at [743, 253] on label "Fellowship - West" at bounding box center [793, 256] width 100 height 13
click at [743, 253] on input "Fellowship - West" at bounding box center [743, 253] width 1 height 10
checkbox input "false"
click at [748, 328] on label "Fellowship - East" at bounding box center [791, 328] width 97 height 13
click at [743, 328] on input "Fellowship - East" at bounding box center [743, 324] width 1 height 10
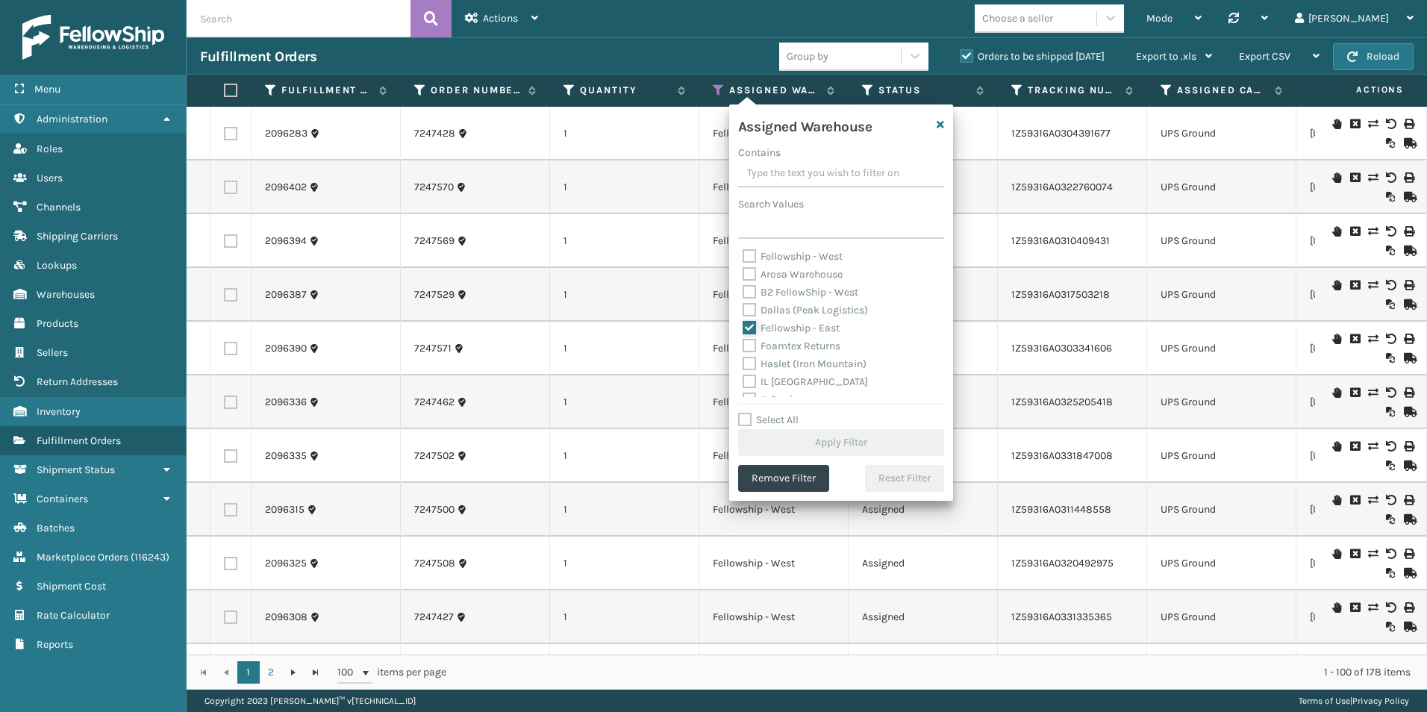
checkbox input "true"
click at [842, 428] on div "Select All Apply Filter" at bounding box center [841, 433] width 206 height 45
click at [841, 437] on button "Apply Filter" at bounding box center [841, 442] width 206 height 27
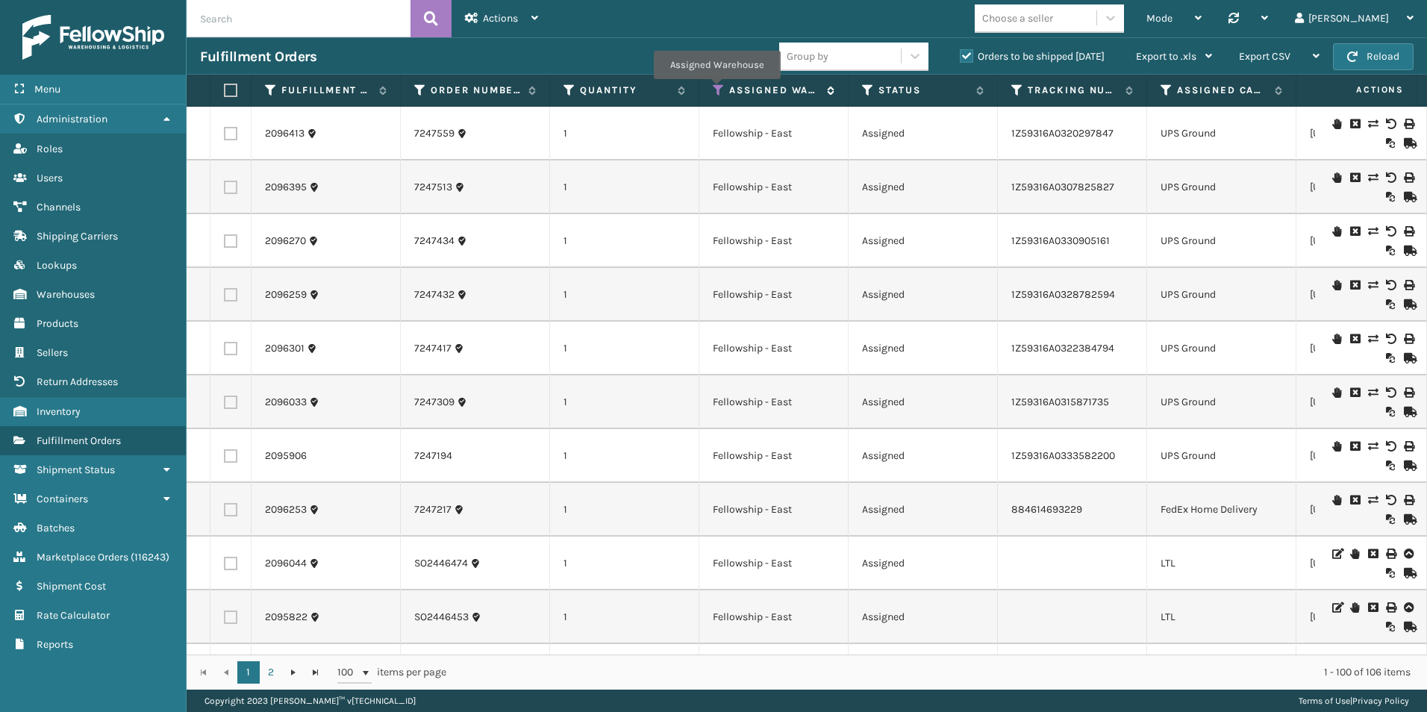
click at [716, 90] on icon at bounding box center [719, 90] width 12 height 13
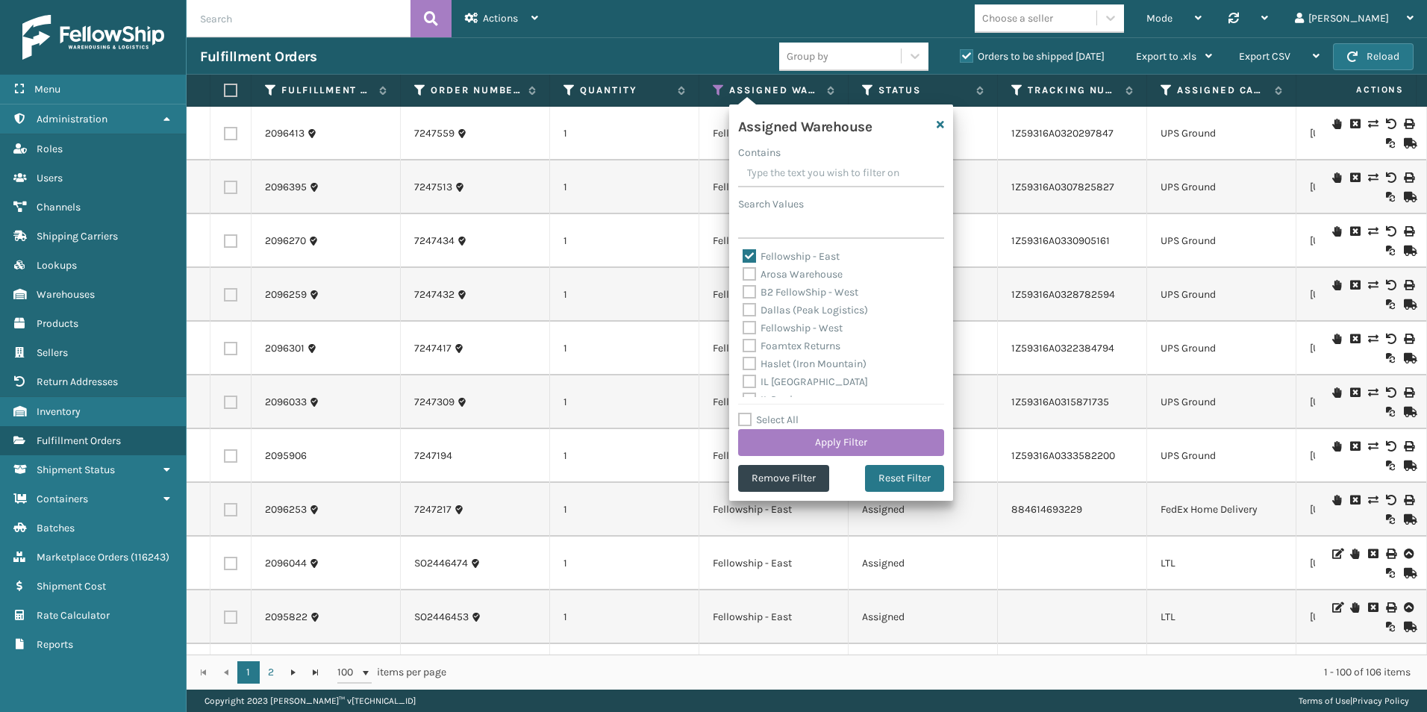
click at [744, 253] on label "Fellowship - East" at bounding box center [791, 256] width 97 height 13
click at [743, 253] on input "Fellowship - East" at bounding box center [743, 253] width 1 height 10
checkbox input "false"
click at [752, 307] on label "Dallas (Peak Logistics)" at bounding box center [805, 310] width 125 height 13
click at [743, 307] on input "Dallas (Peak Logistics)" at bounding box center [743, 307] width 1 height 10
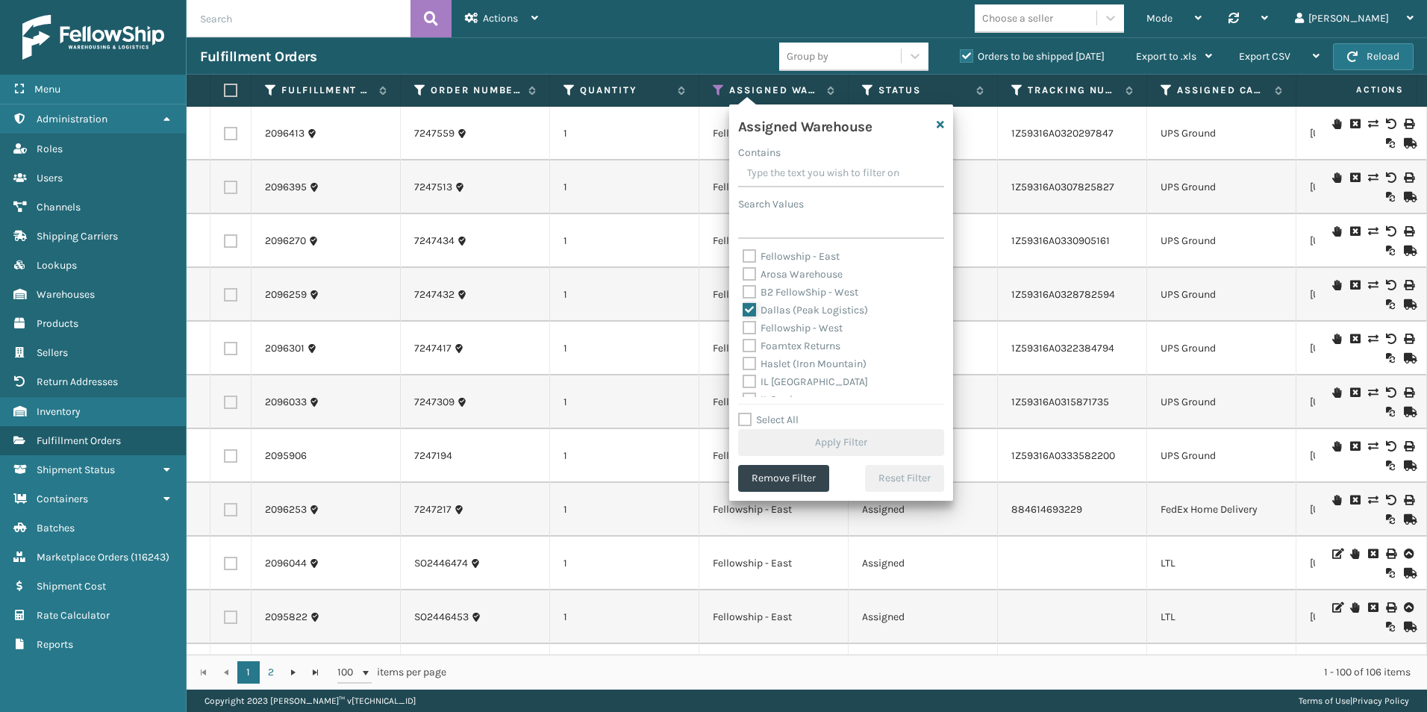
checkbox input "true"
click at [813, 440] on button "Apply Filter" at bounding box center [841, 442] width 206 height 27
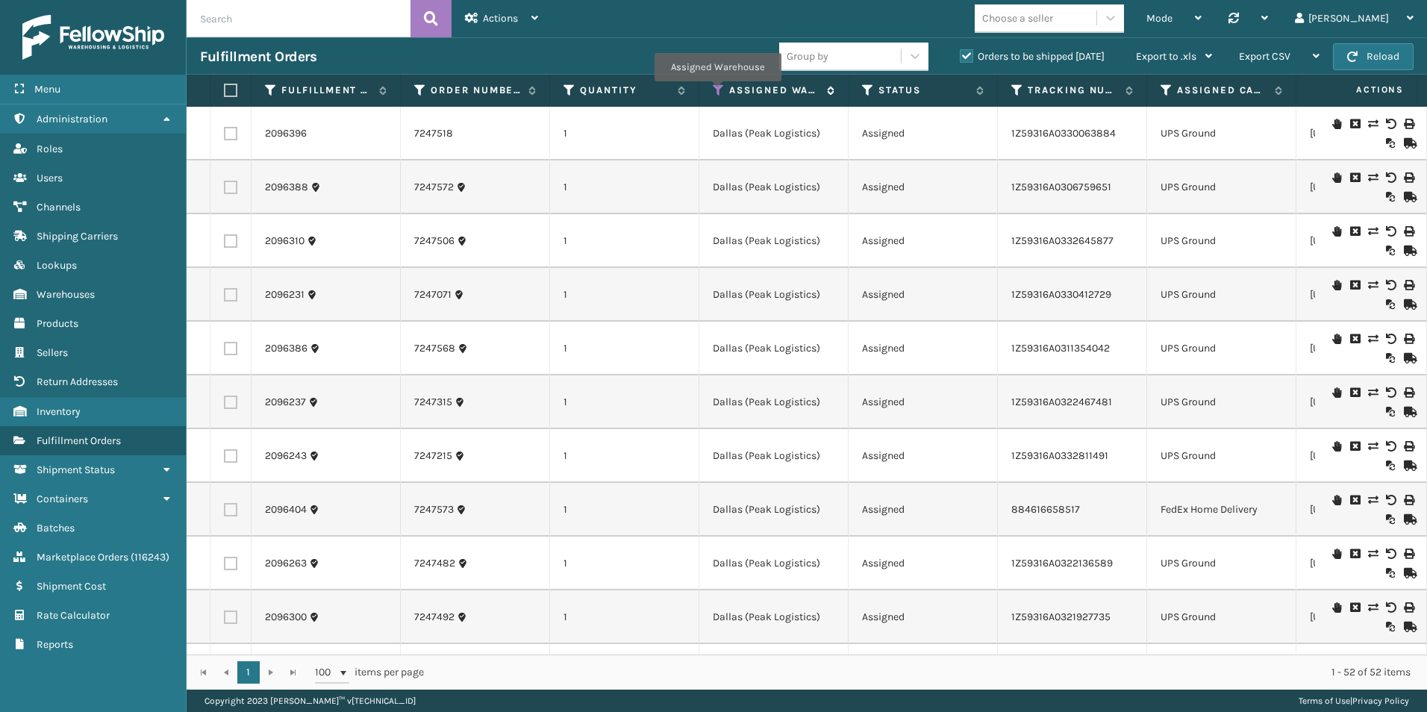
click at [717, 92] on icon at bounding box center [719, 90] width 12 height 13
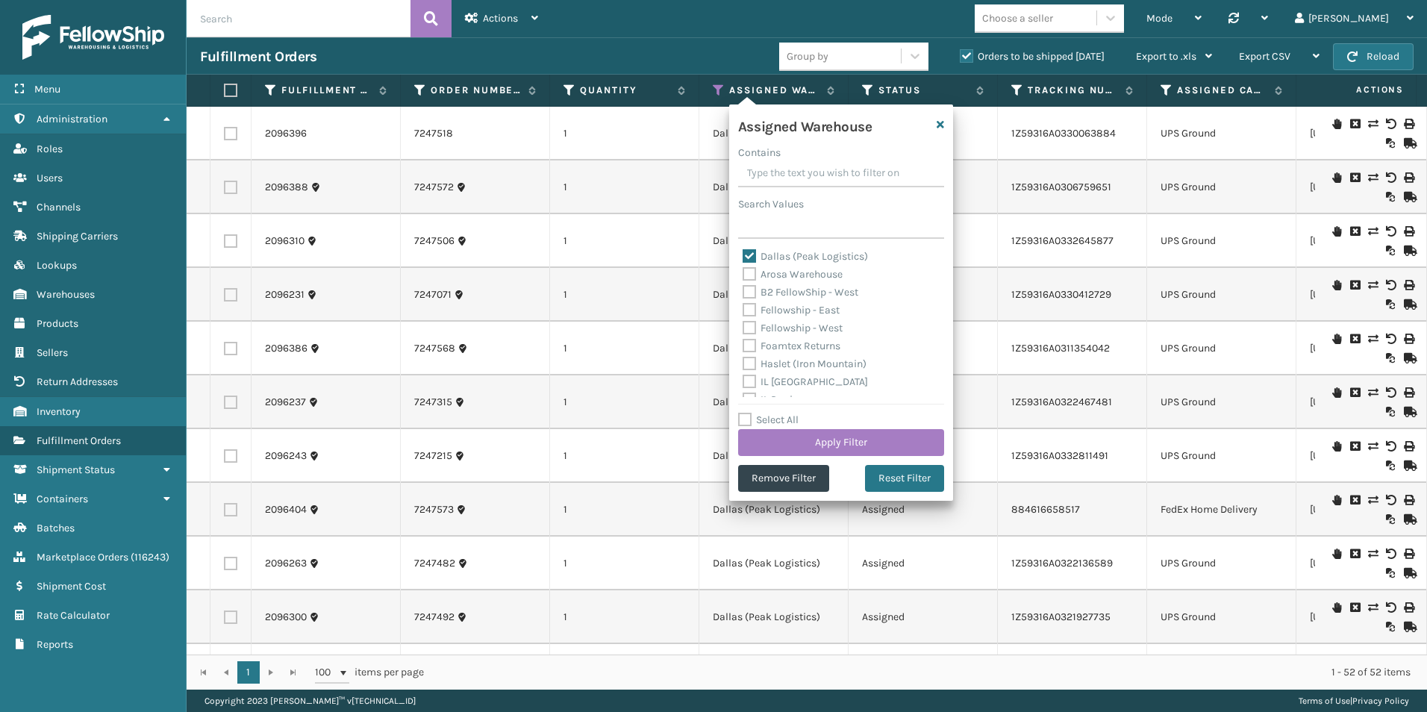
click at [749, 254] on label "Dallas (Peak Logistics)" at bounding box center [805, 256] width 125 height 13
click at [743, 254] on input "Dallas (Peak Logistics)" at bounding box center [743, 253] width 1 height 10
checkbox input "false"
click at [754, 325] on label "Fellowship - West" at bounding box center [793, 328] width 100 height 13
click at [743, 325] on input "Fellowship - West" at bounding box center [743, 324] width 1 height 10
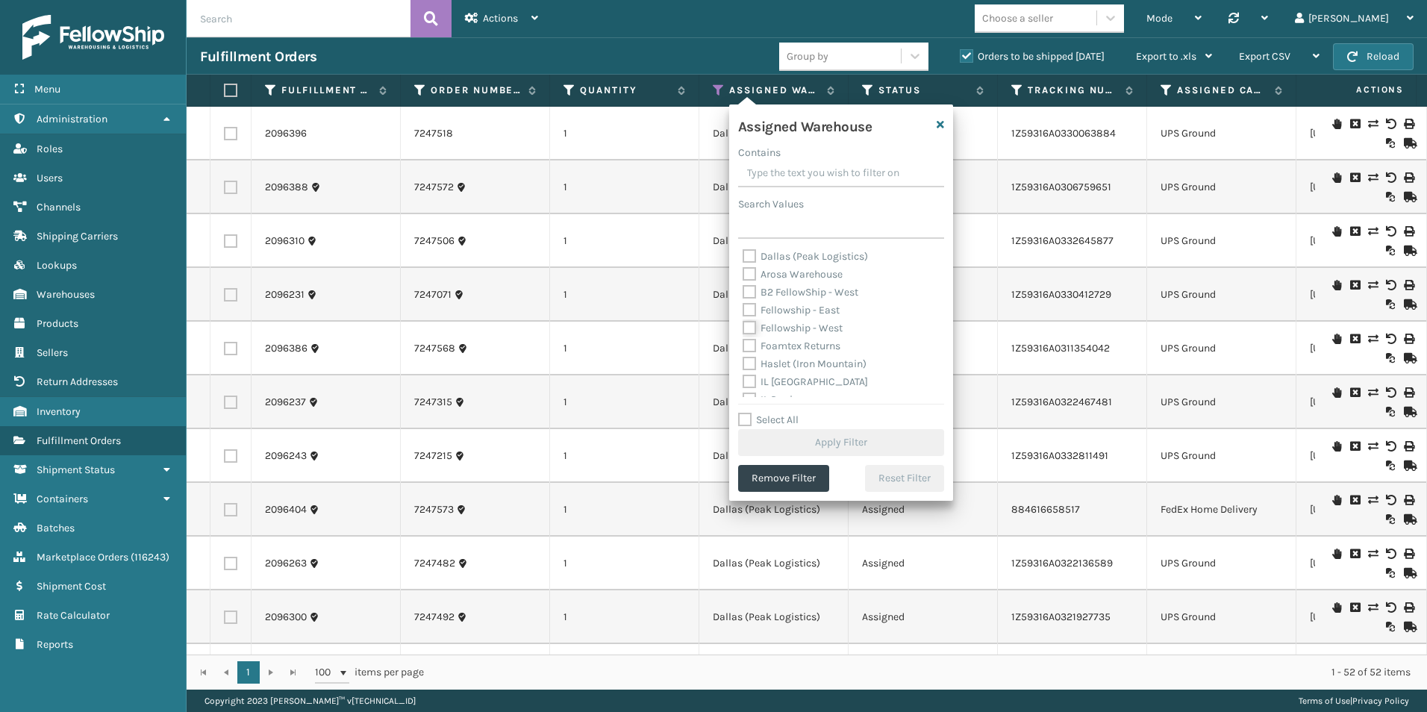
checkbox input "true"
click at [828, 440] on button "Apply Filter" at bounding box center [841, 442] width 206 height 27
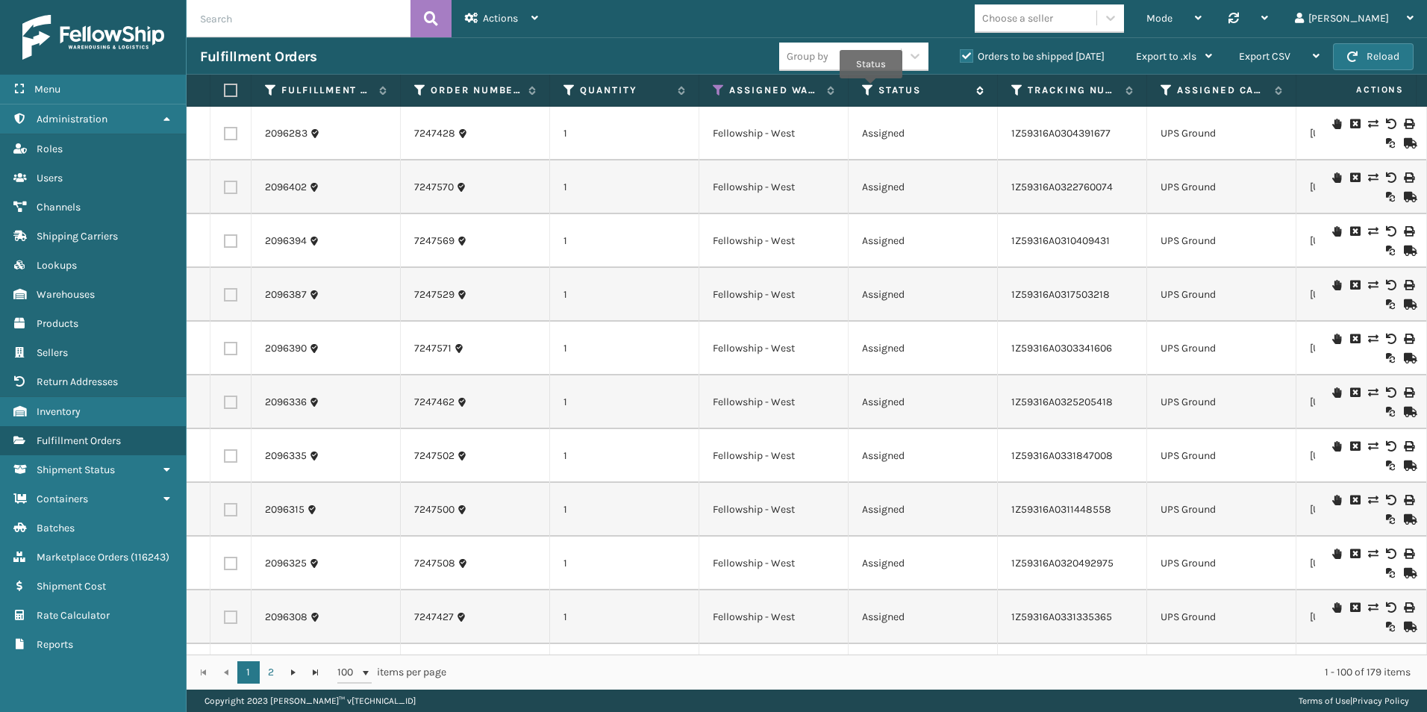
click at [871, 89] on icon at bounding box center [868, 90] width 12 height 13
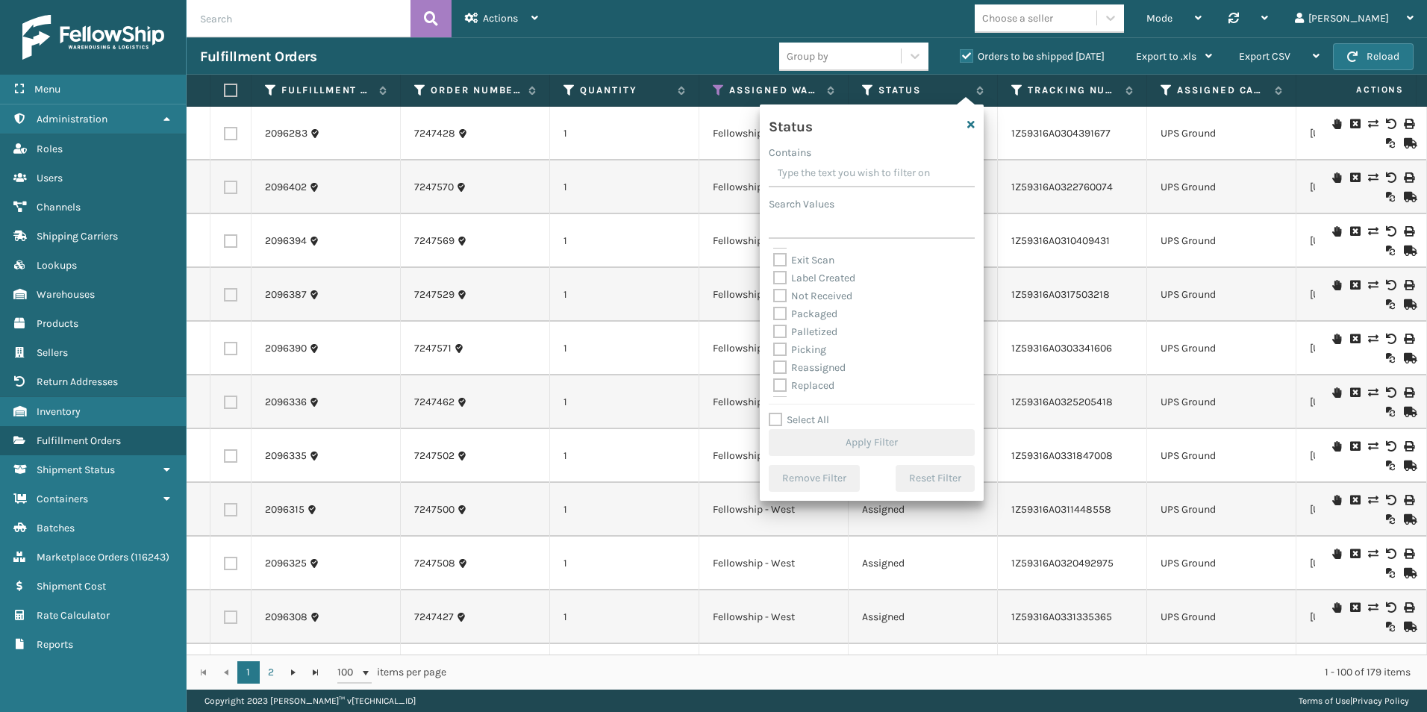
scroll to position [84, 0]
click at [782, 312] on label "Picking" at bounding box center [799, 316] width 53 height 13
click at [774, 312] on input "Picking" at bounding box center [773, 312] width 1 height 10
checkbox input "true"
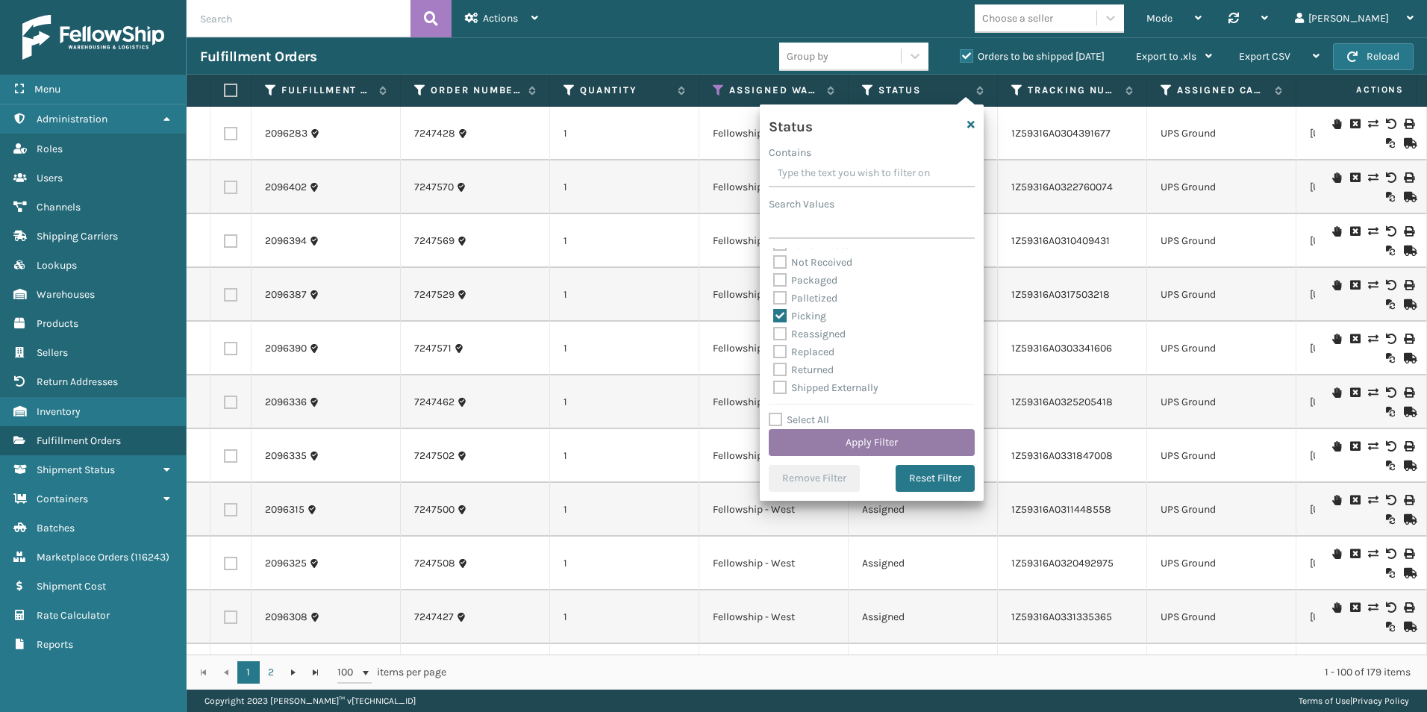
click at [872, 446] on button "Apply Filter" at bounding box center [872, 442] width 206 height 27
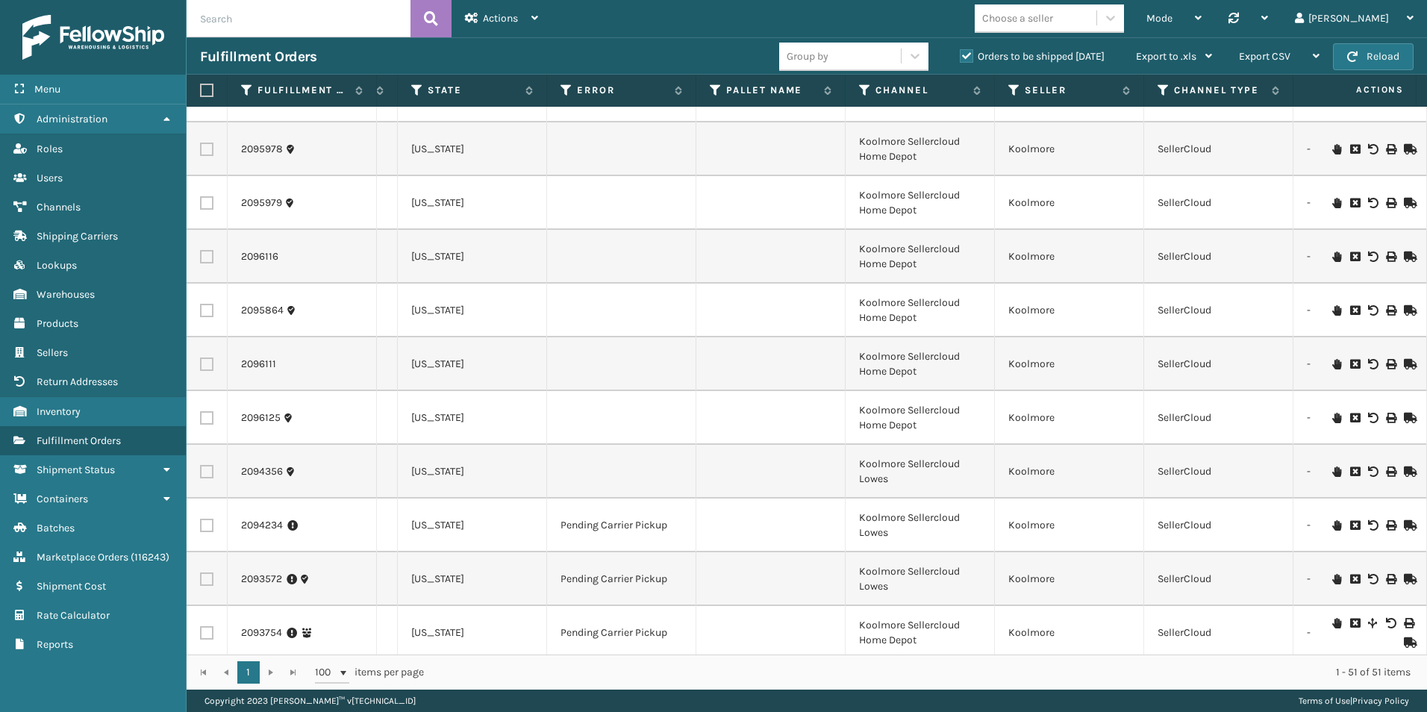
scroll to position [0, 899]
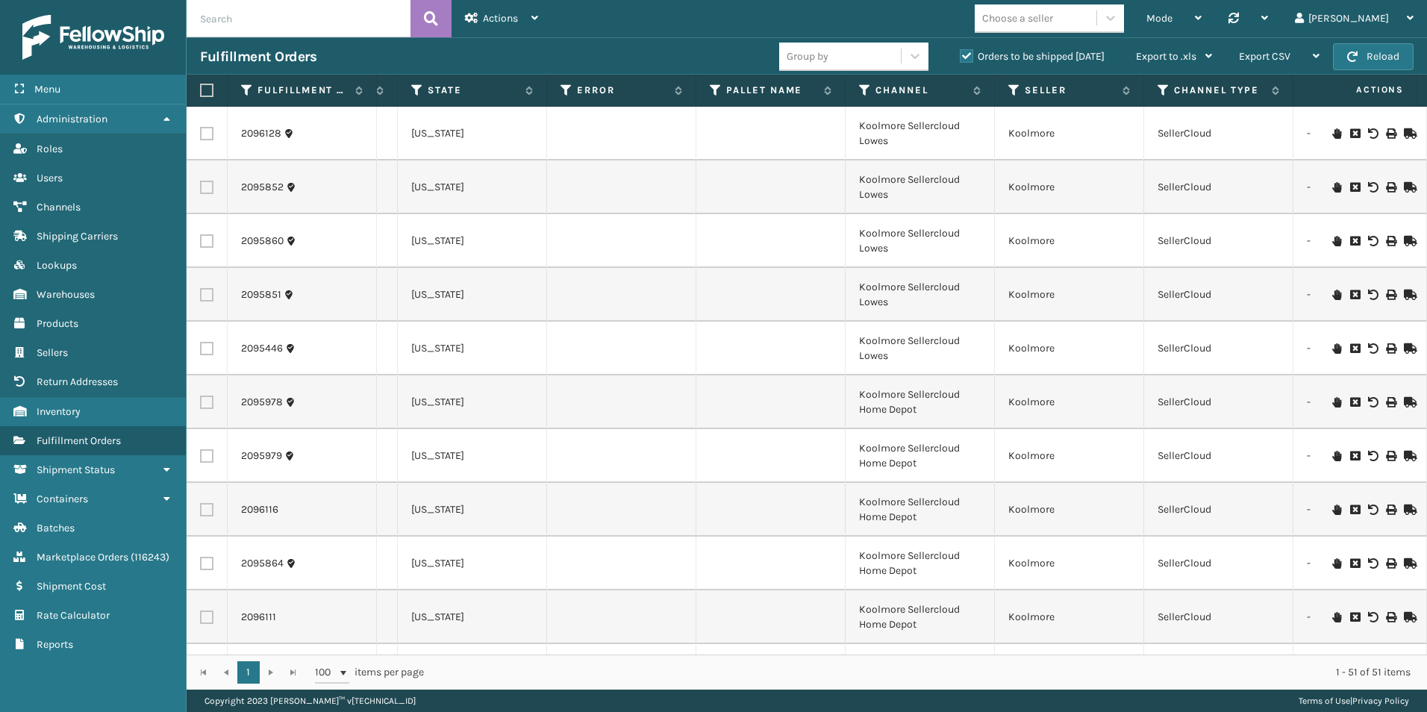
click at [1332, 454] on icon at bounding box center [1336, 456] width 9 height 10
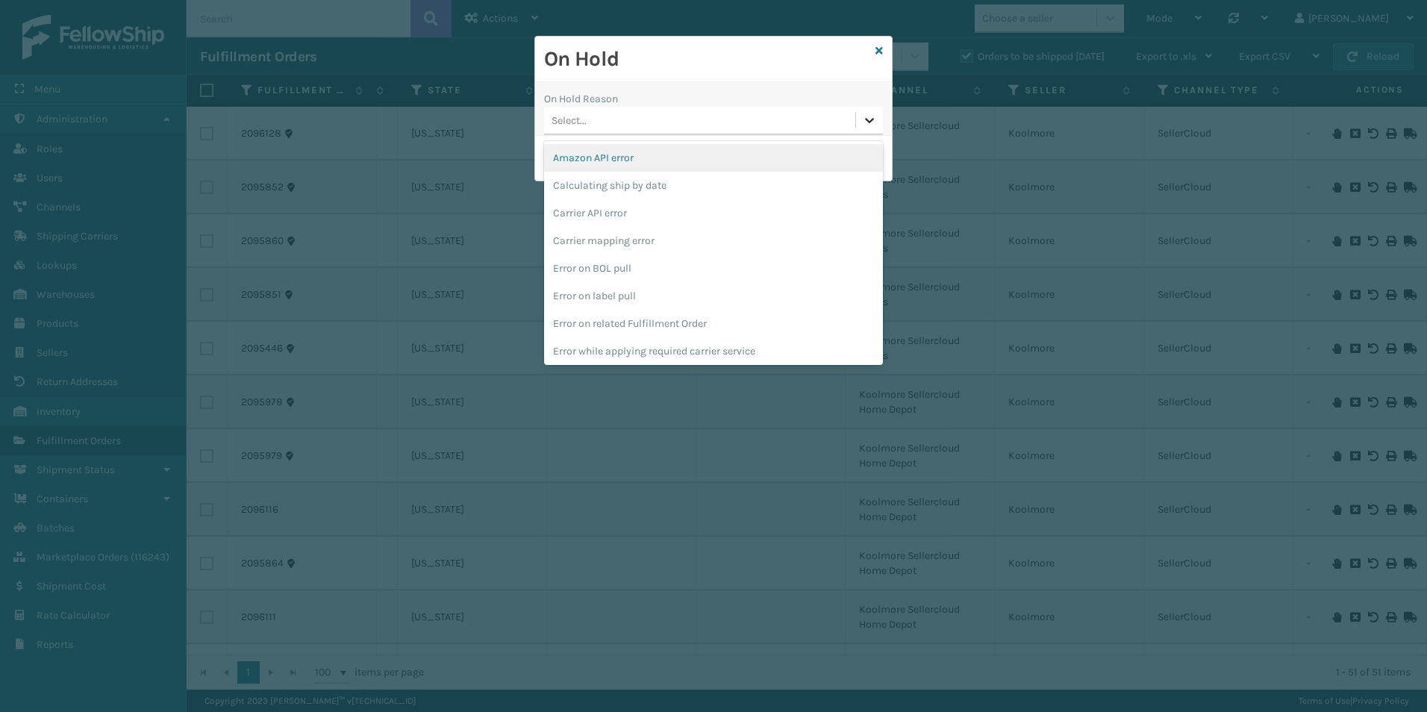
click at [869, 123] on icon at bounding box center [869, 120] width 15 height 15
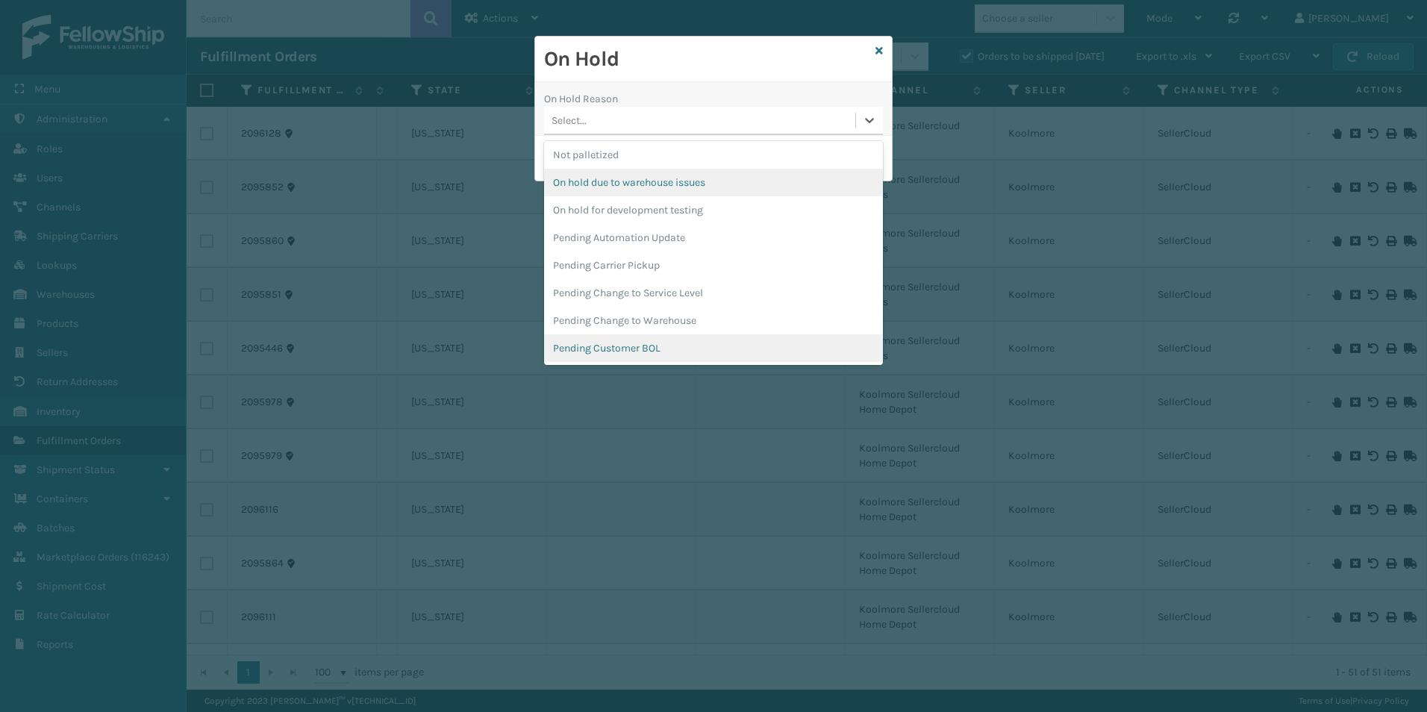
scroll to position [448, 0]
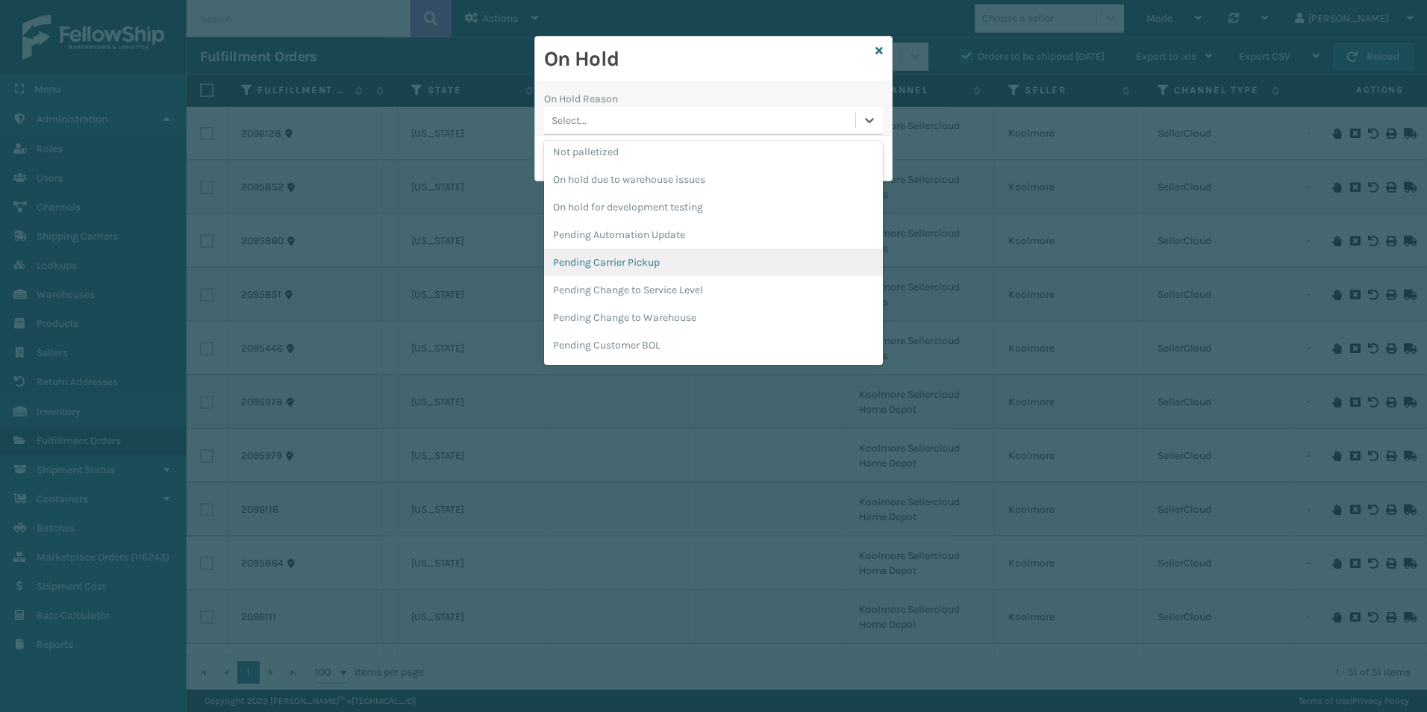
click at [636, 257] on div "Pending Carrier Pickup" at bounding box center [713, 263] width 339 height 28
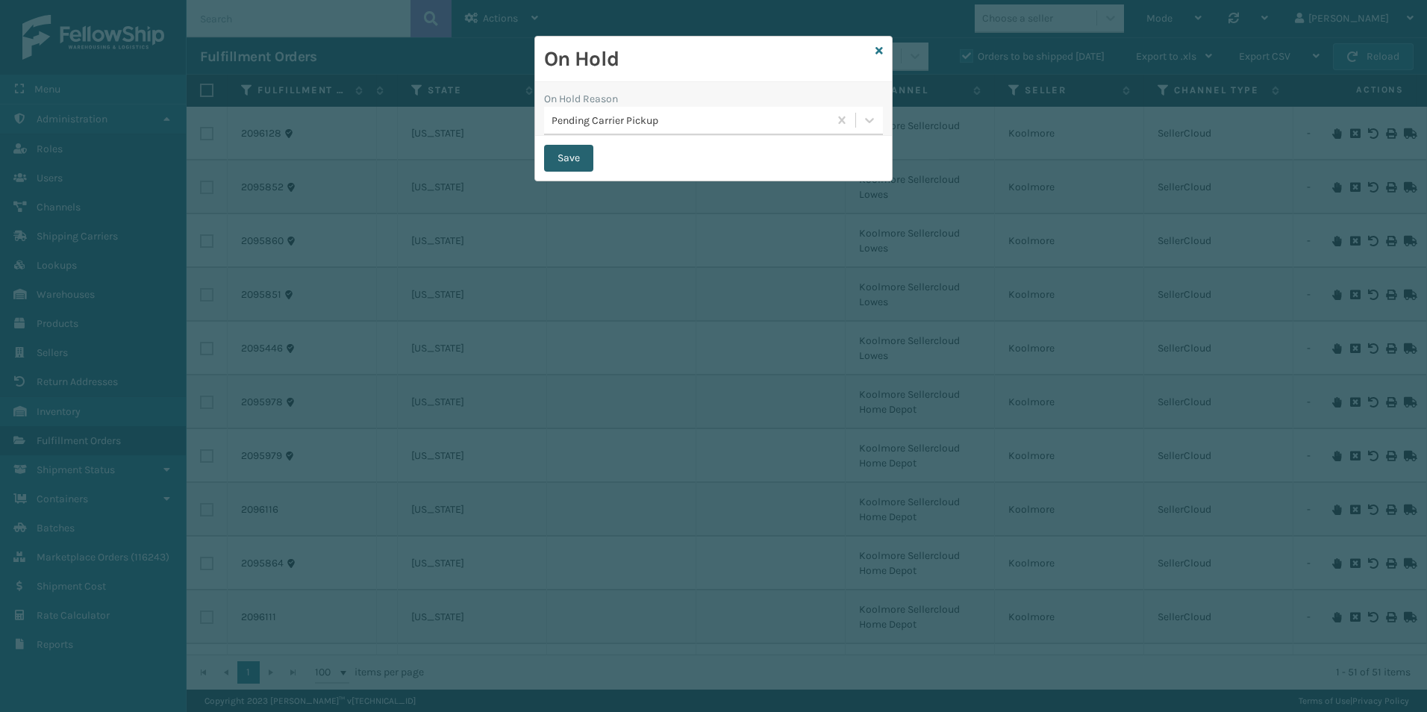
click at [557, 160] on button "Save" at bounding box center [568, 158] width 49 height 27
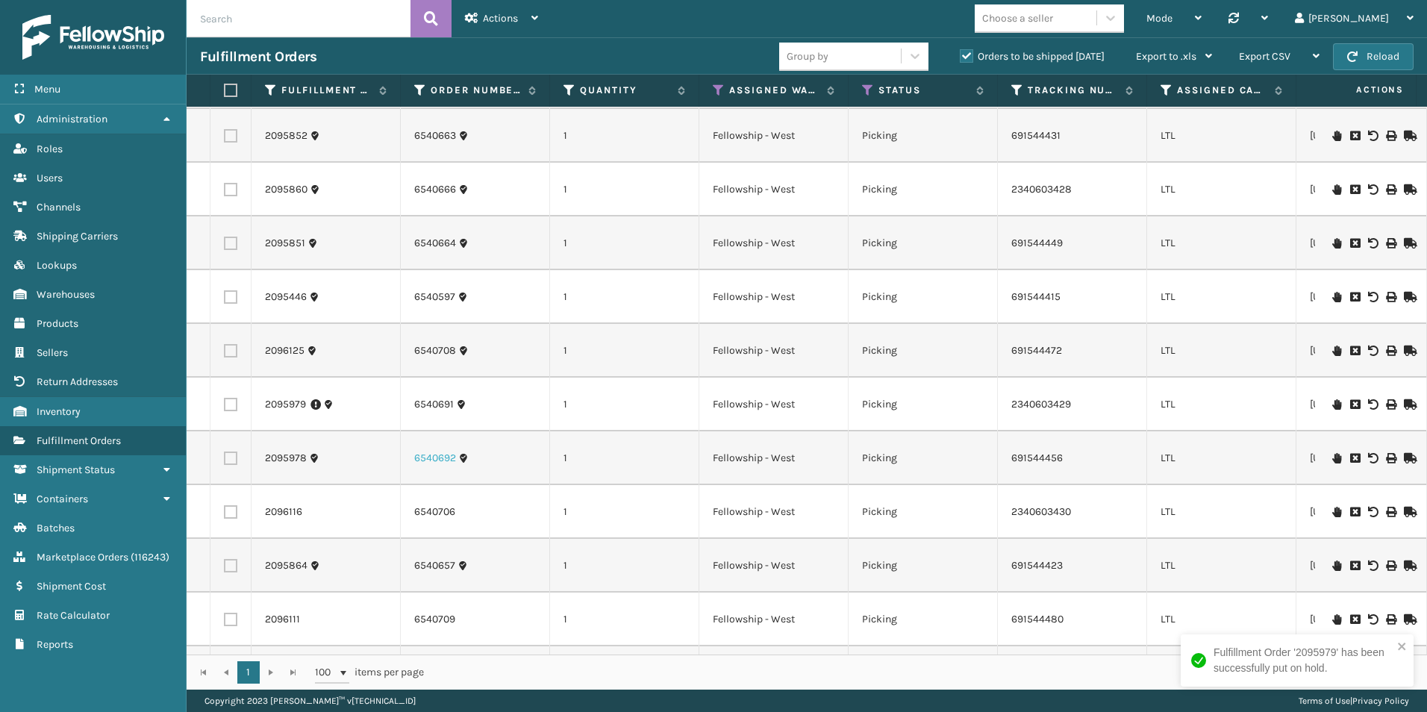
scroll to position [149, 0]
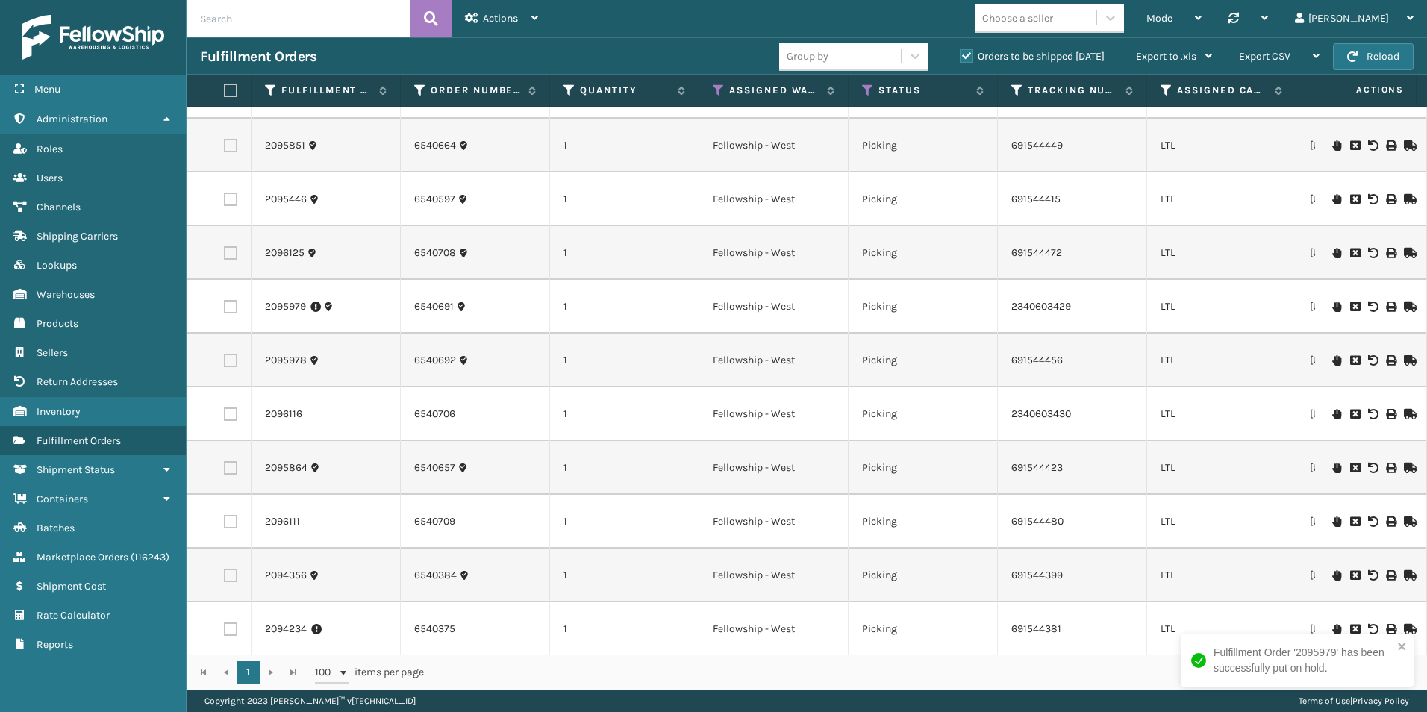
click at [1332, 359] on icon at bounding box center [1336, 360] width 9 height 10
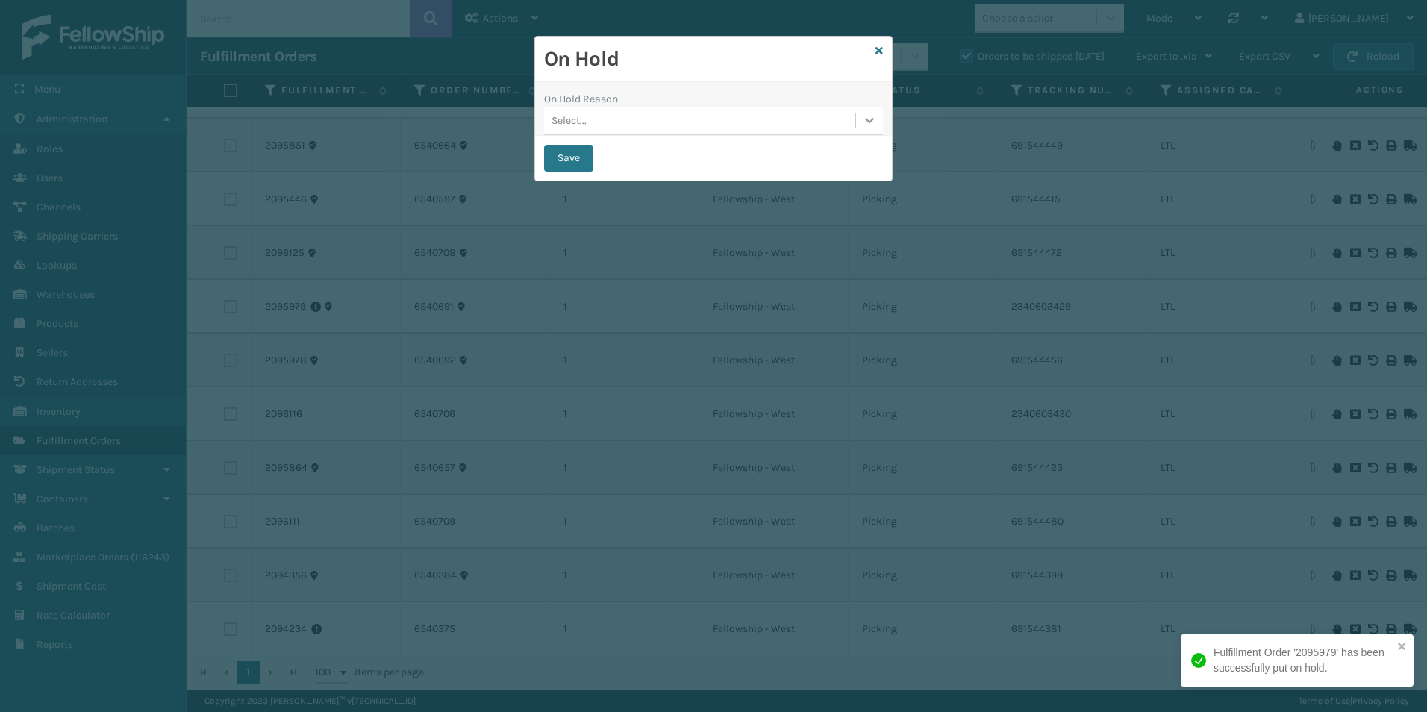
click at [871, 125] on icon at bounding box center [869, 120] width 15 height 15
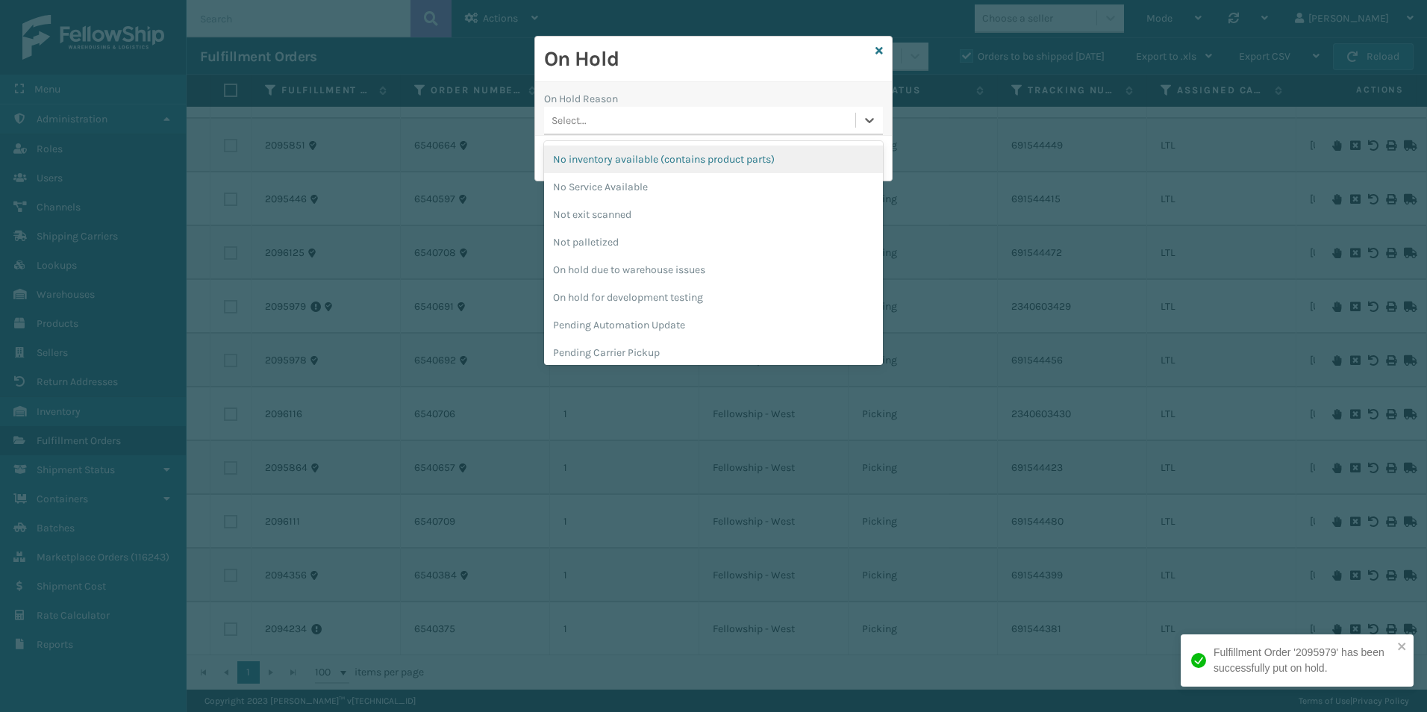
scroll to position [448, 0]
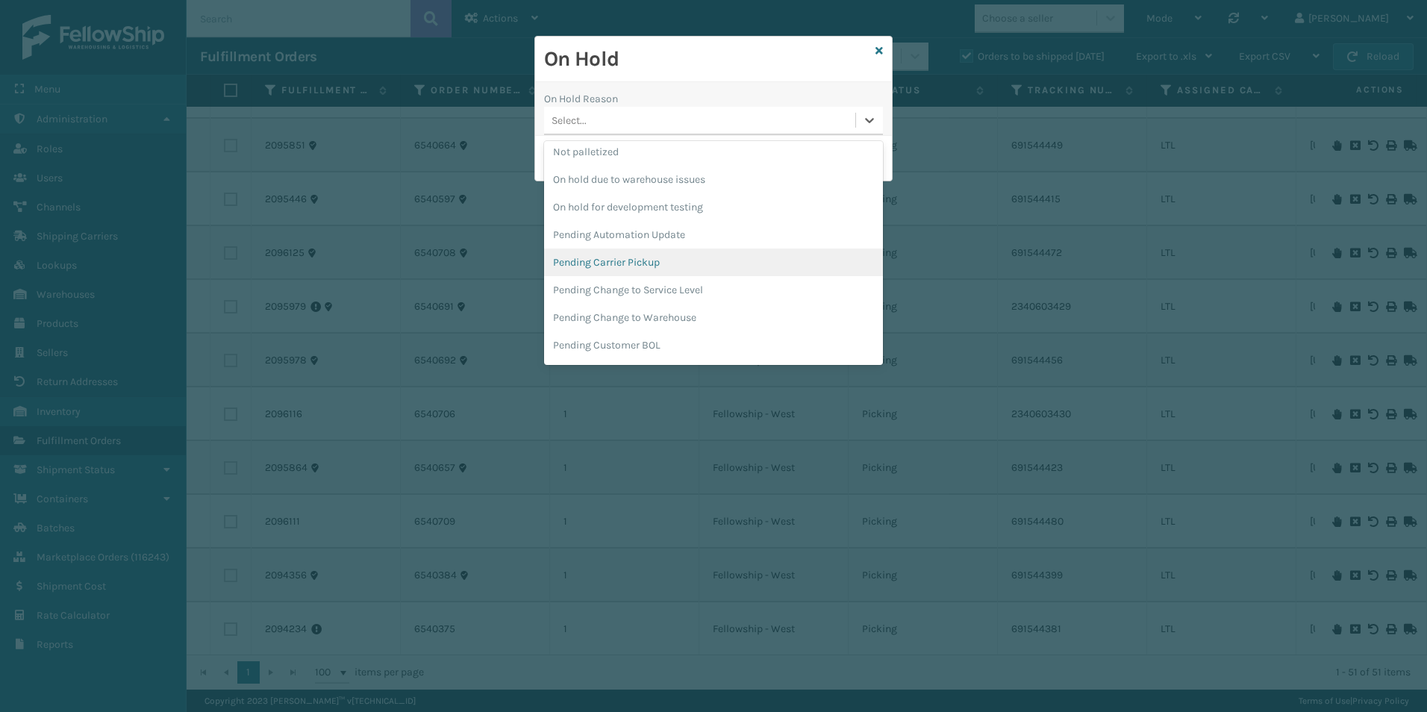
click at [627, 266] on div "Pending Carrier Pickup" at bounding box center [713, 263] width 339 height 28
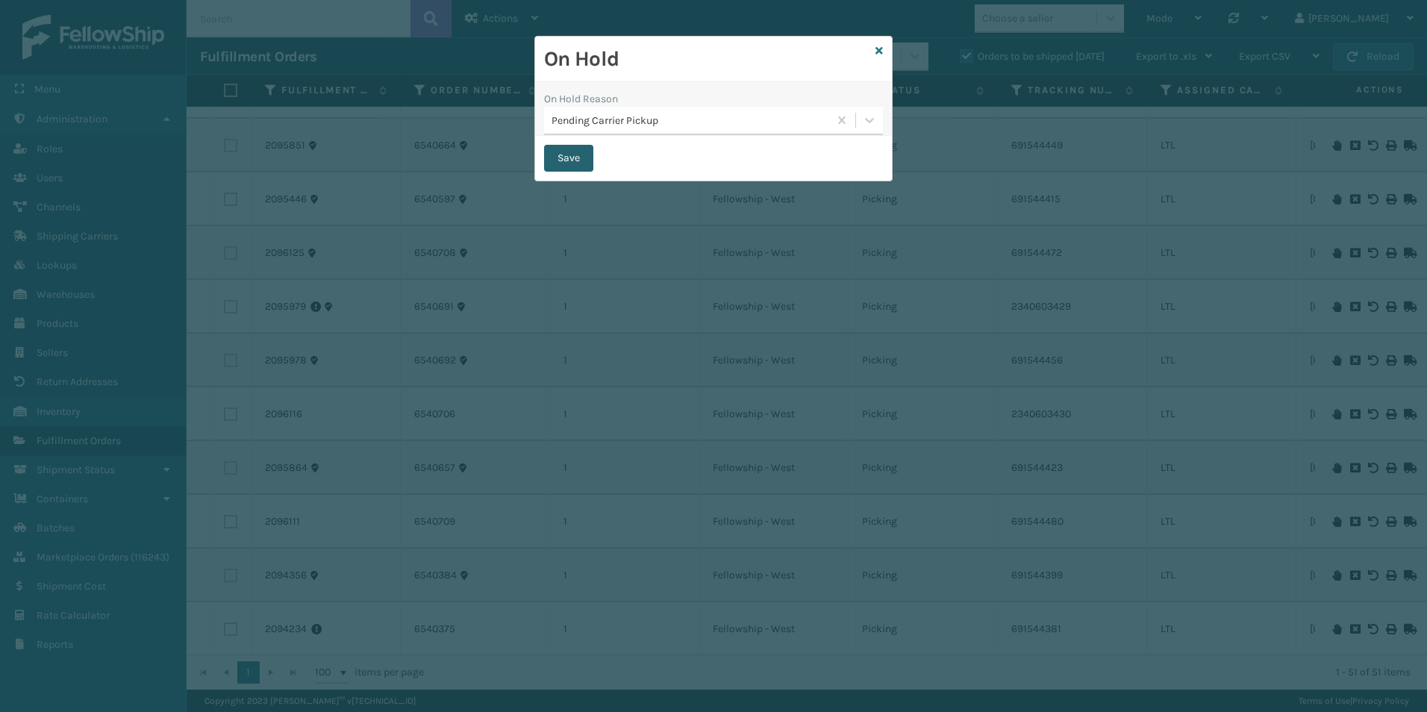
click at [572, 157] on button "Save" at bounding box center [568, 158] width 49 height 27
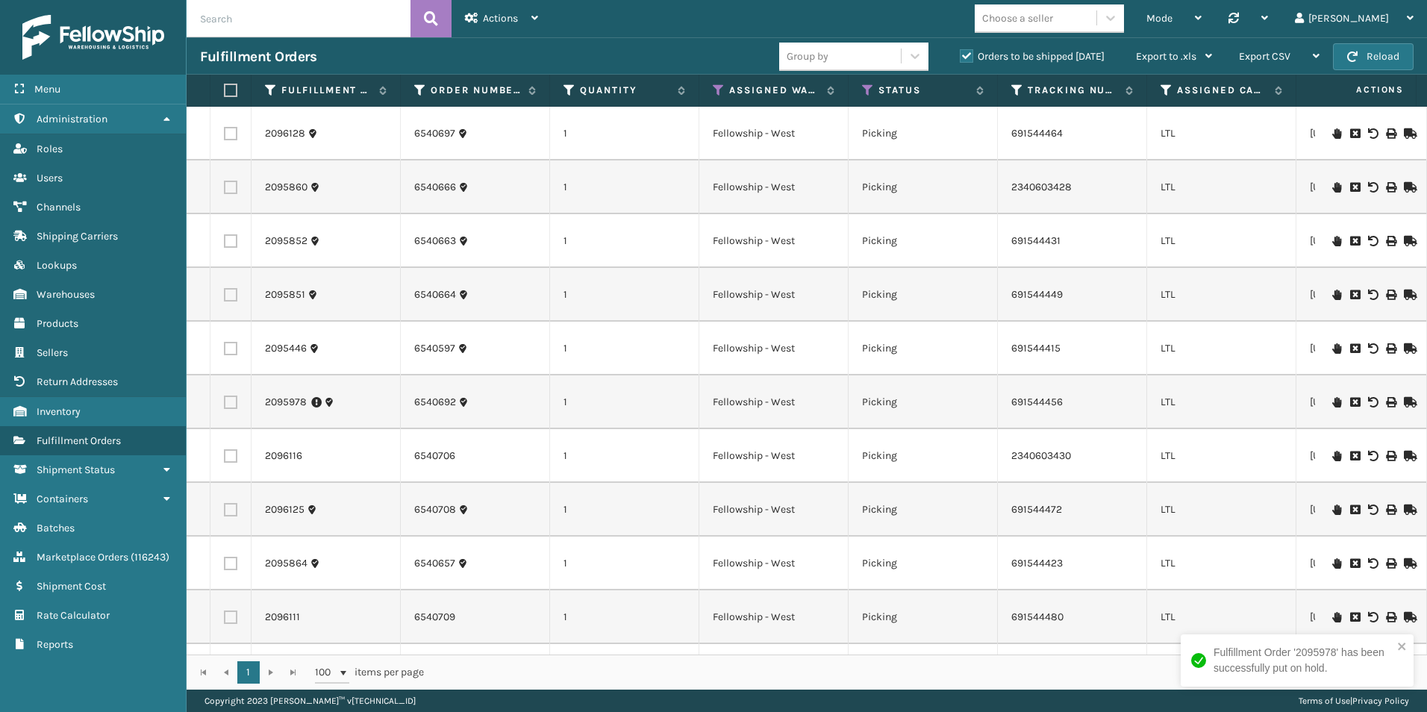
click at [1332, 187] on icon at bounding box center [1336, 187] width 9 height 10
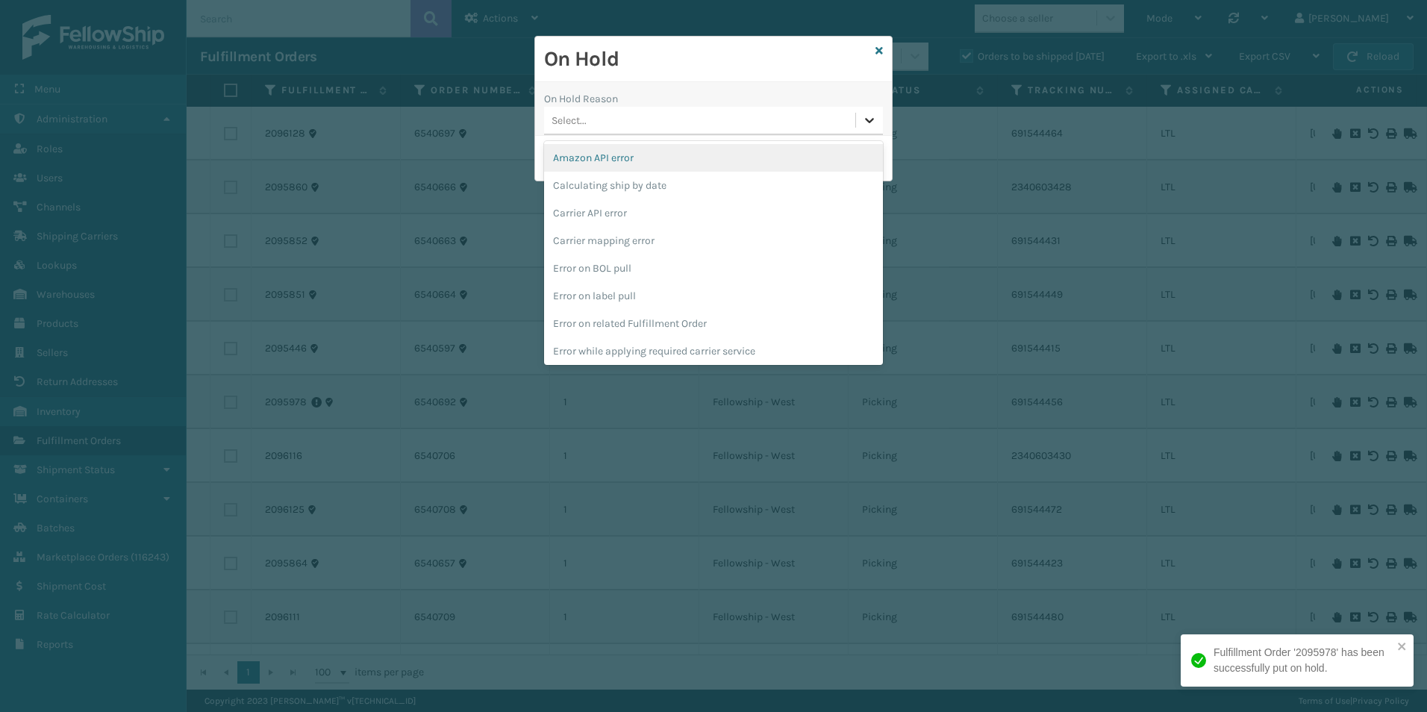
click at [865, 124] on icon at bounding box center [869, 120] width 15 height 15
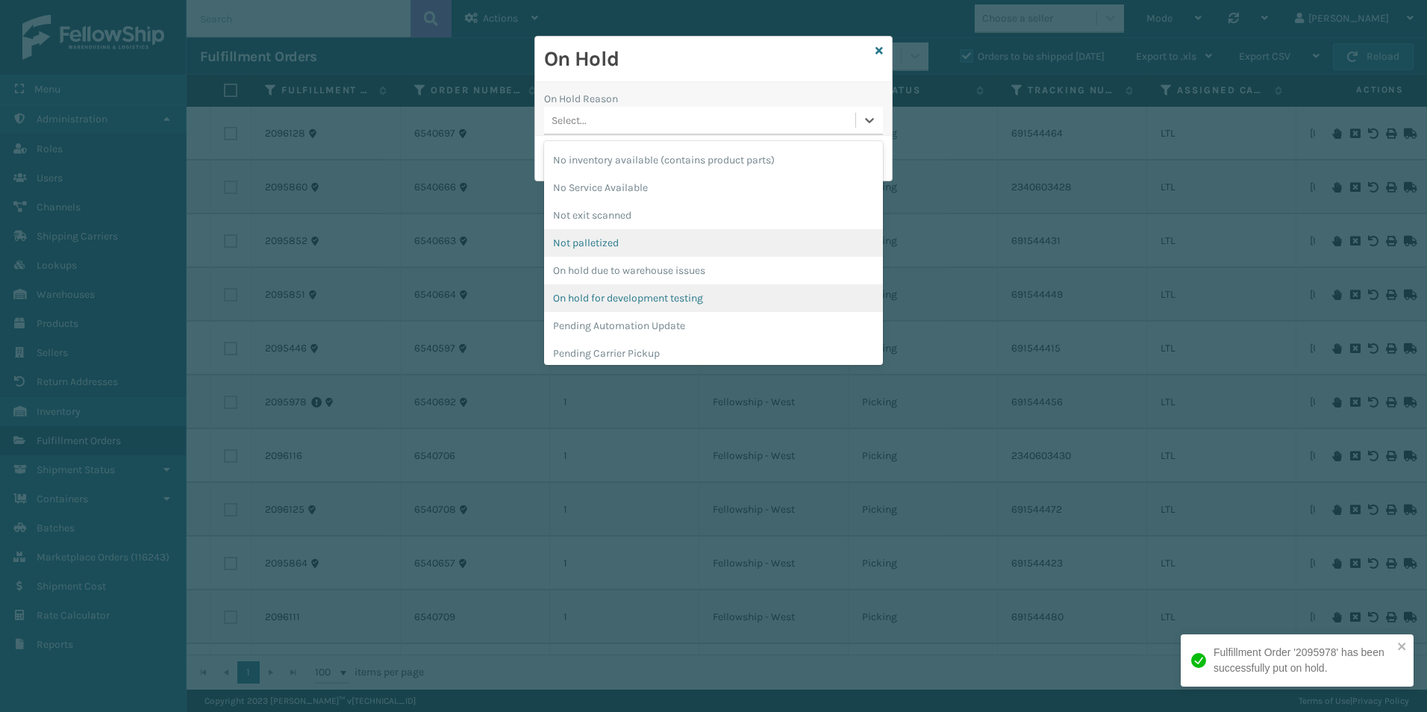
scroll to position [373, 0]
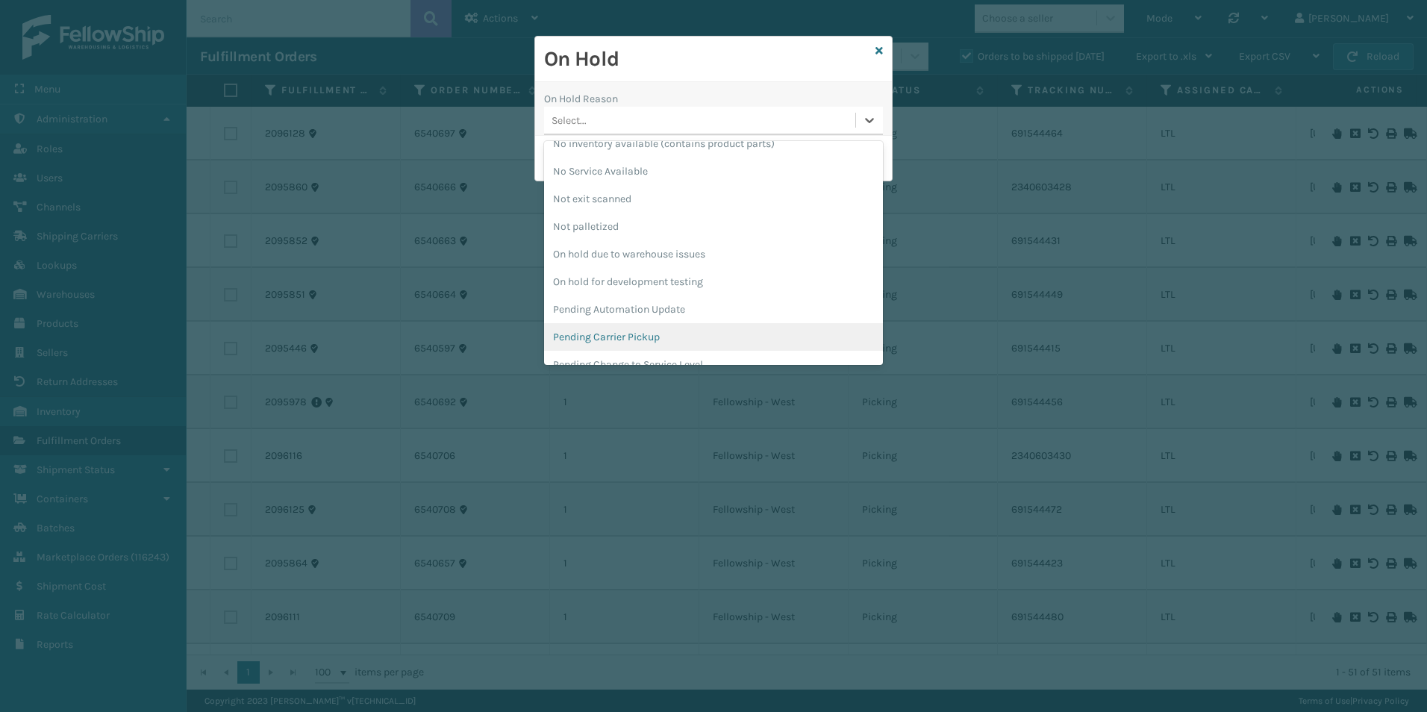
click at [623, 335] on div "Pending Carrier Pickup" at bounding box center [713, 337] width 339 height 28
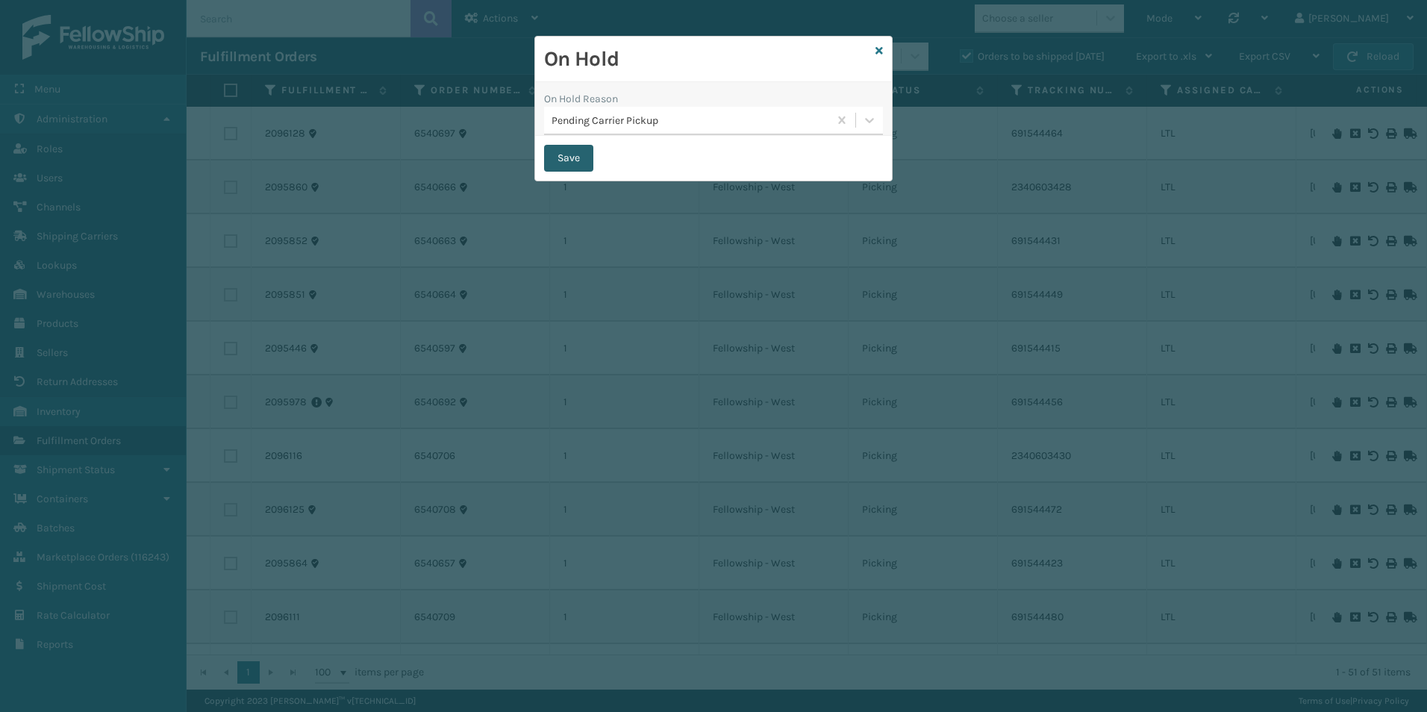
click at [571, 165] on button "Save" at bounding box center [568, 158] width 49 height 27
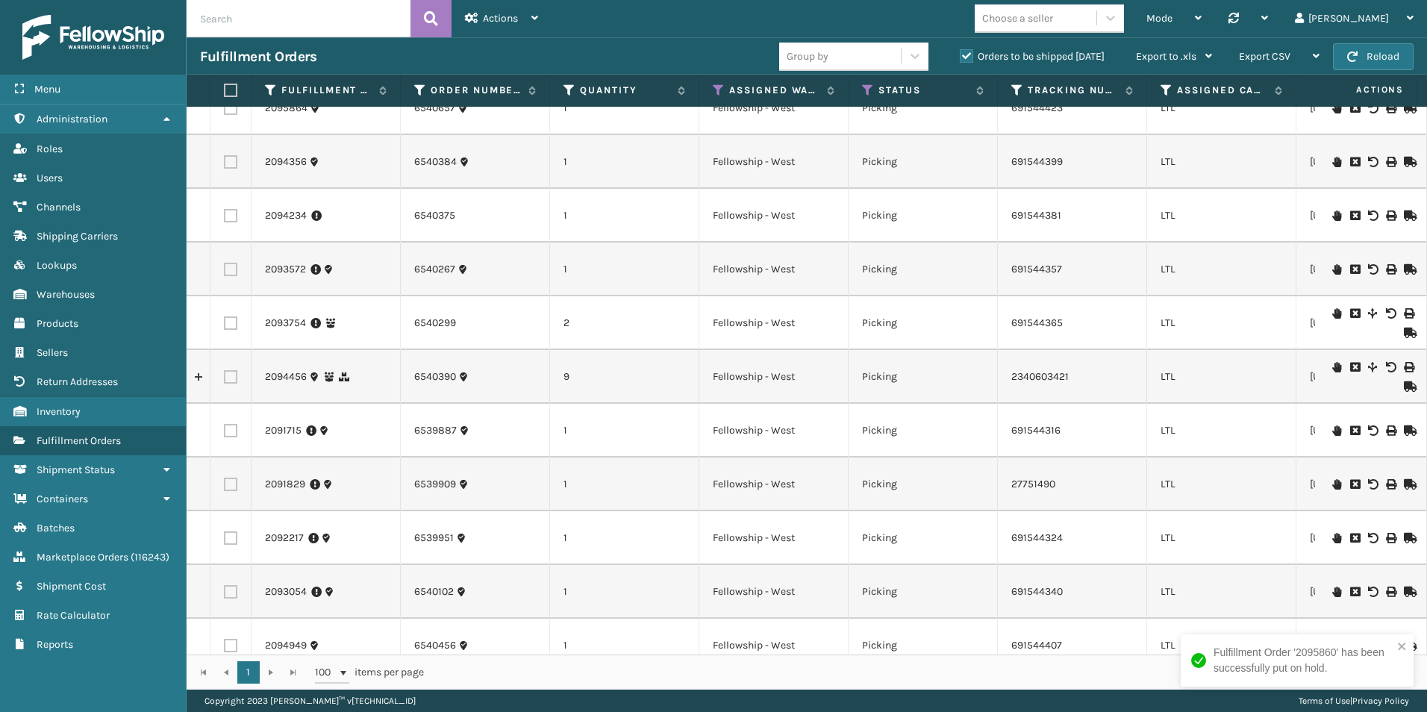
scroll to position [597, 0]
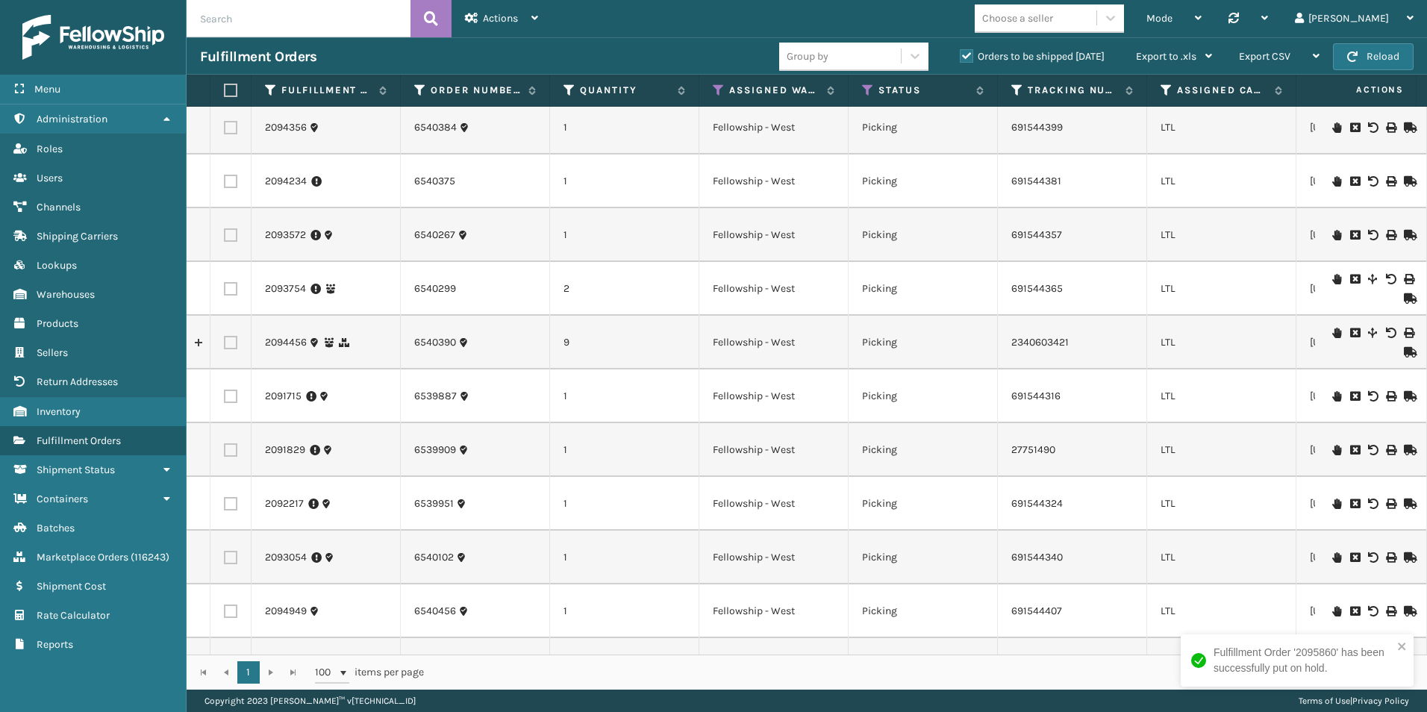
click at [1332, 333] on icon at bounding box center [1336, 333] width 9 height 10
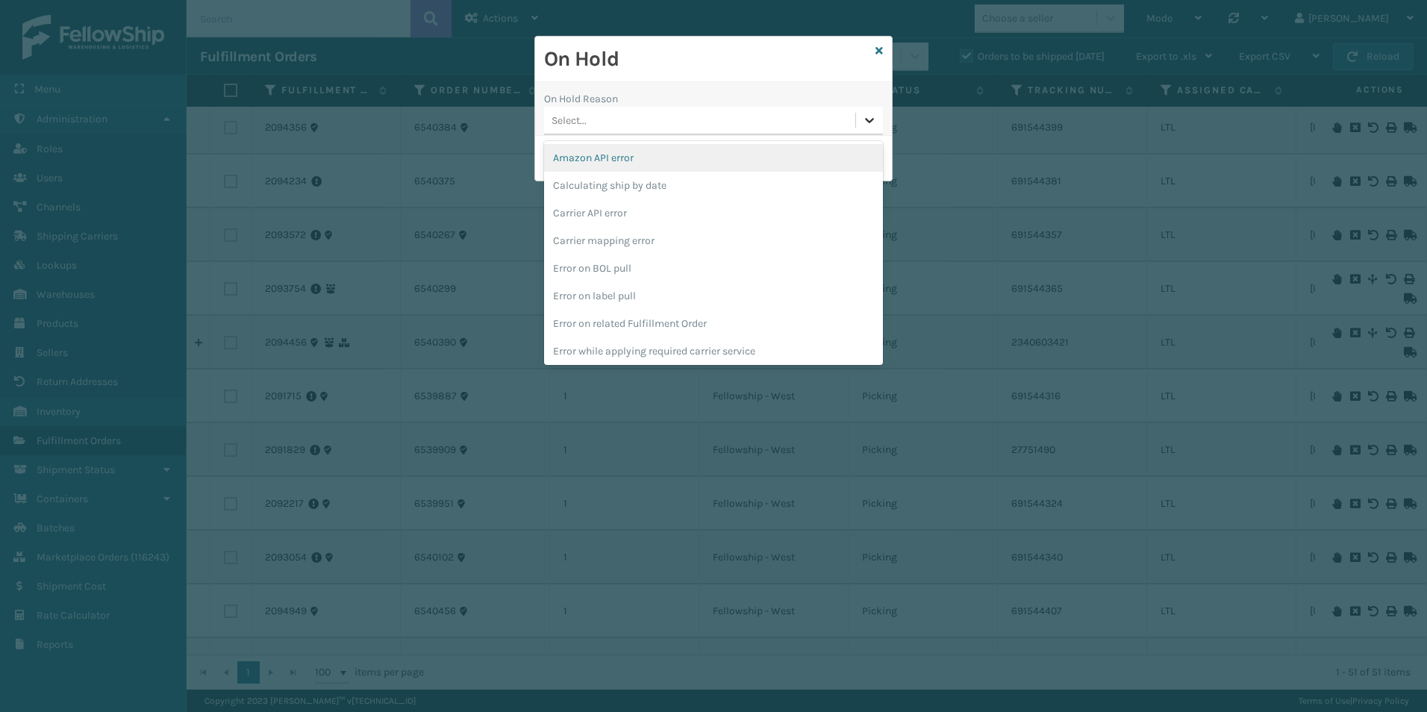
click at [866, 122] on icon at bounding box center [869, 120] width 15 height 15
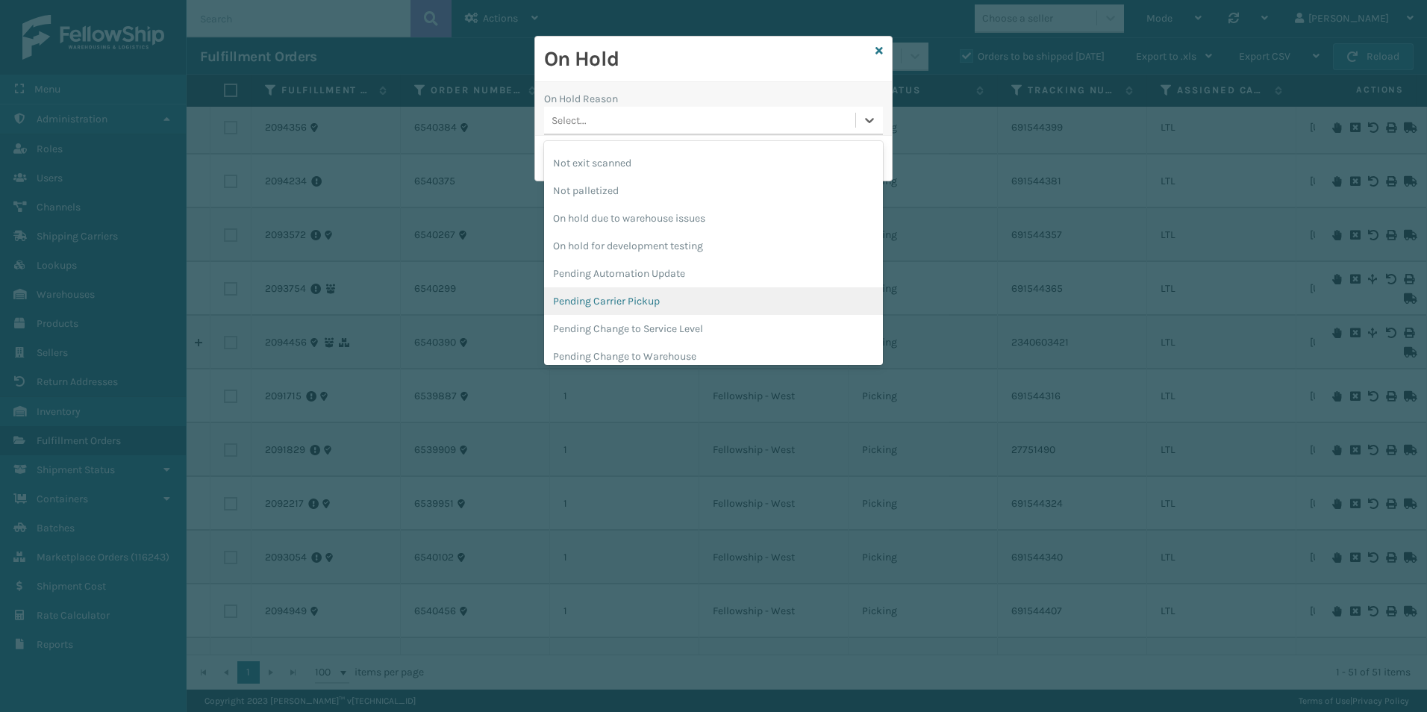
scroll to position [448, 0]
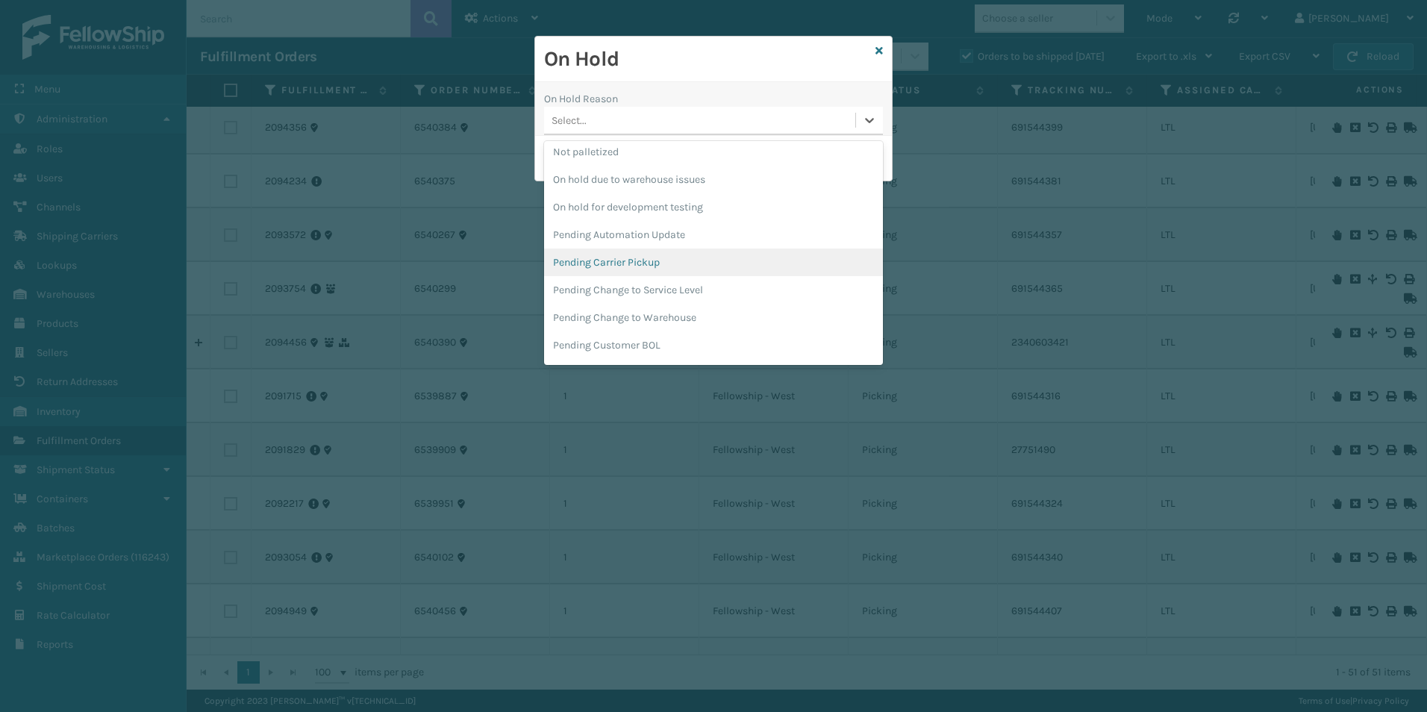
click at [618, 261] on div "Pending Carrier Pickup" at bounding box center [713, 263] width 339 height 28
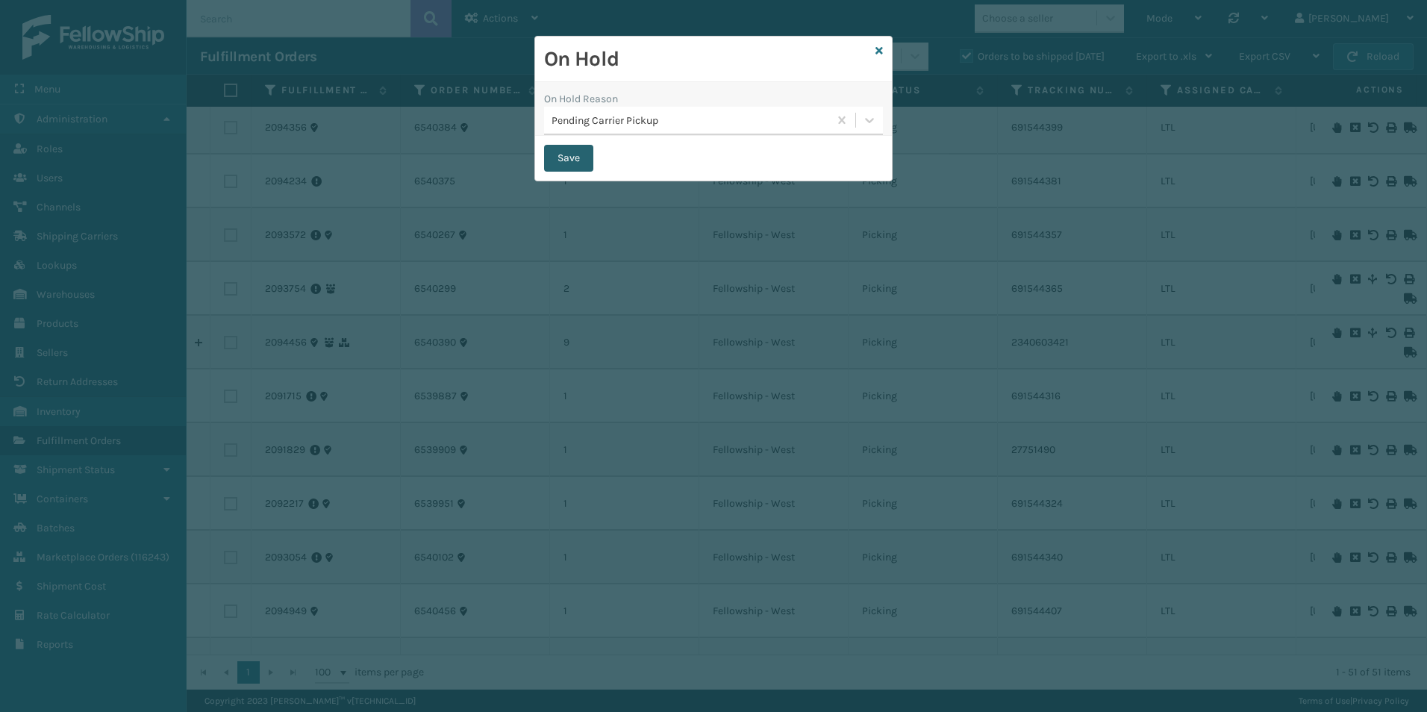
click at [560, 152] on button "Save" at bounding box center [568, 158] width 49 height 27
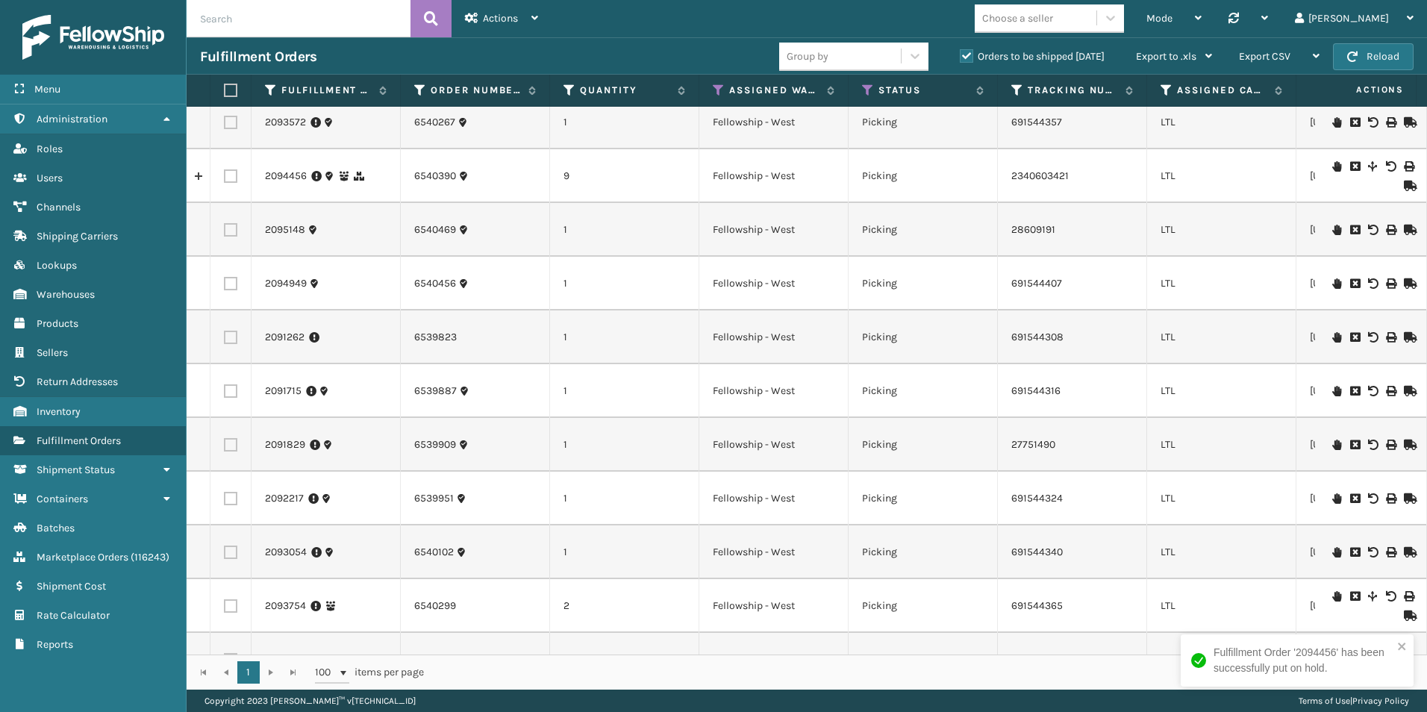
scroll to position [711, 0]
click at [1332, 232] on icon at bounding box center [1336, 228] width 9 height 10
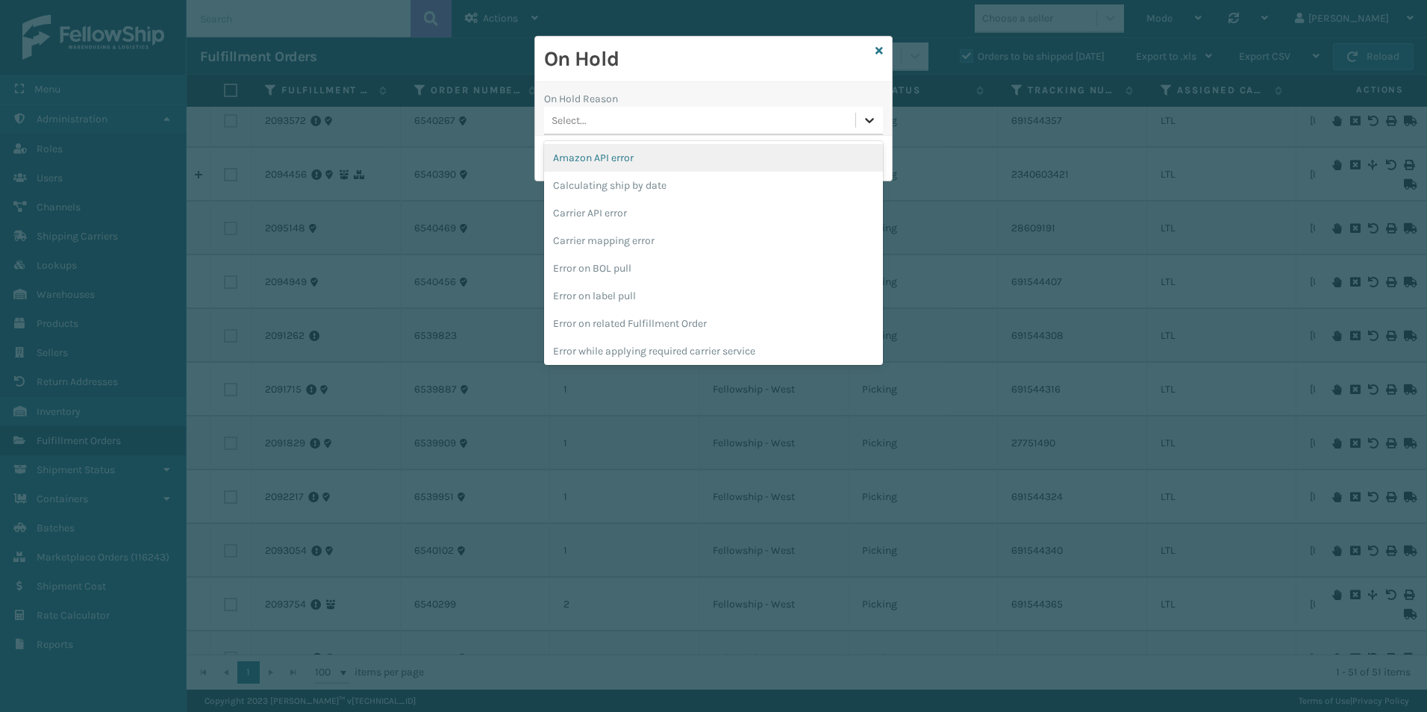
click at [870, 125] on icon at bounding box center [869, 120] width 15 height 15
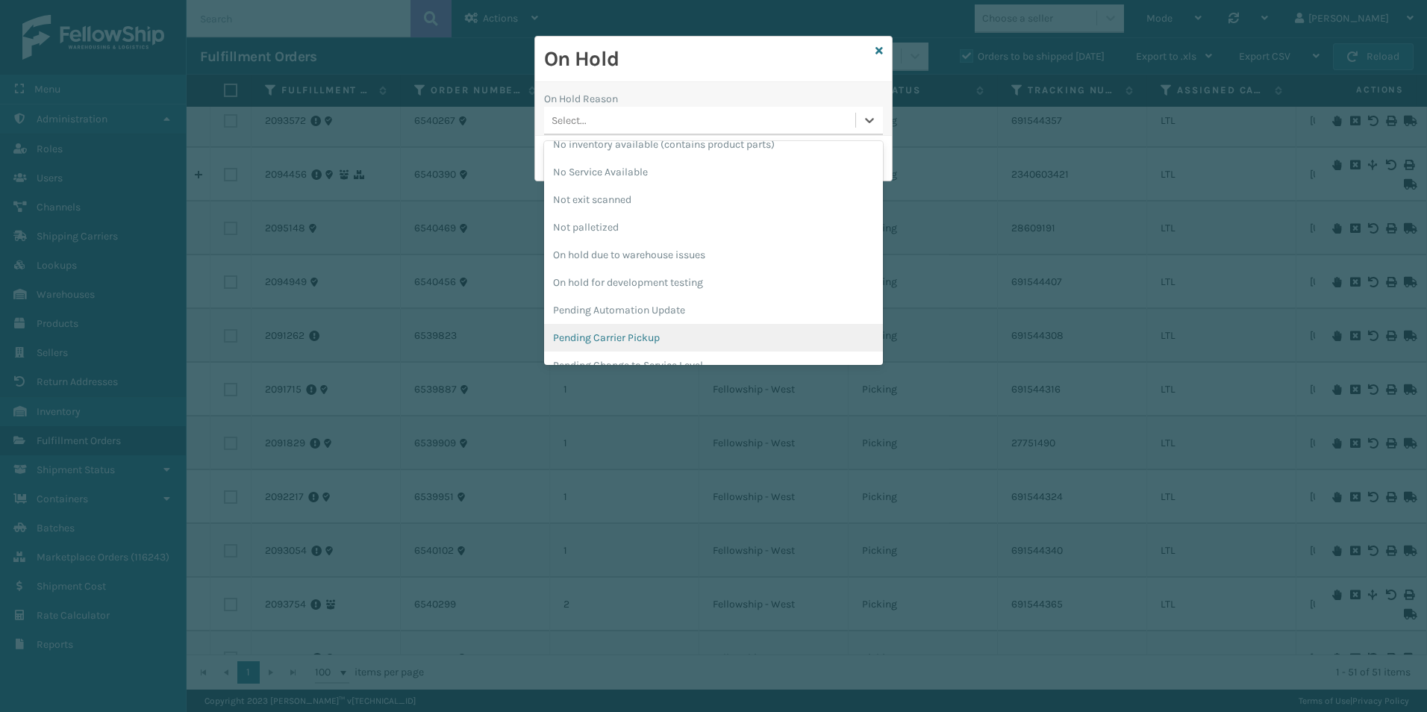
scroll to position [373, 0]
click at [635, 335] on div "Pending Carrier Pickup" at bounding box center [713, 337] width 339 height 28
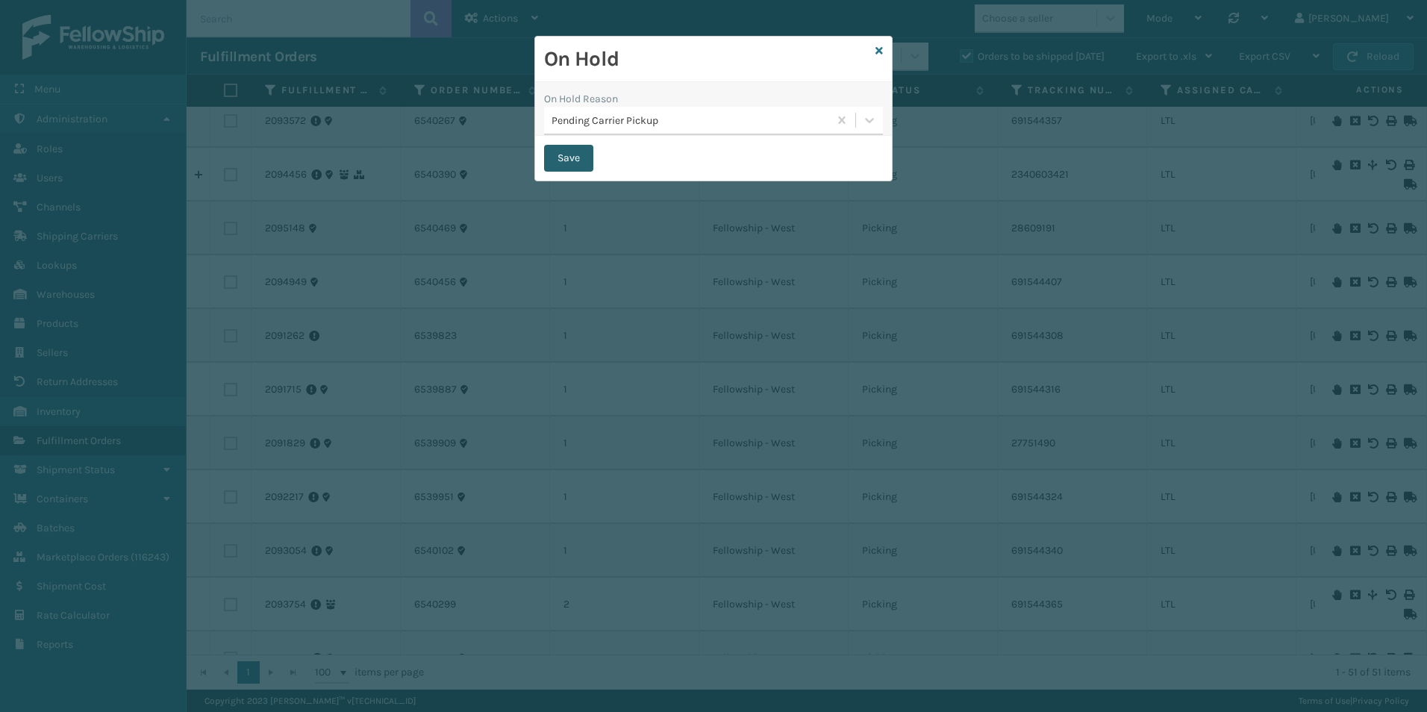
click at [577, 162] on button "Save" at bounding box center [568, 158] width 49 height 27
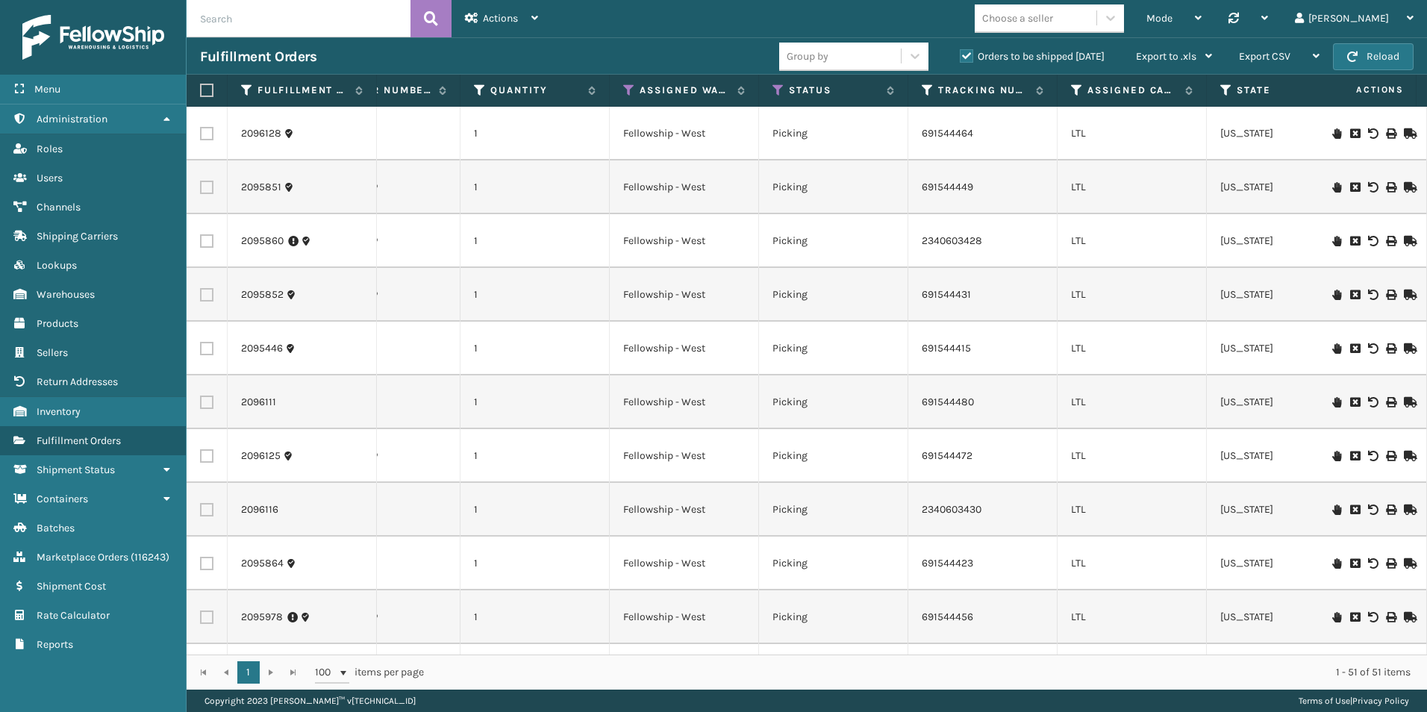
scroll to position [0, 0]
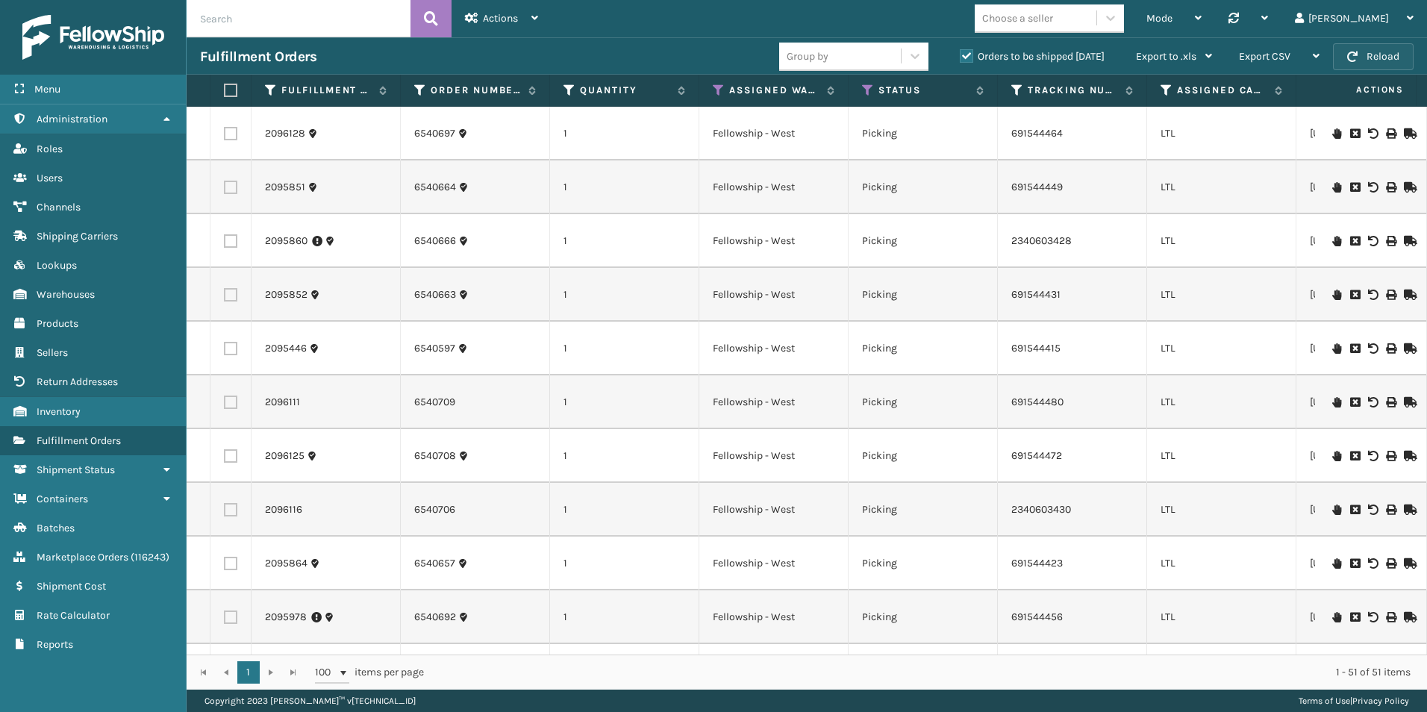
click at [1372, 53] on button "Reload" at bounding box center [1373, 56] width 81 height 27
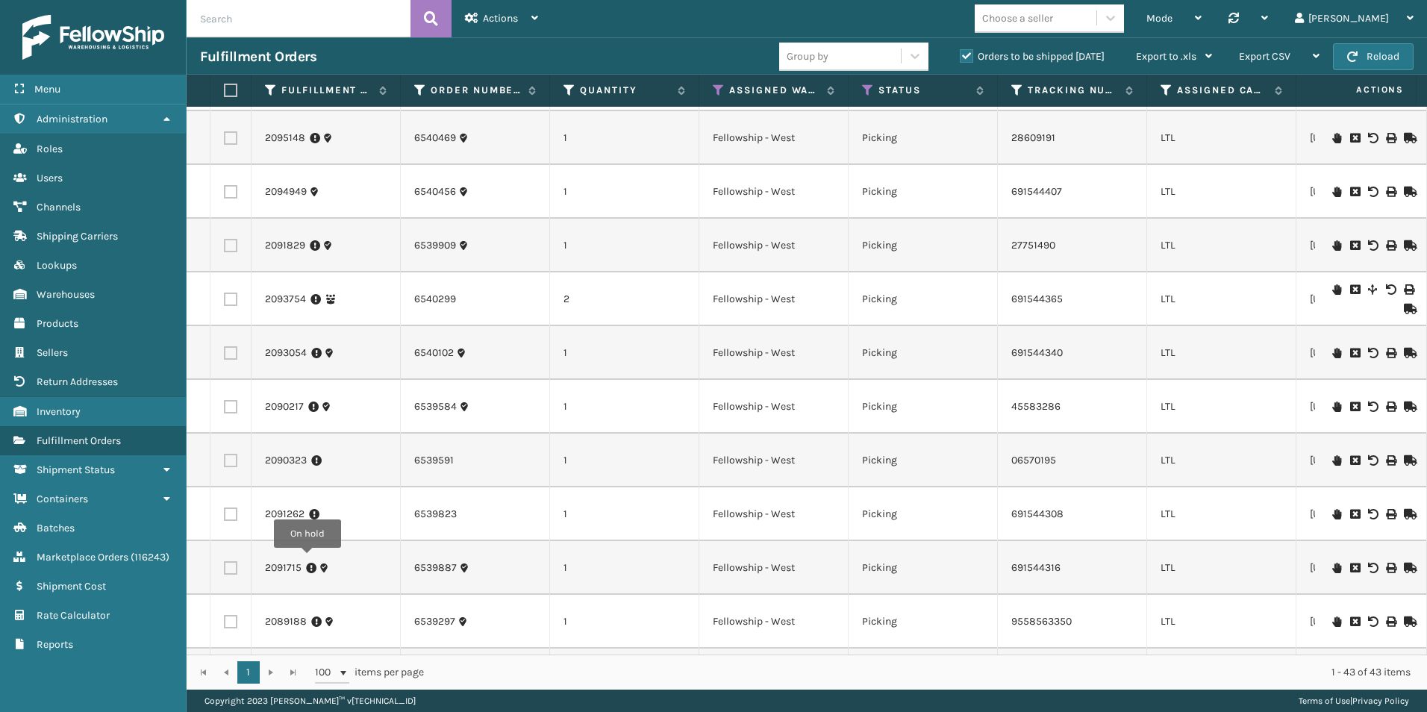
scroll to position [729, 0]
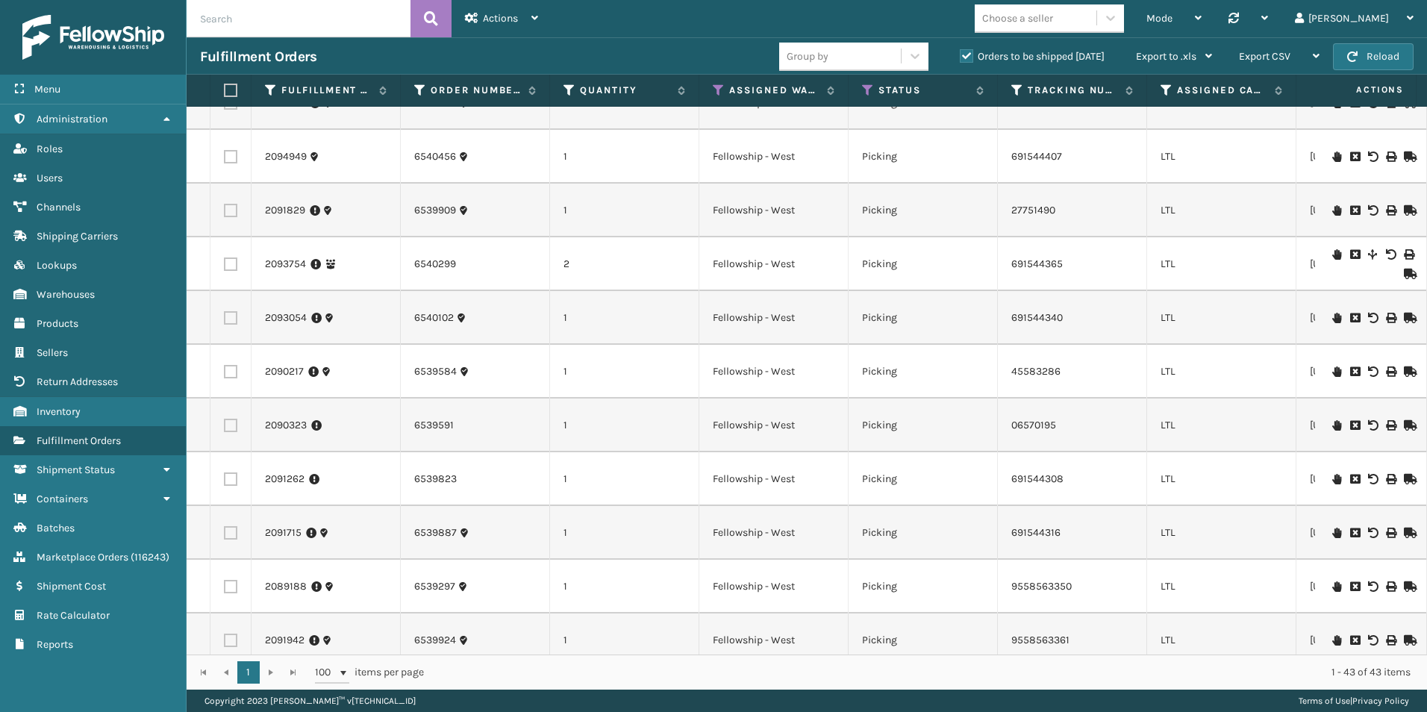
click at [249, 17] on input "text" at bounding box center [299, 18] width 224 height 37
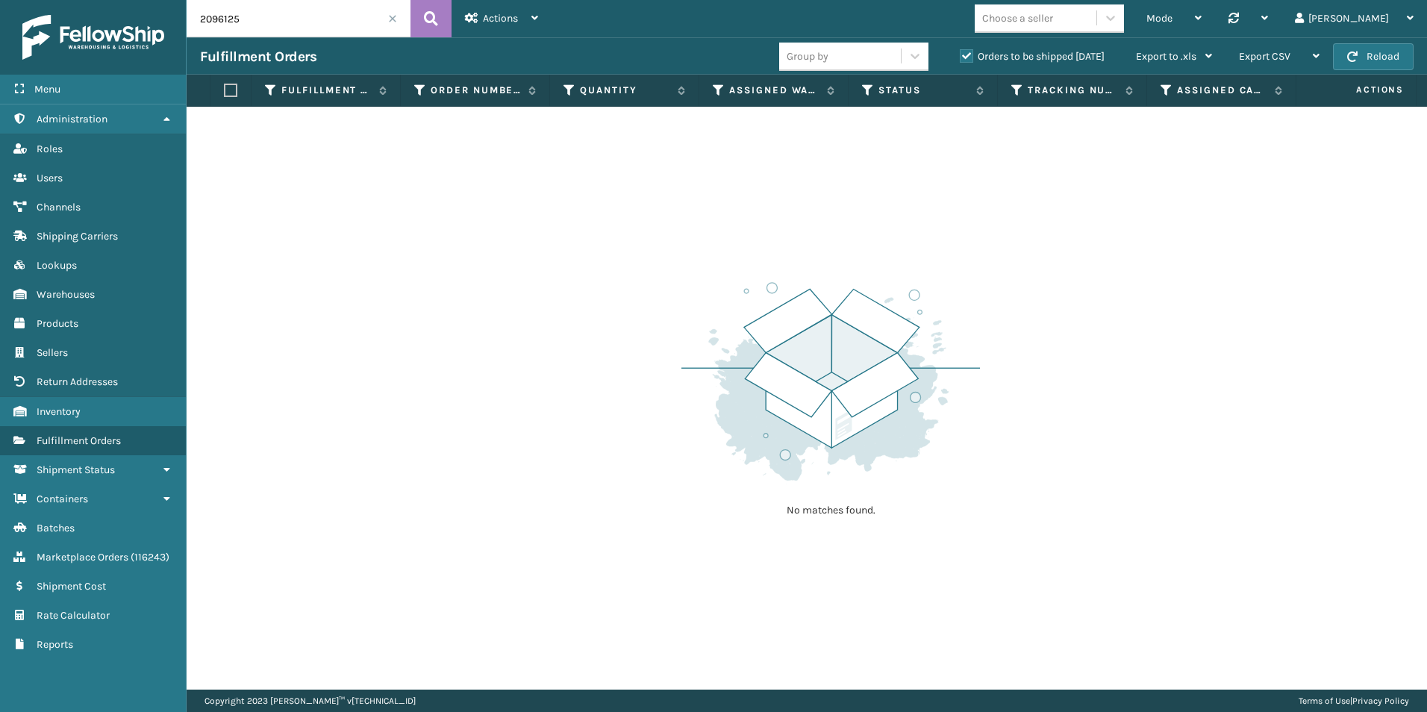
drag, startPoint x: 236, startPoint y: 16, endPoint x: 245, endPoint y: 18, distance: 9.1
click at [245, 17] on input "2096125" at bounding box center [299, 18] width 224 height 37
drag, startPoint x: 213, startPoint y: 21, endPoint x: 259, endPoint y: 21, distance: 46.3
click at [259, 21] on input "2096128" at bounding box center [299, 18] width 224 height 37
drag, startPoint x: 227, startPoint y: 19, endPoint x: 260, endPoint y: 20, distance: 32.9
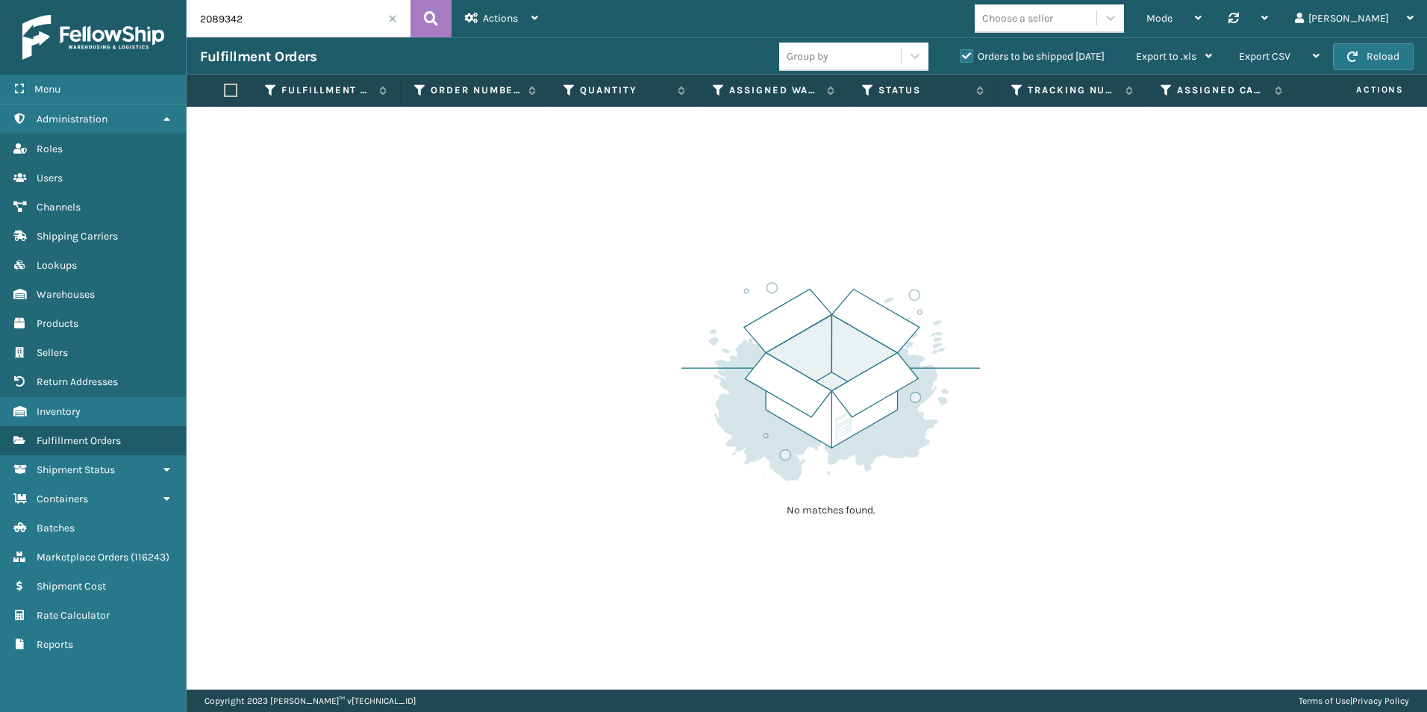
click at [260, 20] on input "2089342" at bounding box center [299, 18] width 224 height 37
drag, startPoint x: 221, startPoint y: 19, endPoint x: 252, endPoint y: 20, distance: 30.6
click at [252, 20] on input "2089699" at bounding box center [299, 18] width 224 height 37
drag, startPoint x: 227, startPoint y: 22, endPoint x: 257, endPoint y: 21, distance: 29.9
click at [257, 21] on input "2090451" at bounding box center [299, 18] width 224 height 37
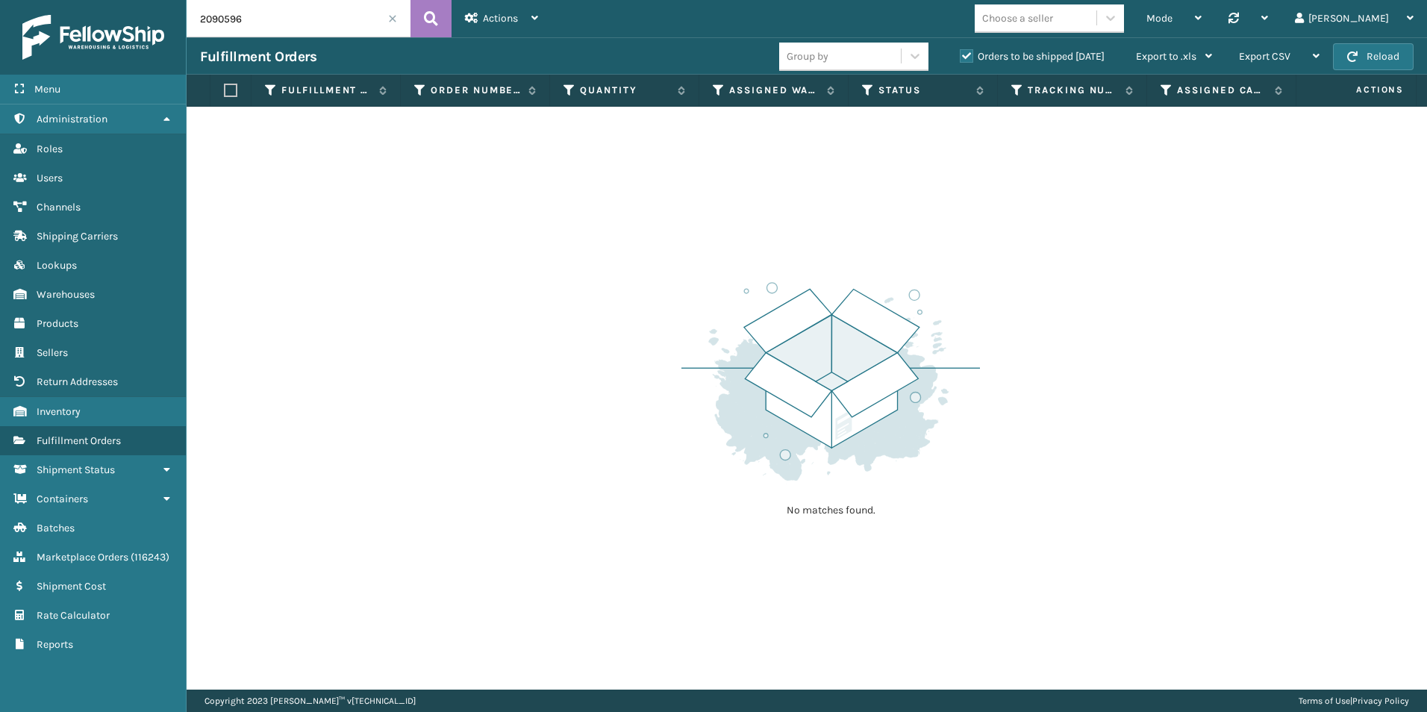
drag, startPoint x: 219, startPoint y: 19, endPoint x: 285, endPoint y: 27, distance: 66.8
click at [275, 25] on input "2090596" at bounding box center [299, 18] width 224 height 37
type input "2091141"
click at [392, 19] on span at bounding box center [392, 18] width 9 height 9
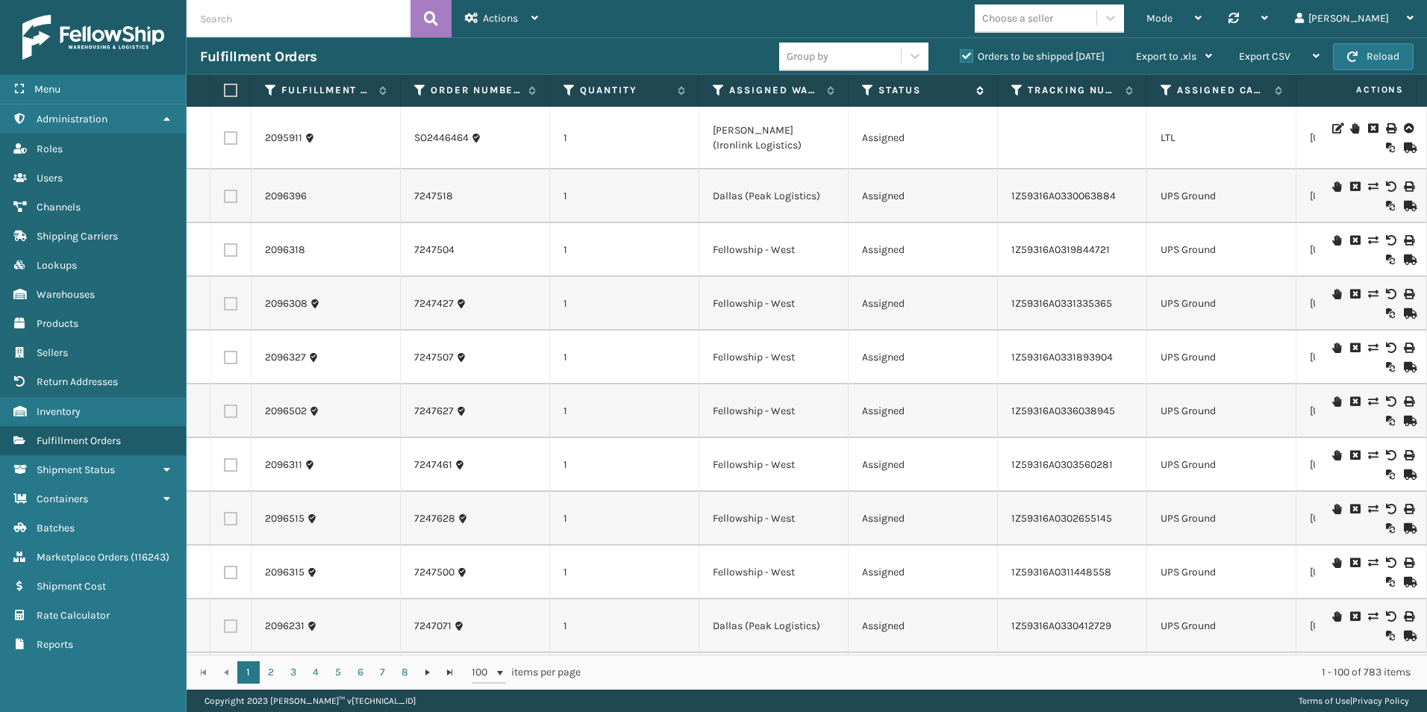
click at [867, 91] on icon at bounding box center [868, 90] width 12 height 13
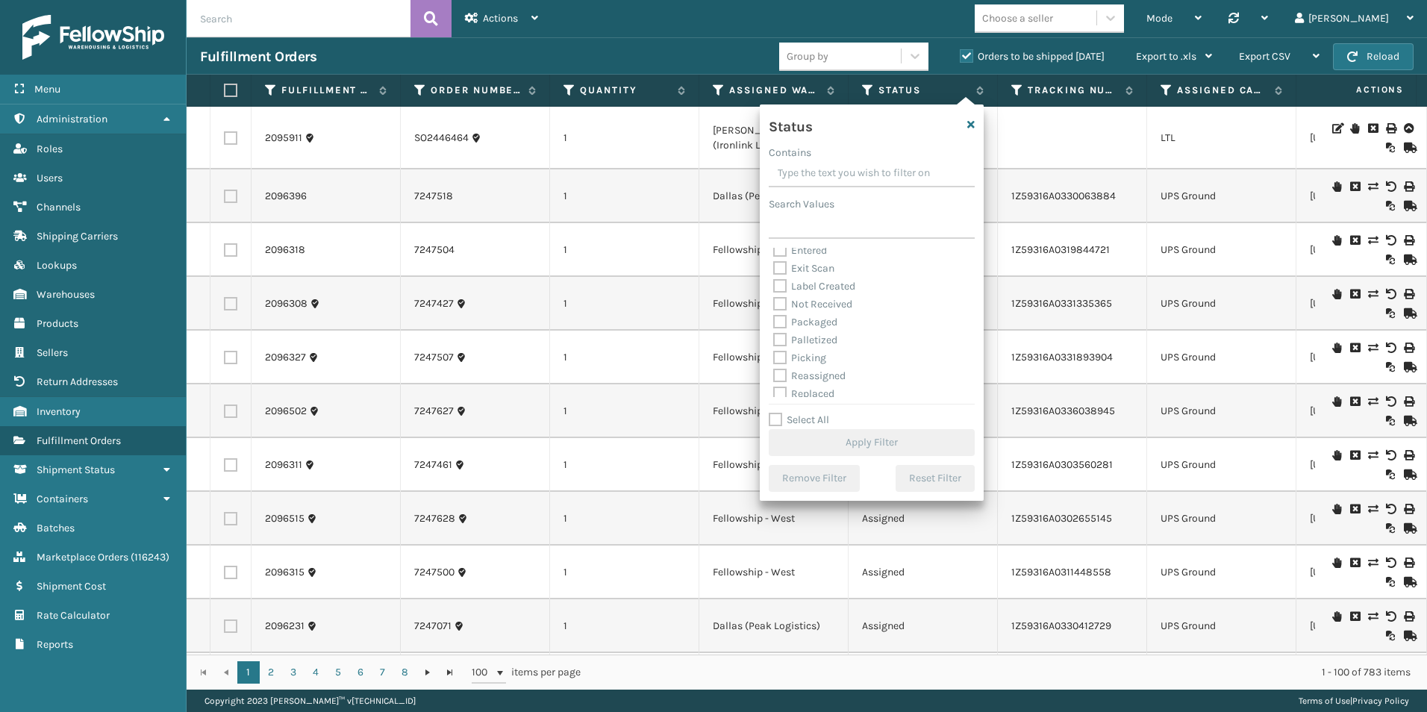
scroll to position [75, 0]
click at [780, 320] on label "Picking" at bounding box center [799, 325] width 53 height 13
click at [774, 320] on input "Picking" at bounding box center [773, 321] width 1 height 10
checkbox input "true"
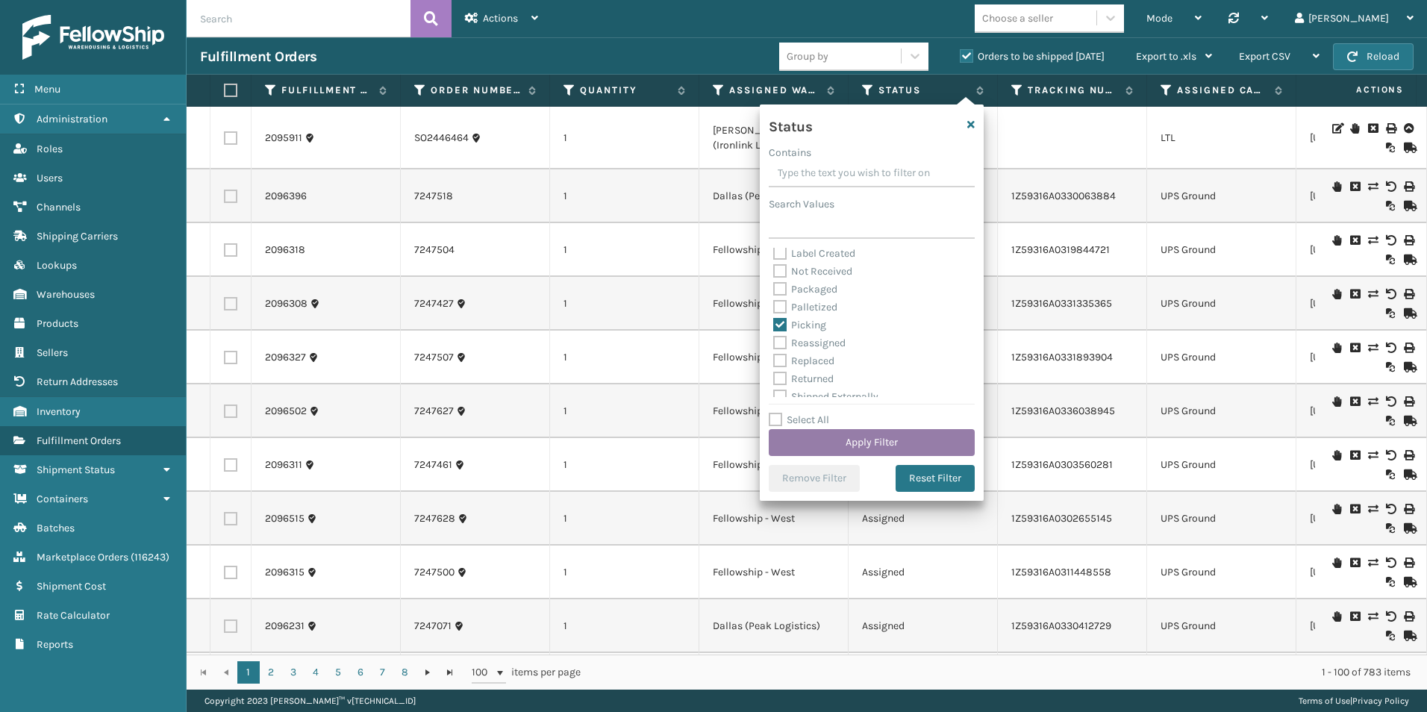
click at [871, 431] on button "Apply Filter" at bounding box center [872, 442] width 206 height 27
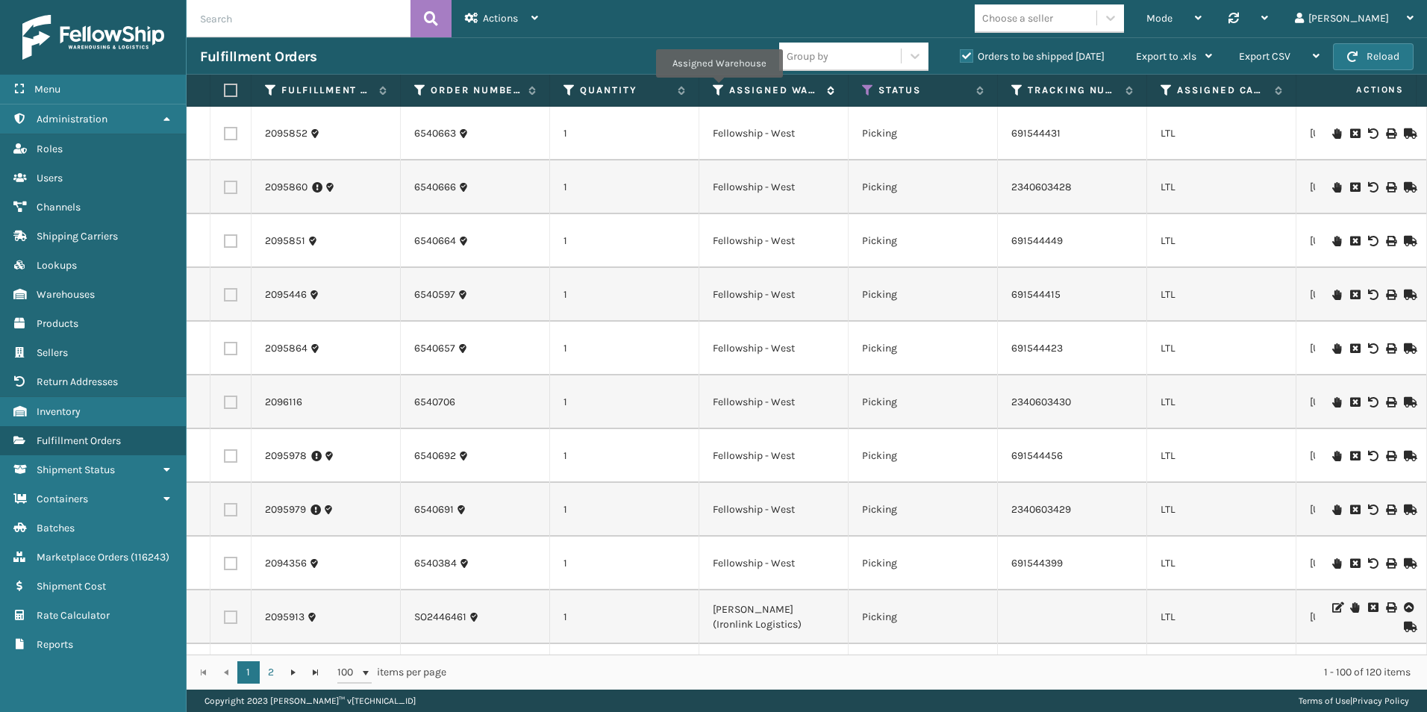
click at [719, 88] on icon at bounding box center [719, 90] width 12 height 13
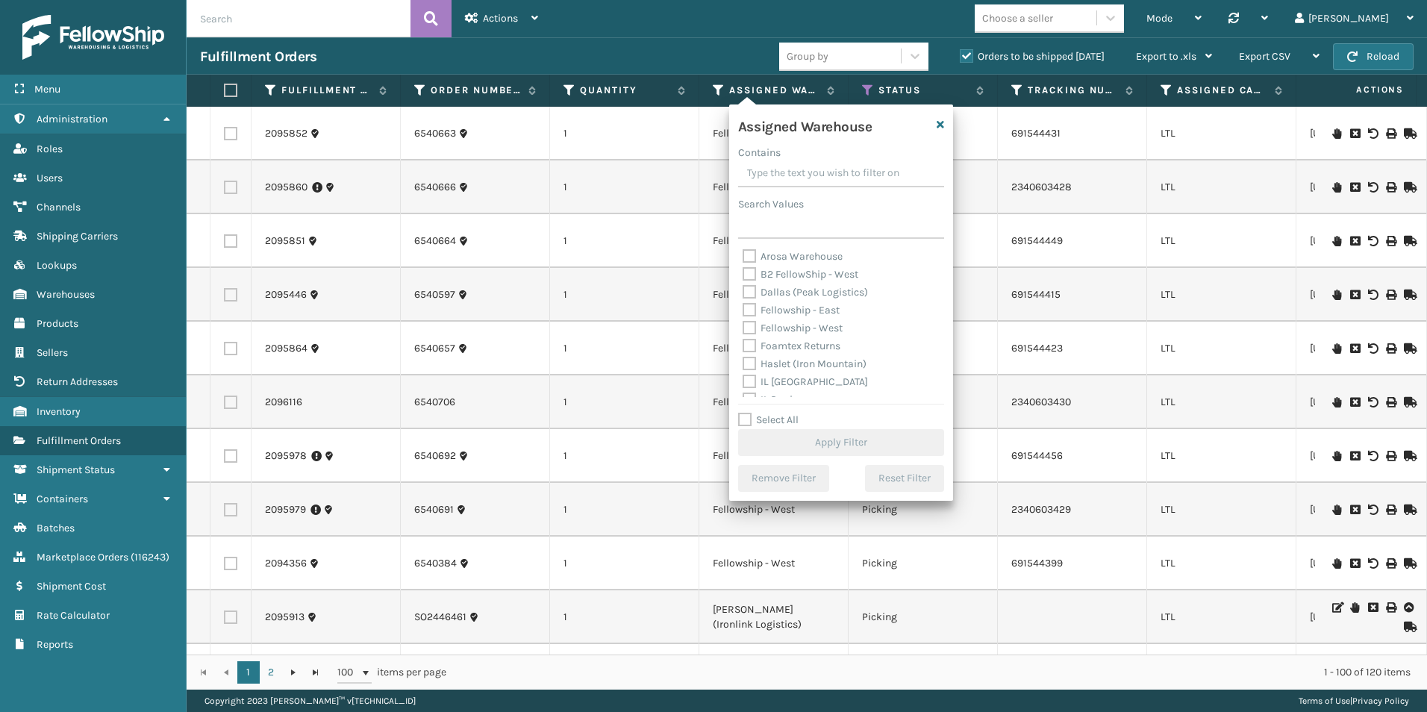
click at [748, 325] on label "Fellowship - West" at bounding box center [793, 328] width 100 height 13
click at [743, 325] on input "Fellowship - West" at bounding box center [743, 324] width 1 height 10
checkbox input "true"
click at [834, 443] on button "Apply Filter" at bounding box center [841, 442] width 206 height 27
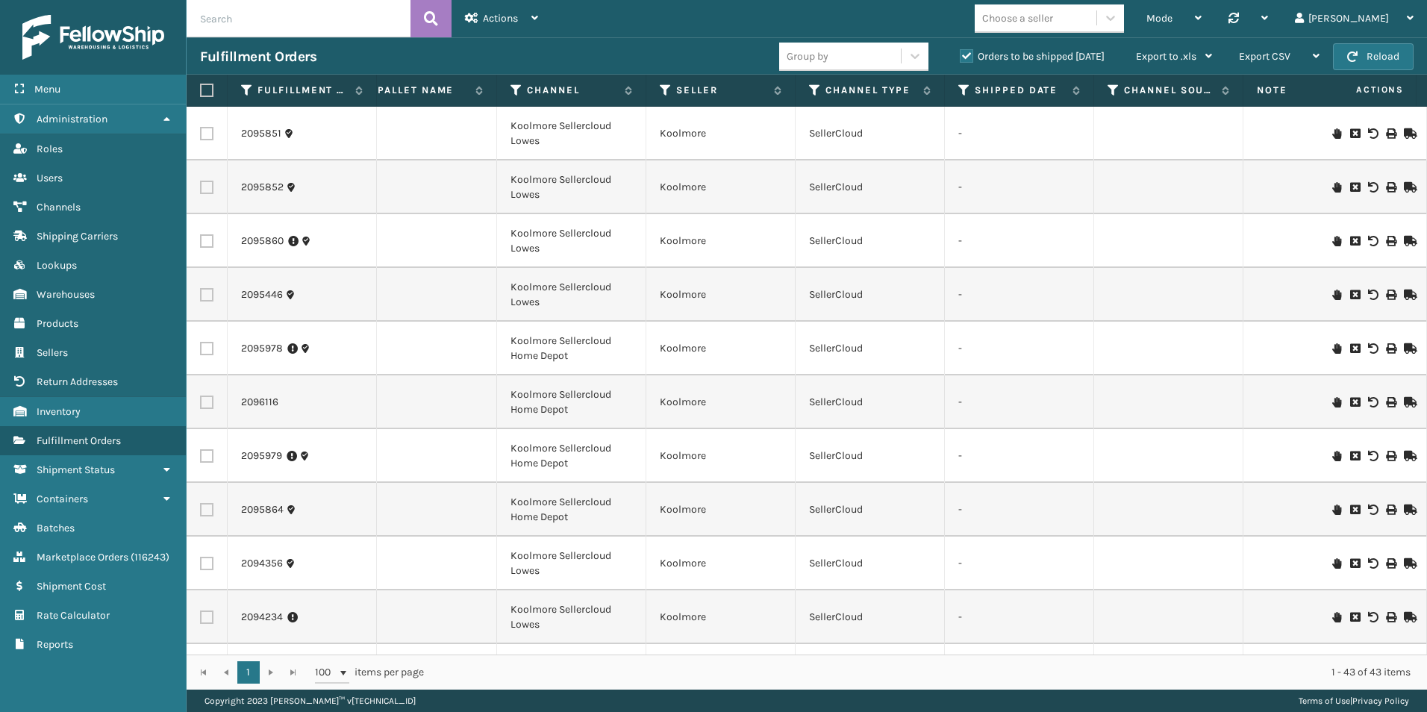
scroll to position [0, 0]
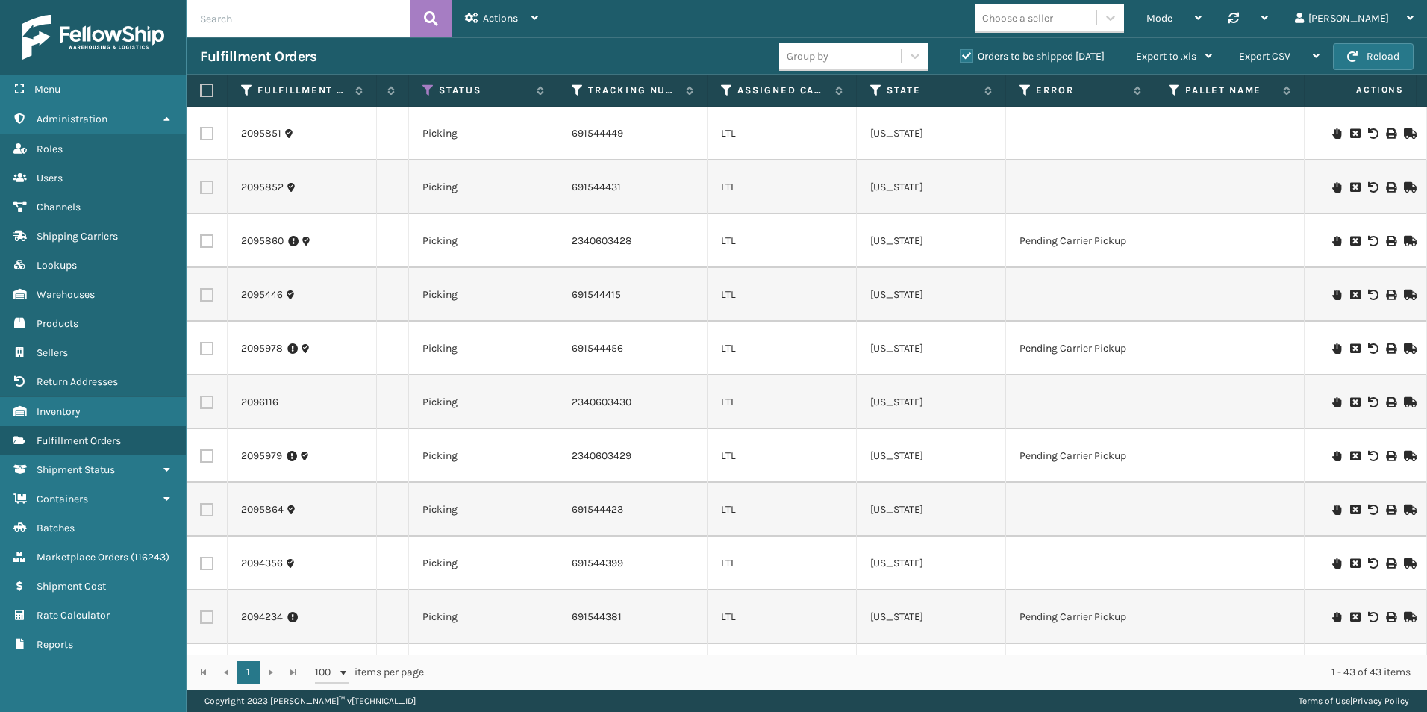
click at [277, 19] on input "text" at bounding box center [299, 18] width 224 height 37
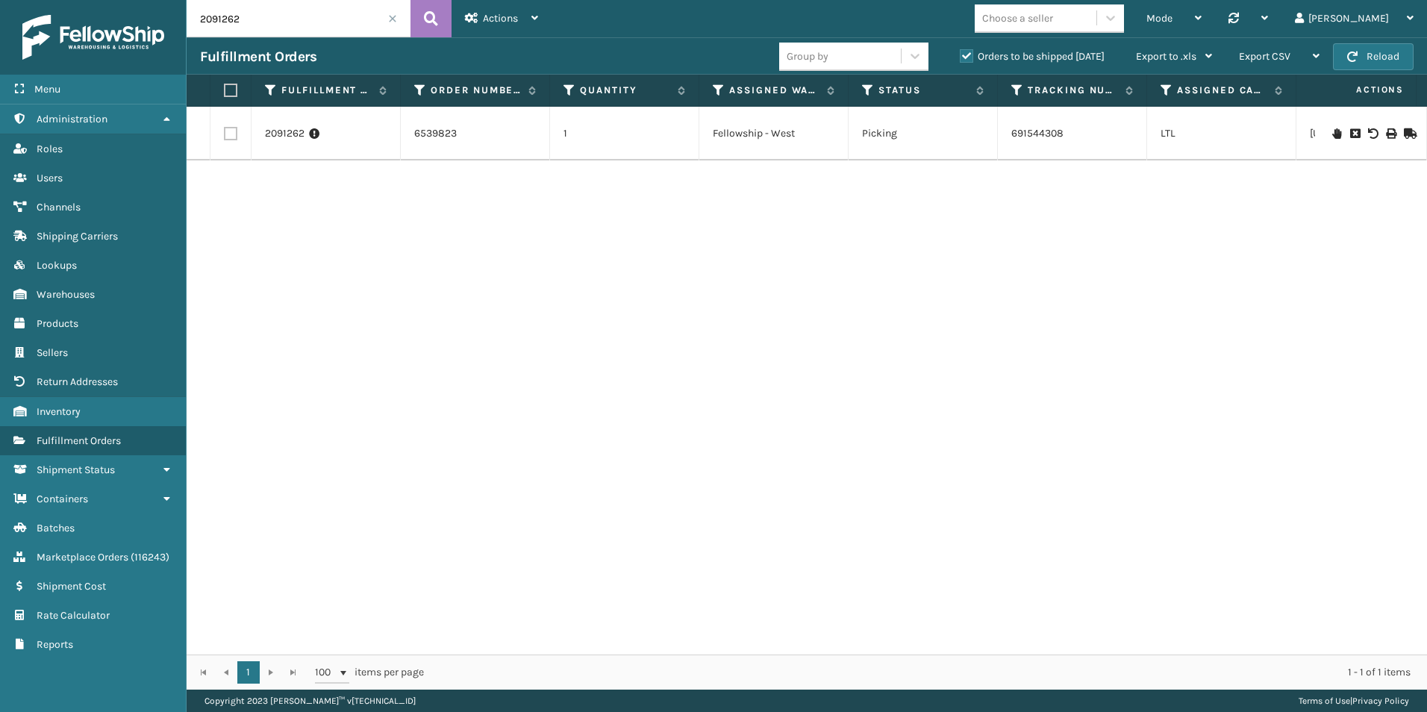
click at [1404, 134] on icon at bounding box center [1408, 133] width 9 height 10
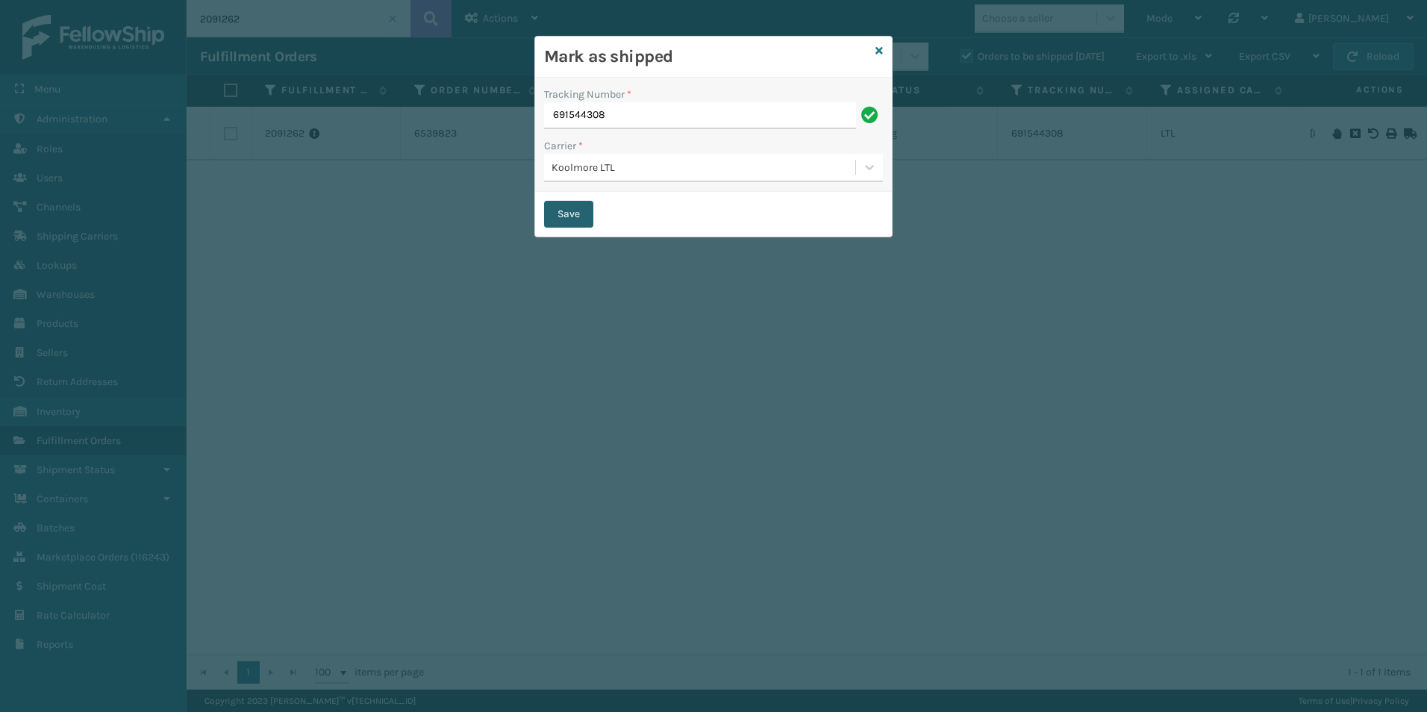
click at [566, 212] on button "Save" at bounding box center [568, 214] width 49 height 27
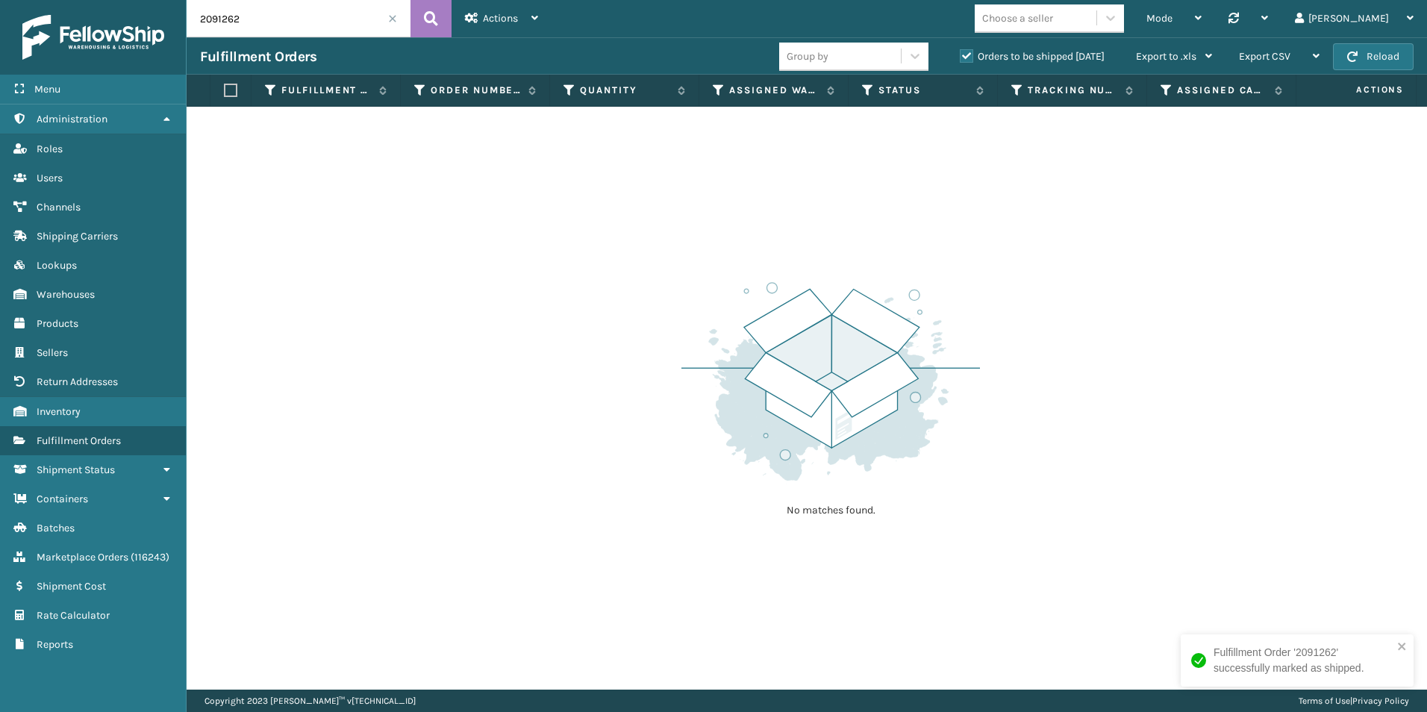
drag, startPoint x: 222, startPoint y: 21, endPoint x: 305, endPoint y: 22, distance: 82.9
click at [290, 22] on input "2091262" at bounding box center [299, 18] width 224 height 37
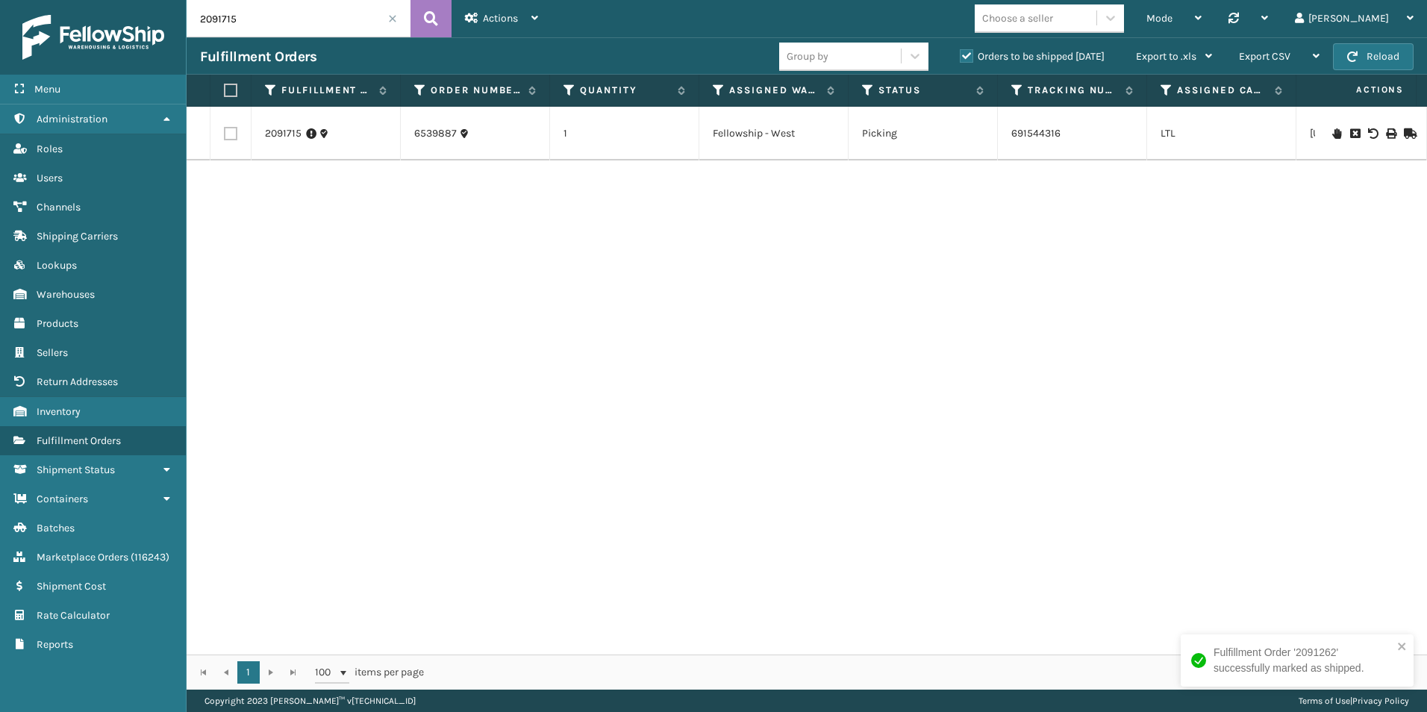
click at [1404, 131] on icon at bounding box center [1408, 133] width 9 height 10
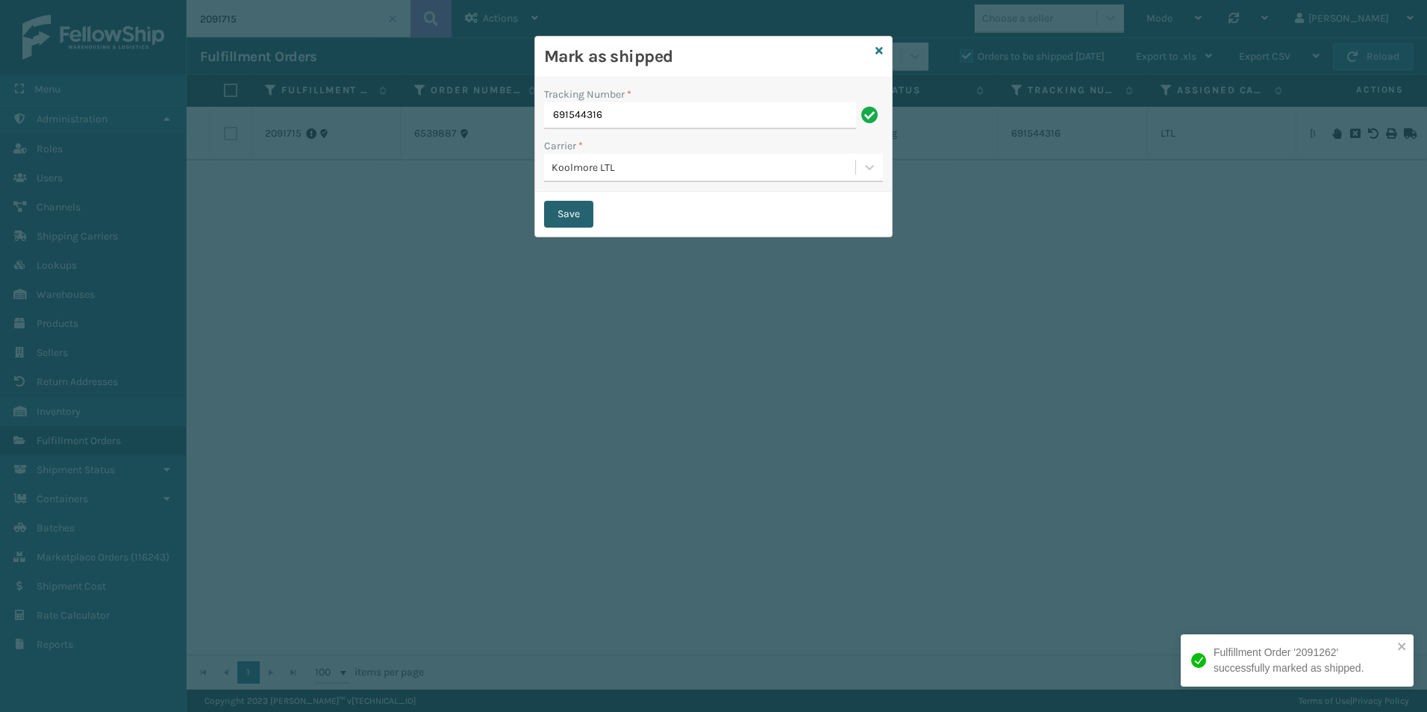
click at [560, 210] on button "Save" at bounding box center [568, 214] width 49 height 27
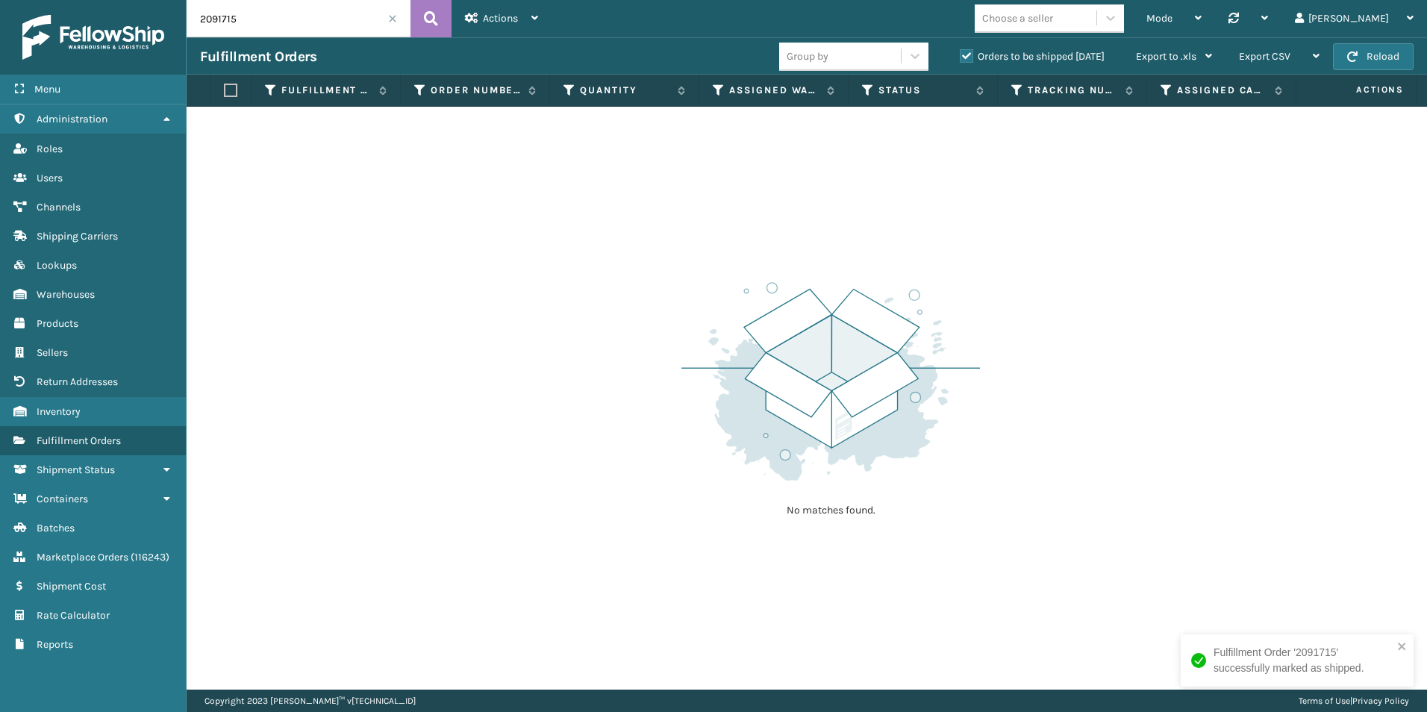
drag, startPoint x: 219, startPoint y: 18, endPoint x: 300, endPoint y: 25, distance: 81.6
click at [285, 23] on input "2091715" at bounding box center [299, 18] width 224 height 37
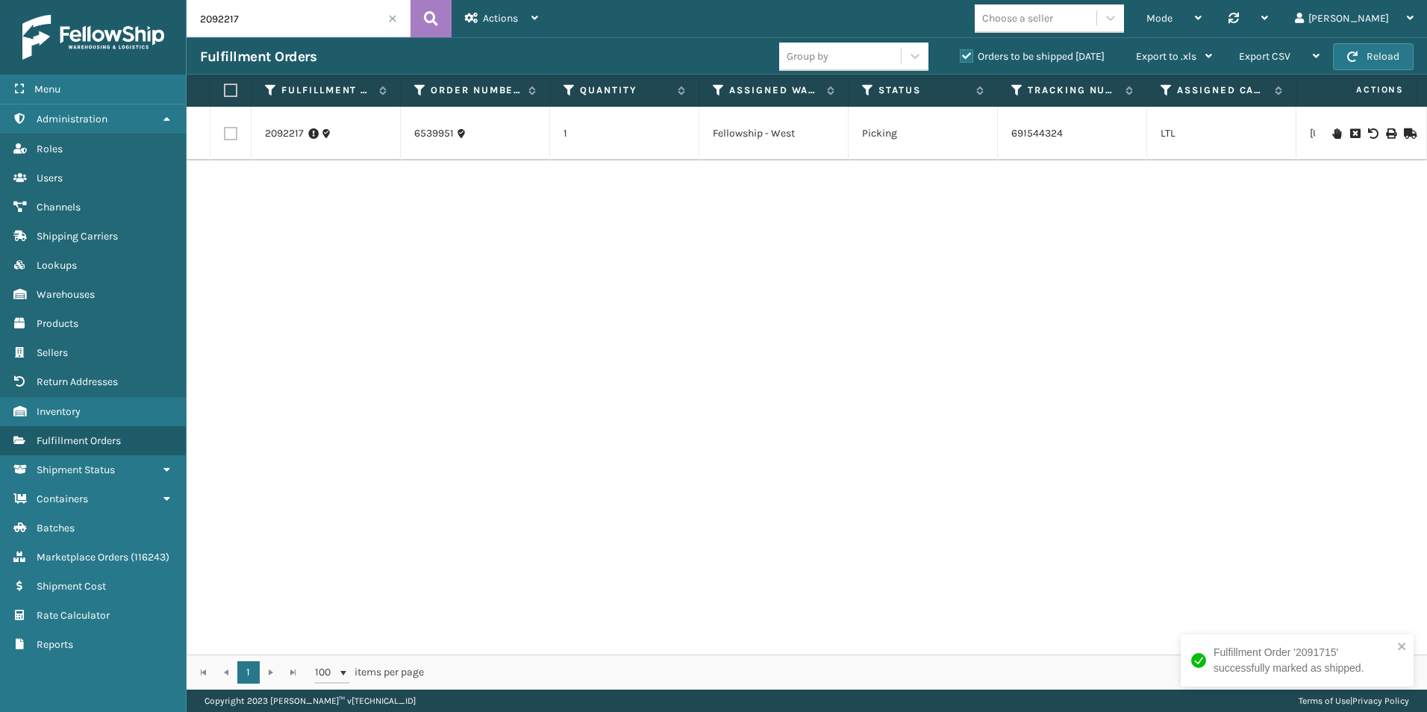
click at [1404, 136] on icon at bounding box center [1408, 133] width 9 height 10
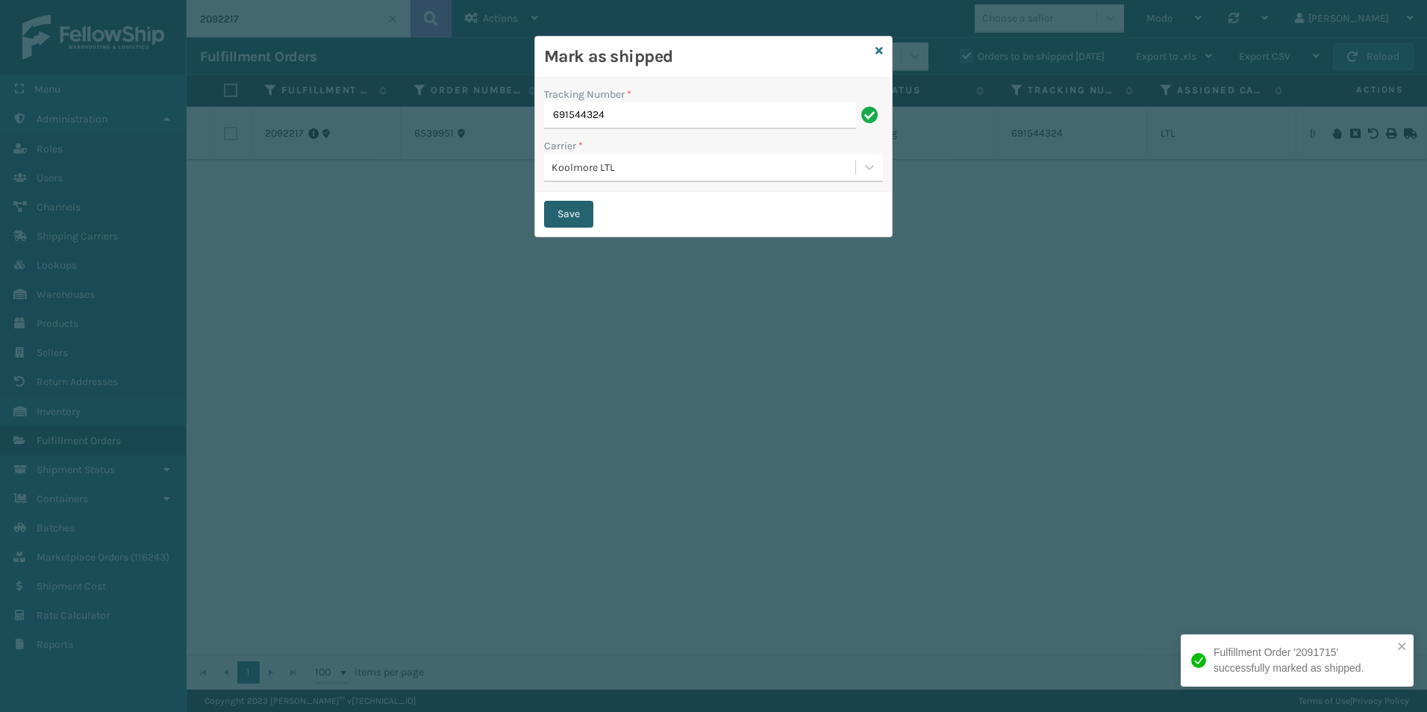
click at [586, 213] on button "Save" at bounding box center [568, 214] width 49 height 27
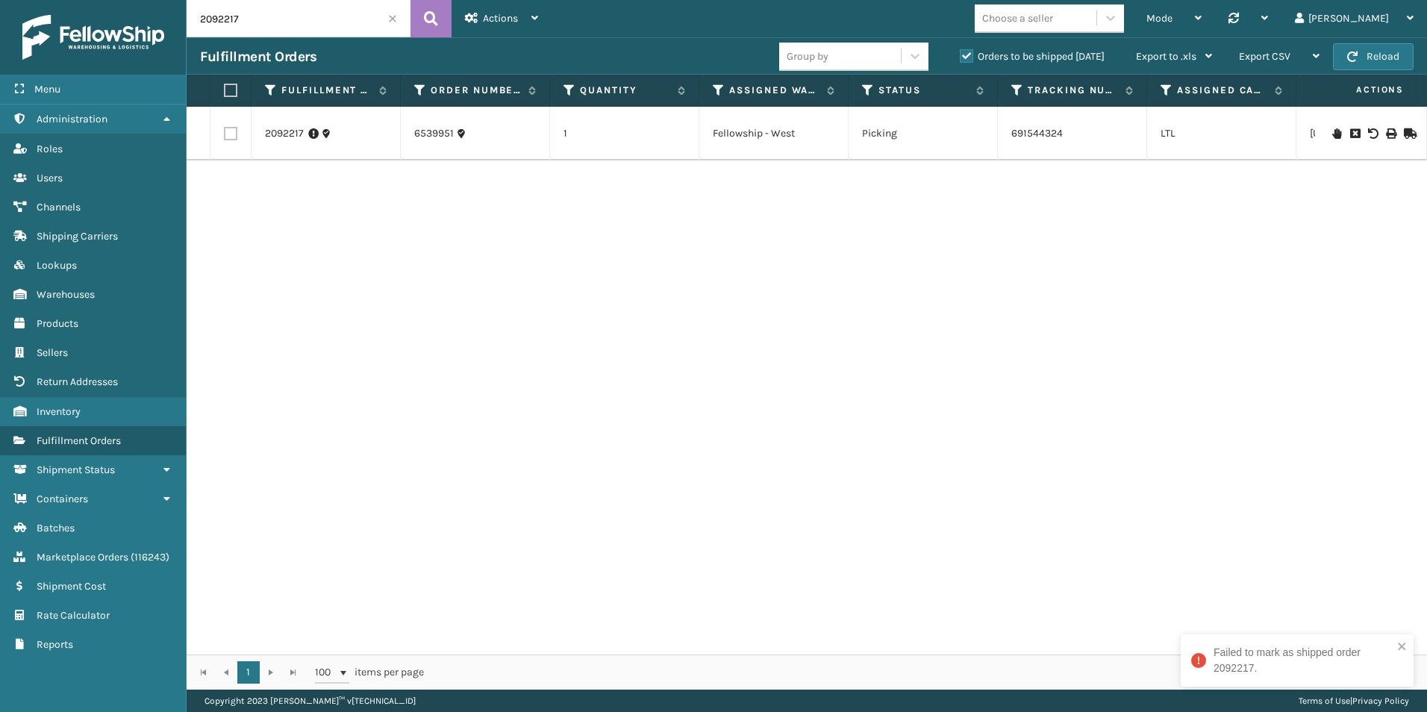
drag, startPoint x: 218, startPoint y: 18, endPoint x: 293, endPoint y: 36, distance: 76.8
click at [273, 26] on input "2092217" at bounding box center [299, 18] width 224 height 37
click at [1404, 131] on icon at bounding box center [1408, 133] width 9 height 10
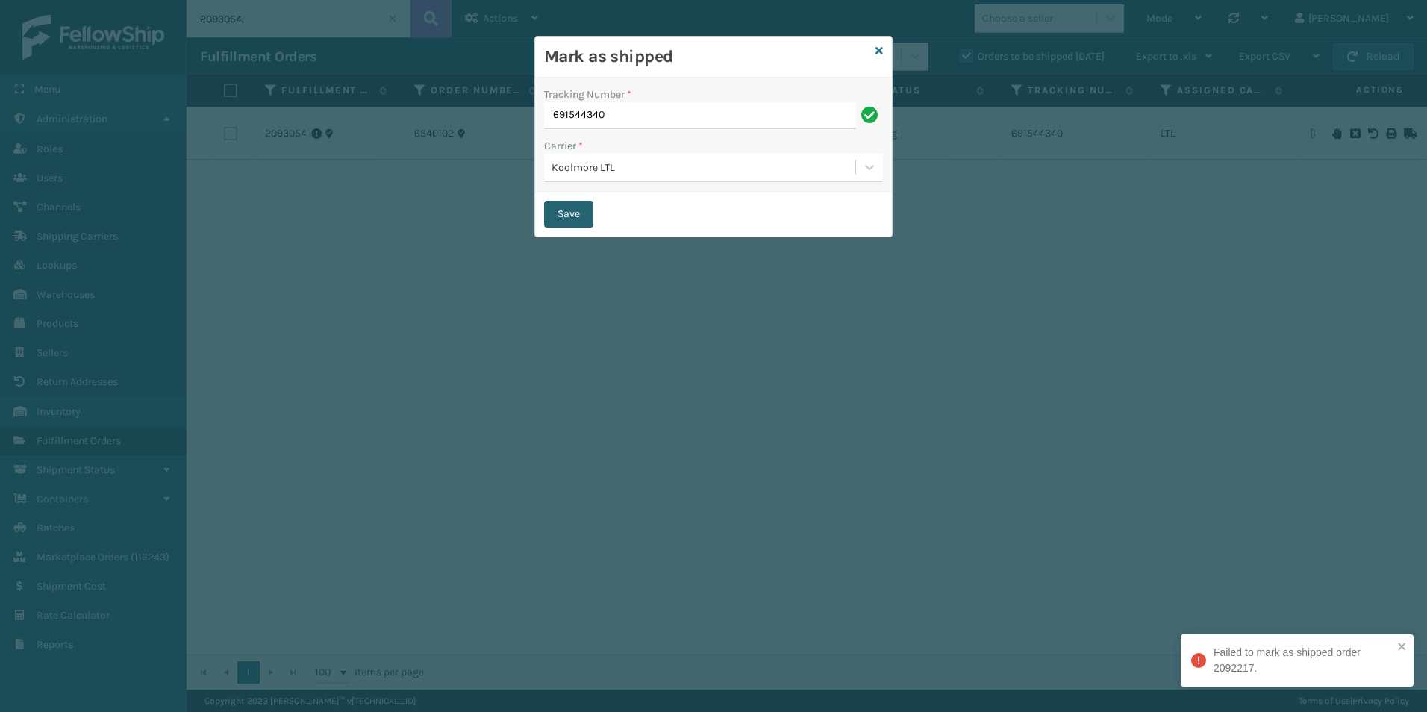
click at [573, 209] on button "Save" at bounding box center [568, 214] width 49 height 27
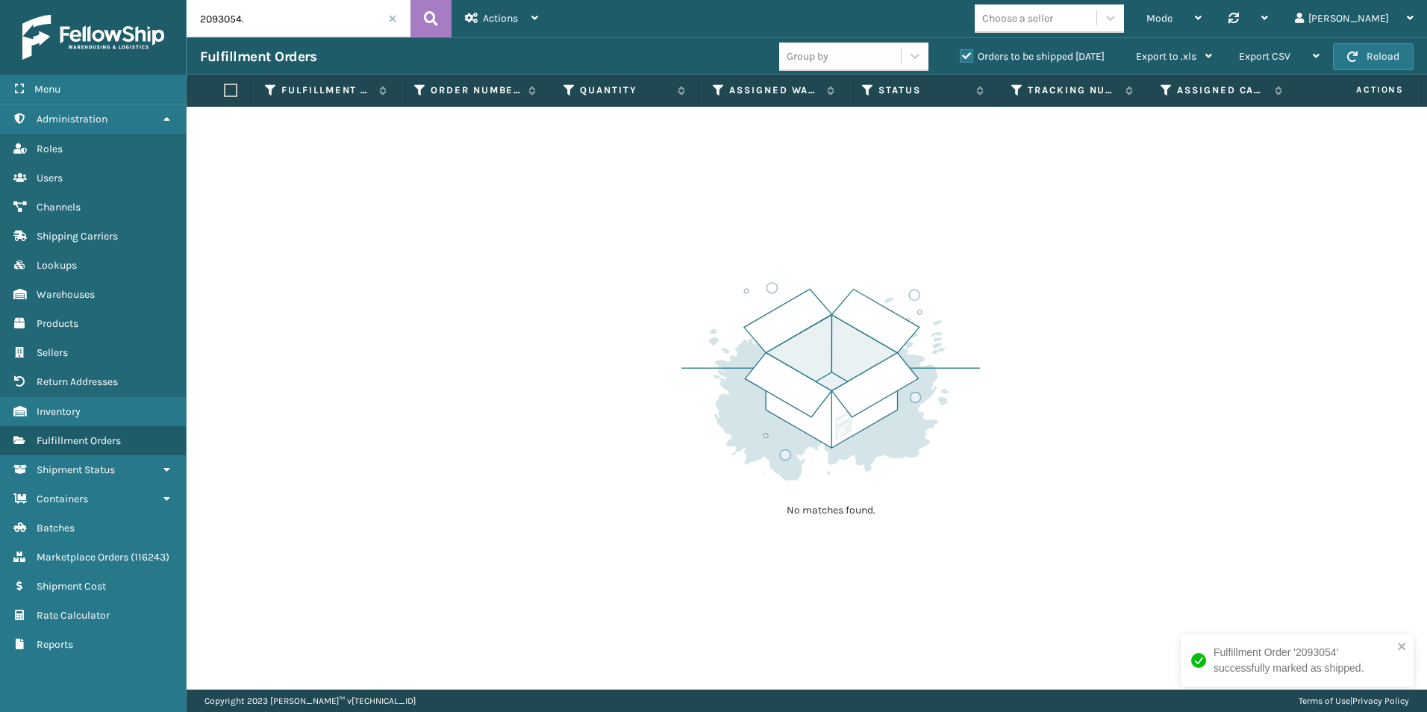
drag, startPoint x: 224, startPoint y: 19, endPoint x: 323, endPoint y: 25, distance: 99.4
click at [307, 21] on input "2093054." at bounding box center [299, 18] width 224 height 37
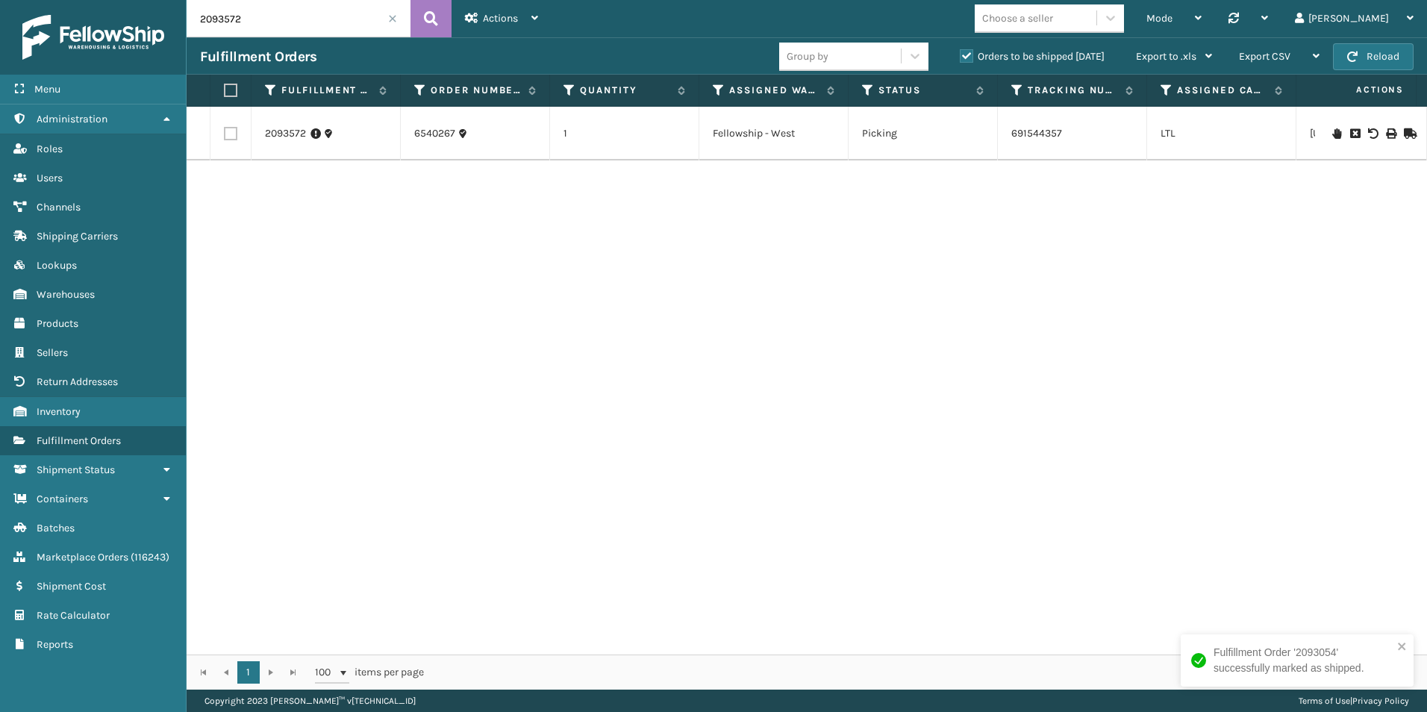
click at [1404, 134] on icon at bounding box center [1408, 133] width 9 height 10
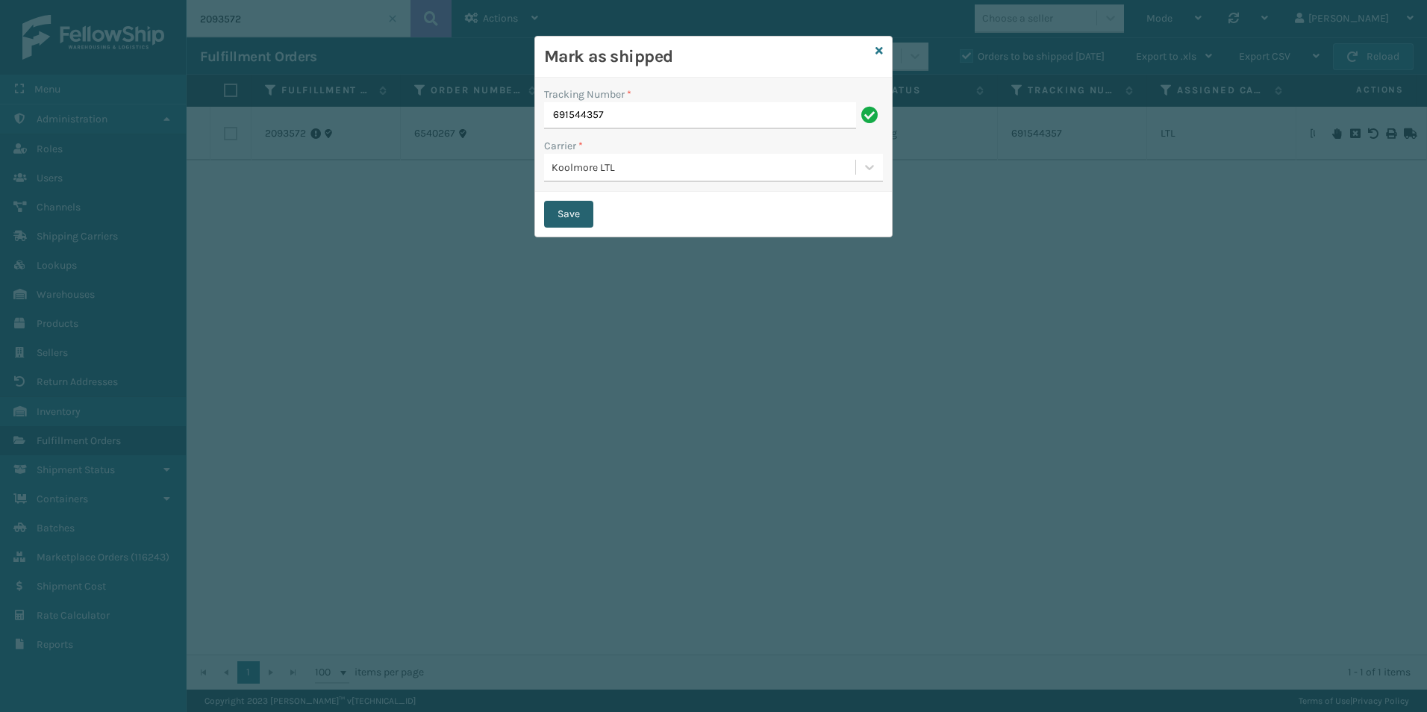
click at [569, 213] on button "Save" at bounding box center [568, 214] width 49 height 27
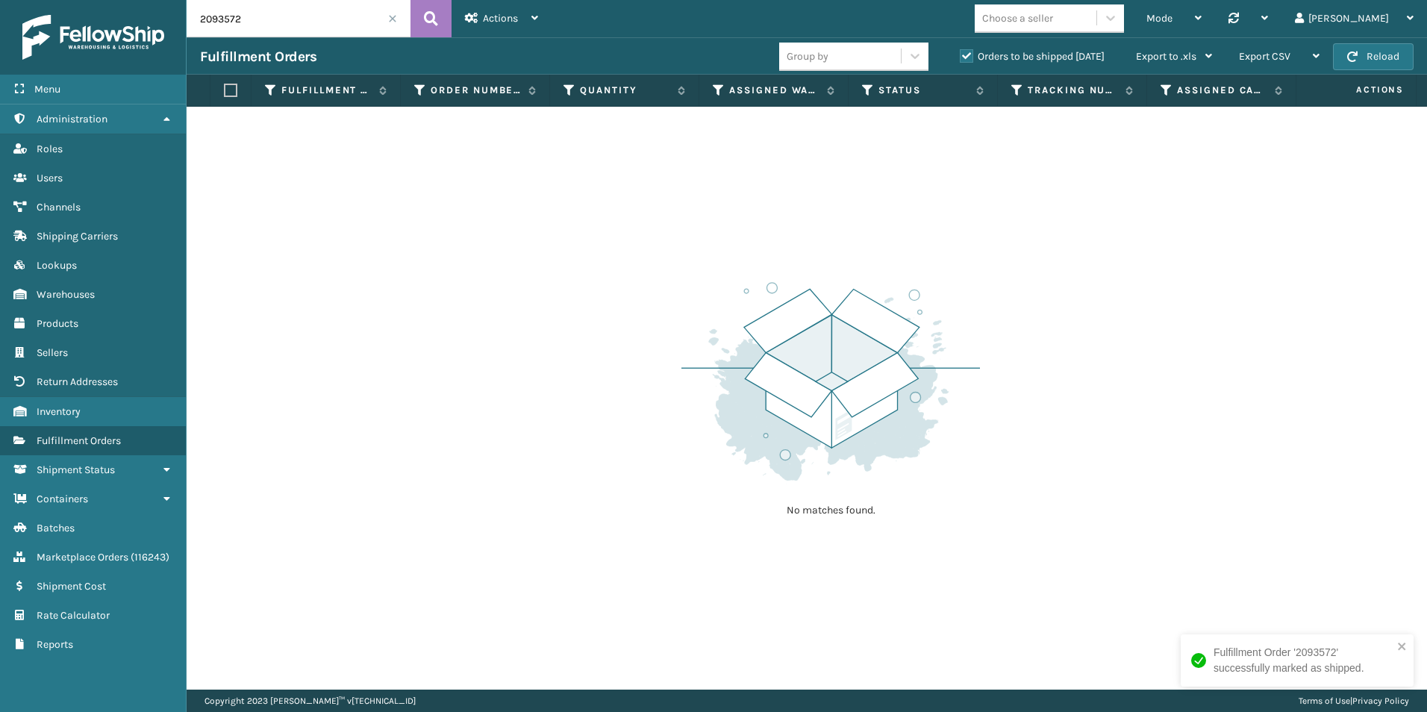
drag, startPoint x: 225, startPoint y: 21, endPoint x: 323, endPoint y: 22, distance: 98.5
click at [315, 23] on input "2093572" at bounding box center [299, 18] width 224 height 37
drag, startPoint x: 284, startPoint y: 31, endPoint x: 296, endPoint y: 52, distance: 25.1
click at [290, 33] on input "2093754" at bounding box center [299, 18] width 224 height 37
drag, startPoint x: 224, startPoint y: 22, endPoint x: 334, endPoint y: 49, distance: 113.7
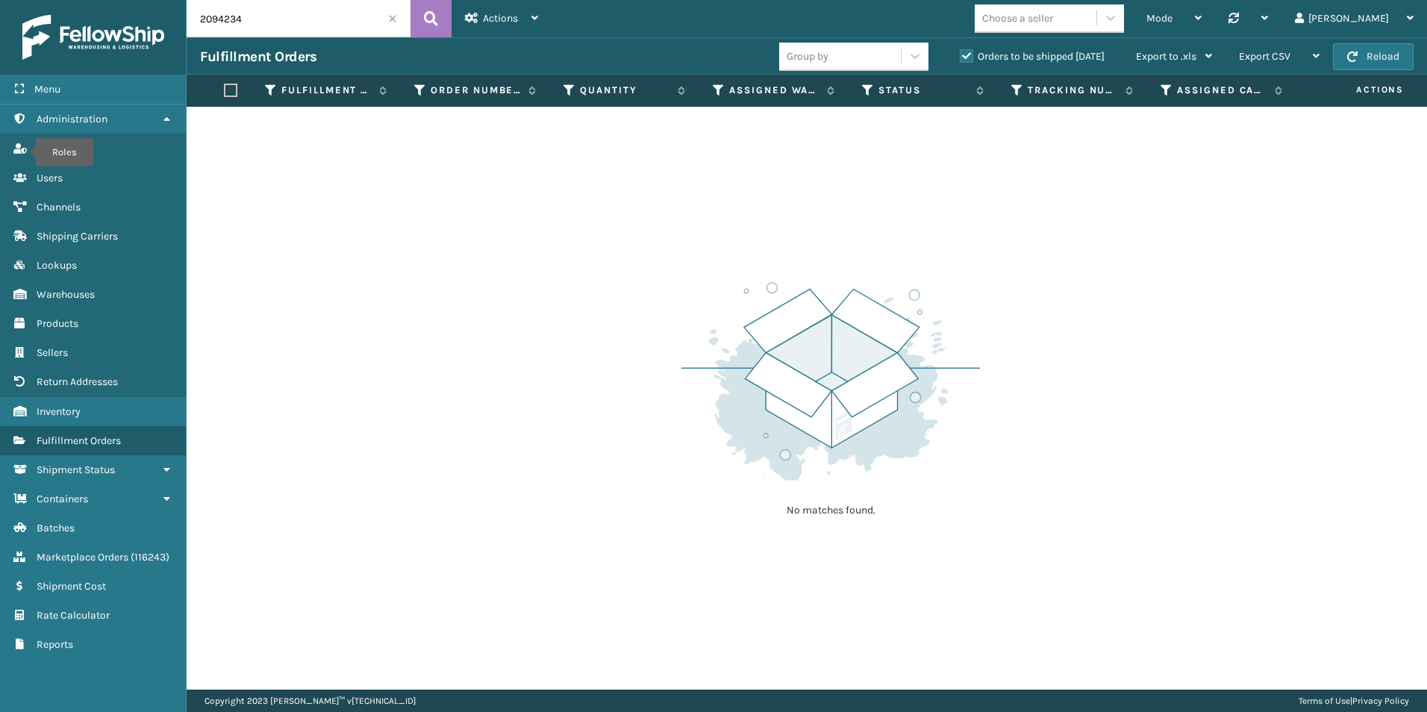
click at [304, 31] on input "2094234" at bounding box center [299, 18] width 224 height 37
drag, startPoint x: 225, startPoint y: 19, endPoint x: 273, endPoint y: 29, distance: 49.5
click at [273, 29] on input "2094356" at bounding box center [299, 18] width 224 height 37
drag, startPoint x: 217, startPoint y: 19, endPoint x: 296, endPoint y: 28, distance: 79.5
click at [296, 25] on input "2094949" at bounding box center [299, 18] width 224 height 37
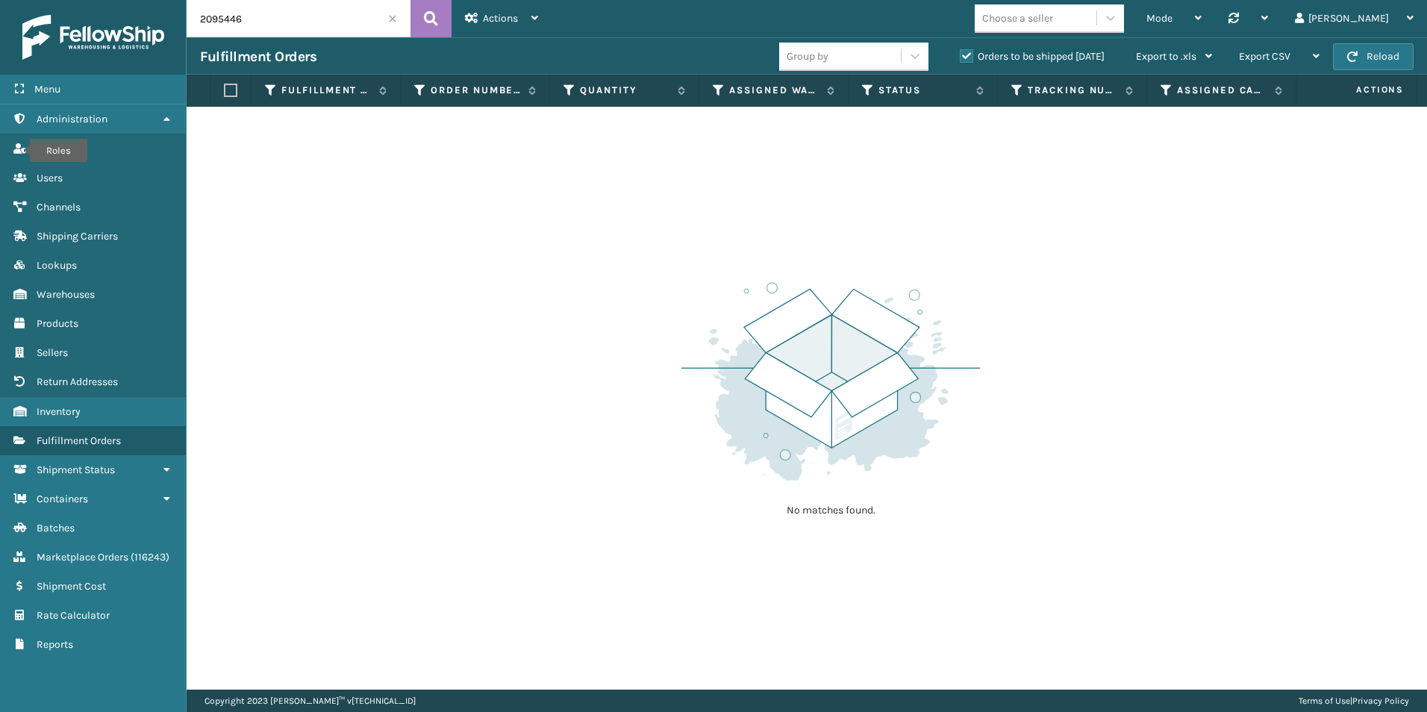
click at [289, 28] on input "2095446" at bounding box center [299, 18] width 224 height 37
drag, startPoint x: 211, startPoint y: 17, endPoint x: 395, endPoint y: 57, distance: 187.8
click at [313, 31] on input "2095851" at bounding box center [299, 18] width 224 height 37
drag, startPoint x: 234, startPoint y: 20, endPoint x: 265, endPoint y: 27, distance: 32.1
click at [264, 20] on input "2089143" at bounding box center [299, 18] width 224 height 37
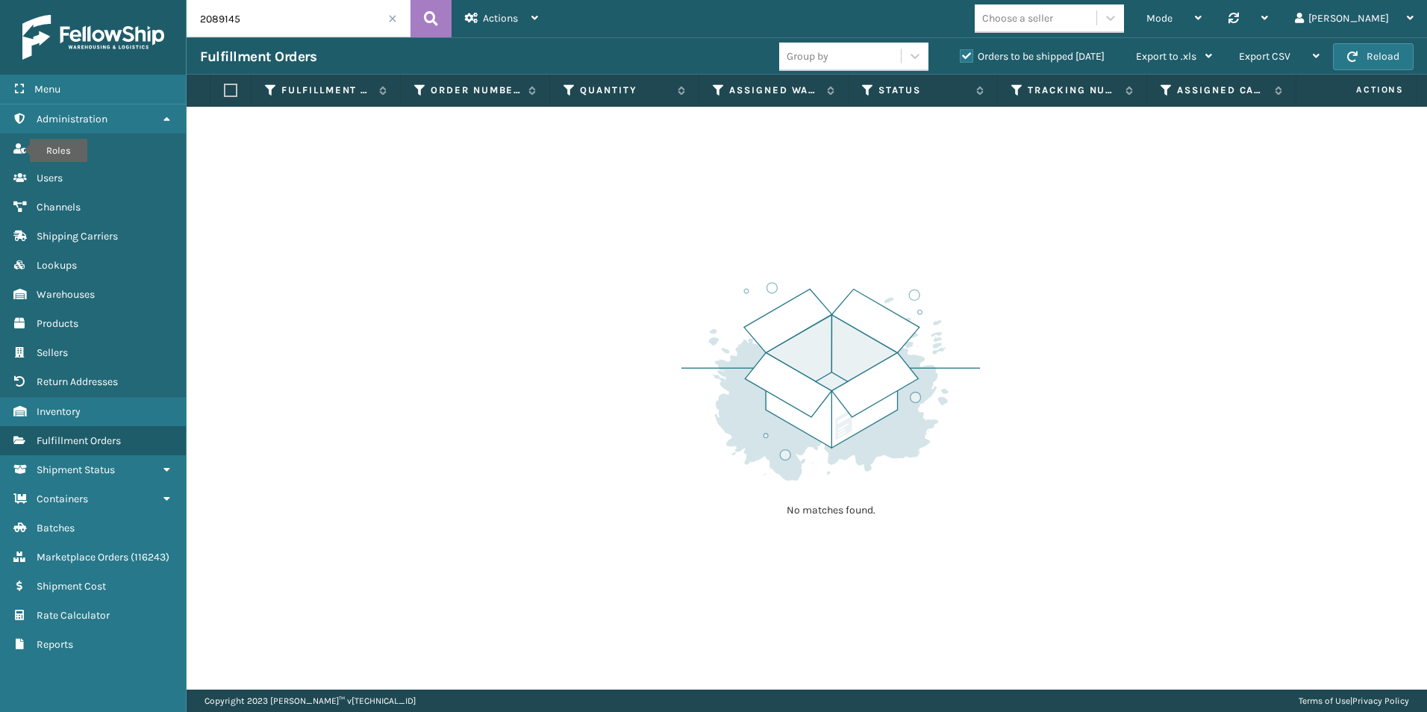
drag, startPoint x: 210, startPoint y: 15, endPoint x: 269, endPoint y: 30, distance: 61.5
click at [269, 30] on input "2089145" at bounding box center [299, 18] width 224 height 37
drag, startPoint x: 237, startPoint y: 24, endPoint x: 266, endPoint y: 24, distance: 28.4
click at [253, 24] on input "2095852" at bounding box center [299, 18] width 224 height 37
type input "2095864"
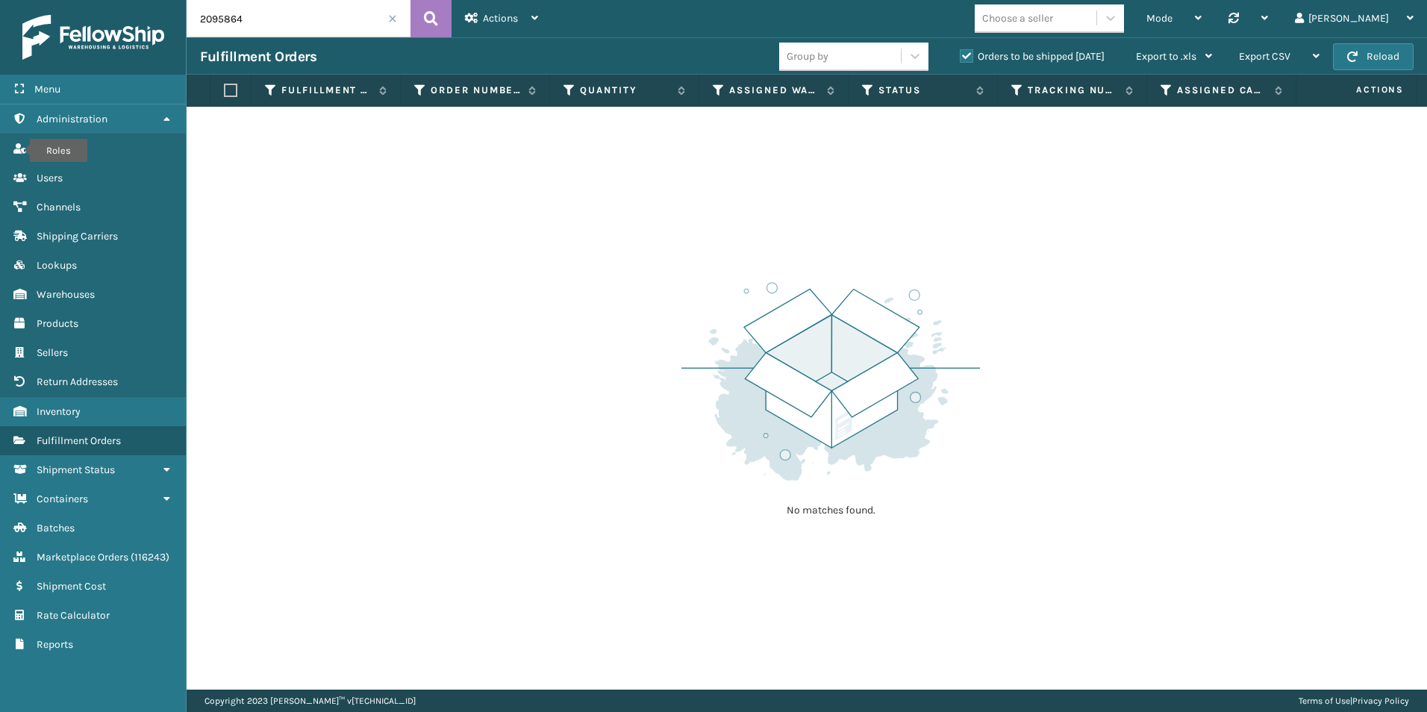
click at [392, 16] on span at bounding box center [392, 18] width 9 height 9
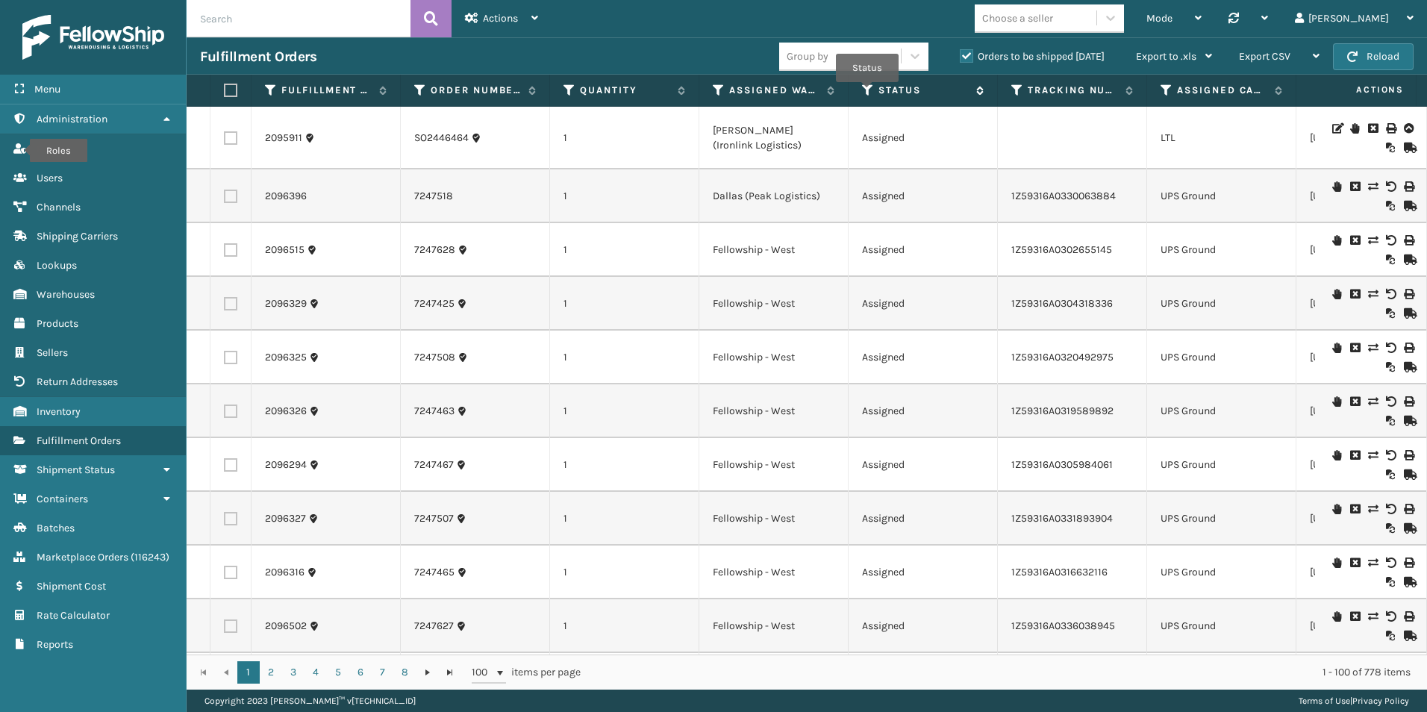
click at [867, 93] on icon at bounding box center [868, 90] width 12 height 13
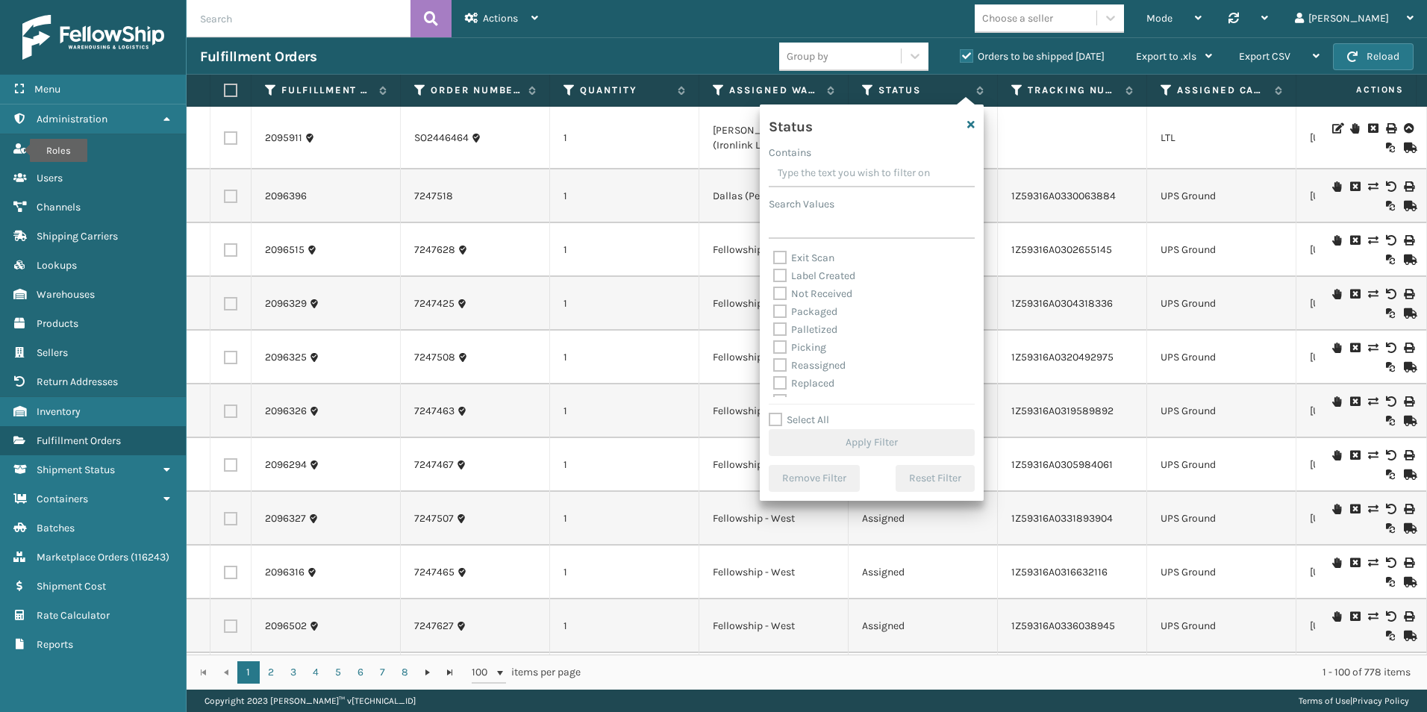
scroll to position [75, 0]
click at [775, 322] on label "Picking" at bounding box center [799, 325] width 53 height 13
click at [774, 322] on input "Picking" at bounding box center [773, 321] width 1 height 10
checkbox input "true"
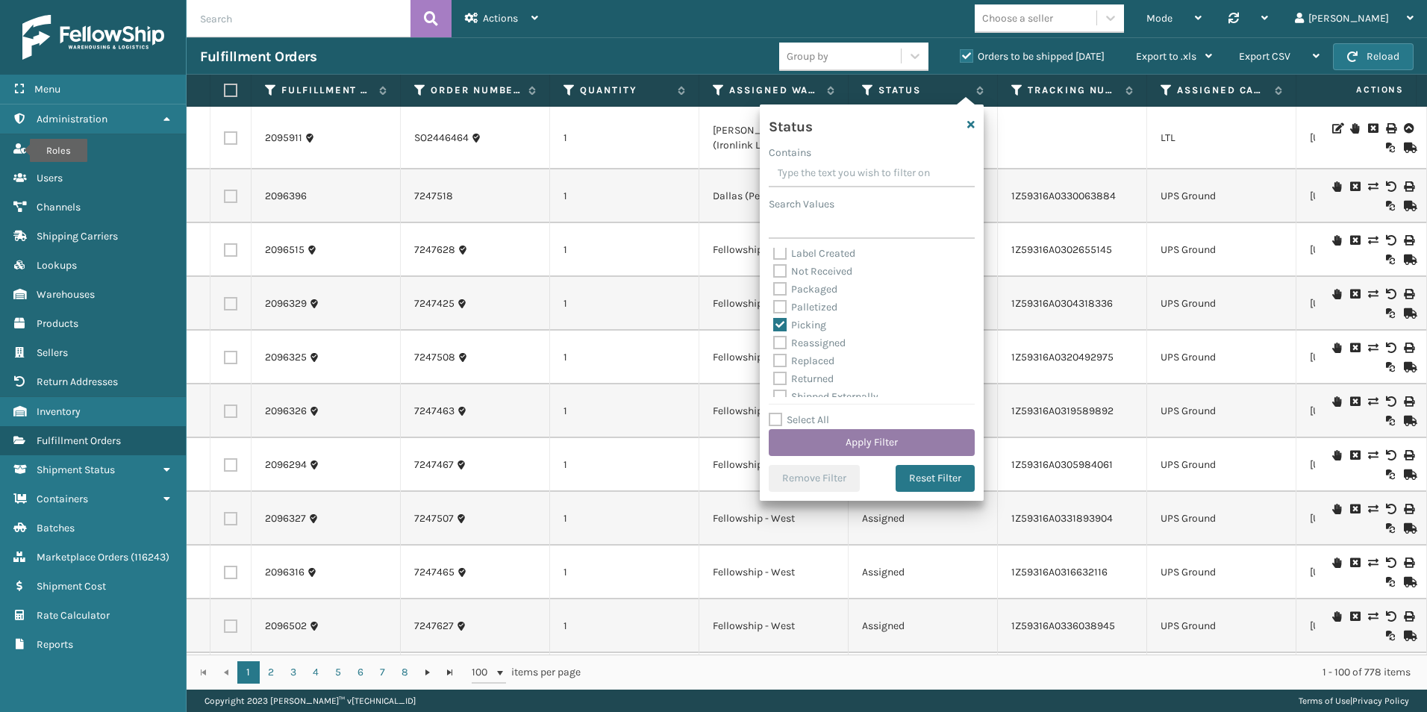
click at [859, 440] on button "Apply Filter" at bounding box center [872, 442] width 206 height 27
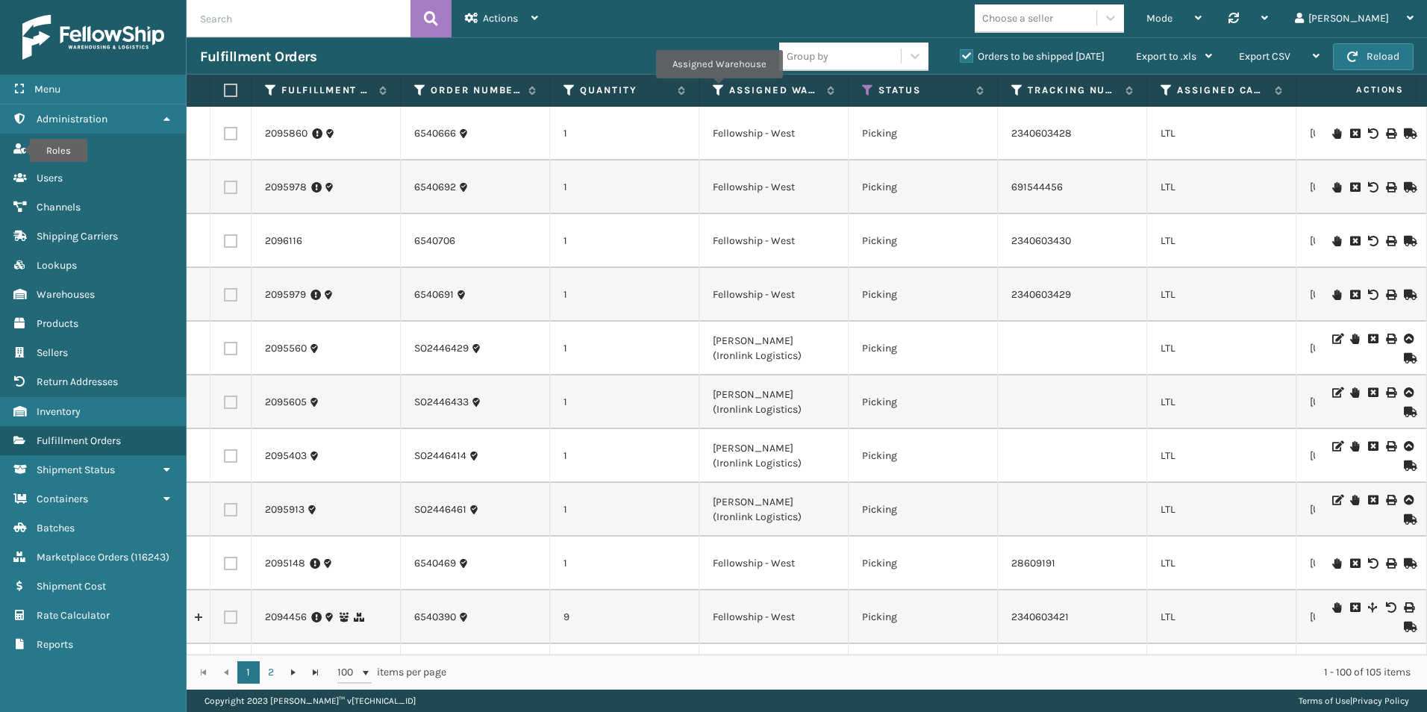
drag, startPoint x: 719, startPoint y: 89, endPoint x: 709, endPoint y: 135, distance: 47.3
click at [719, 89] on icon at bounding box center [719, 90] width 12 height 13
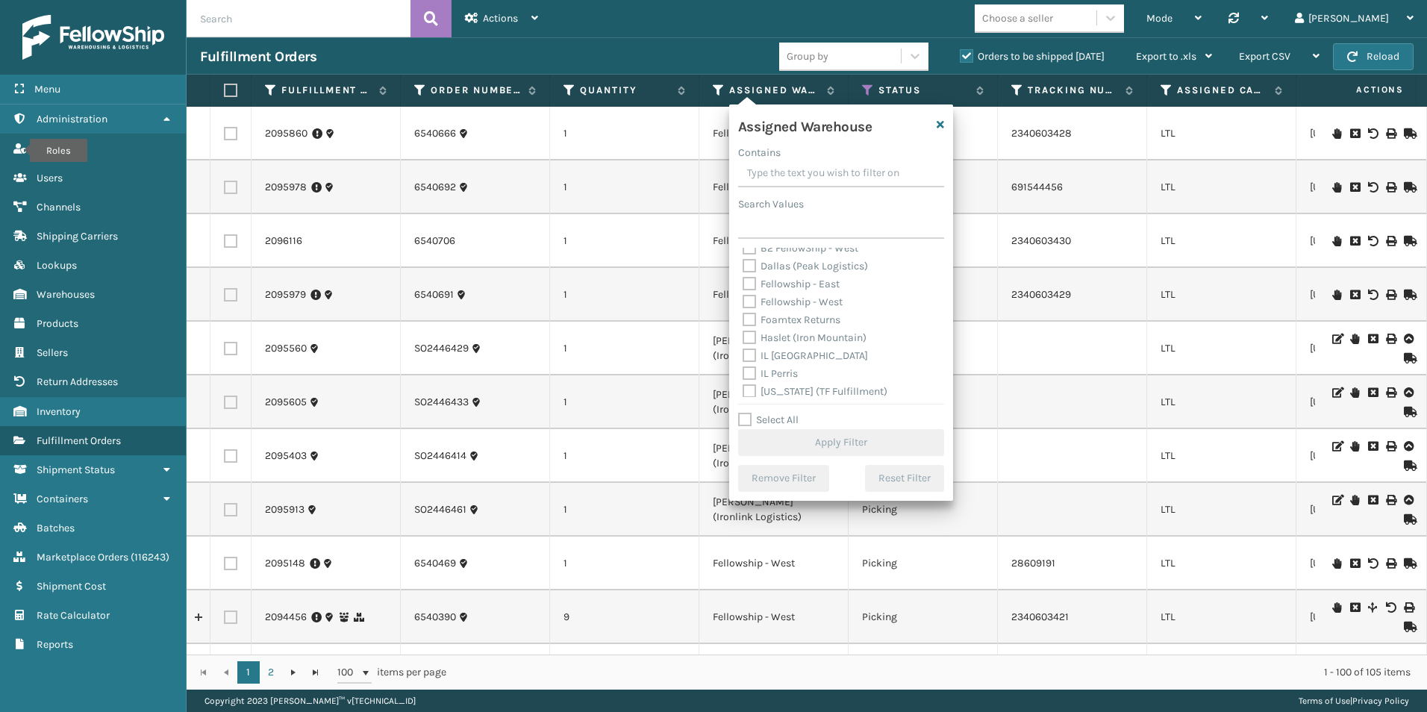
scroll to position [0, 0]
click at [751, 325] on label "Fellowship - West" at bounding box center [793, 328] width 100 height 13
click at [743, 325] on input "Fellowship - West" at bounding box center [743, 324] width 1 height 10
checkbox input "true"
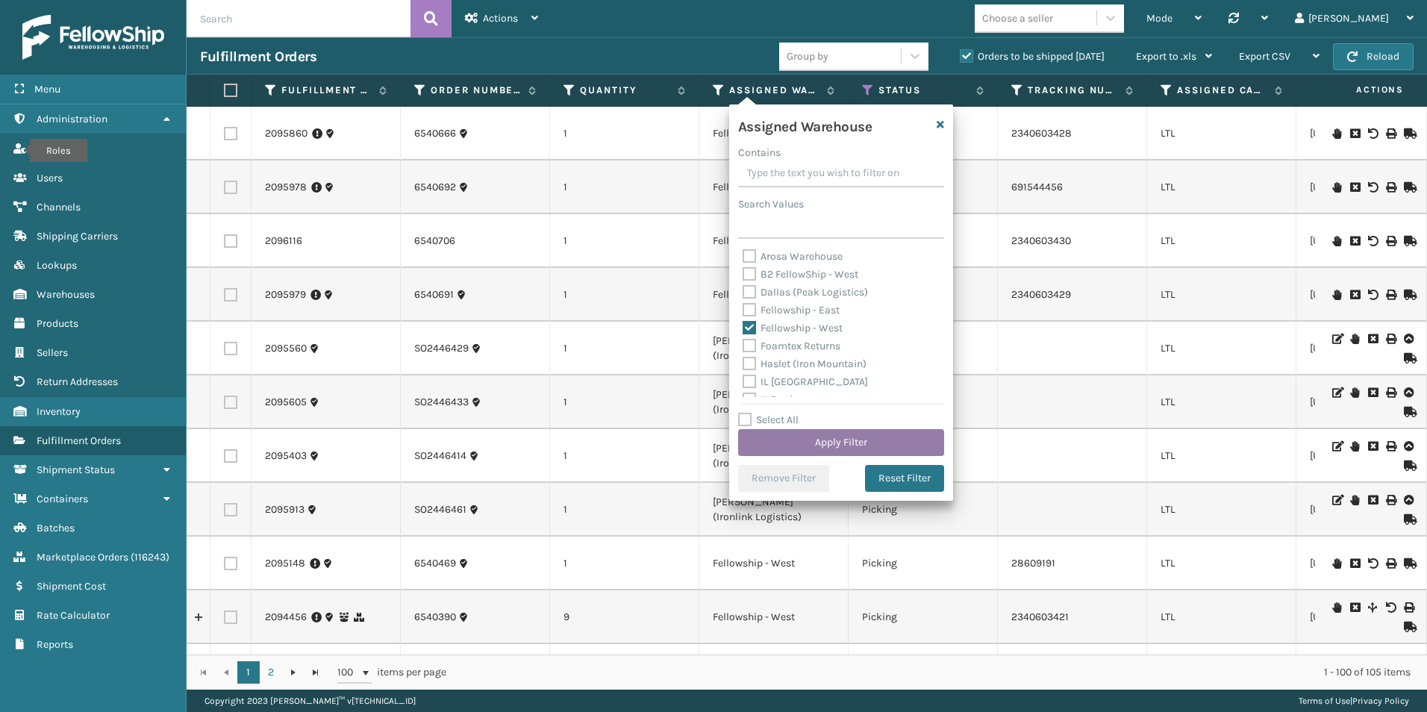
click at [848, 429] on button "Apply Filter" at bounding box center [841, 442] width 206 height 27
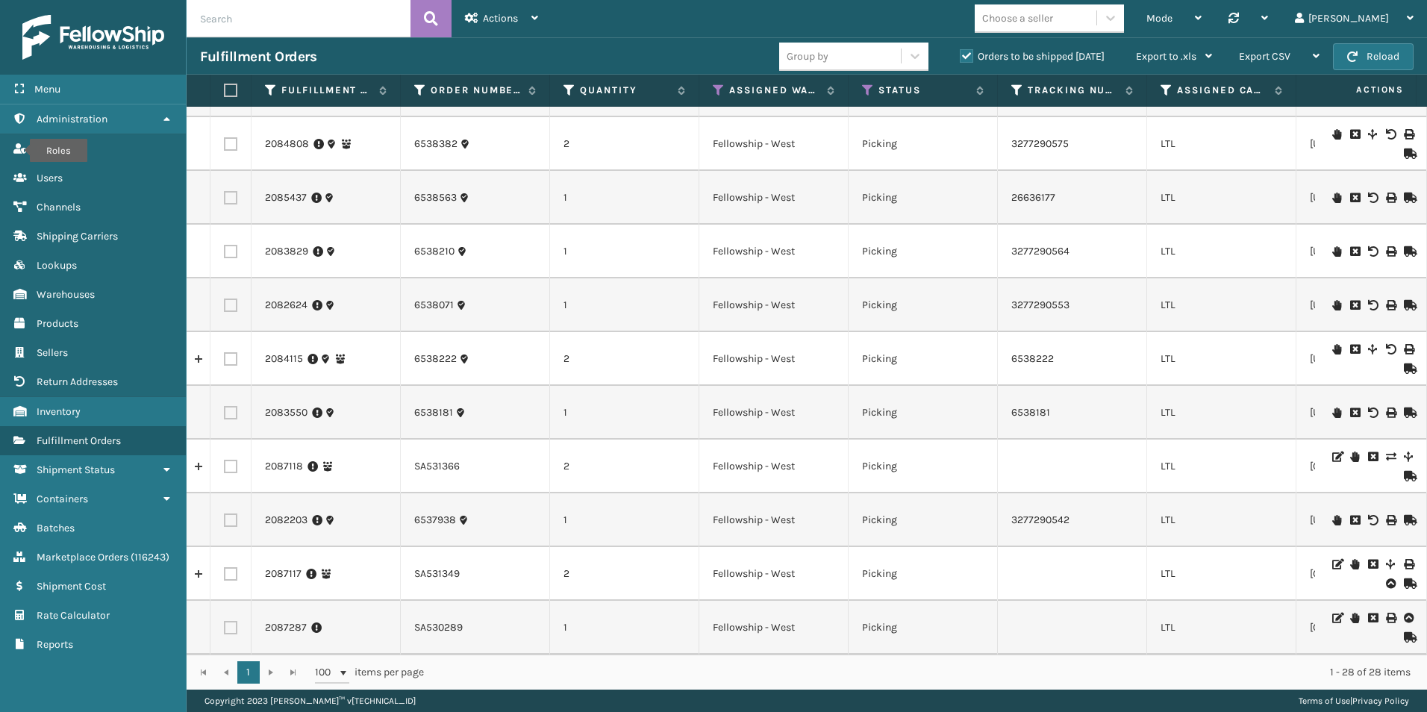
scroll to position [968, 0]
click at [231, 513] on label at bounding box center [230, 519] width 13 height 13
click at [225, 513] on input "checkbox" at bounding box center [224, 518] width 1 height 10
checkbox input "true"
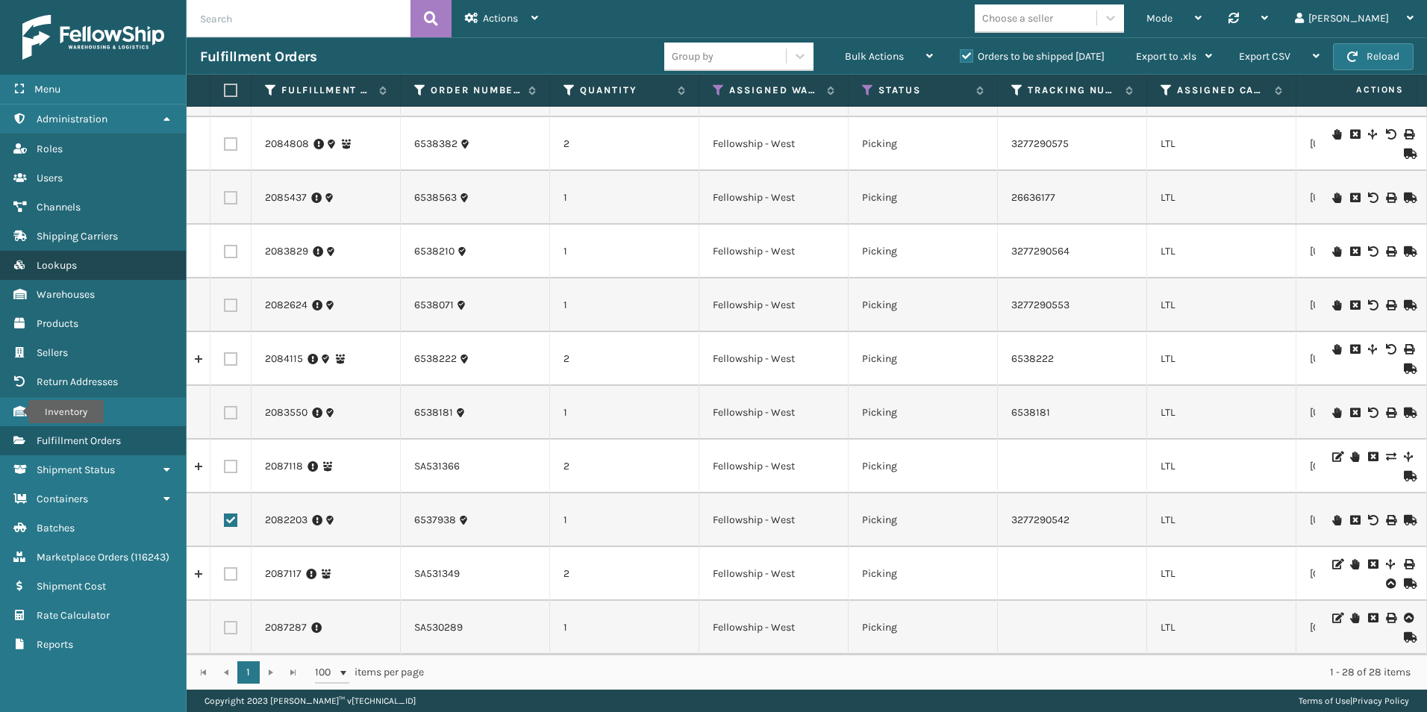
drag, startPoint x: 226, startPoint y: 290, endPoint x: 30, endPoint y: 262, distance: 198.2
click at [226, 299] on label at bounding box center [230, 305] width 13 height 13
click at [225, 299] on input "checkbox" at bounding box center [224, 304] width 1 height 10
checkbox input "true"
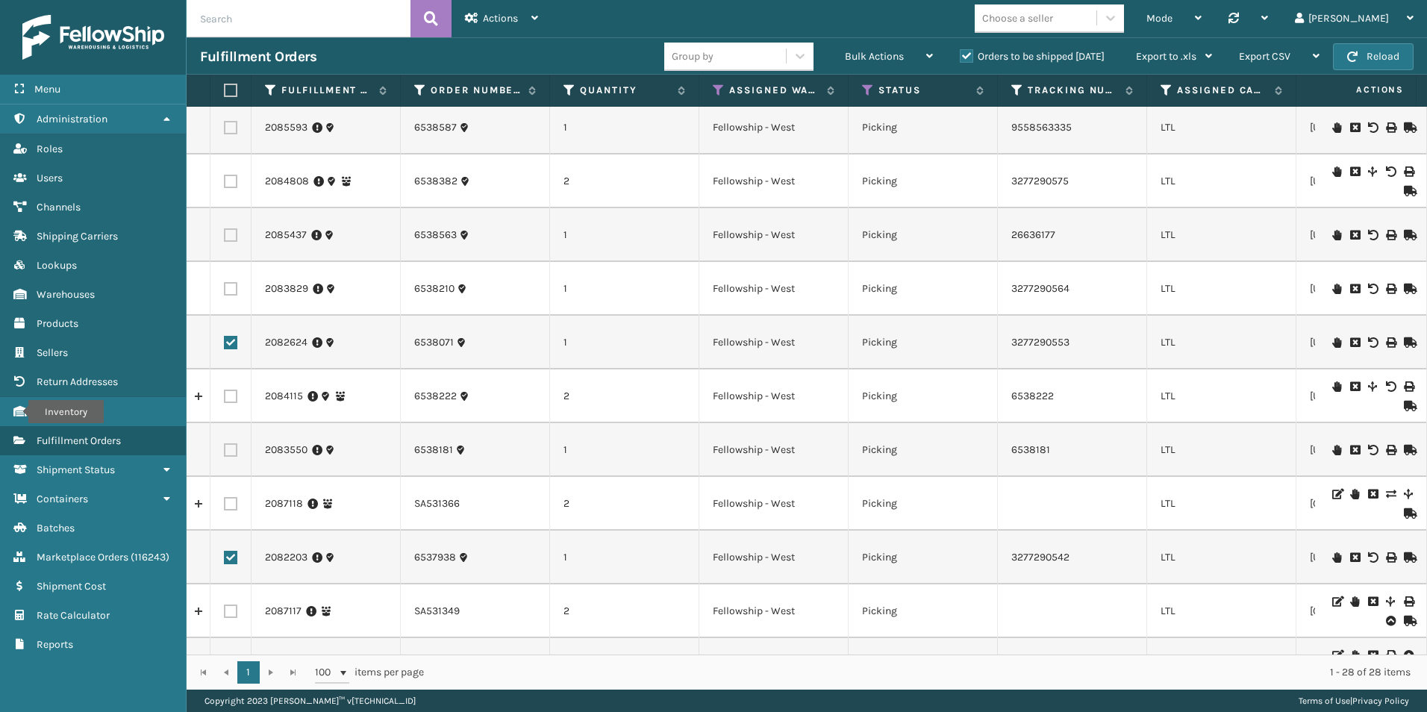
scroll to position [893, 0]
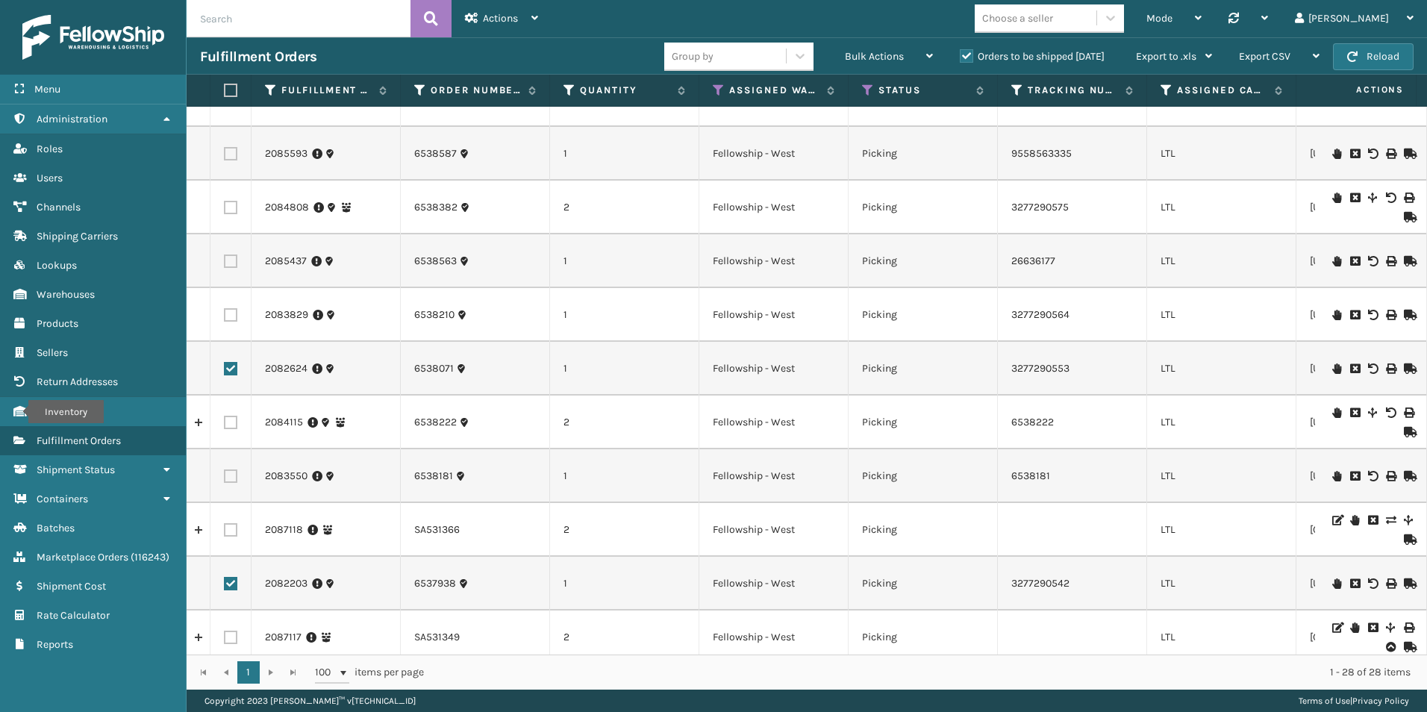
click at [225, 476] on label at bounding box center [230, 475] width 13 height 13
click at [225, 476] on input "checkbox" at bounding box center [224, 474] width 1 height 10
checkbox input "true"
click at [228, 315] on label at bounding box center [230, 314] width 13 height 13
click at [225, 315] on input "checkbox" at bounding box center [224, 313] width 1 height 10
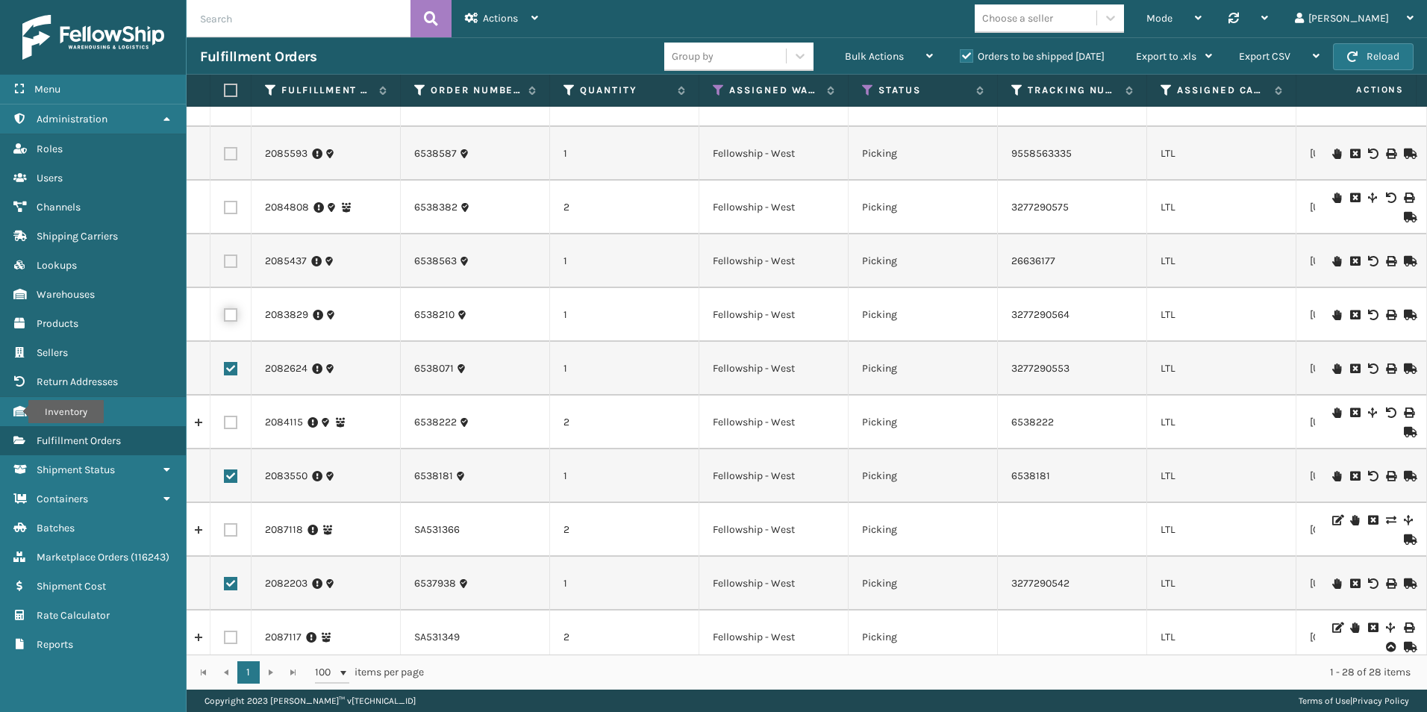
checkbox input "true"
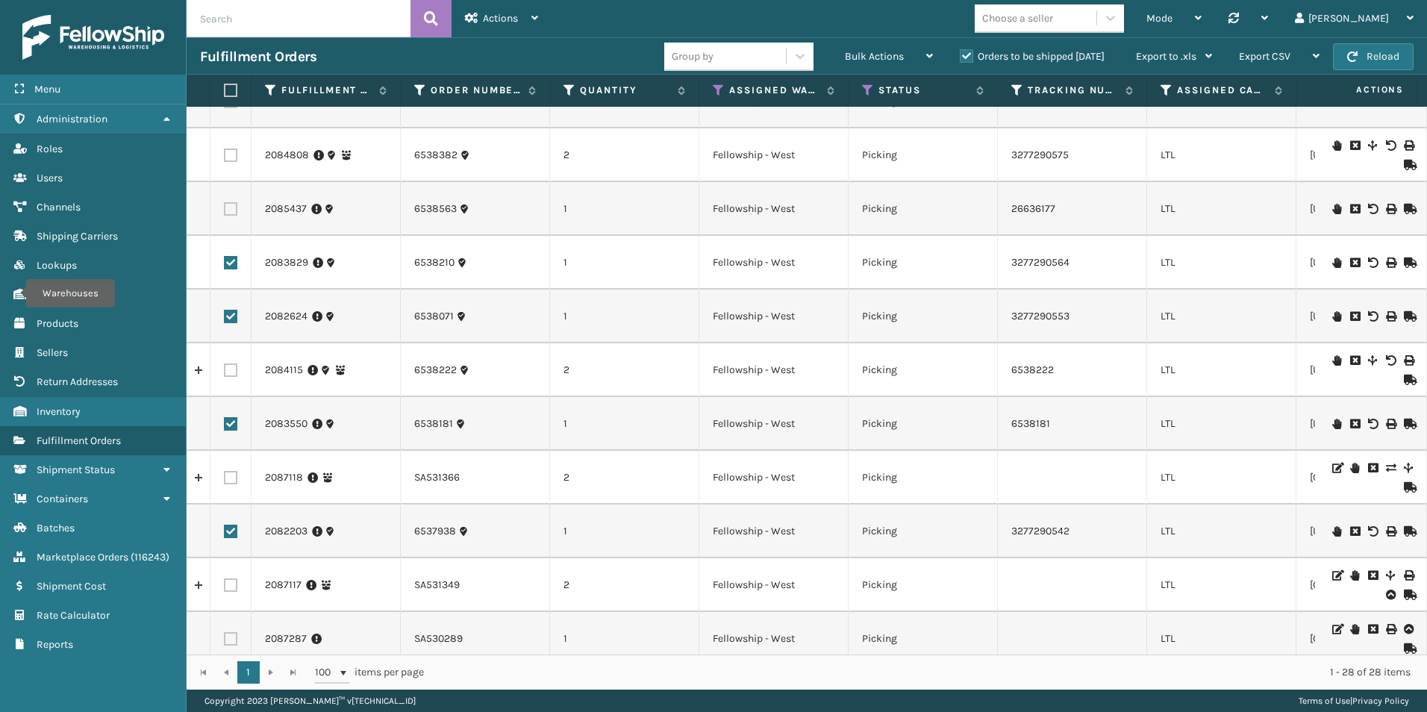
scroll to position [968, 0]
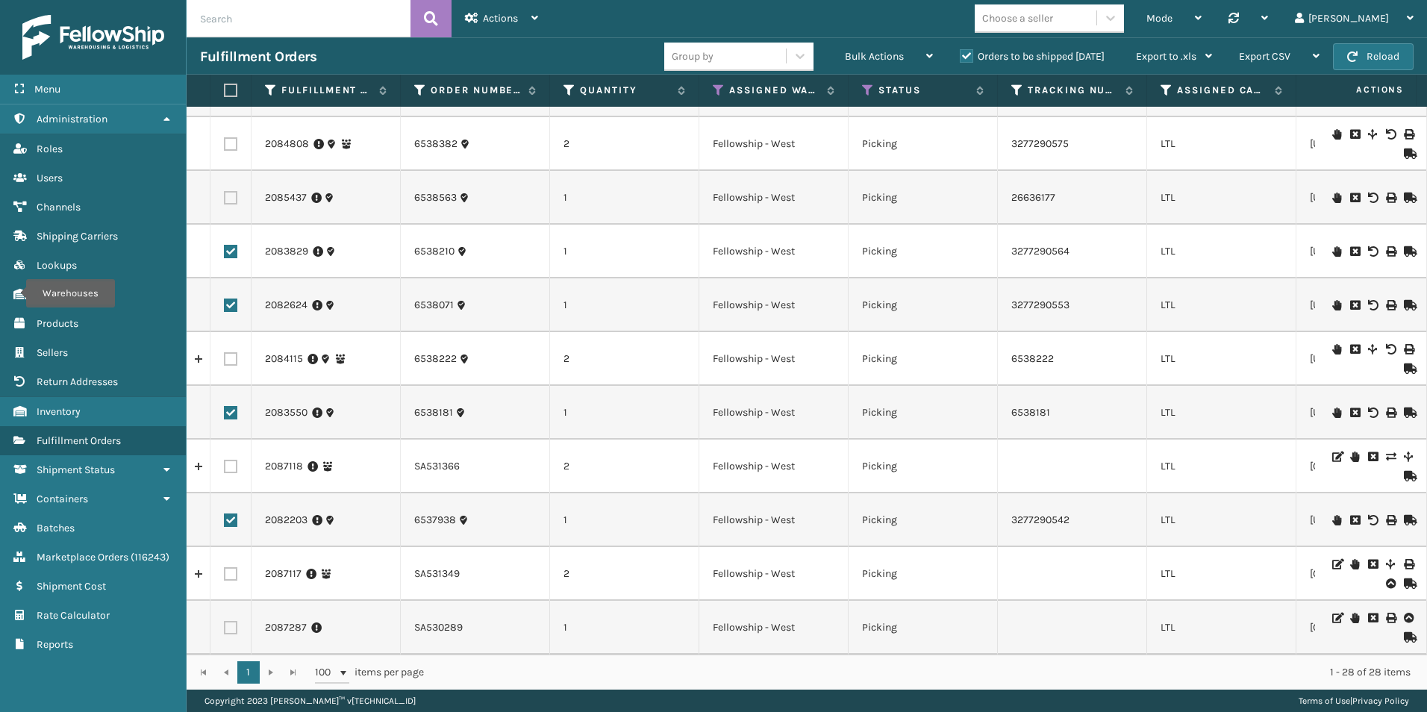
click at [231, 352] on label at bounding box center [230, 358] width 13 height 13
click at [225, 352] on input "checkbox" at bounding box center [224, 357] width 1 height 10
checkbox input "true"
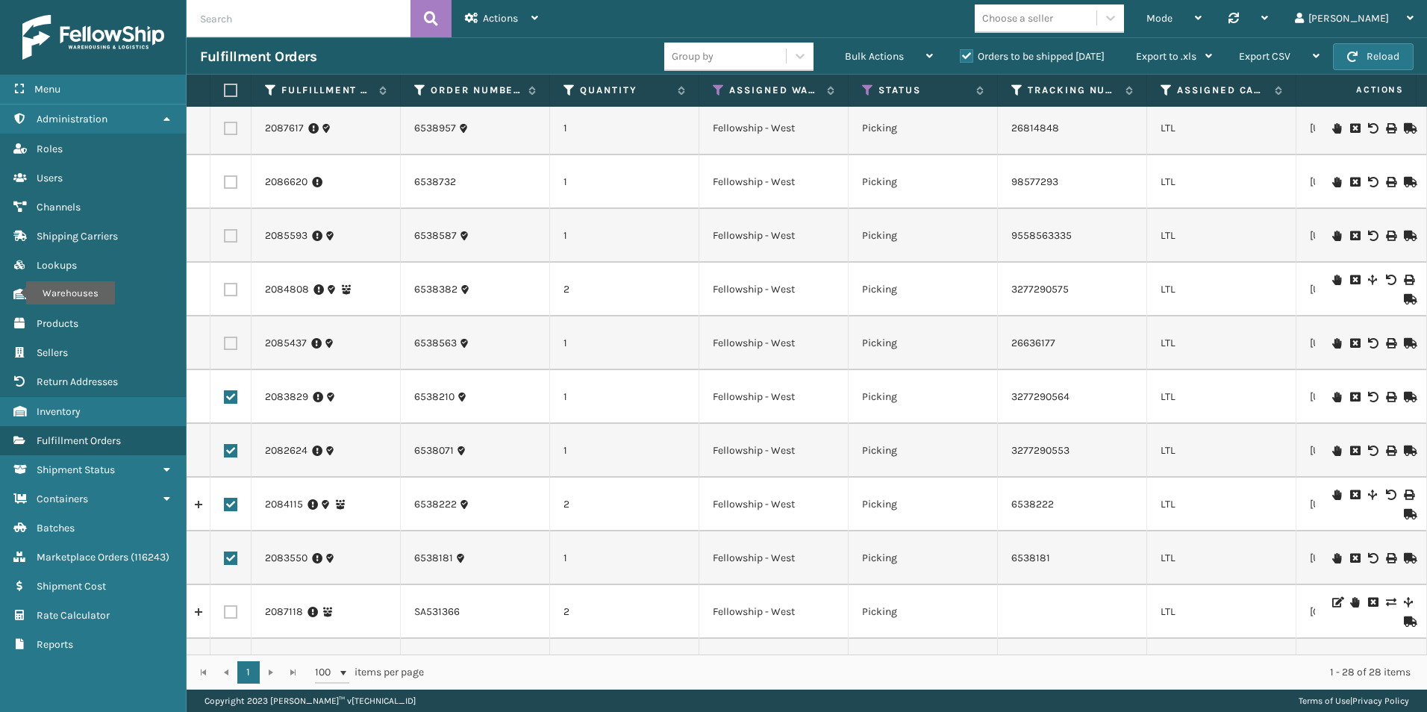
scroll to position [821, 0]
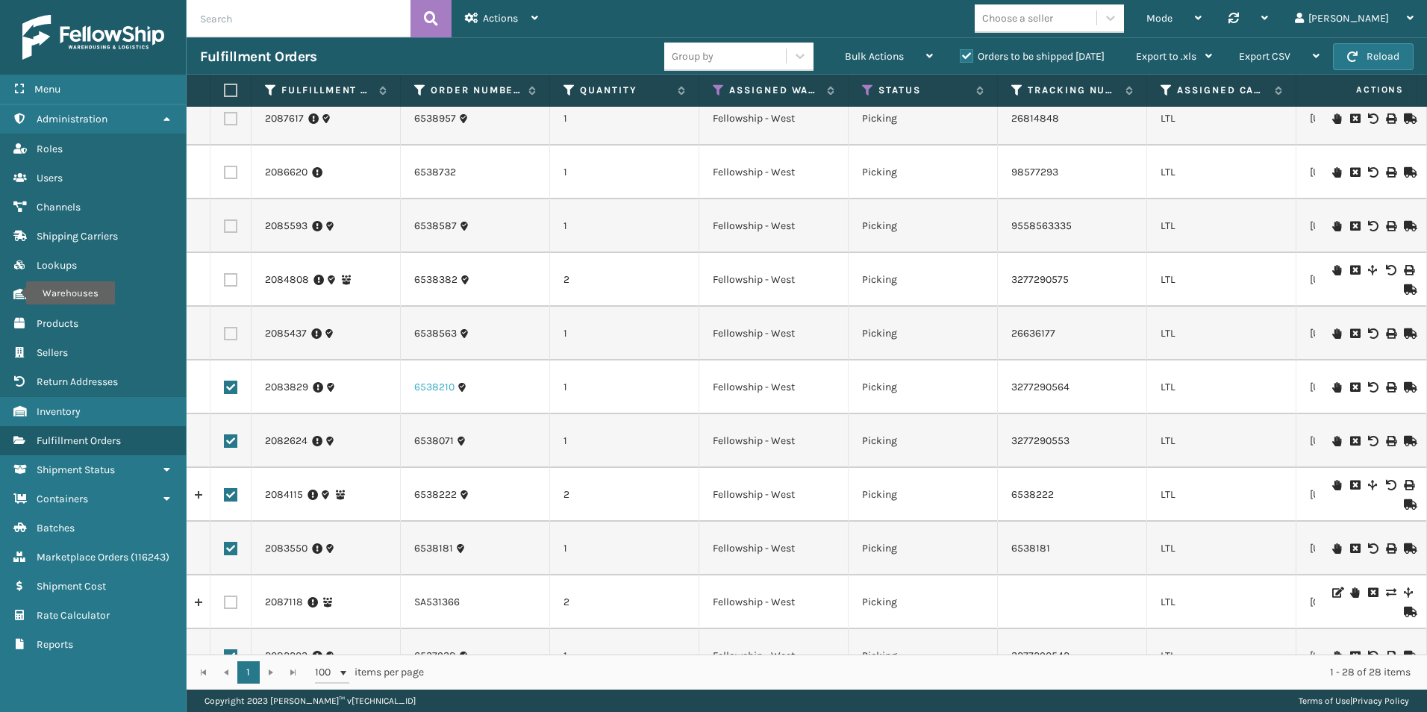
drag, startPoint x: 233, startPoint y: 278, endPoint x: 431, endPoint y: 383, distance: 223.7
click at [233, 278] on label at bounding box center [230, 279] width 13 height 13
click at [225, 278] on input "checkbox" at bounding box center [224, 278] width 1 height 10
checkbox input "true"
click at [229, 338] on label at bounding box center [230, 333] width 13 height 13
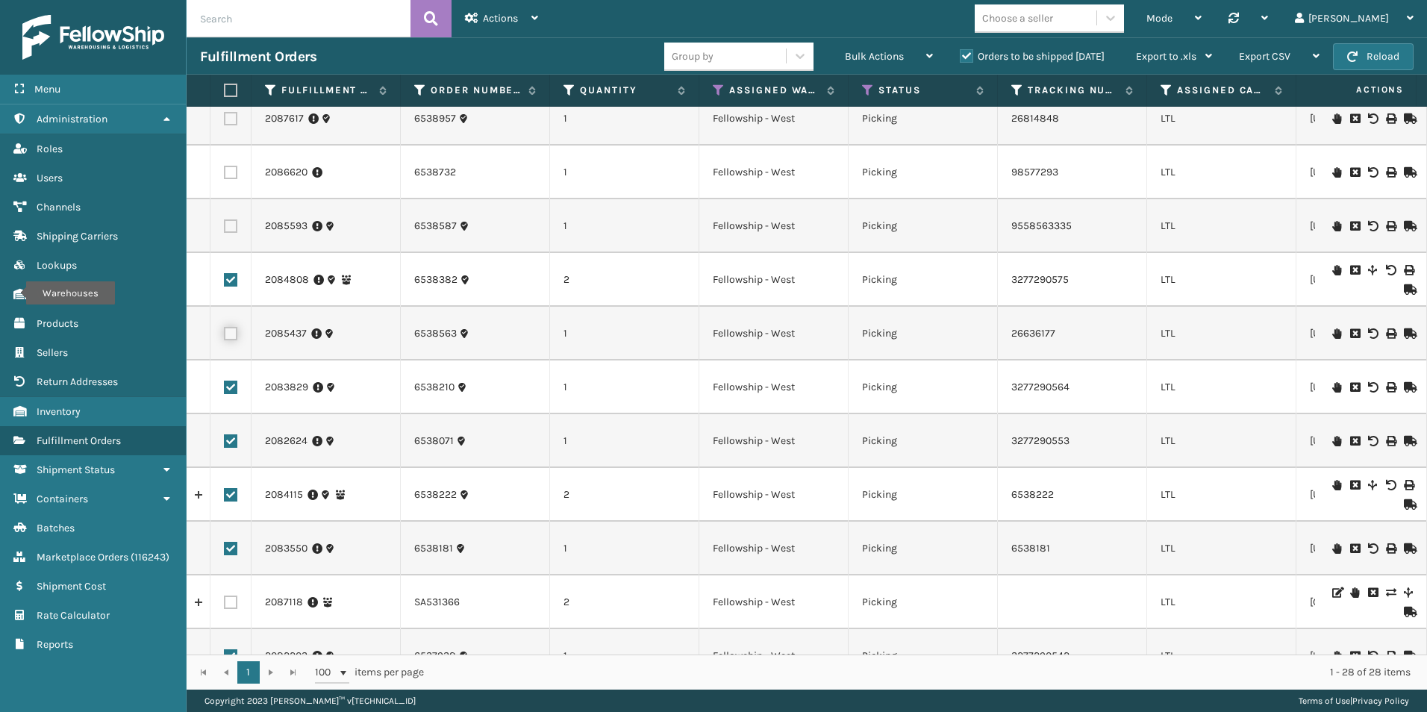
click at [225, 337] on input "checkbox" at bounding box center [224, 332] width 1 height 10
checkbox input "true"
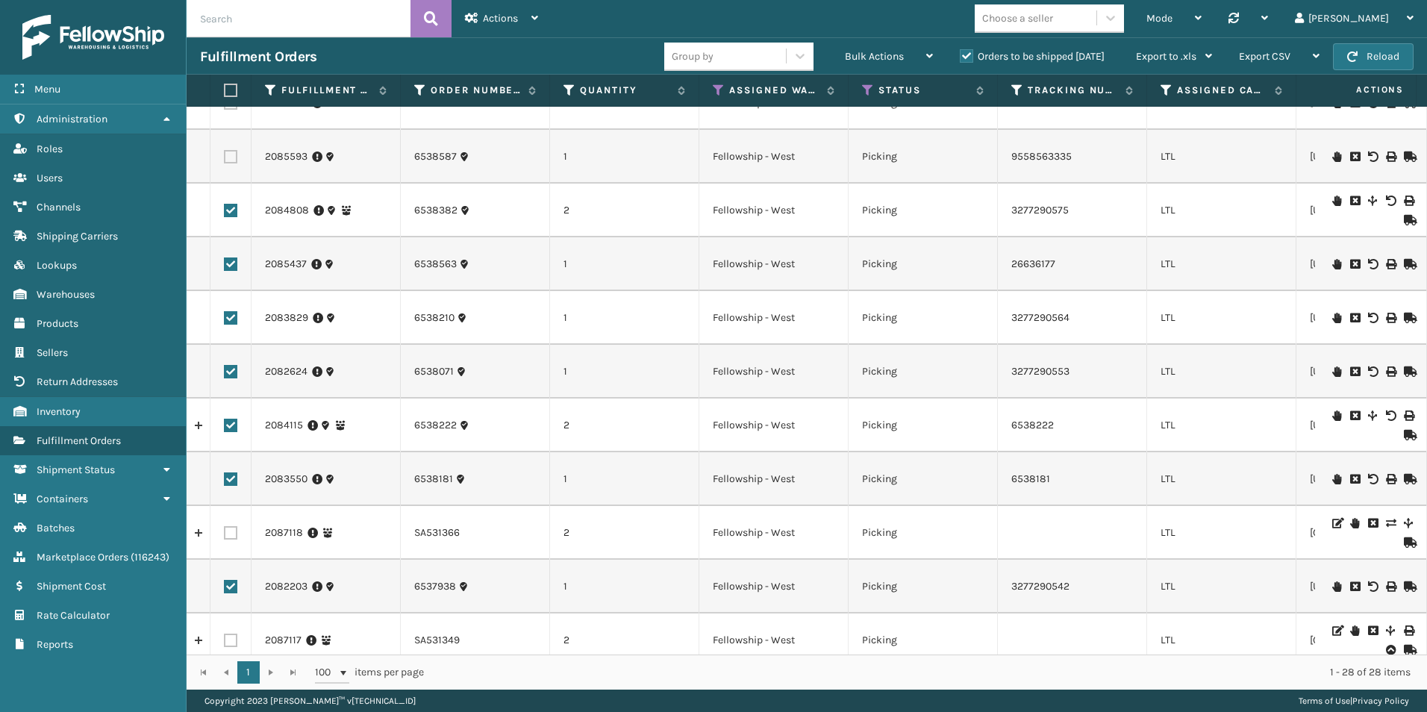
scroll to position [819, 0]
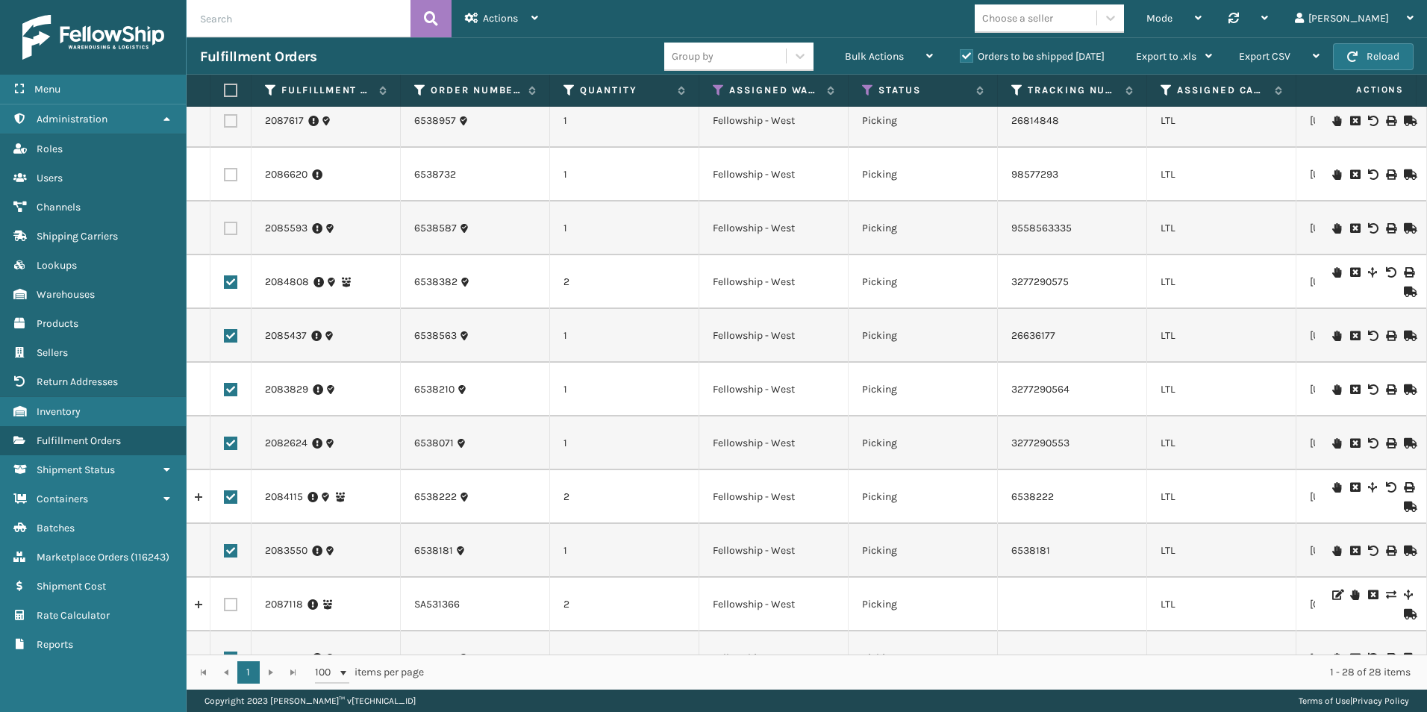
click at [235, 226] on label at bounding box center [230, 228] width 13 height 13
click at [225, 226] on input "checkbox" at bounding box center [224, 227] width 1 height 10
checkbox input "true"
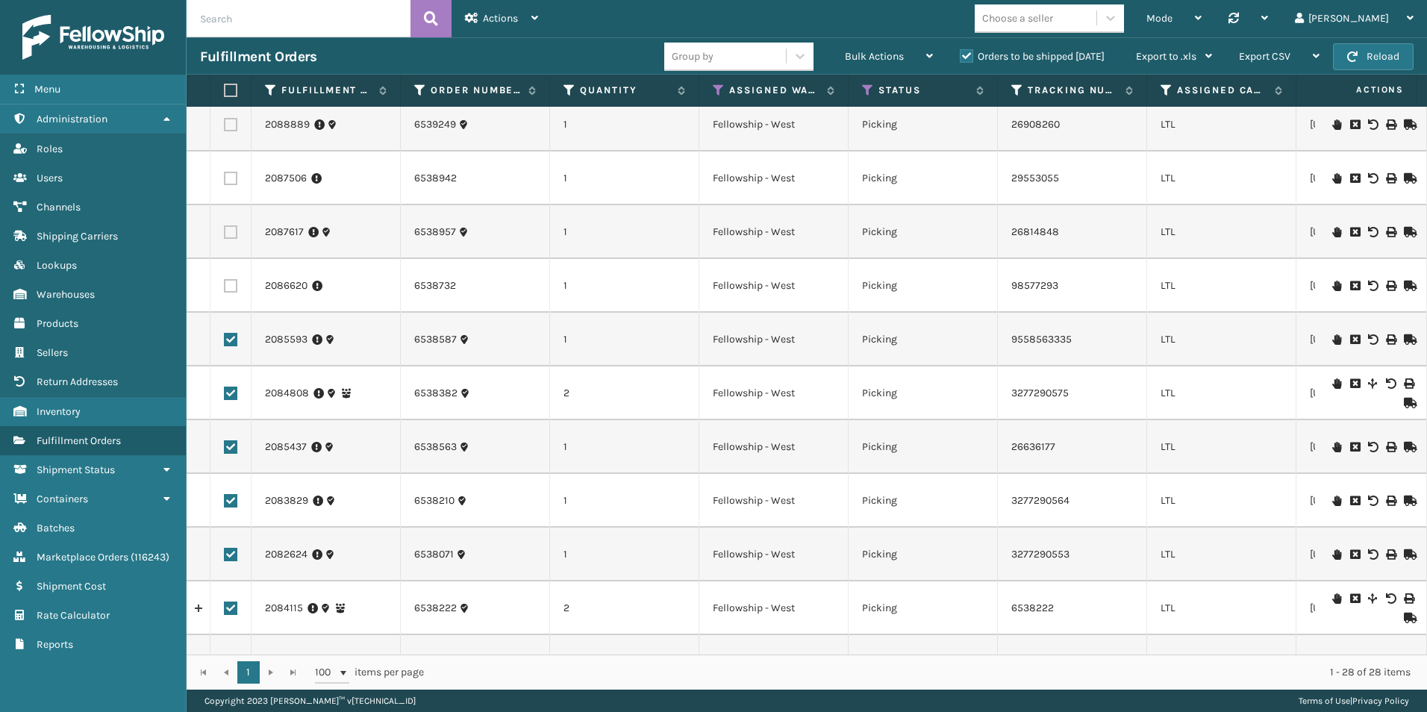
scroll to position [669, 0]
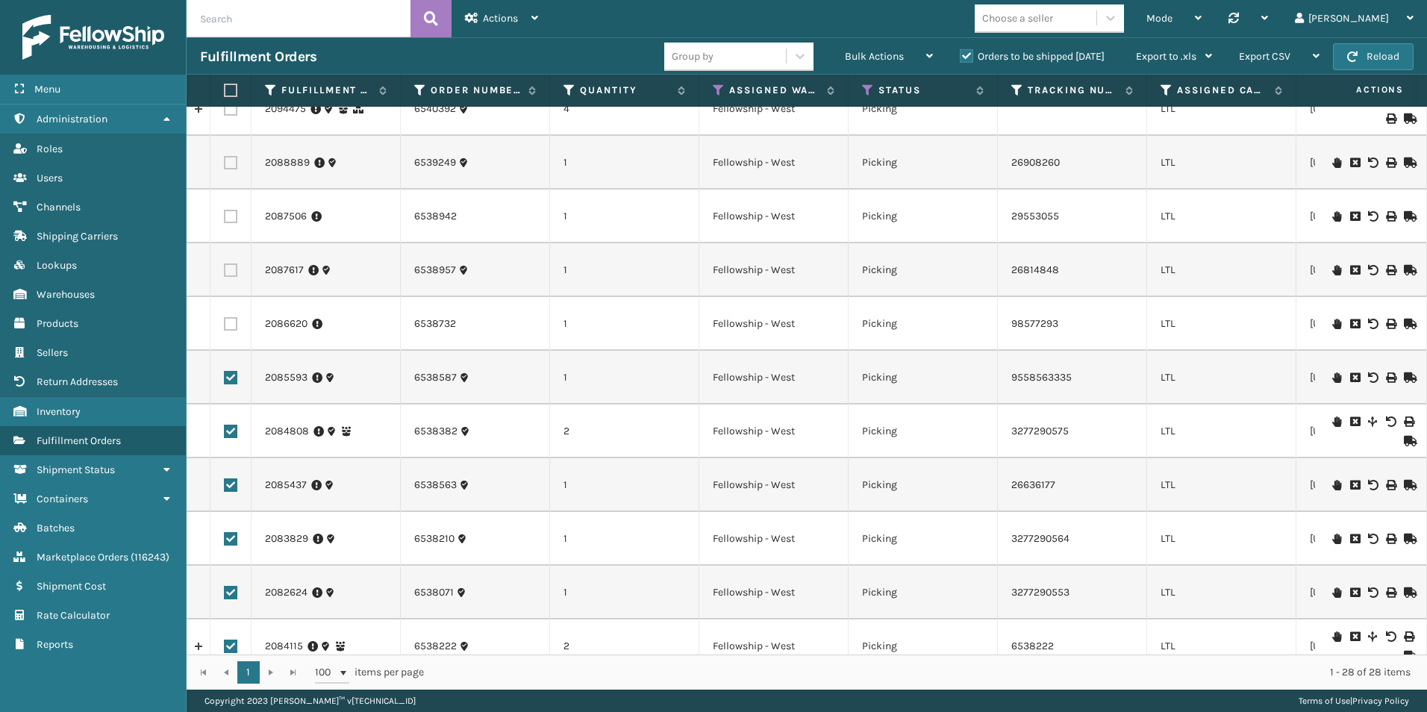
click at [226, 325] on label at bounding box center [230, 323] width 13 height 13
click at [225, 325] on input "checkbox" at bounding box center [224, 322] width 1 height 10
checkbox input "true"
click at [228, 219] on label at bounding box center [230, 216] width 13 height 13
click at [225, 219] on input "checkbox" at bounding box center [224, 215] width 1 height 10
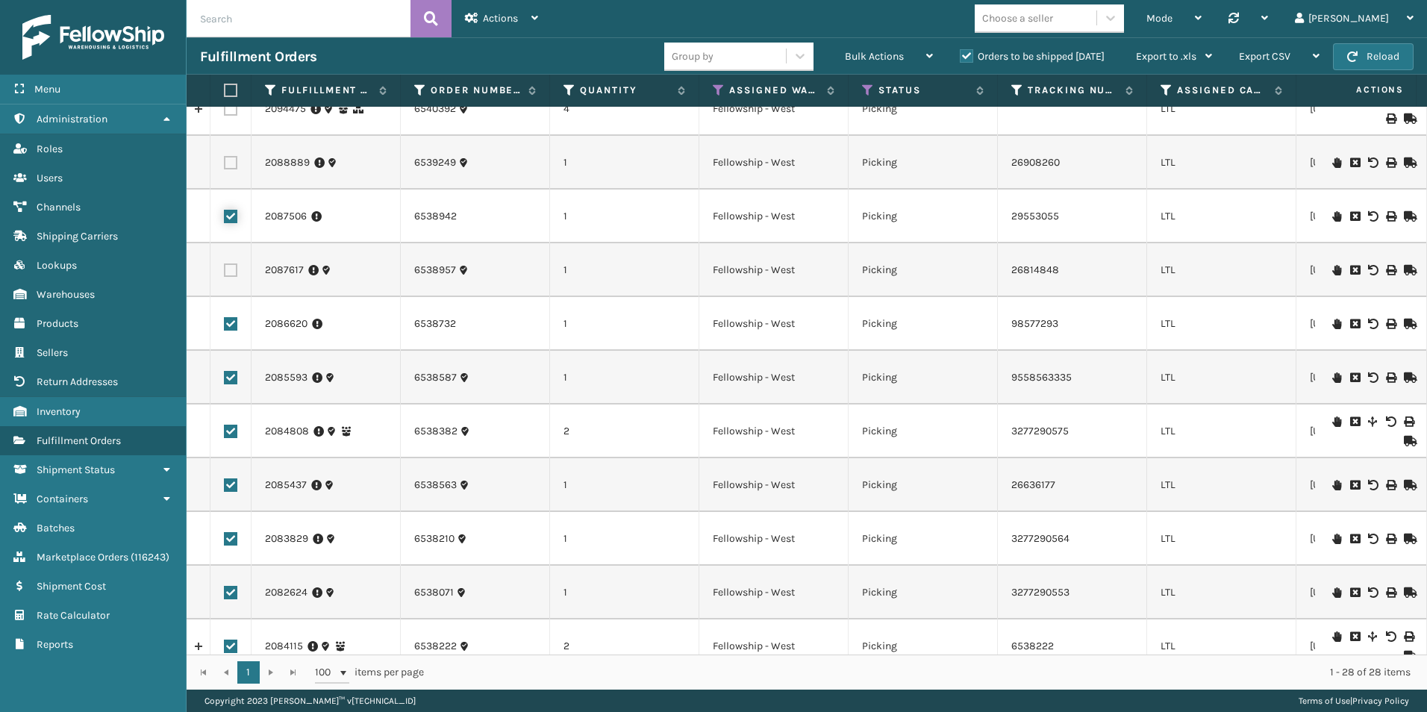
checkbox input "true"
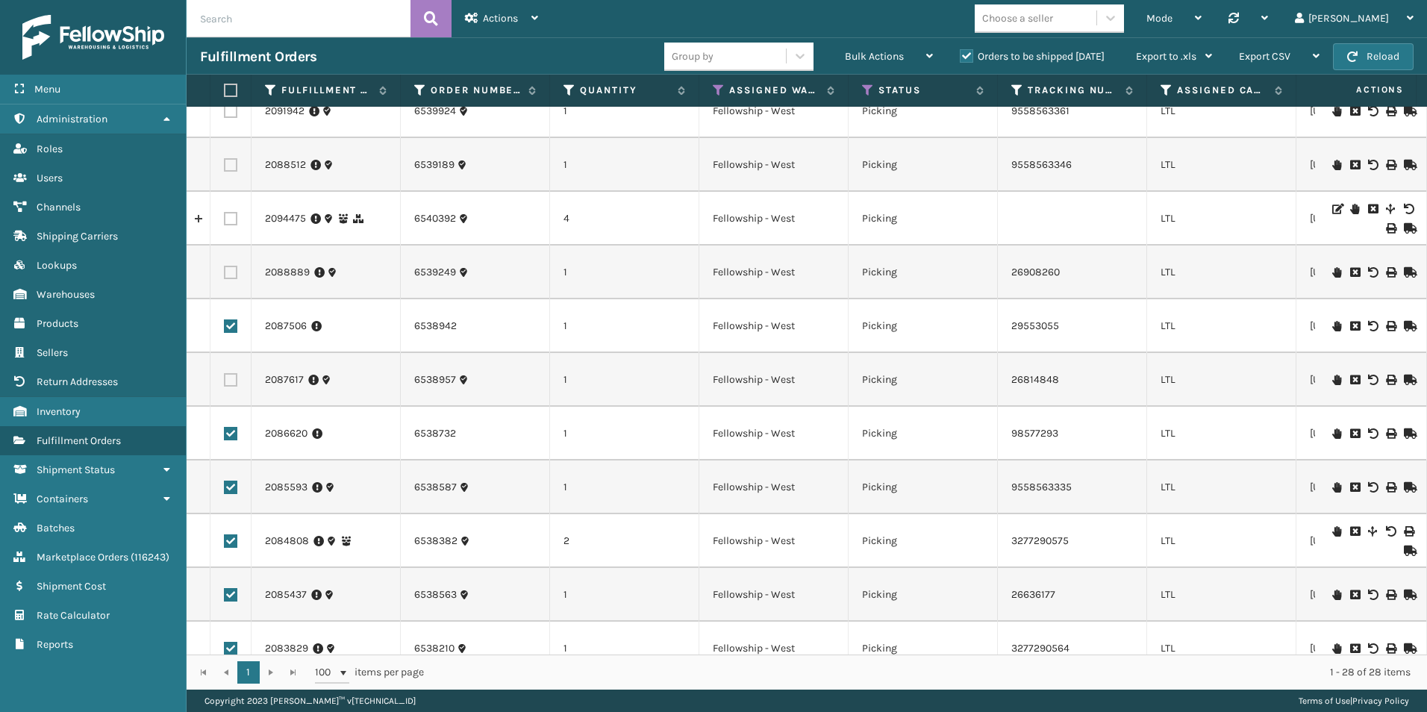
scroll to position [520, 0]
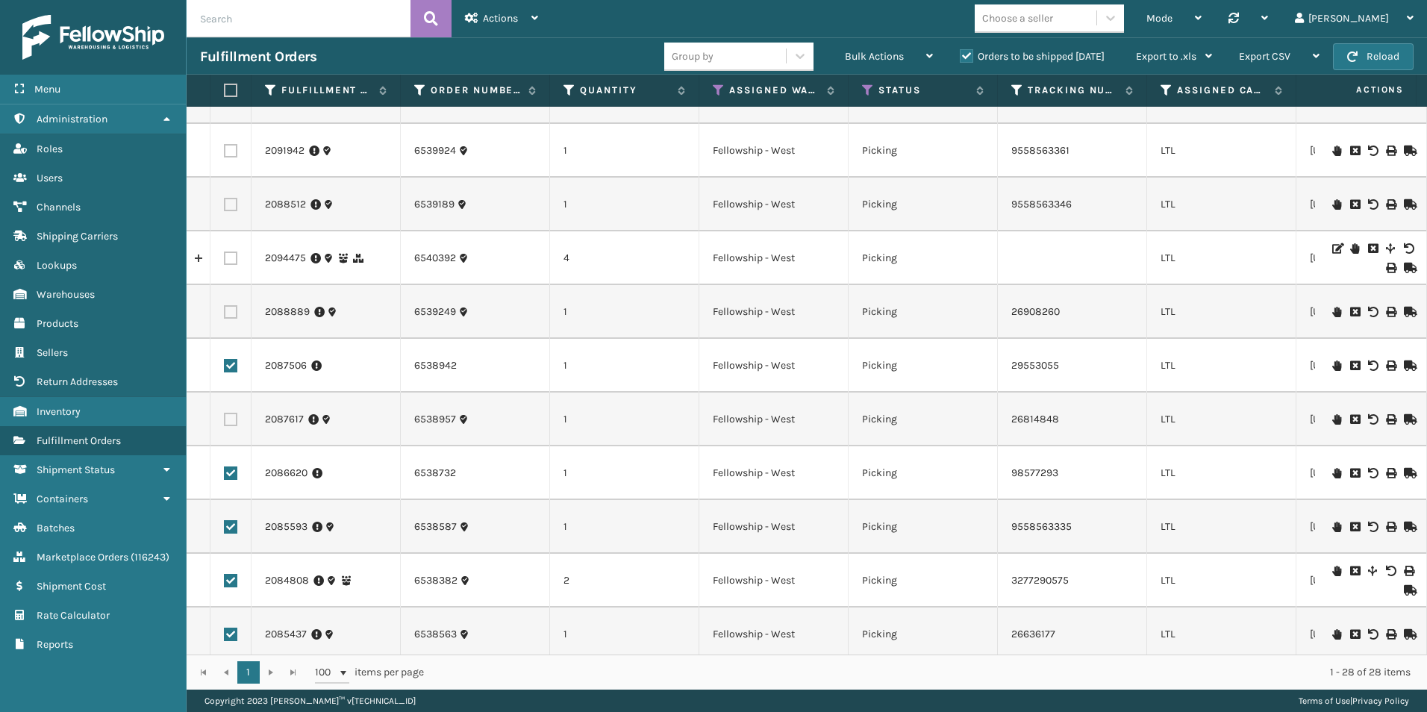
drag, startPoint x: 231, startPoint y: 423, endPoint x: 242, endPoint y: 399, distance: 27.1
click at [231, 423] on label at bounding box center [230, 419] width 13 height 13
click at [225, 422] on input "checkbox" at bounding box center [224, 418] width 1 height 10
checkbox input "true"
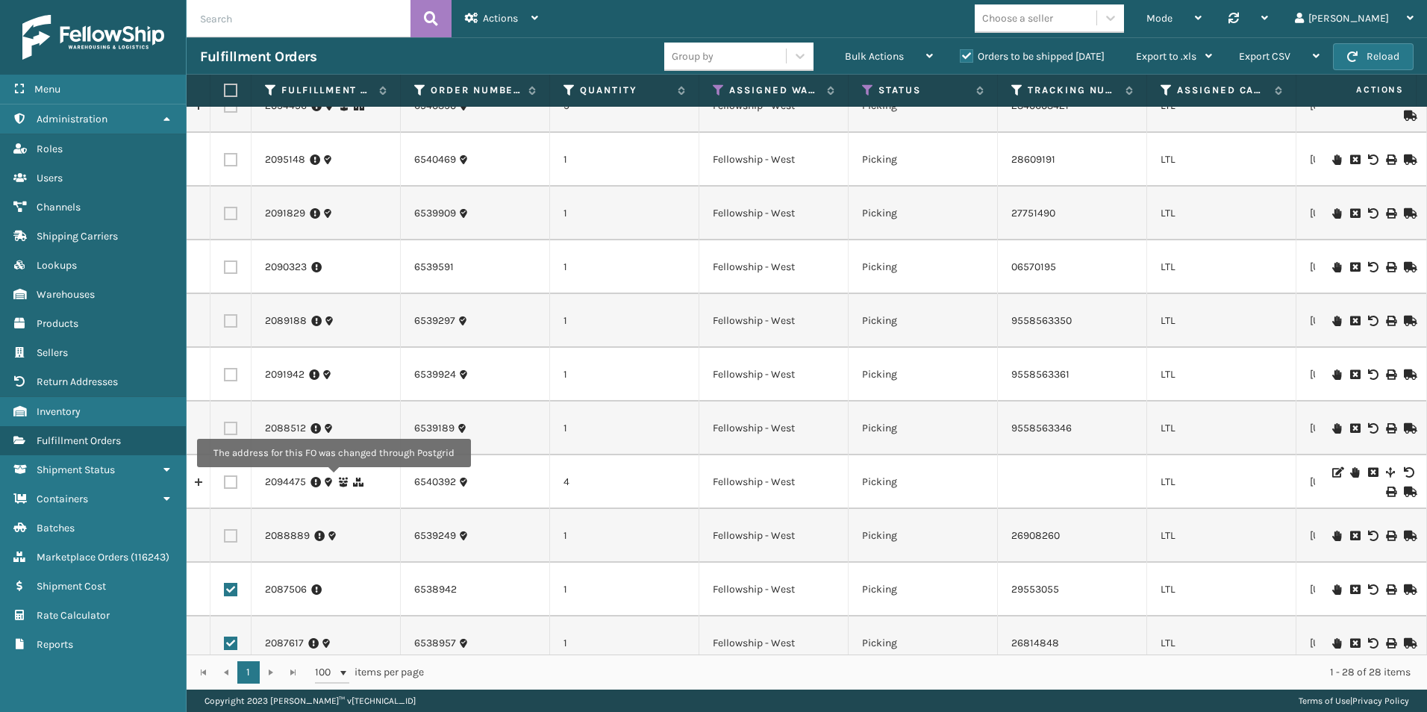
scroll to position [222, 0]
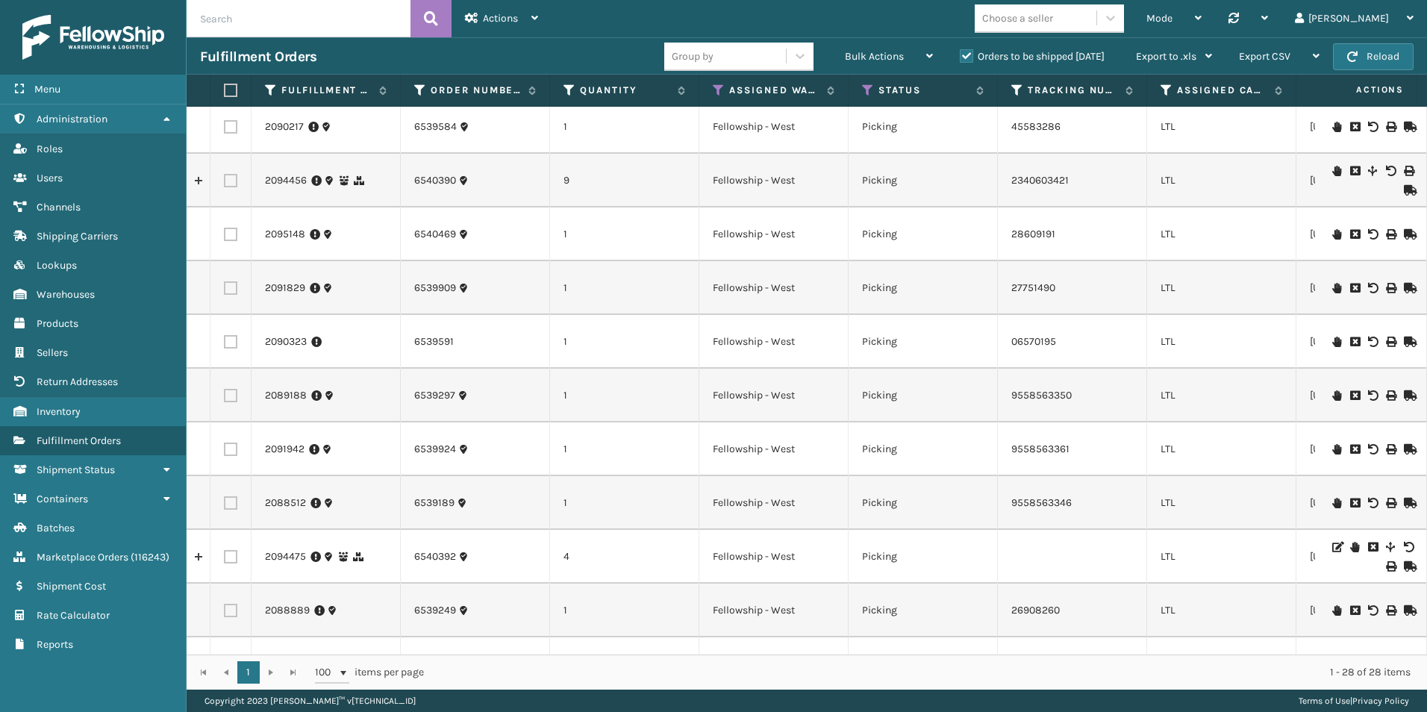
click at [231, 499] on label at bounding box center [230, 502] width 13 height 13
click at [225, 499] on input "checkbox" at bounding box center [224, 501] width 1 height 10
checkbox input "true"
click at [230, 610] on label at bounding box center [230, 610] width 13 height 13
click at [225, 610] on input "checkbox" at bounding box center [224, 609] width 1 height 10
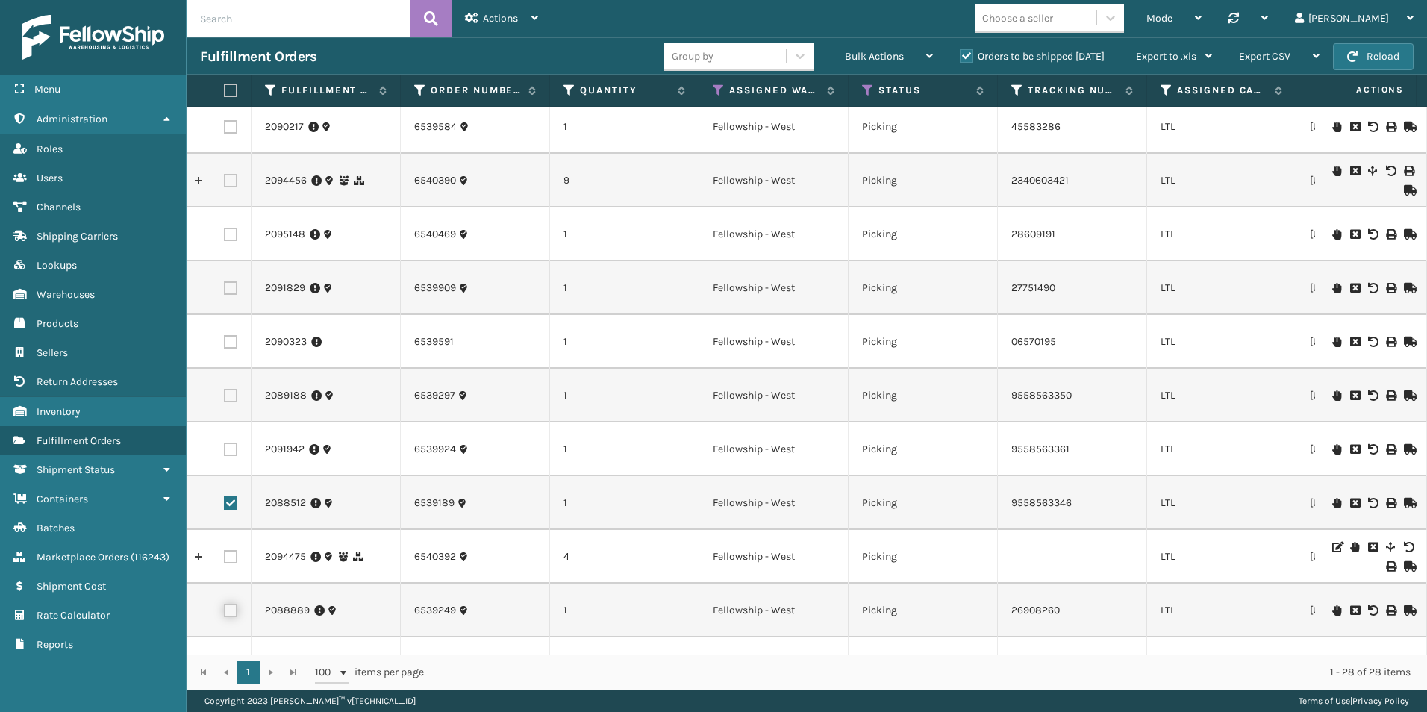
checkbox input "true"
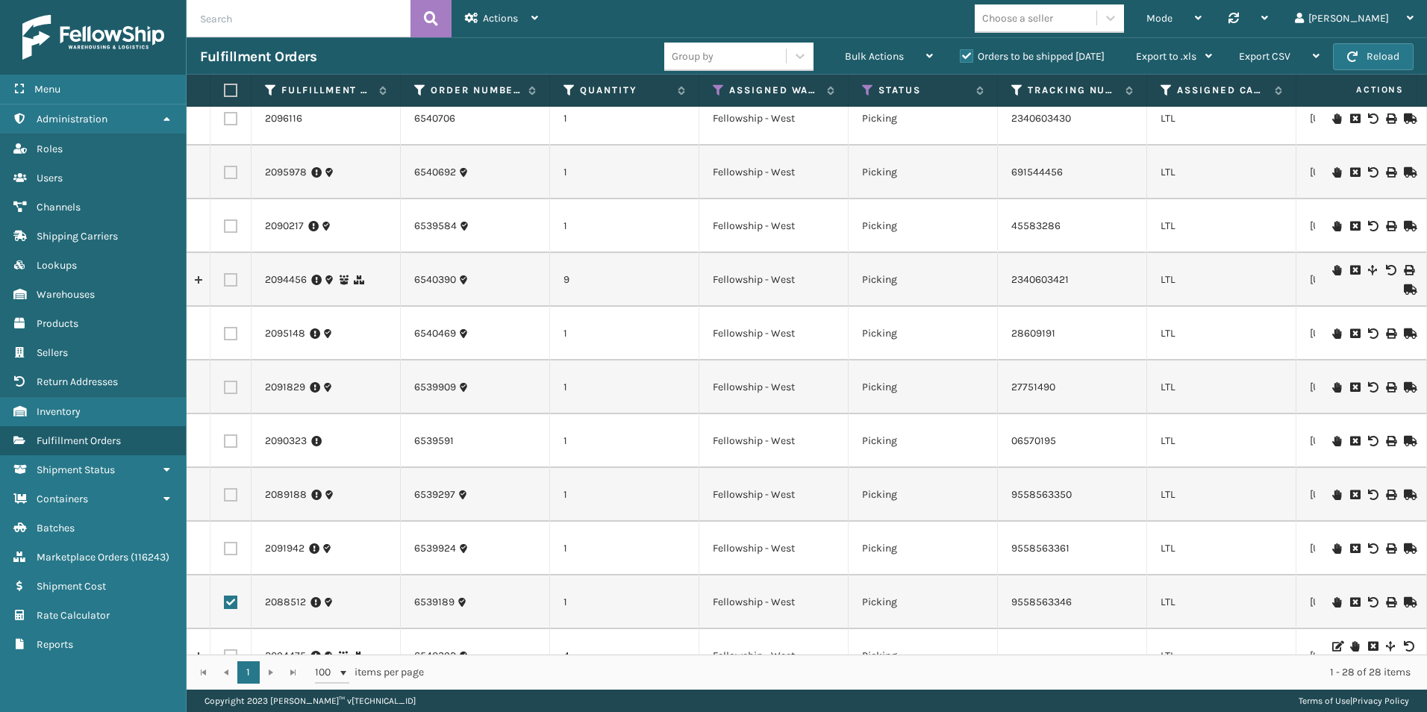
scroll to position [149, 0]
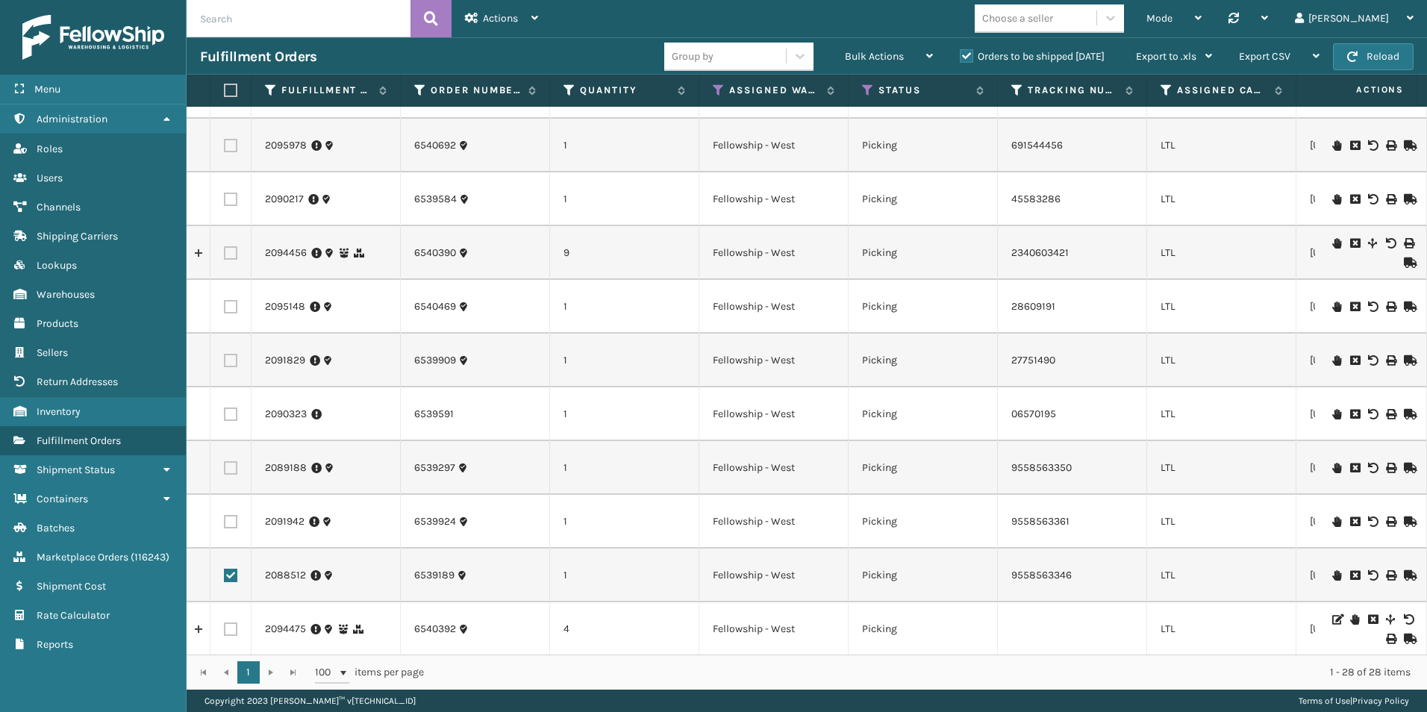
click at [231, 468] on label at bounding box center [230, 467] width 13 height 13
click at [225, 468] on input "checkbox" at bounding box center [224, 466] width 1 height 10
checkbox input "true"
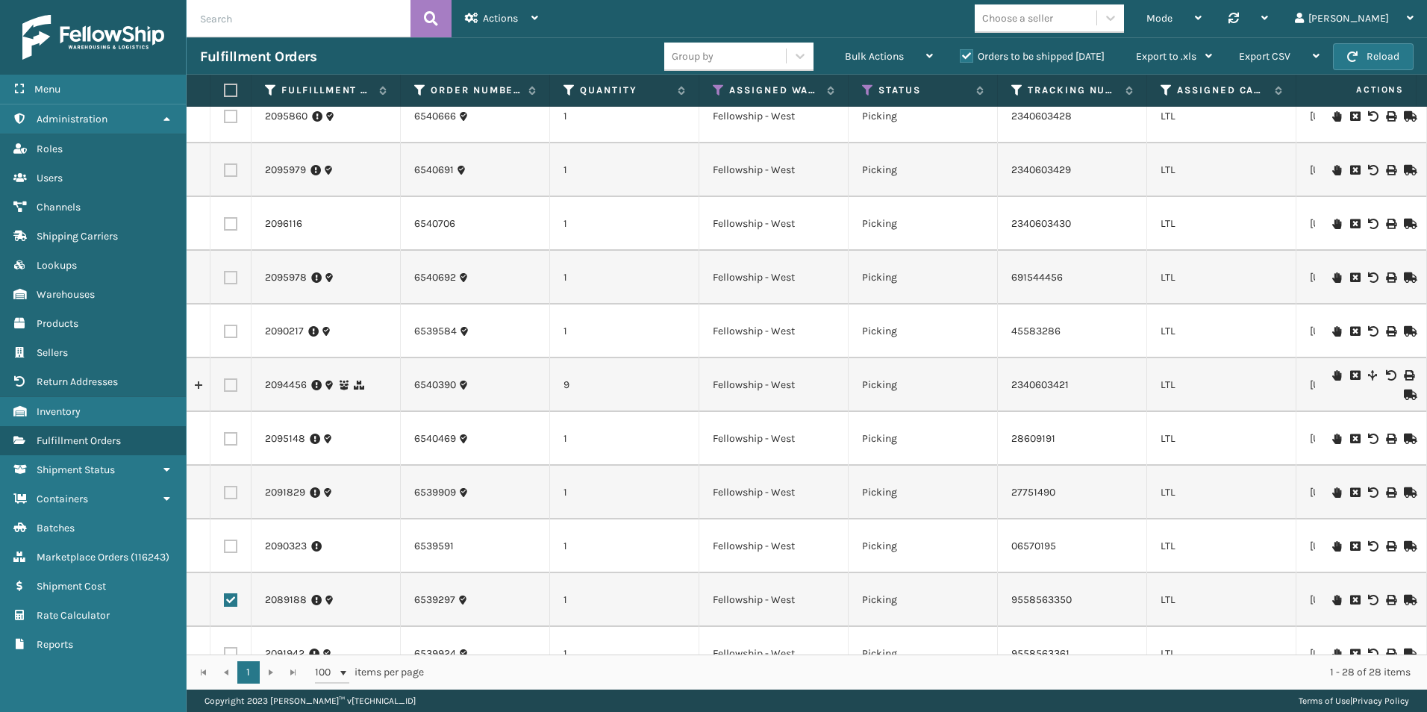
scroll to position [0, 0]
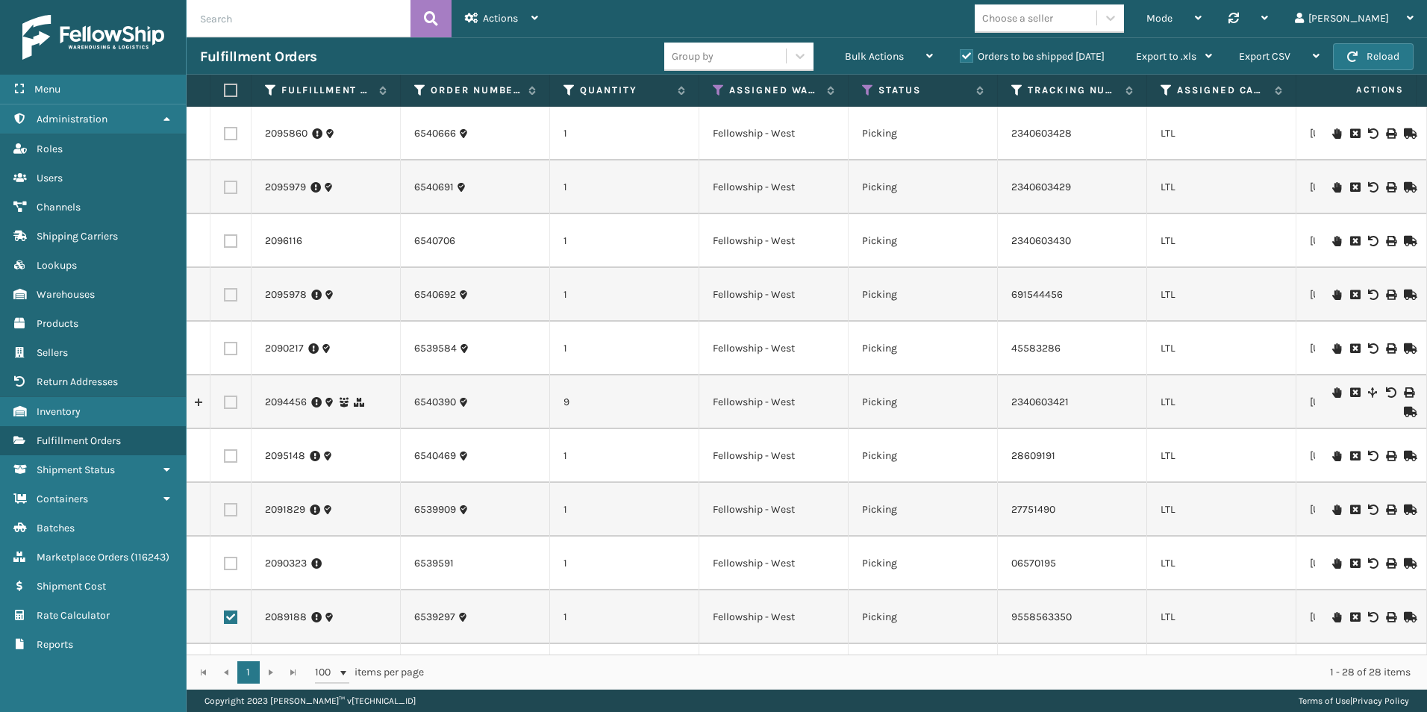
click at [227, 343] on label at bounding box center [230, 348] width 13 height 13
click at [225, 343] on input "checkbox" at bounding box center [224, 347] width 1 height 10
checkbox input "true"
click at [233, 567] on label at bounding box center [230, 563] width 13 height 13
click at [225, 566] on input "checkbox" at bounding box center [224, 562] width 1 height 10
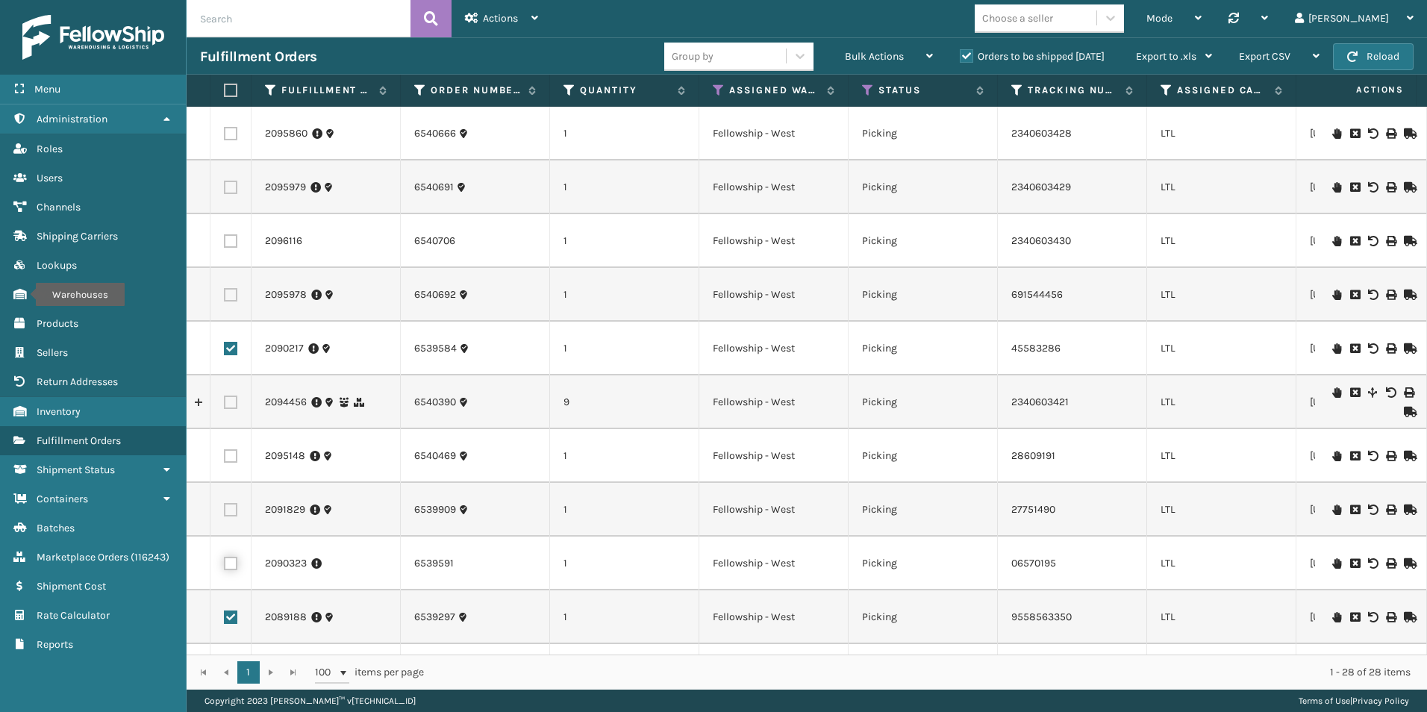
checkbox input "true"
click at [233, 507] on label at bounding box center [230, 509] width 13 height 13
click at [225, 507] on input "checkbox" at bounding box center [224, 508] width 1 height 10
checkbox input "true"
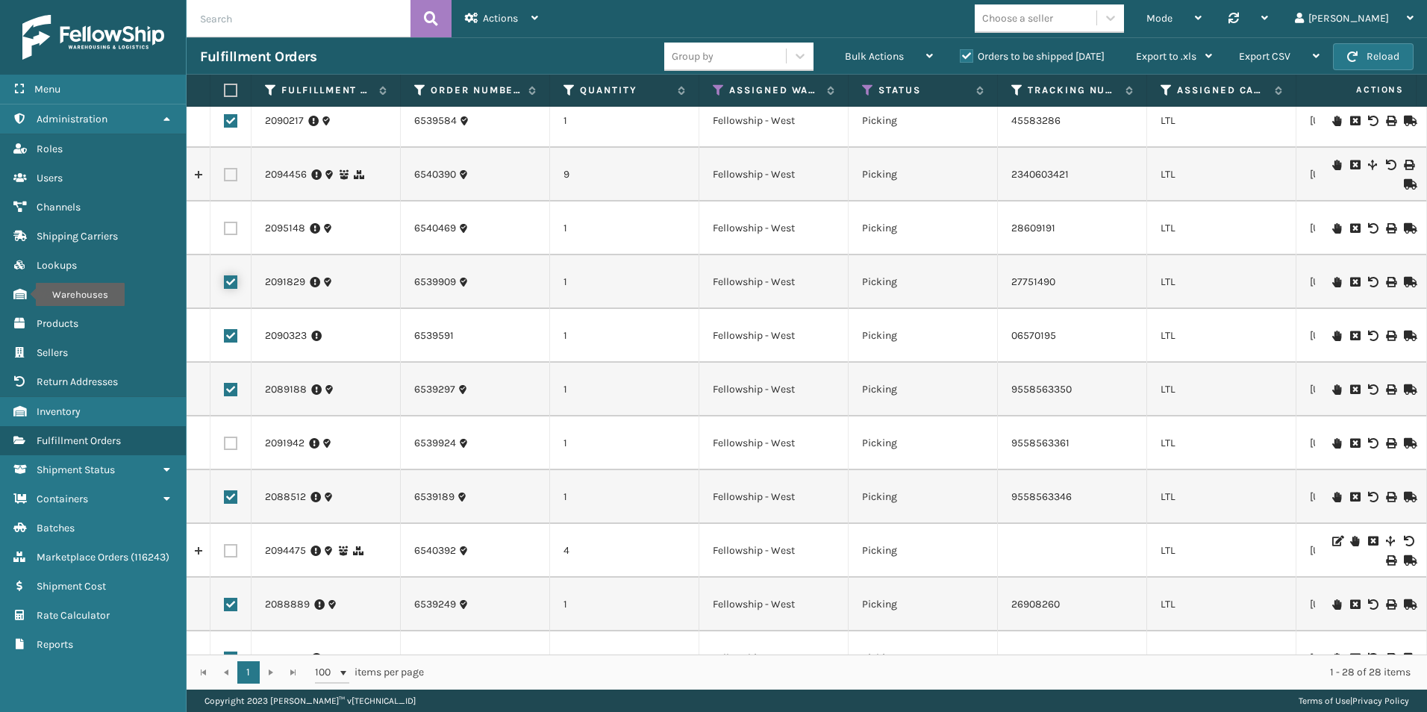
scroll to position [222, 0]
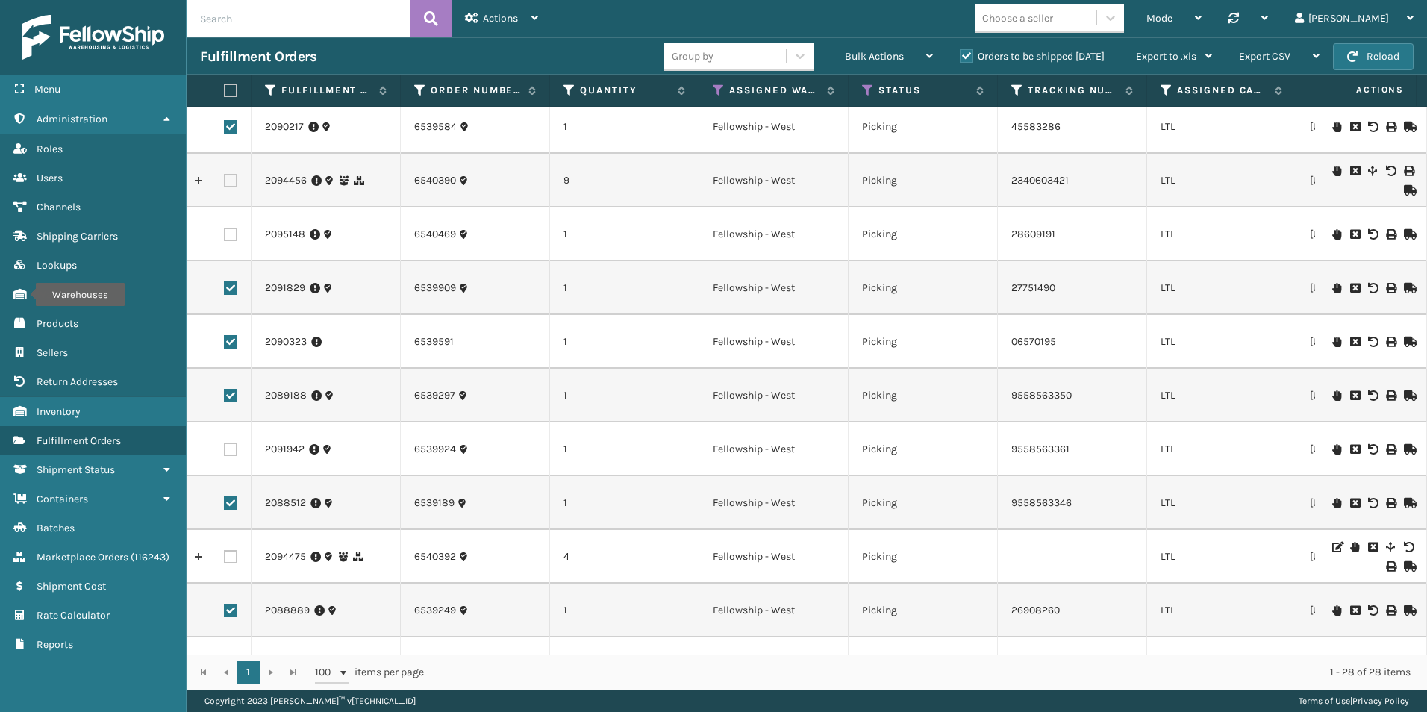
click at [226, 451] on label at bounding box center [230, 449] width 13 height 13
click at [225, 451] on input "checkbox" at bounding box center [224, 448] width 1 height 10
checkbox input "true"
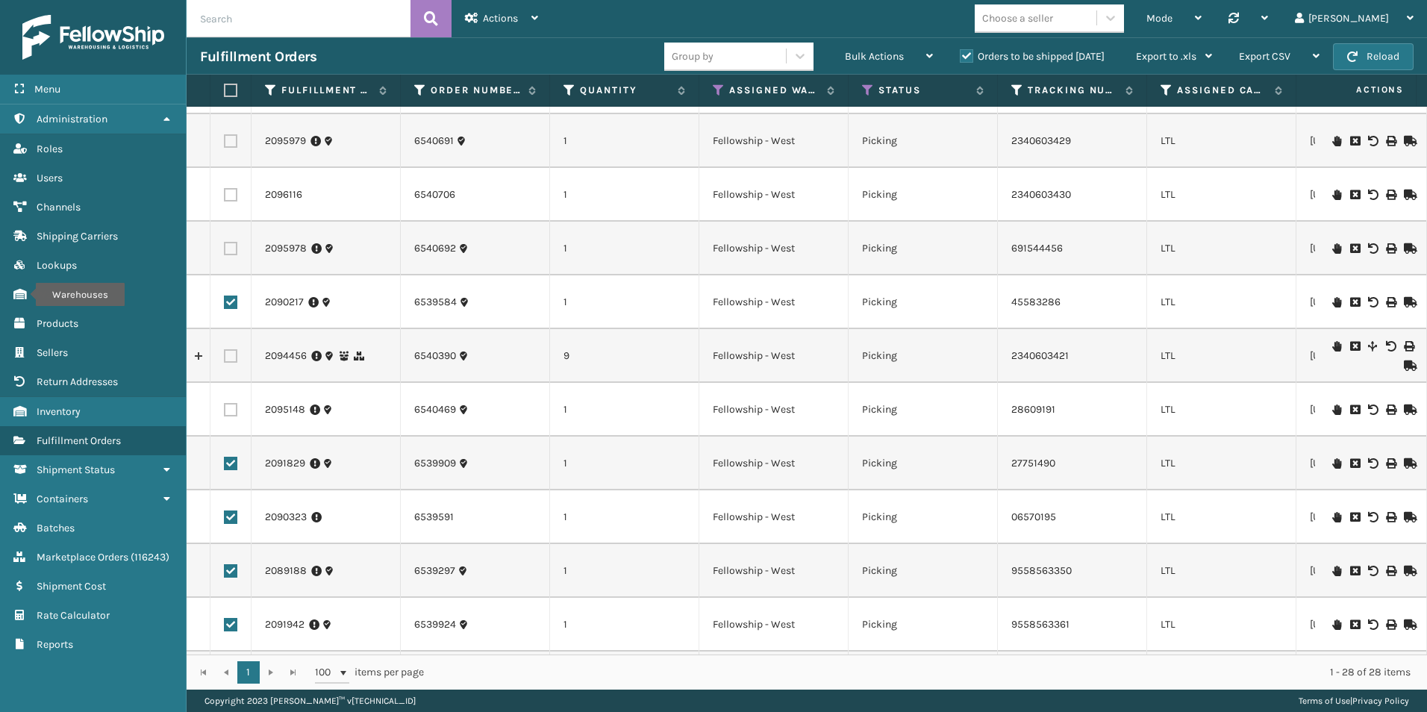
scroll to position [0, 0]
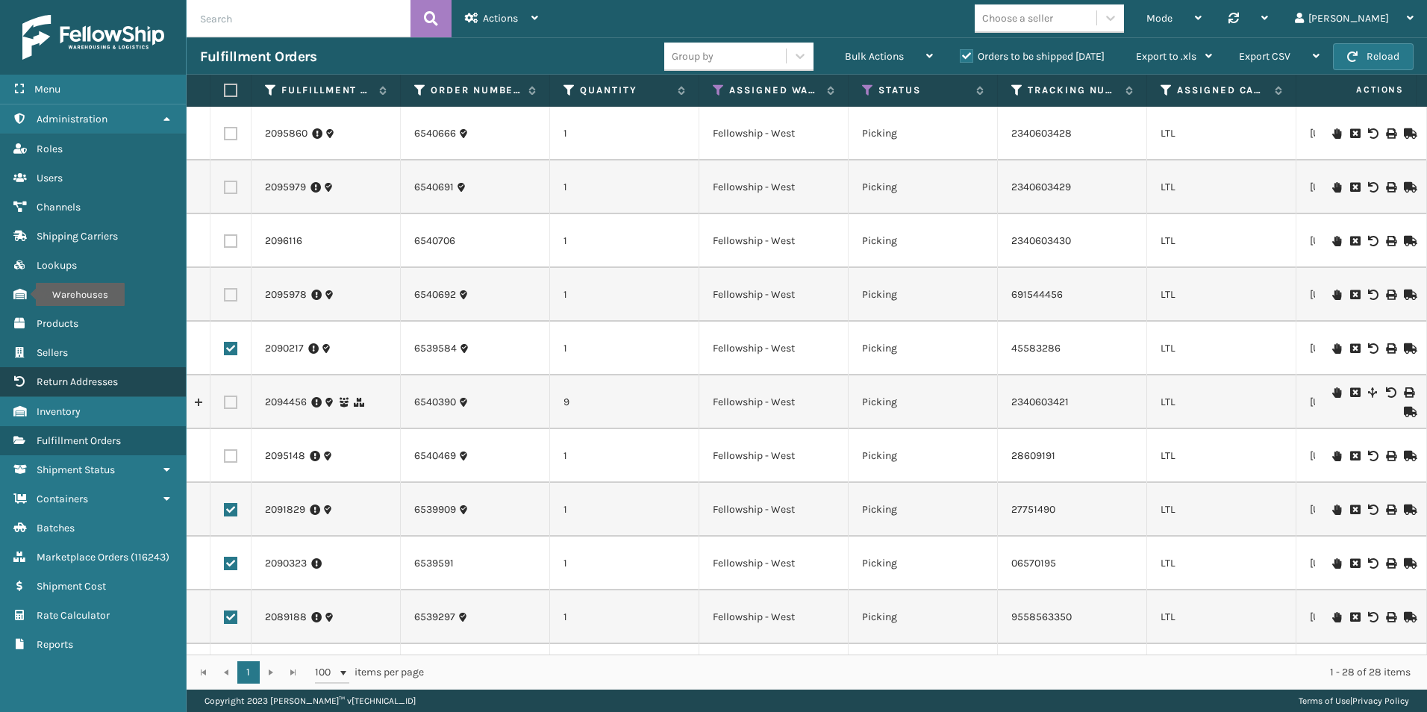
drag, startPoint x: 228, startPoint y: 399, endPoint x: 25, endPoint y: 390, distance: 204.0
click at [228, 399] on label at bounding box center [230, 402] width 13 height 13
click at [225, 399] on input "checkbox" at bounding box center [224, 401] width 1 height 10
checkbox input "true"
click at [223, 131] on td at bounding box center [230, 134] width 41 height 54
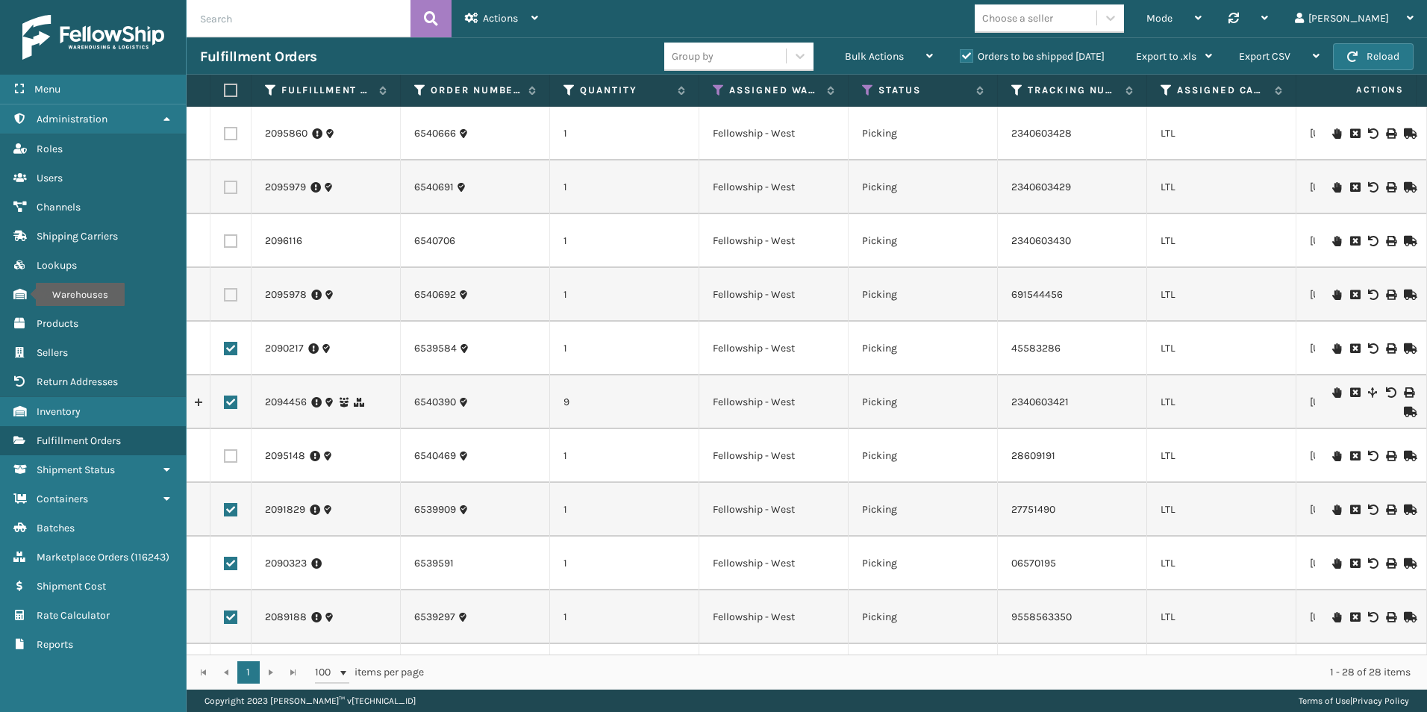
click at [234, 131] on label at bounding box center [230, 133] width 13 height 13
click at [225, 131] on input "checkbox" at bounding box center [224, 132] width 1 height 10
checkbox input "true"
click at [231, 294] on label at bounding box center [230, 294] width 13 height 13
click at [225, 294] on input "checkbox" at bounding box center [224, 293] width 1 height 10
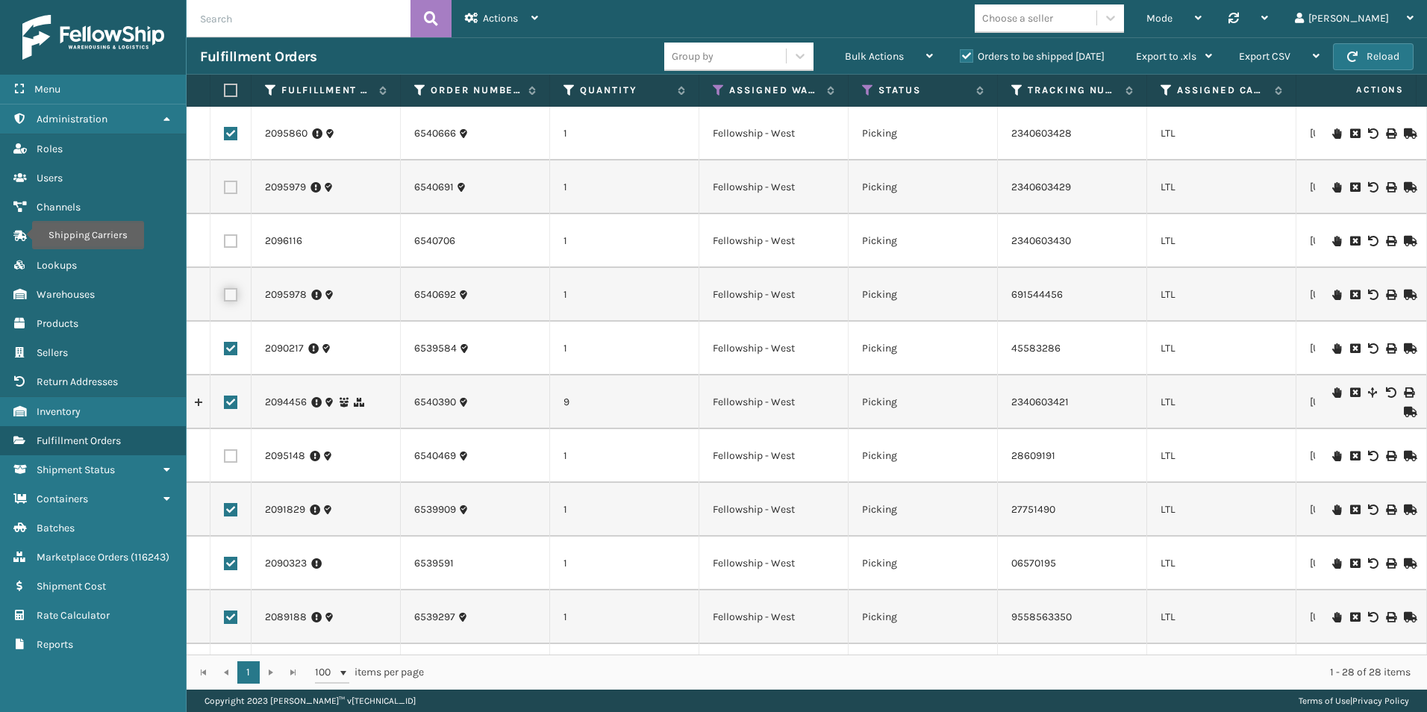
checkbox input "true"
click at [227, 185] on label at bounding box center [230, 187] width 13 height 13
click at [225, 185] on input "checkbox" at bounding box center [224, 186] width 1 height 10
checkbox input "true"
click at [234, 243] on label at bounding box center [230, 240] width 13 height 13
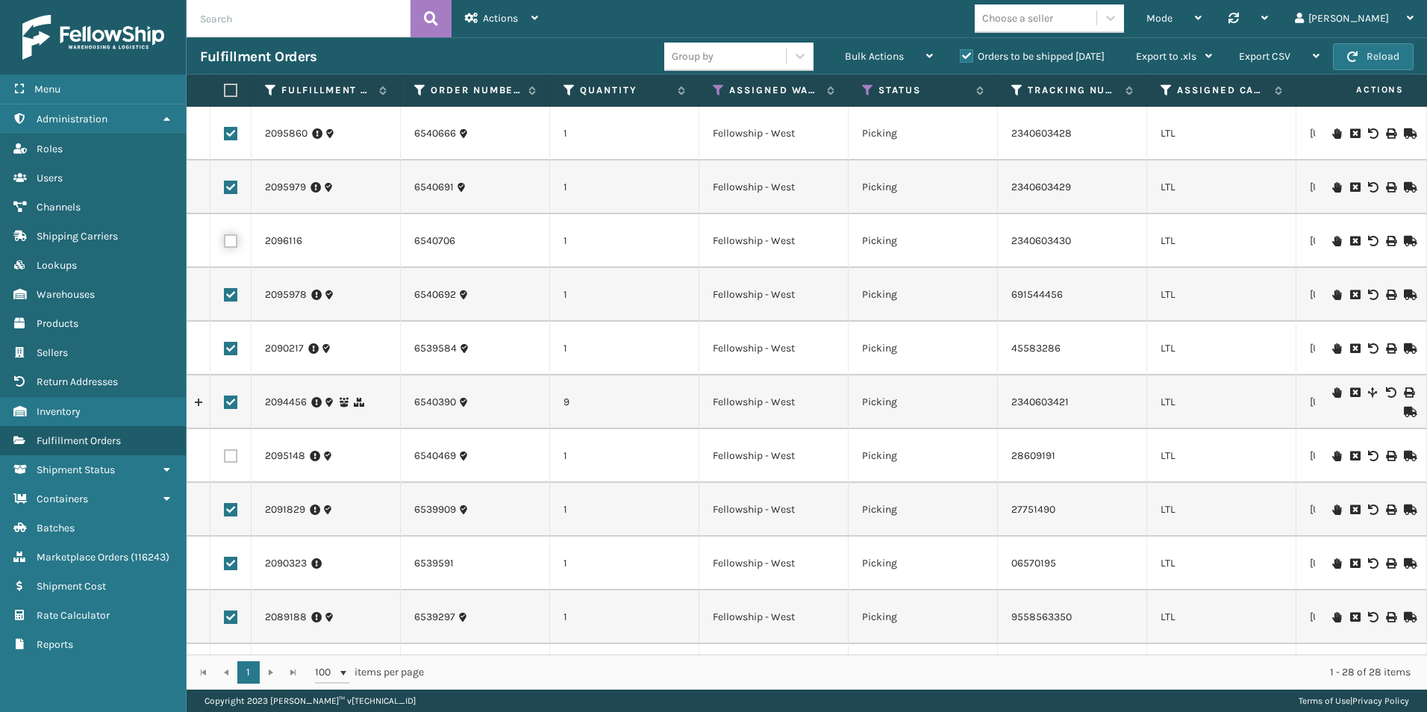
click at [225, 243] on input "checkbox" at bounding box center [224, 239] width 1 height 10
checkbox input "true"
click at [230, 451] on label at bounding box center [230, 455] width 13 height 13
click at [225, 451] on input "checkbox" at bounding box center [224, 454] width 1 height 10
checkbox input "true"
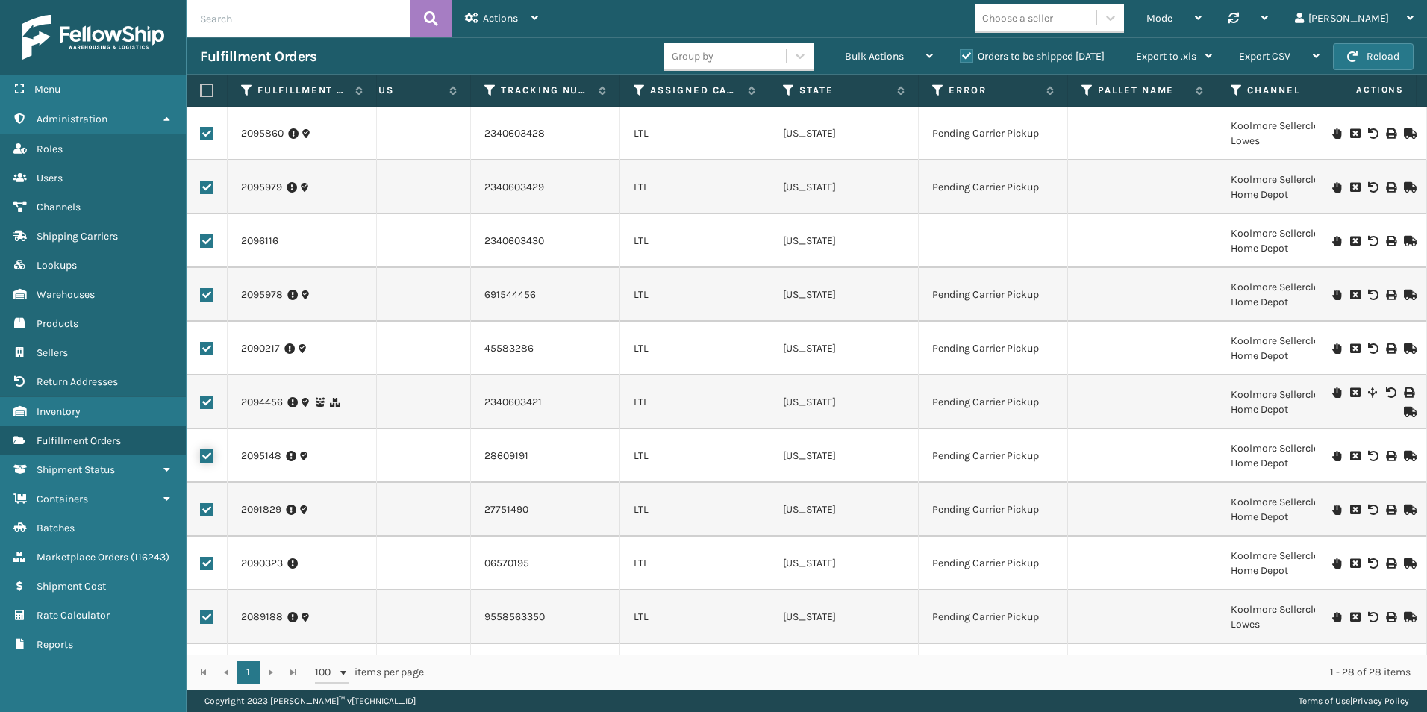
scroll to position [0, 629]
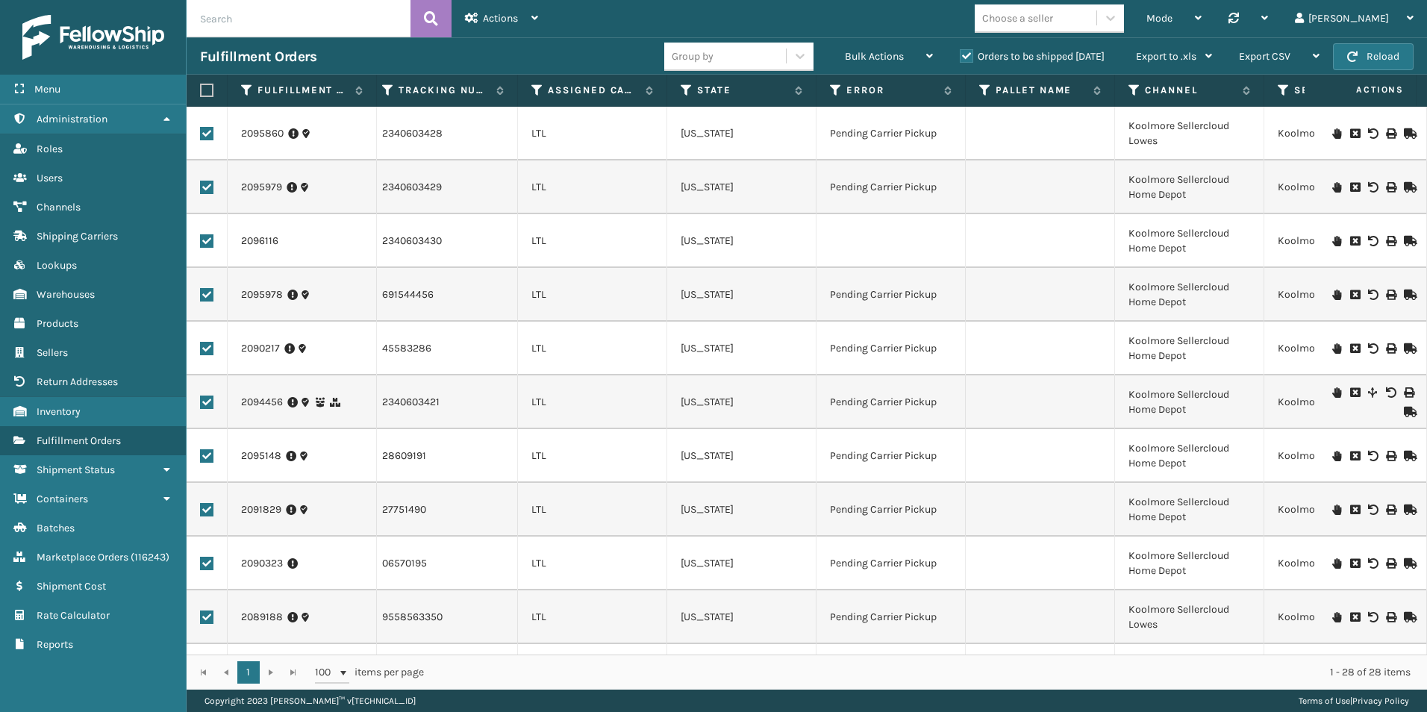
click at [1332, 240] on icon at bounding box center [1336, 241] width 9 height 10
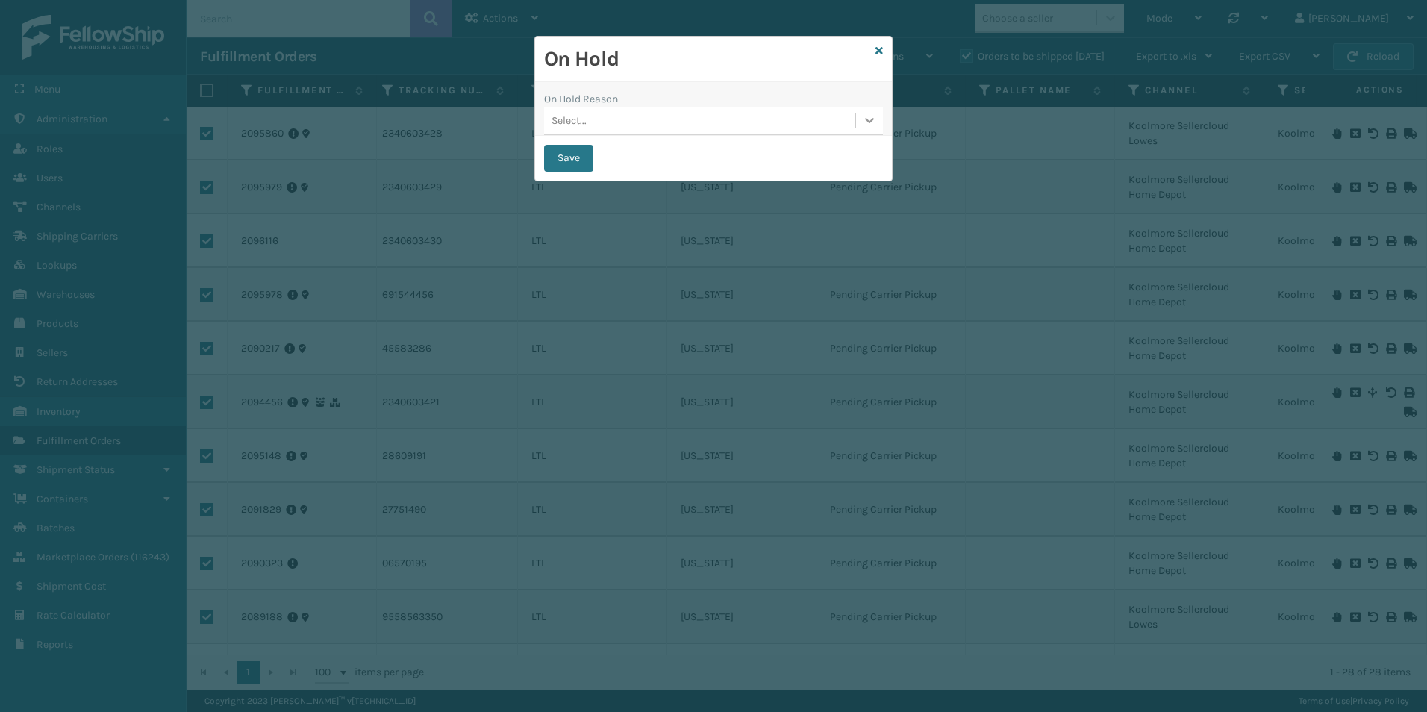
click at [866, 119] on icon at bounding box center [869, 120] width 9 height 5
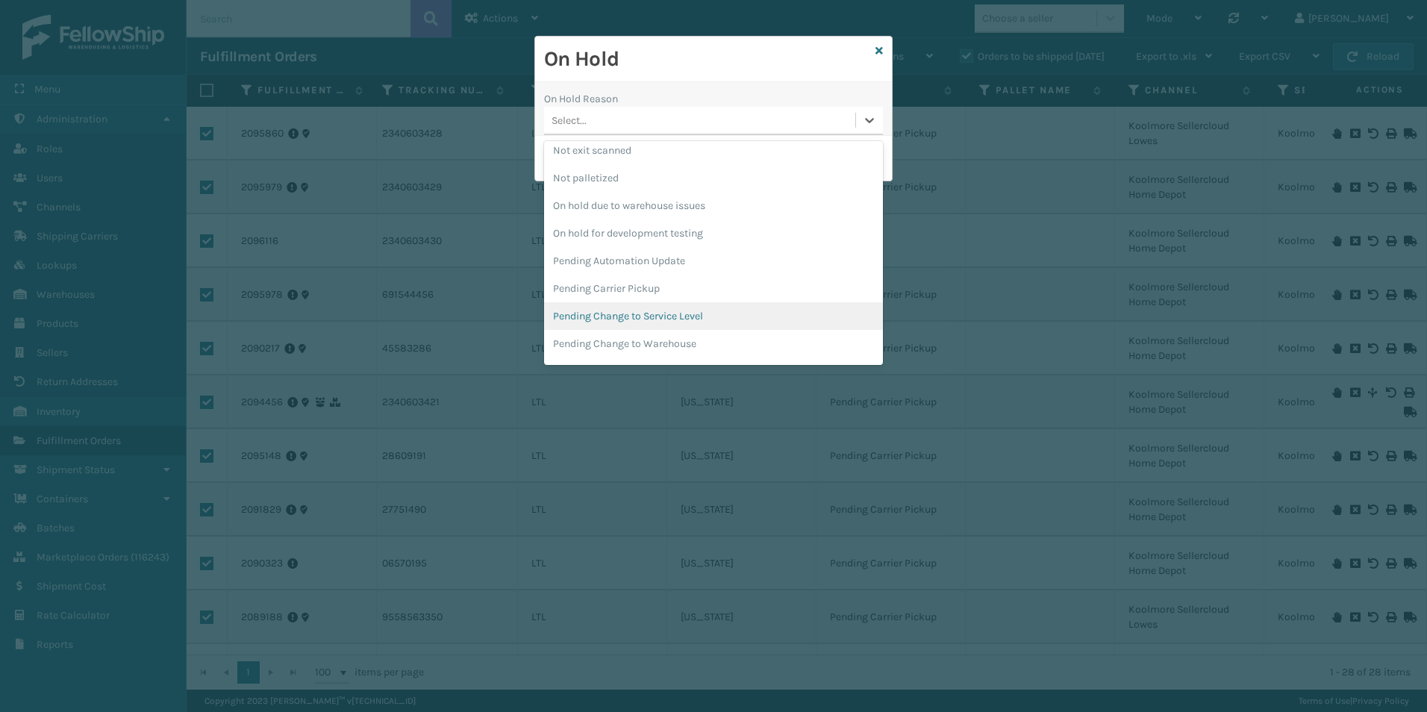
scroll to position [448, 0]
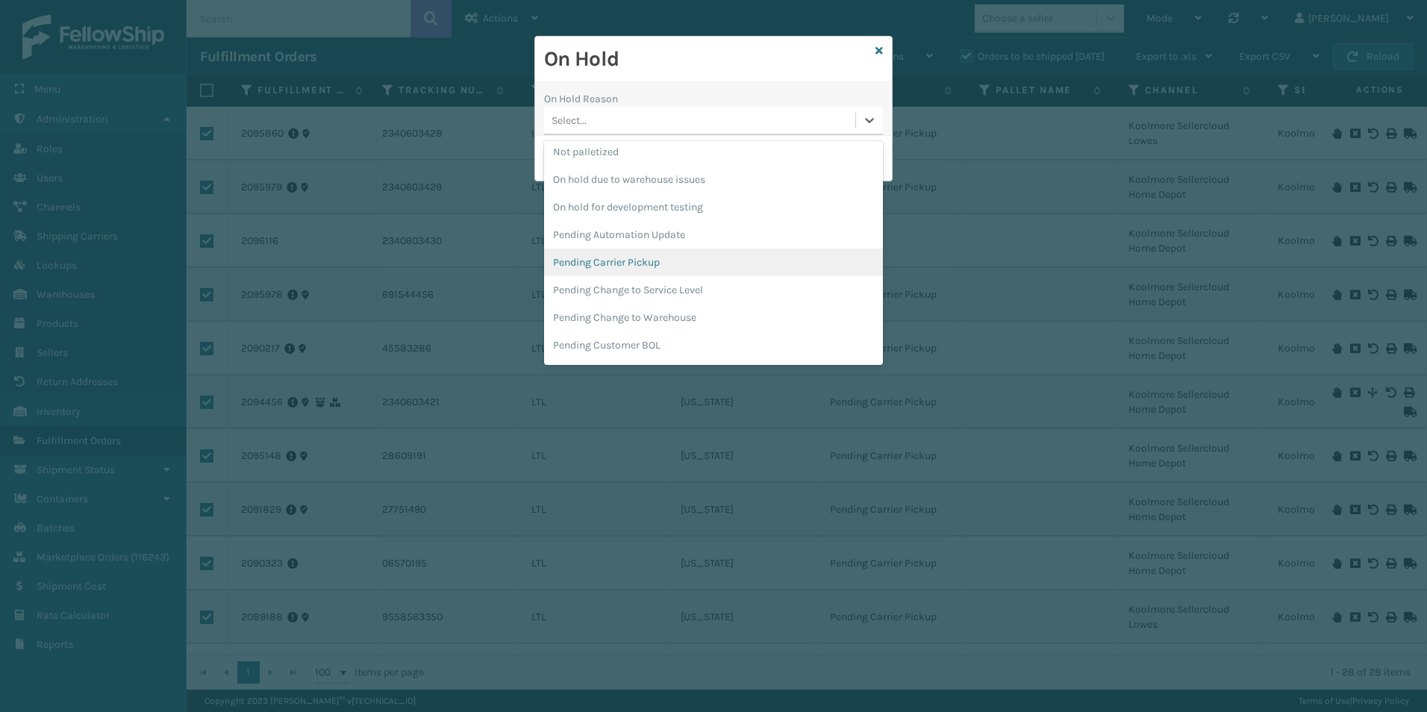
click at [634, 266] on div "Pending Carrier Pickup" at bounding box center [713, 263] width 339 height 28
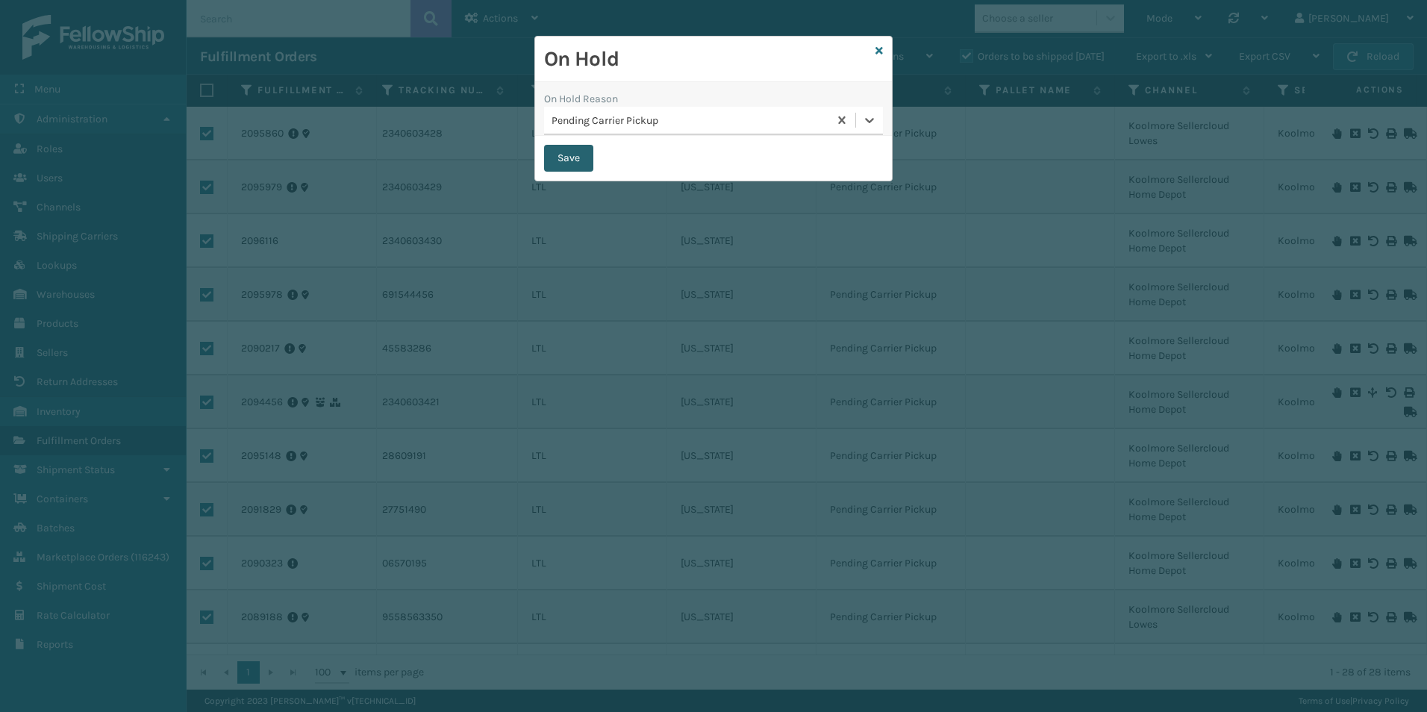
click at [558, 159] on button "Save" at bounding box center [568, 158] width 49 height 27
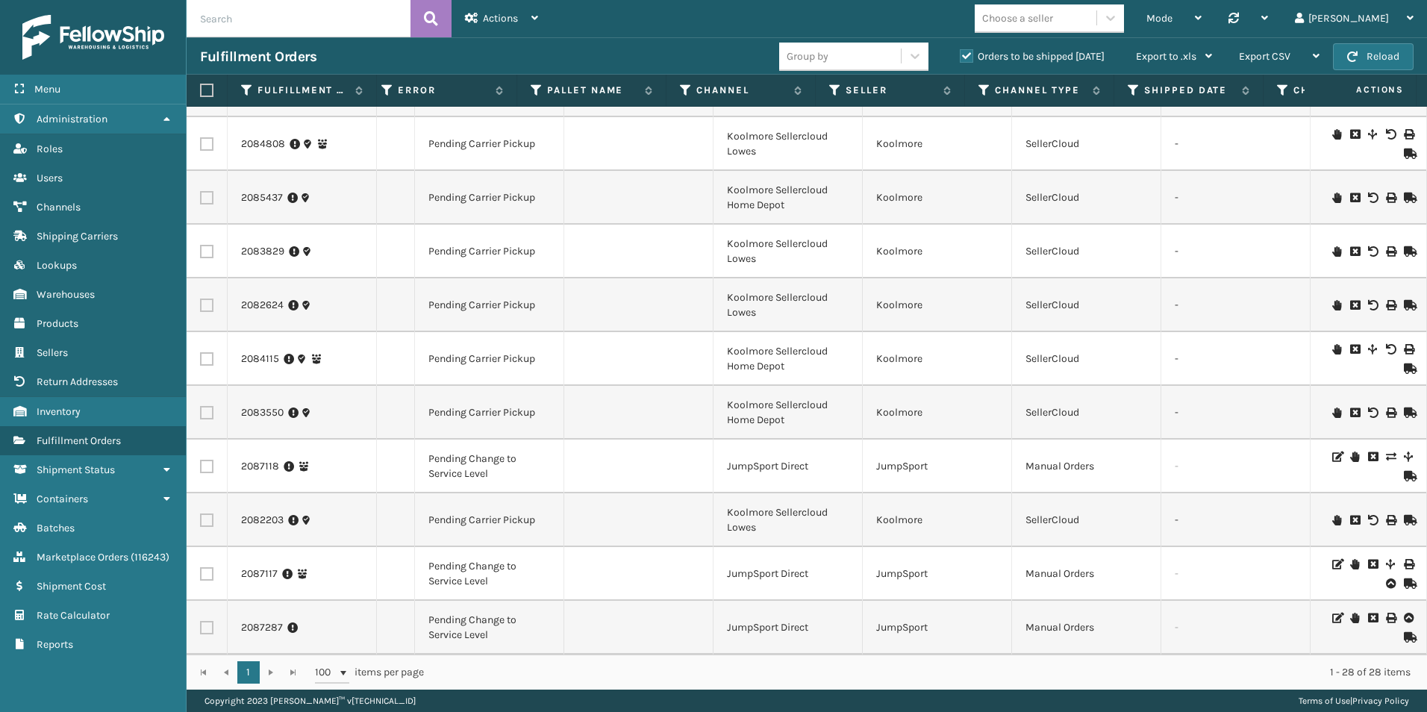
scroll to position [0, 1084]
